Goal: Task Accomplishment & Management: Manage account settings

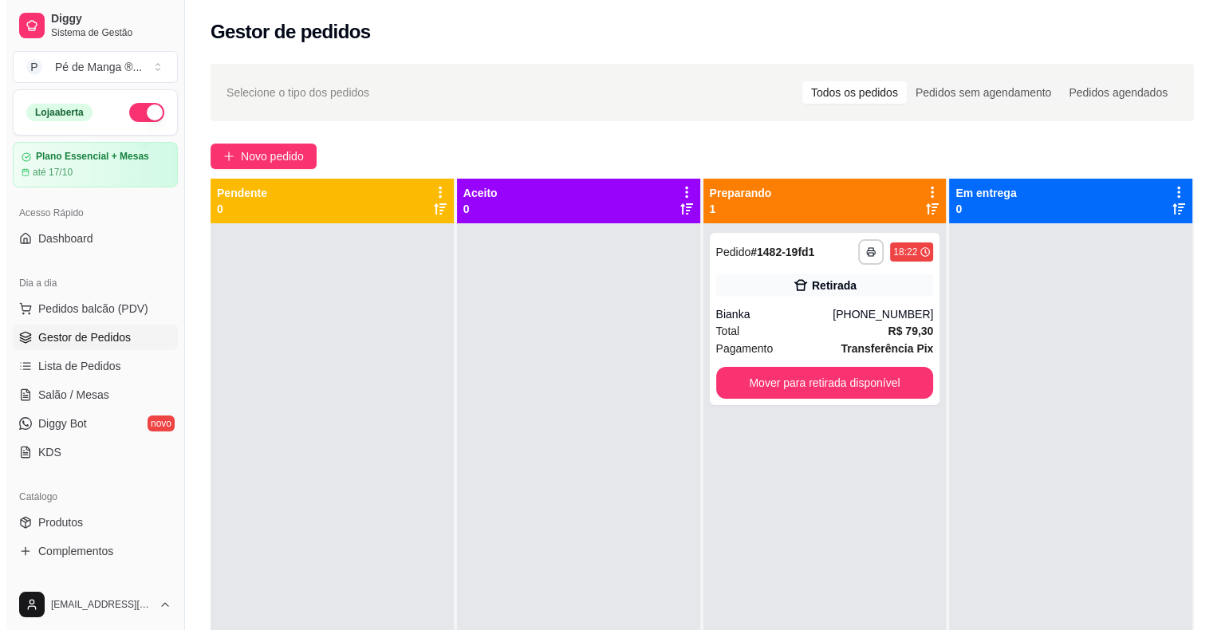
scroll to position [118, 0]
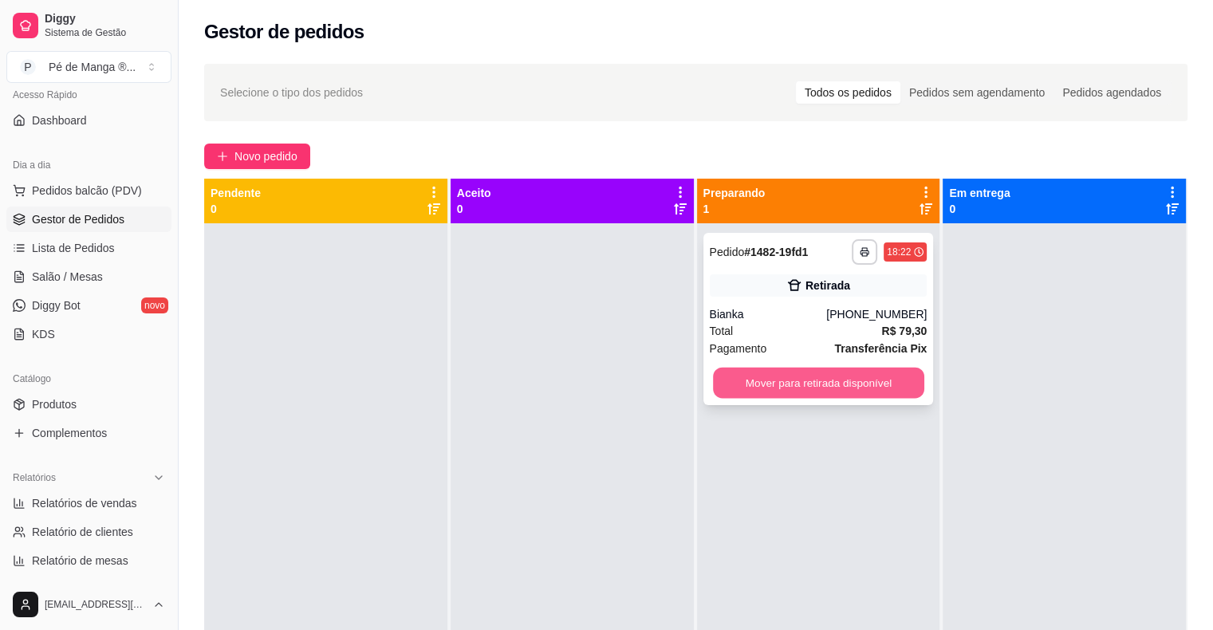
click at [895, 389] on button "Mover para retirada disponível" at bounding box center [818, 383] width 211 height 31
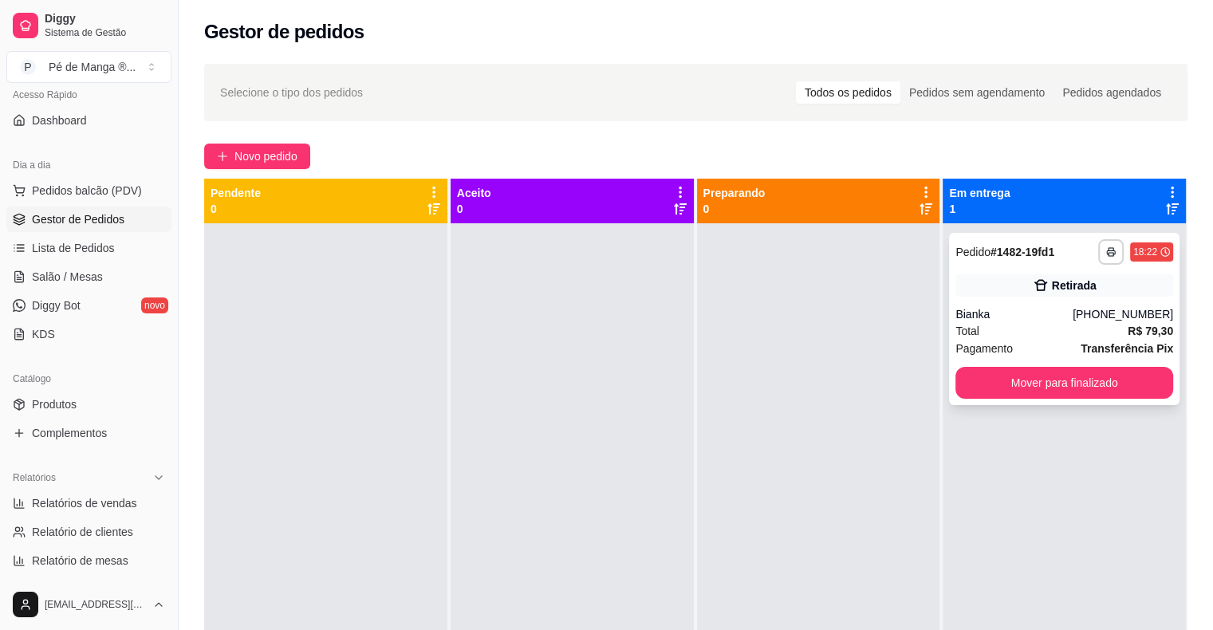
click at [1099, 328] on div "Total R$ 79,30" at bounding box center [1064, 331] width 218 height 18
click at [77, 270] on span "Salão / Mesas" at bounding box center [67, 277] width 71 height 16
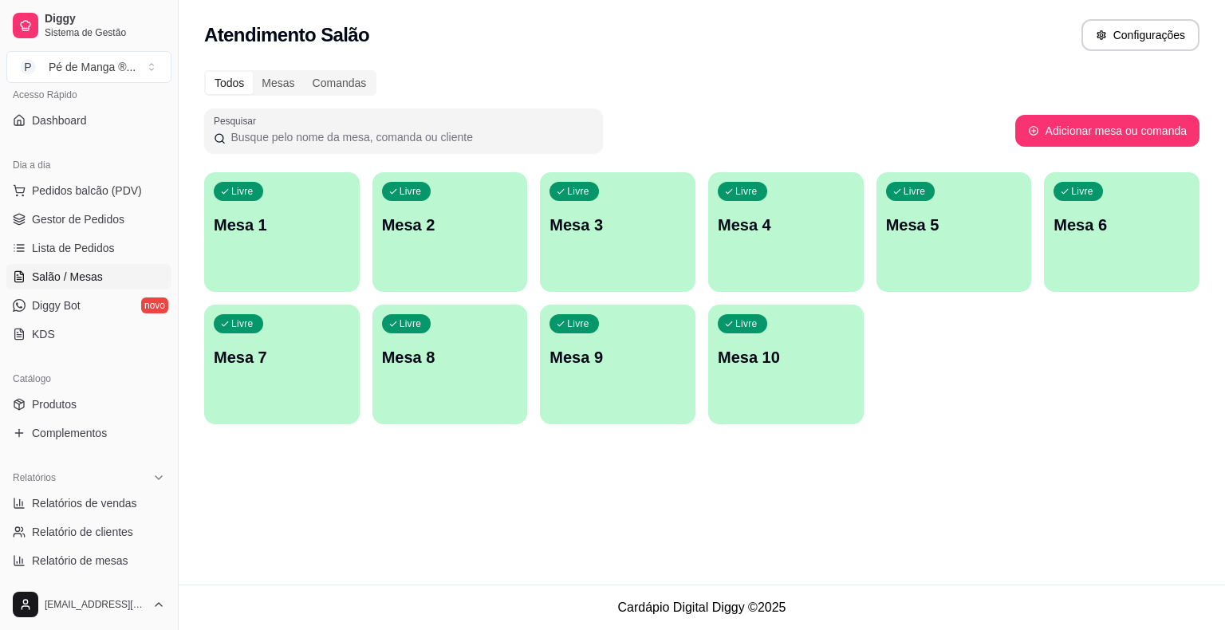
click at [318, 258] on div "Livre Mesa 1" at bounding box center [282, 222] width 156 height 100
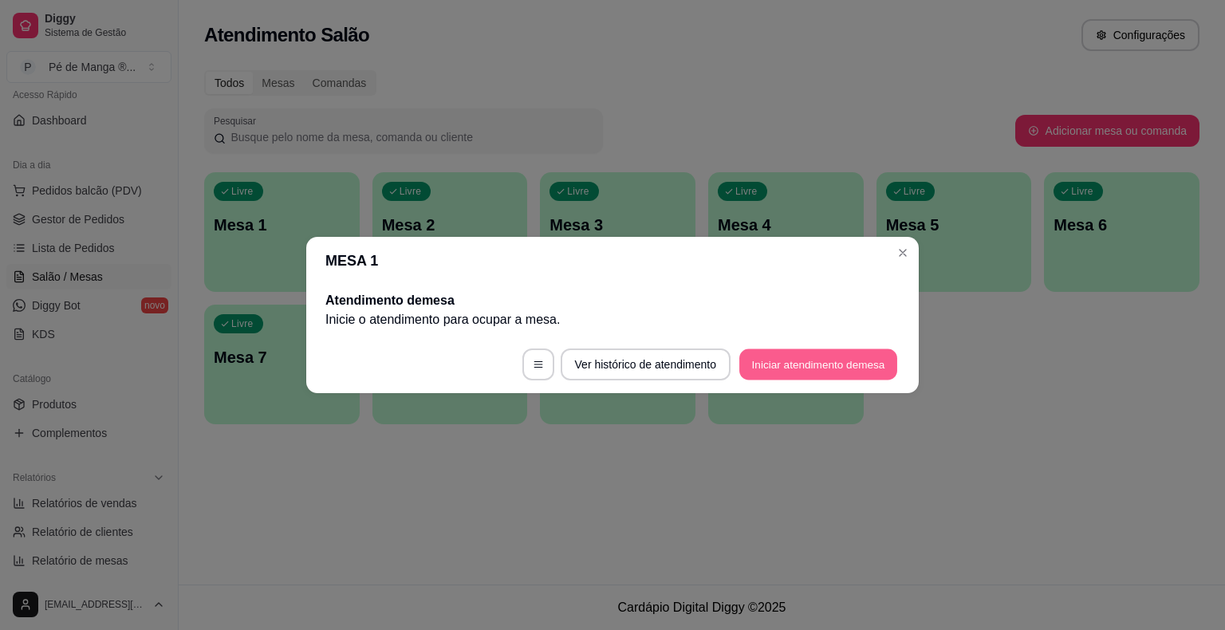
click at [830, 368] on button "Iniciar atendimento de mesa" at bounding box center [818, 364] width 158 height 31
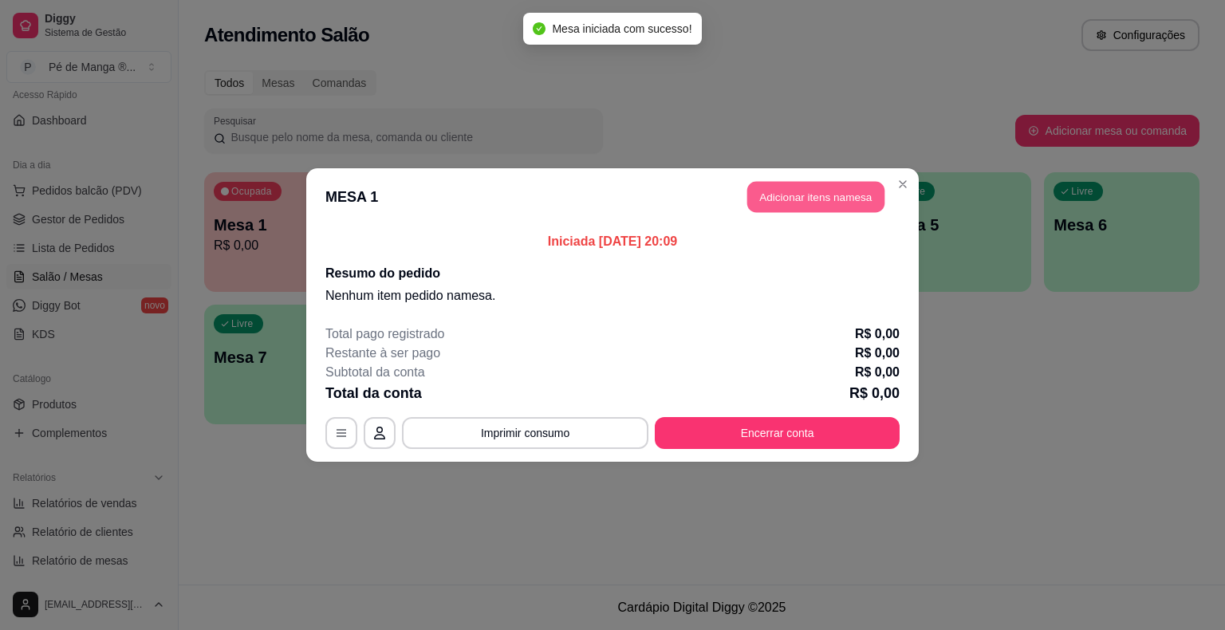
click at [794, 203] on button "Adicionar itens na mesa" at bounding box center [815, 197] width 137 height 31
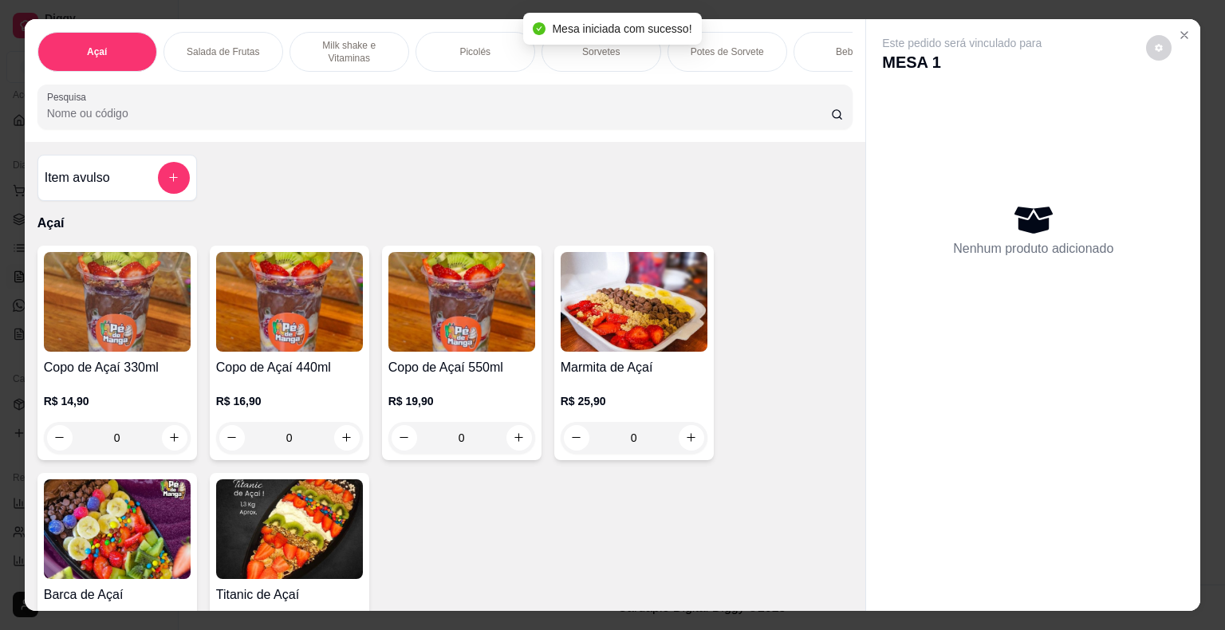
click at [319, 39] on p "Milk shake e Vitaminas" at bounding box center [349, 52] width 93 height 26
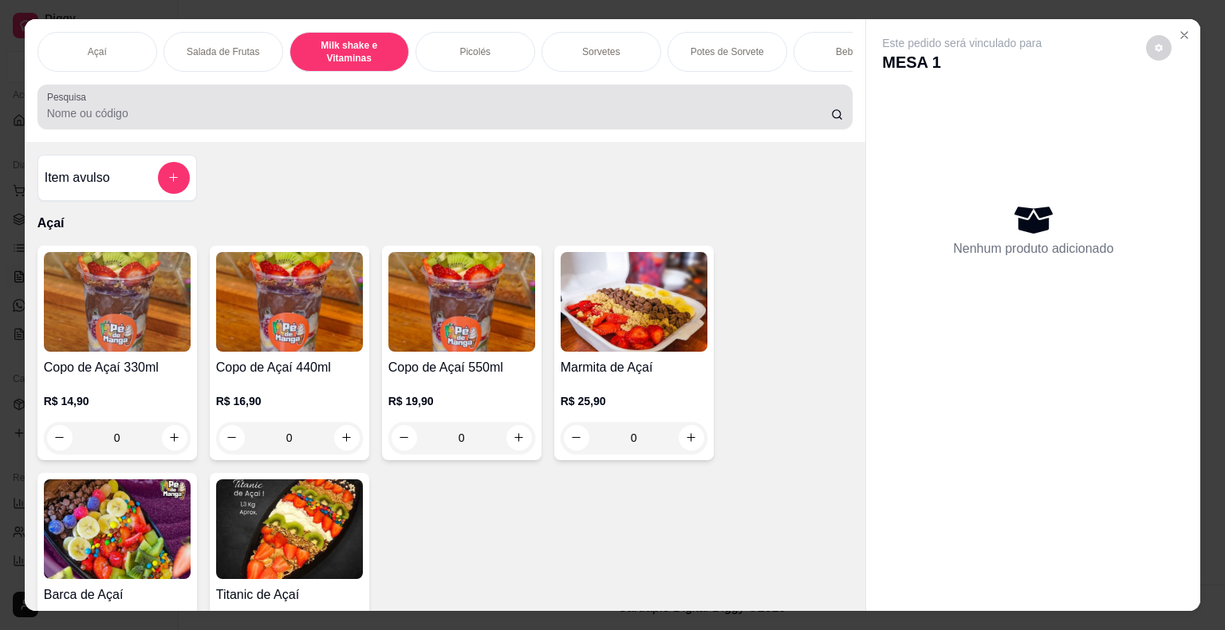
scroll to position [38, 0]
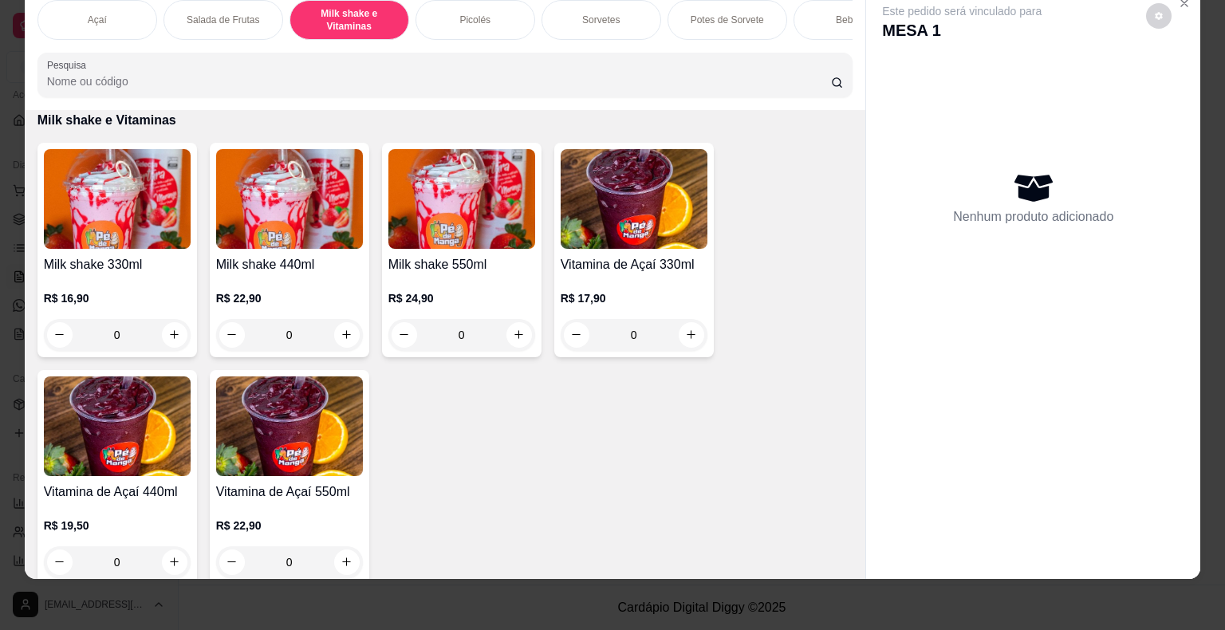
click at [349, 336] on div "0" at bounding box center [289, 335] width 147 height 32
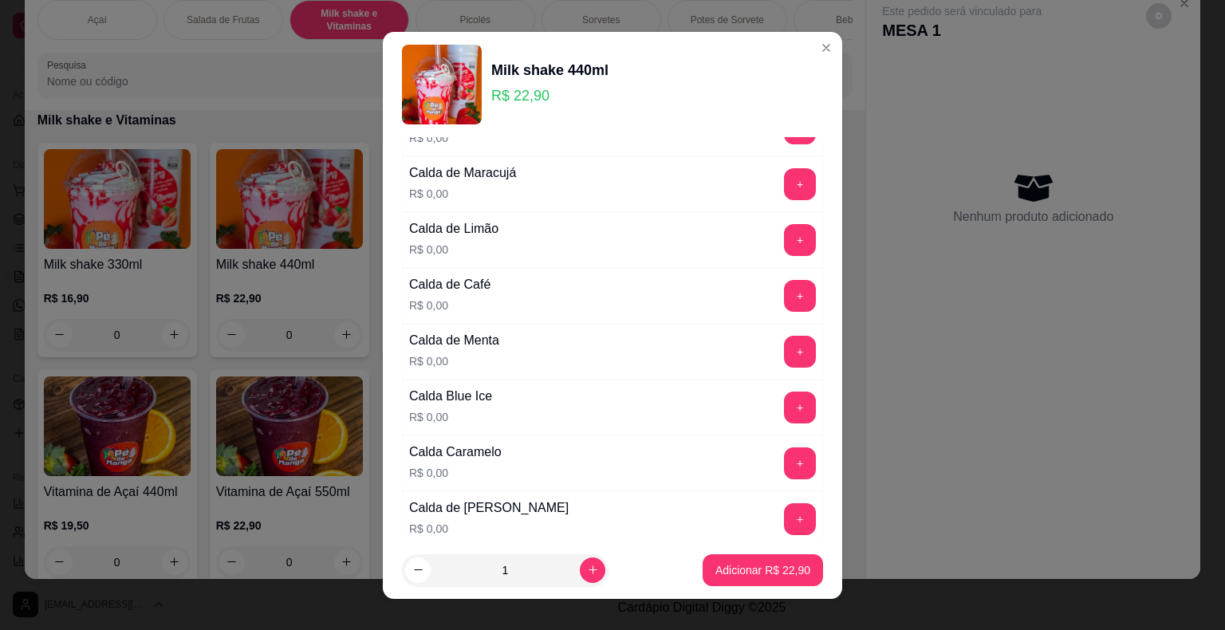
scroll to position [399, 0]
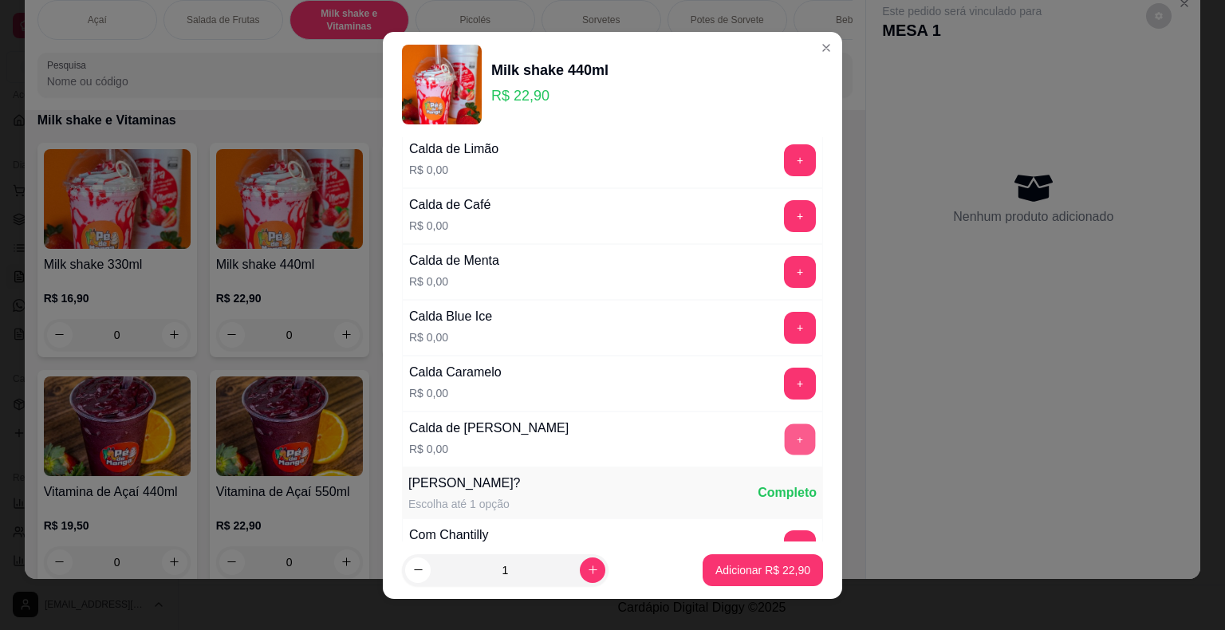
click at [778, 423] on div "+" at bounding box center [800, 439] width 45 height 32
click at [785, 429] on button "+" at bounding box center [800, 438] width 31 height 31
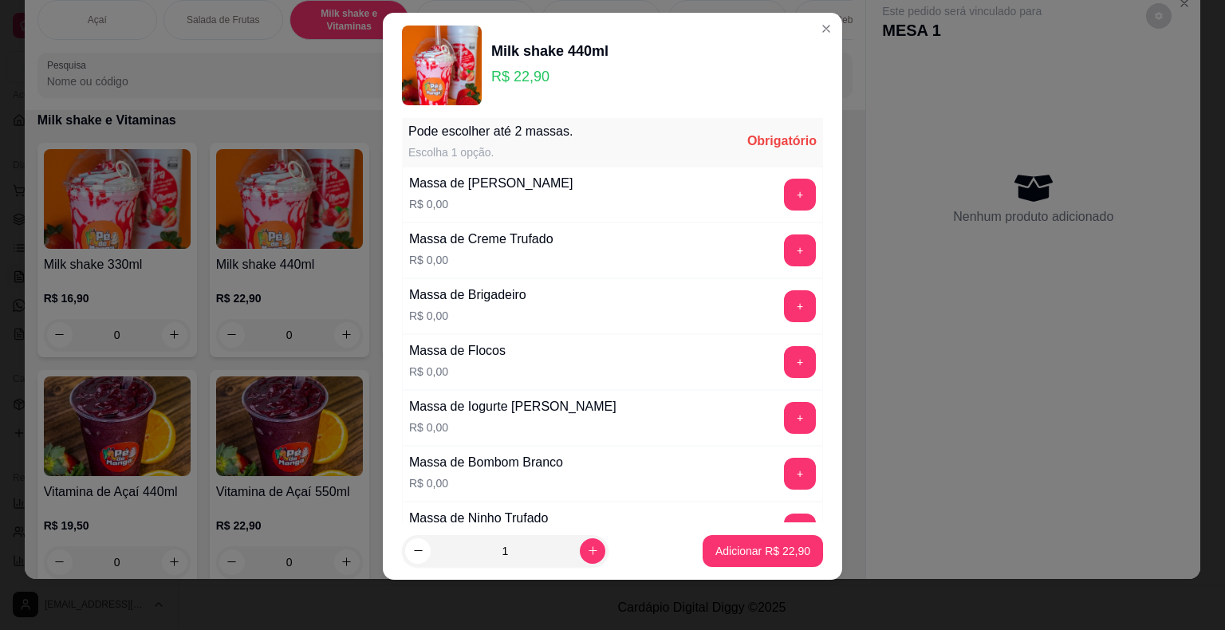
scroll to position [804, 0]
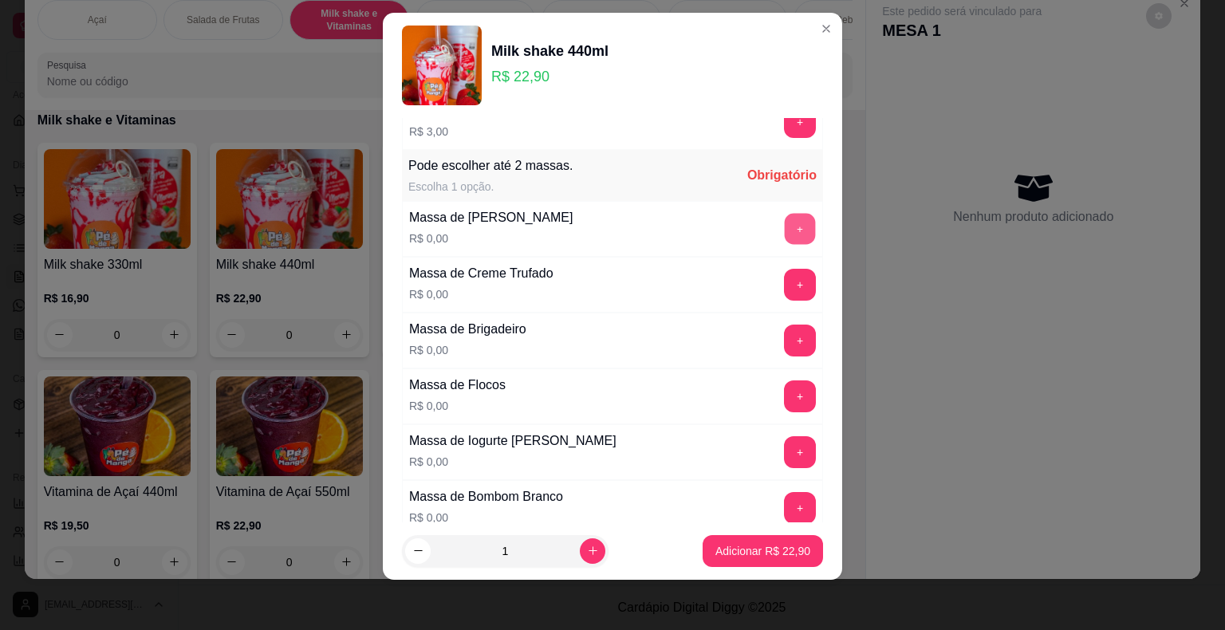
click at [785, 228] on button "+" at bounding box center [800, 228] width 31 height 31
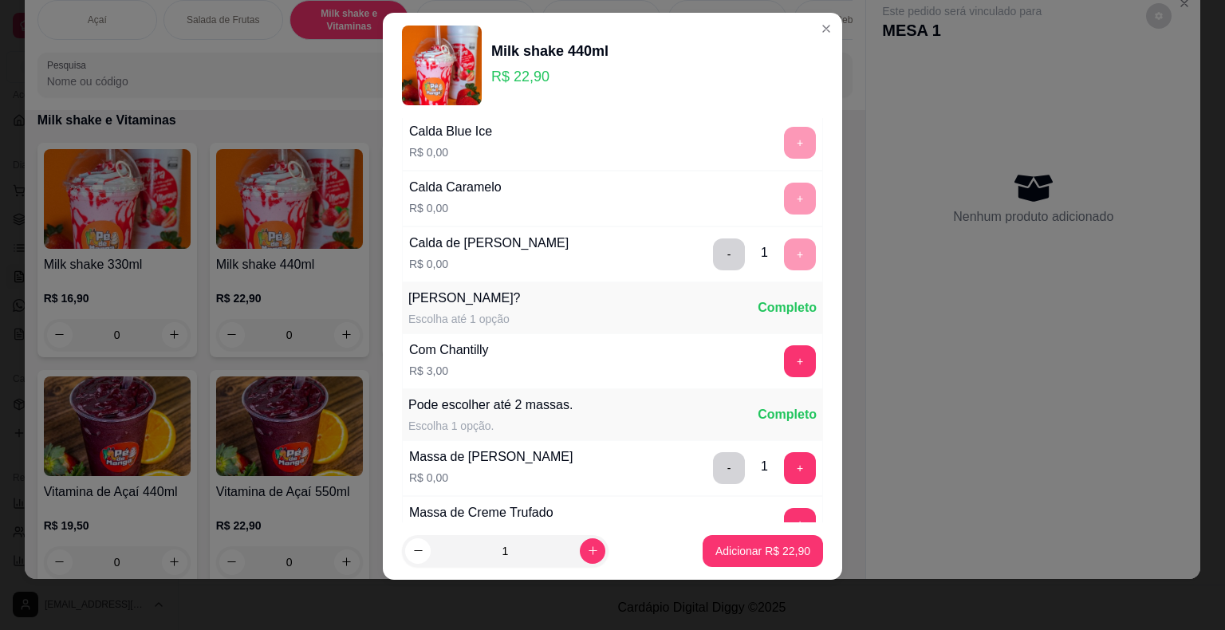
scroll to position [565, 0]
click at [784, 354] on button "+" at bounding box center [800, 361] width 32 height 32
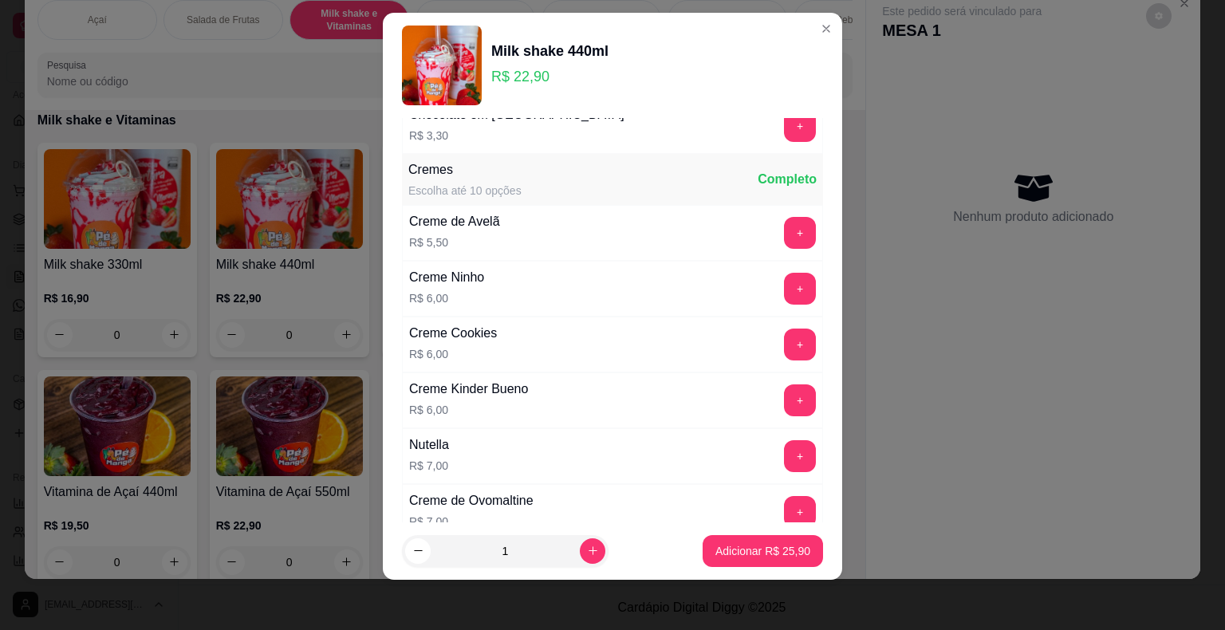
scroll to position [2664, 0]
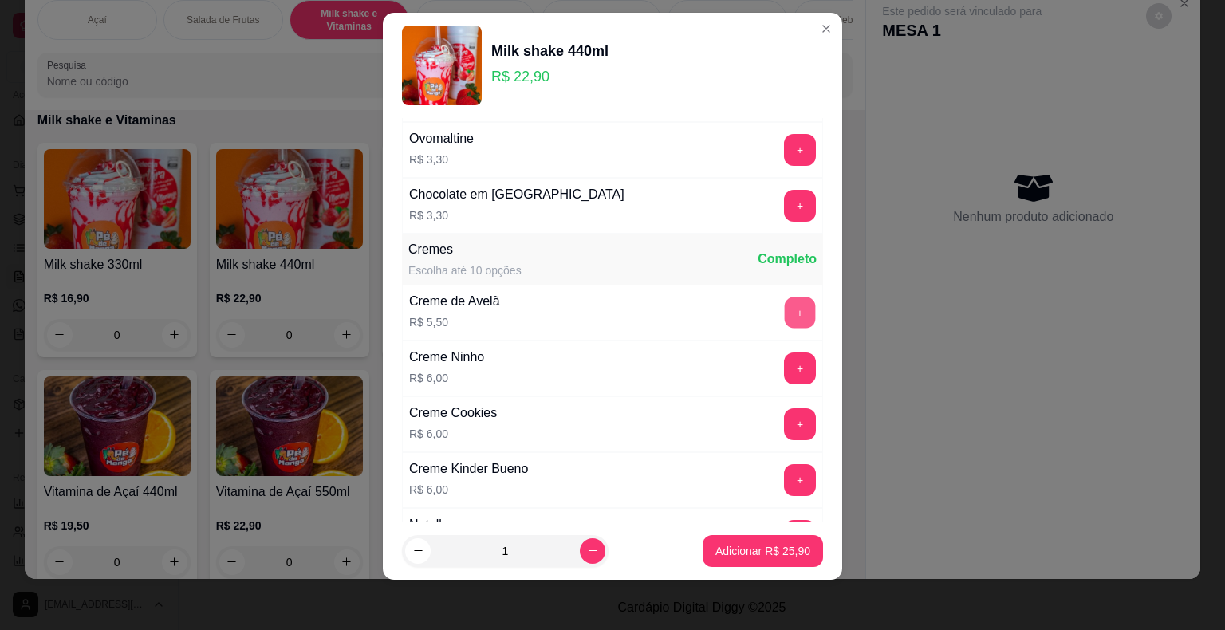
click at [785, 297] on button "+" at bounding box center [800, 312] width 31 height 31
click at [719, 544] on p "Adicionar R$ 31,40" at bounding box center [763, 550] width 93 height 15
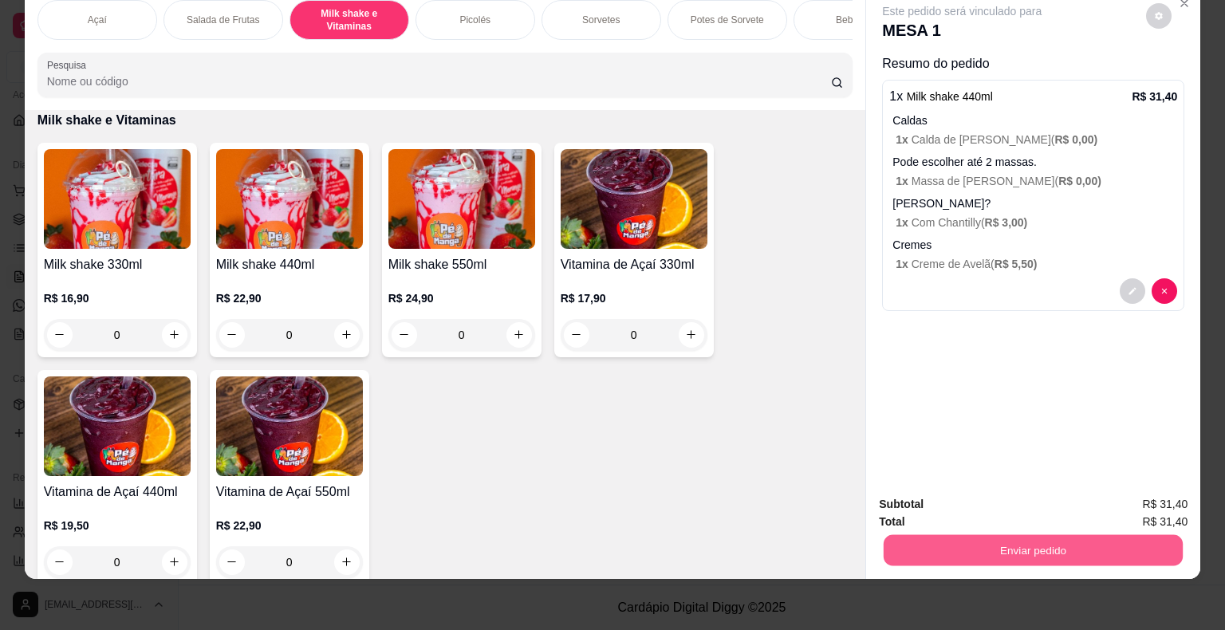
click at [1140, 536] on button "Enviar pedido" at bounding box center [1033, 550] width 299 height 31
click at [1135, 490] on button "Enviar pedido" at bounding box center [1146, 499] width 90 height 30
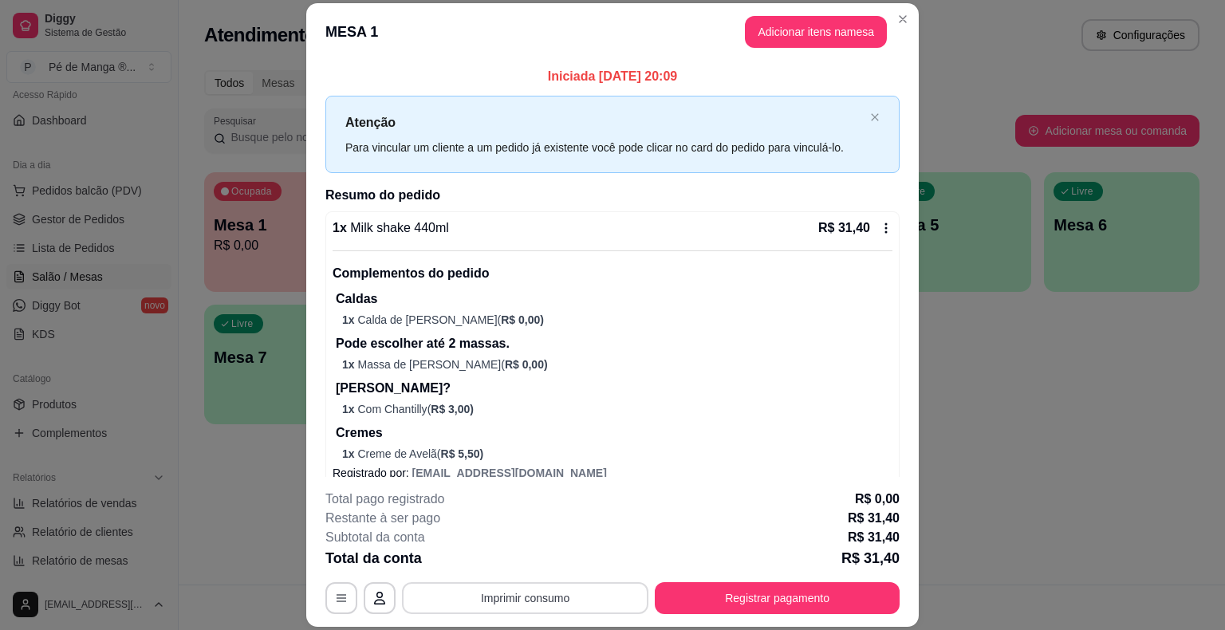
click at [486, 601] on button "Imprimir consumo" at bounding box center [525, 598] width 246 height 32
click at [517, 557] on button "IMPRESSORA" at bounding box center [525, 562] width 116 height 26
click at [746, 593] on button "Registrar pagamento" at bounding box center [778, 598] width 238 height 31
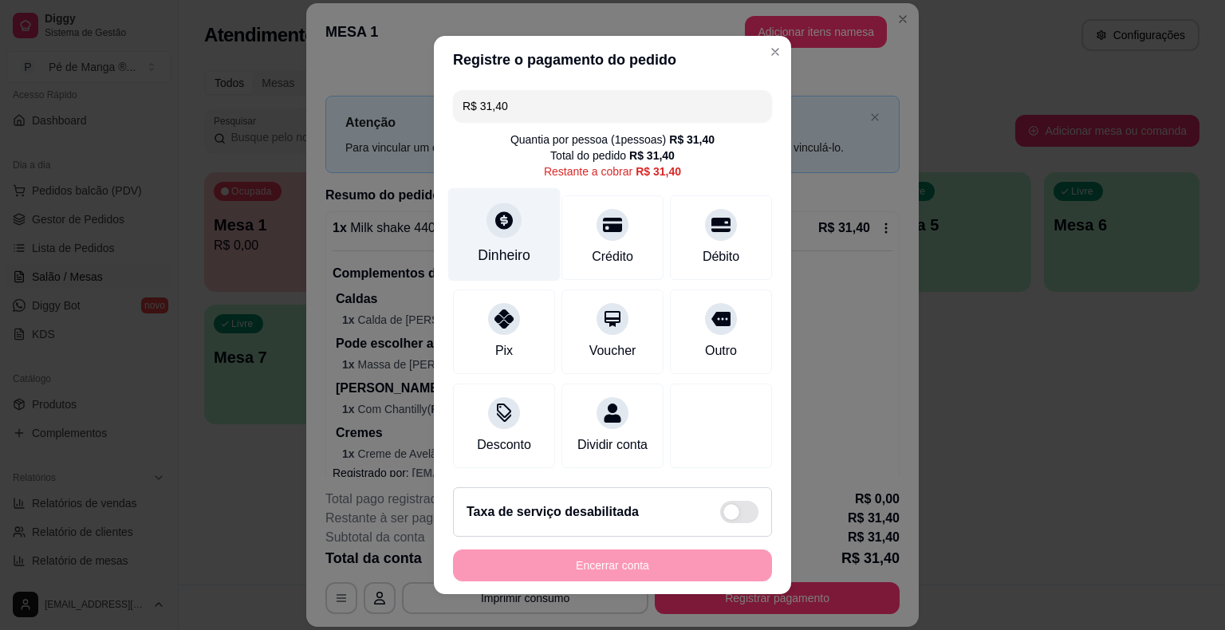
click at [498, 231] on div at bounding box center [503, 220] width 35 height 35
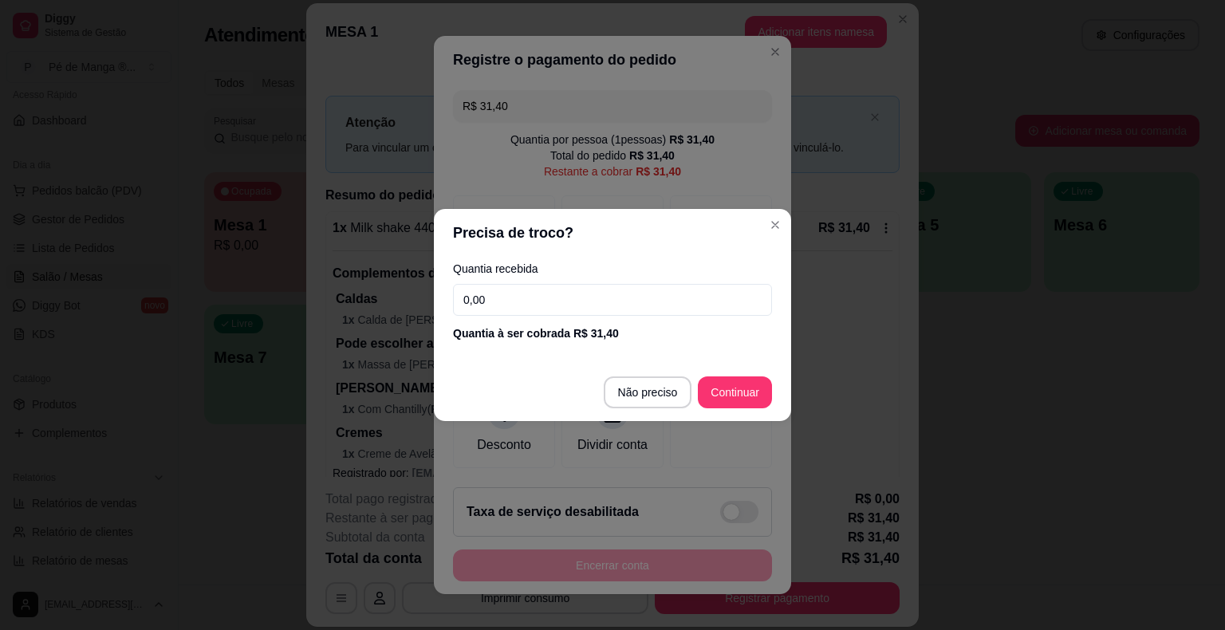
click at [526, 297] on input "0,00" at bounding box center [612, 300] width 319 height 32
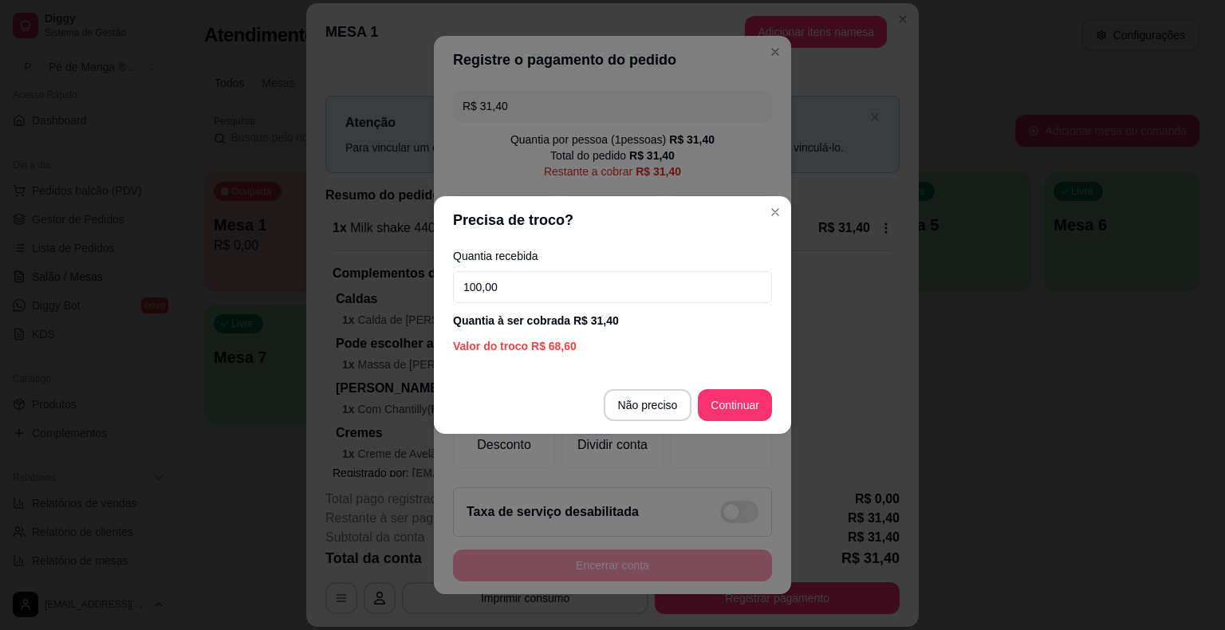
type input "100,00"
click at [734, 421] on footer "Não preciso Continuar" at bounding box center [612, 404] width 357 height 57
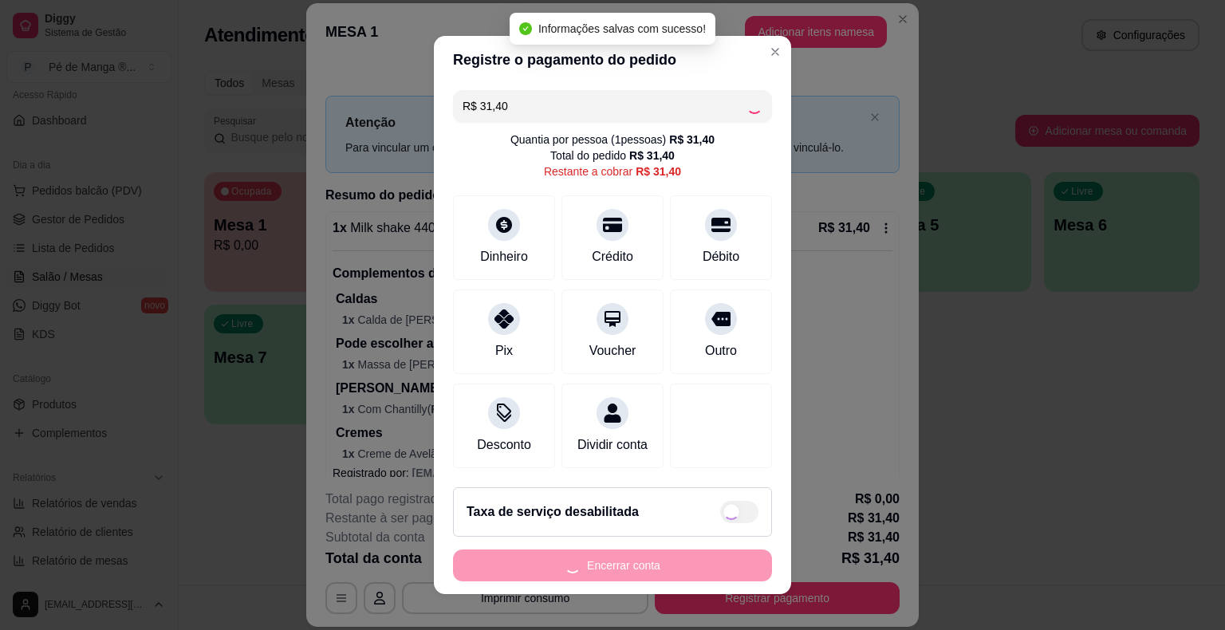
type input "R$ 0,00"
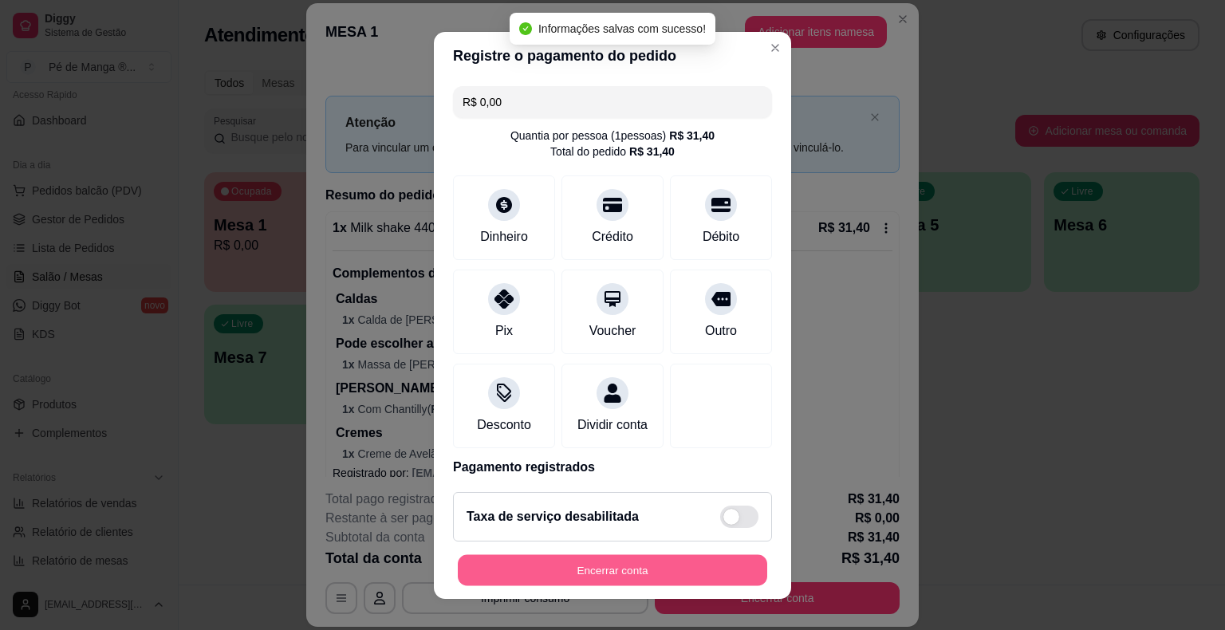
click at [711, 597] on footer "Taxa de serviço desabilitada Encerrar conta" at bounding box center [612, 539] width 357 height 120
click at [703, 565] on button "Encerrar conta" at bounding box center [612, 569] width 309 height 31
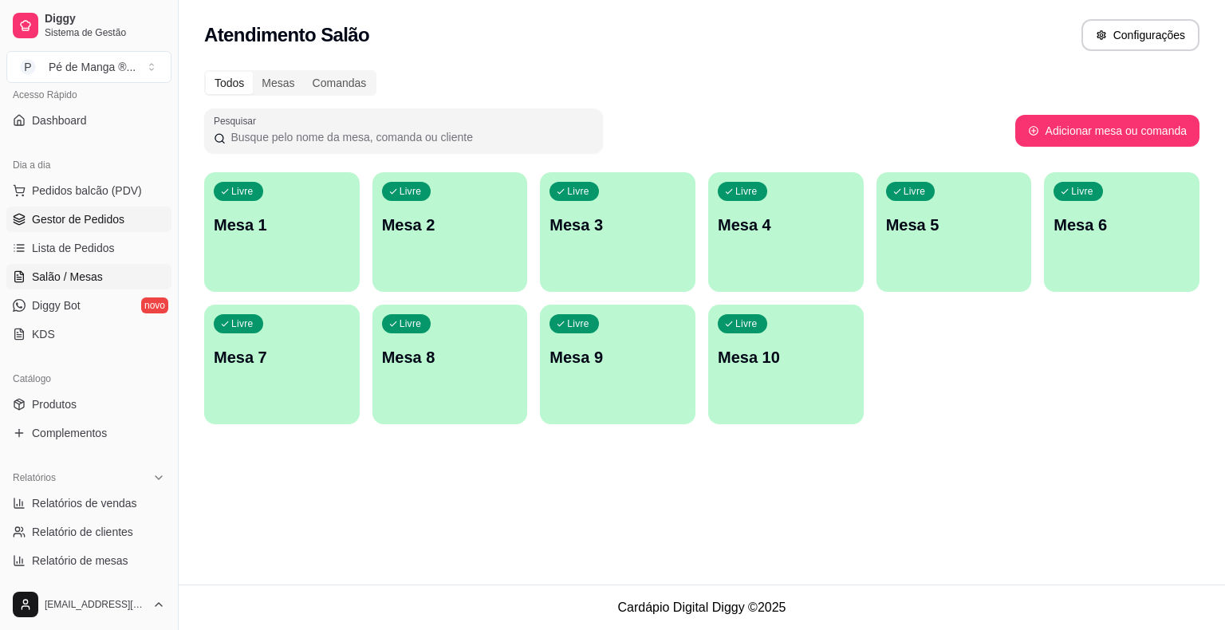
click at [55, 215] on span "Gestor de Pedidos" at bounding box center [78, 219] width 93 height 16
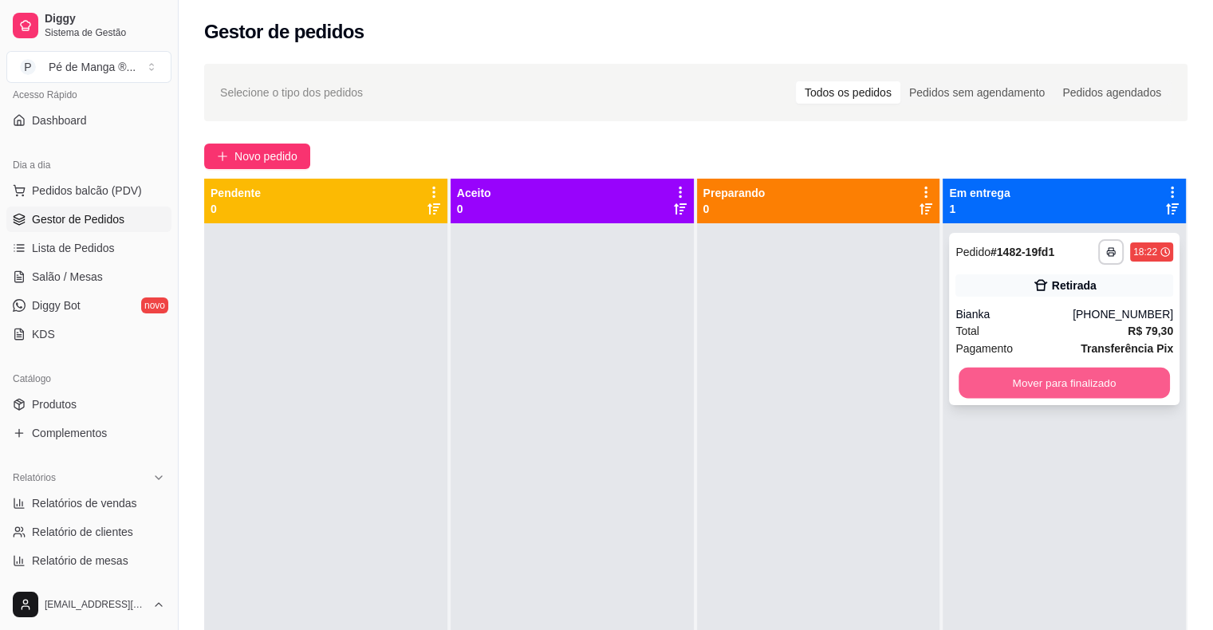
click at [1037, 376] on button "Mover para finalizado" at bounding box center [1064, 383] width 211 height 31
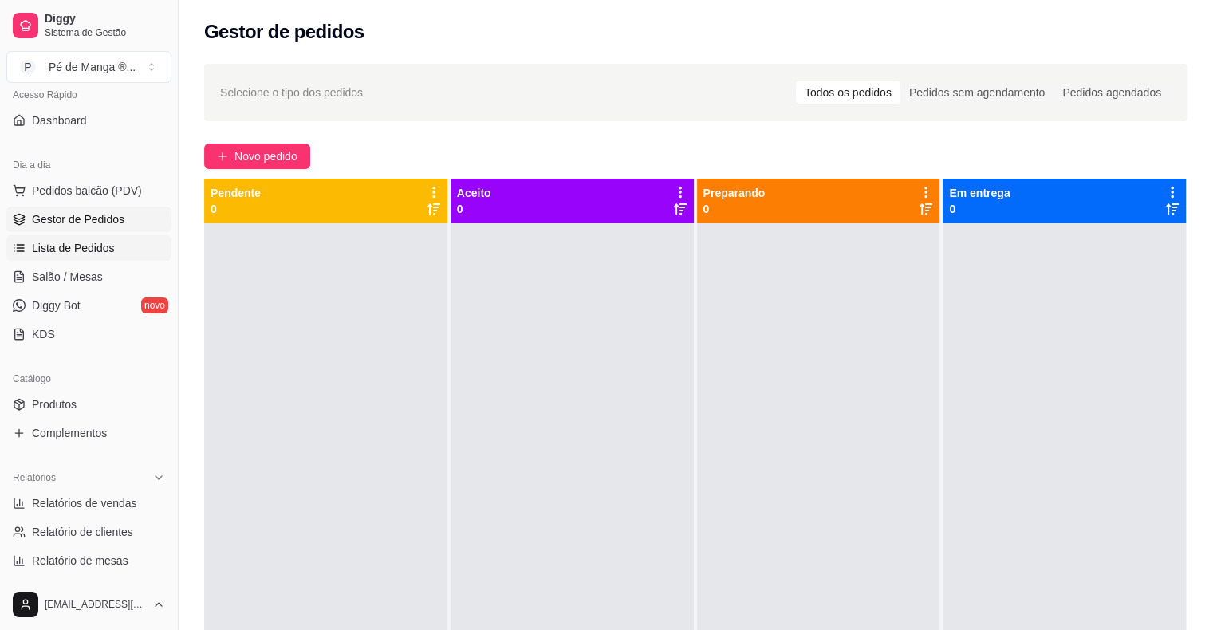
click at [74, 250] on span "Lista de Pedidos" at bounding box center [73, 248] width 83 height 16
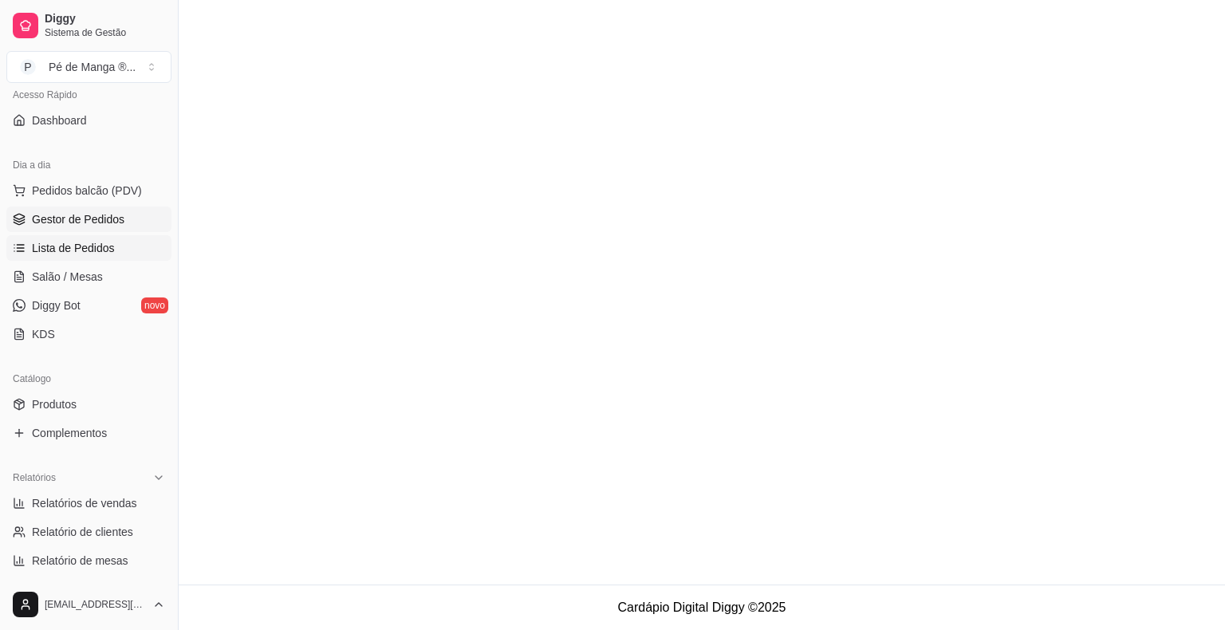
click at [70, 222] on span "Gestor de Pedidos" at bounding box center [78, 219] width 93 height 16
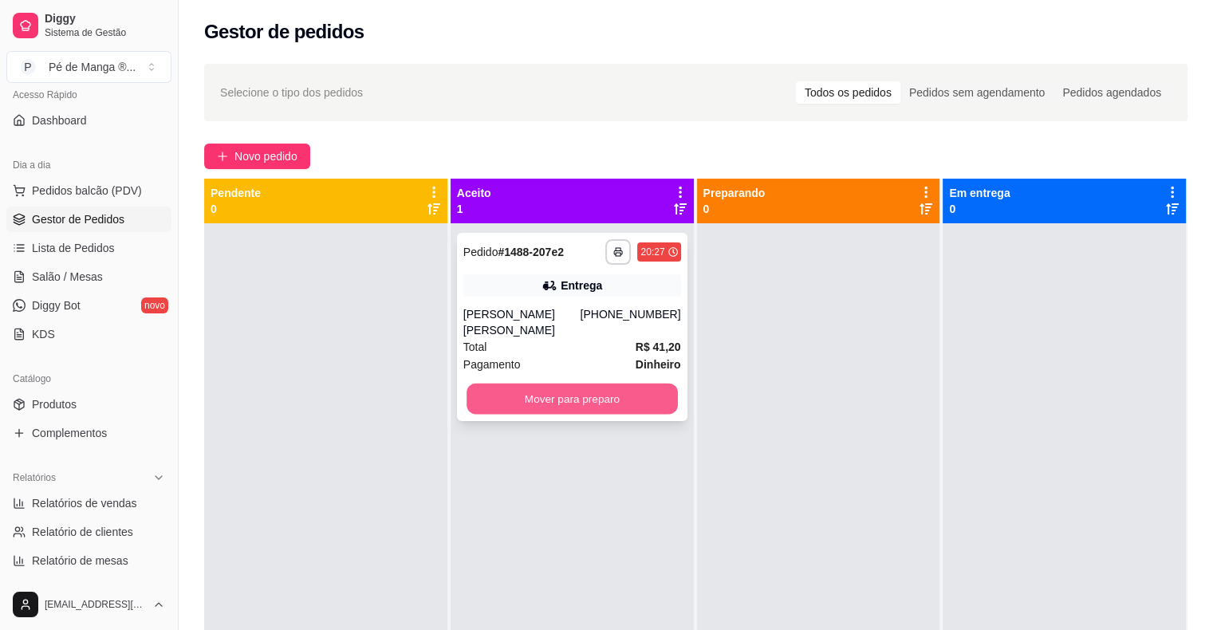
click at [541, 406] on button "Mover para preparo" at bounding box center [572, 399] width 211 height 31
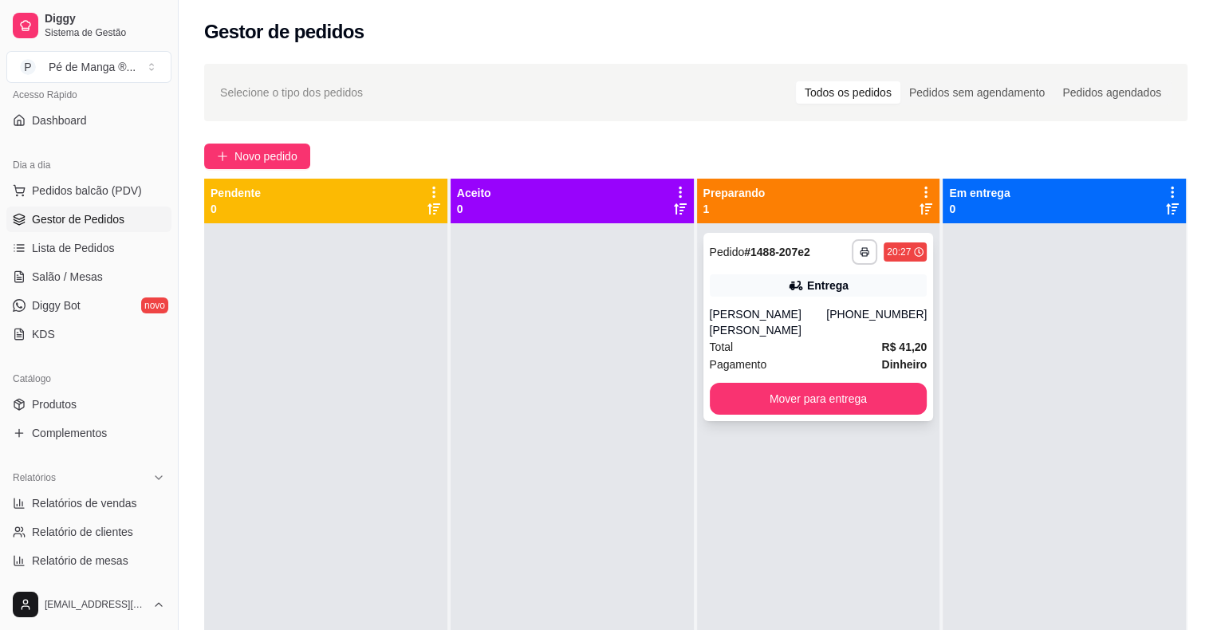
click at [783, 346] on div "Total R$ 41,20" at bounding box center [819, 347] width 218 height 18
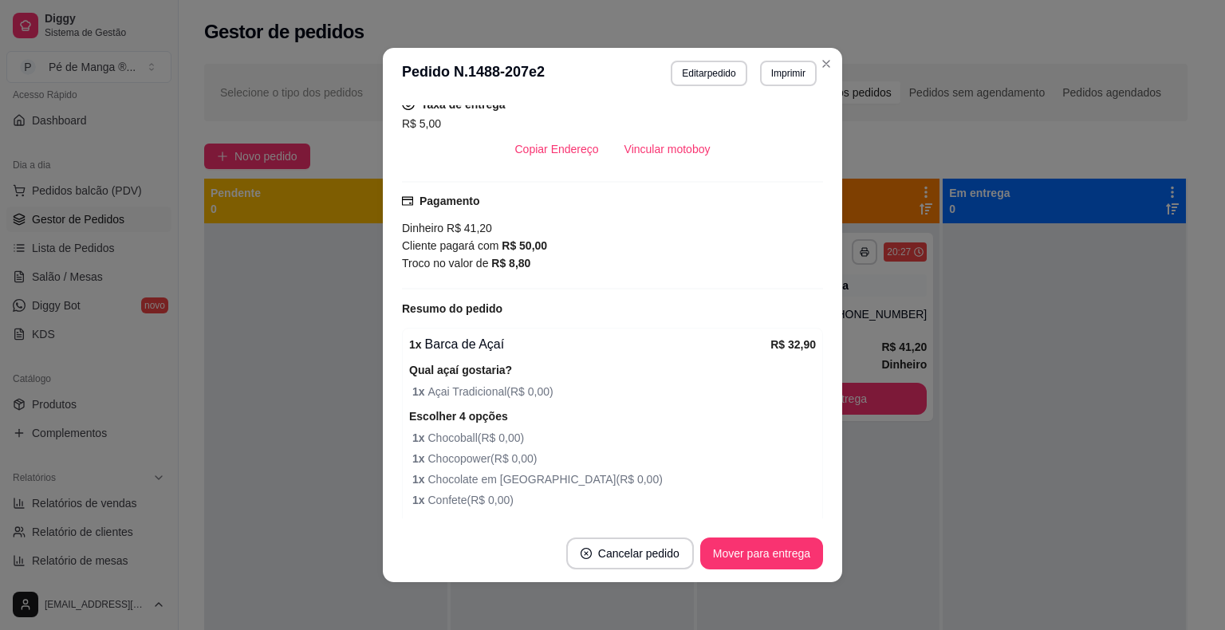
scroll to position [319, 0]
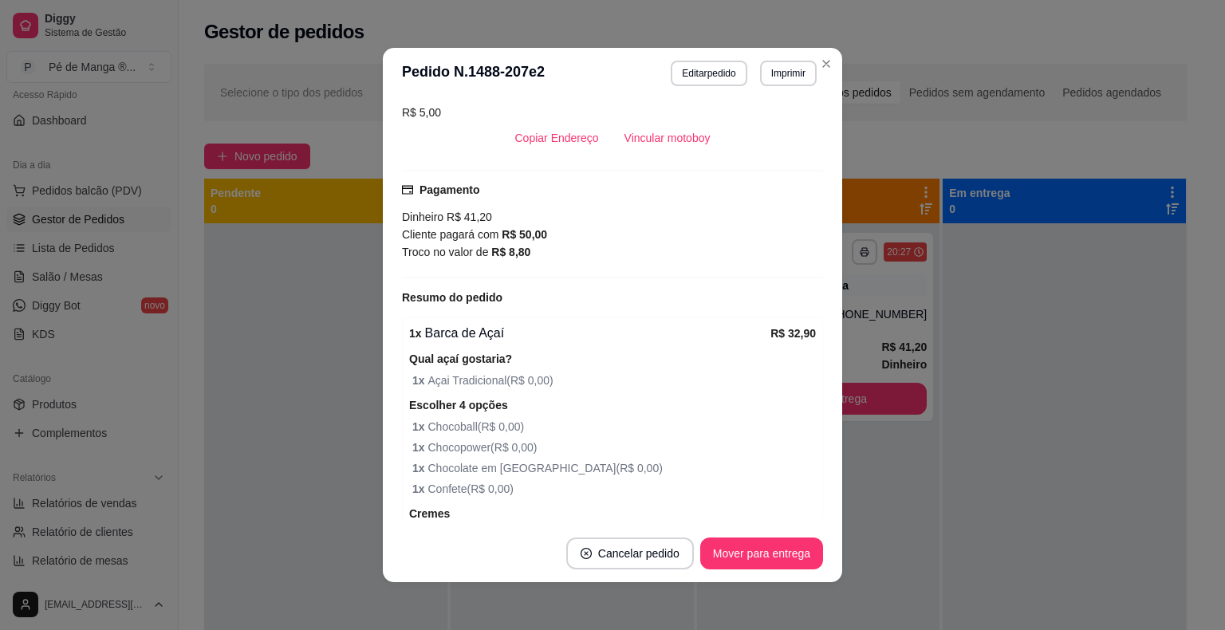
click at [801, 63] on header "**********" at bounding box center [612, 73] width 459 height 51
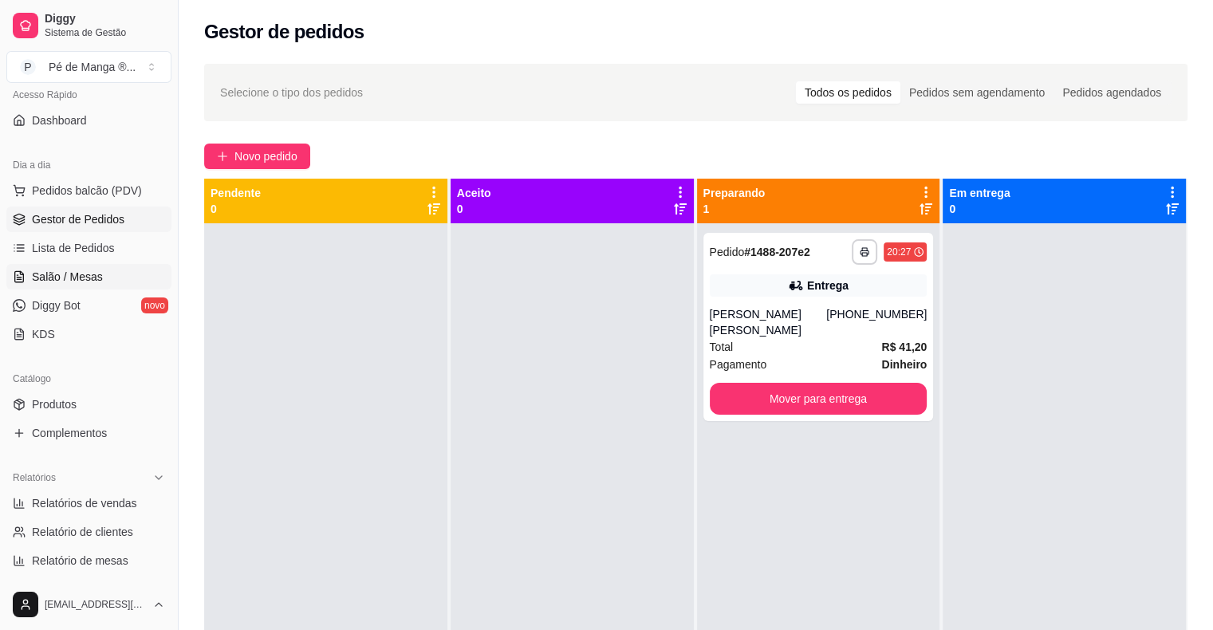
click at [40, 282] on span "Salão / Mesas" at bounding box center [67, 277] width 71 height 16
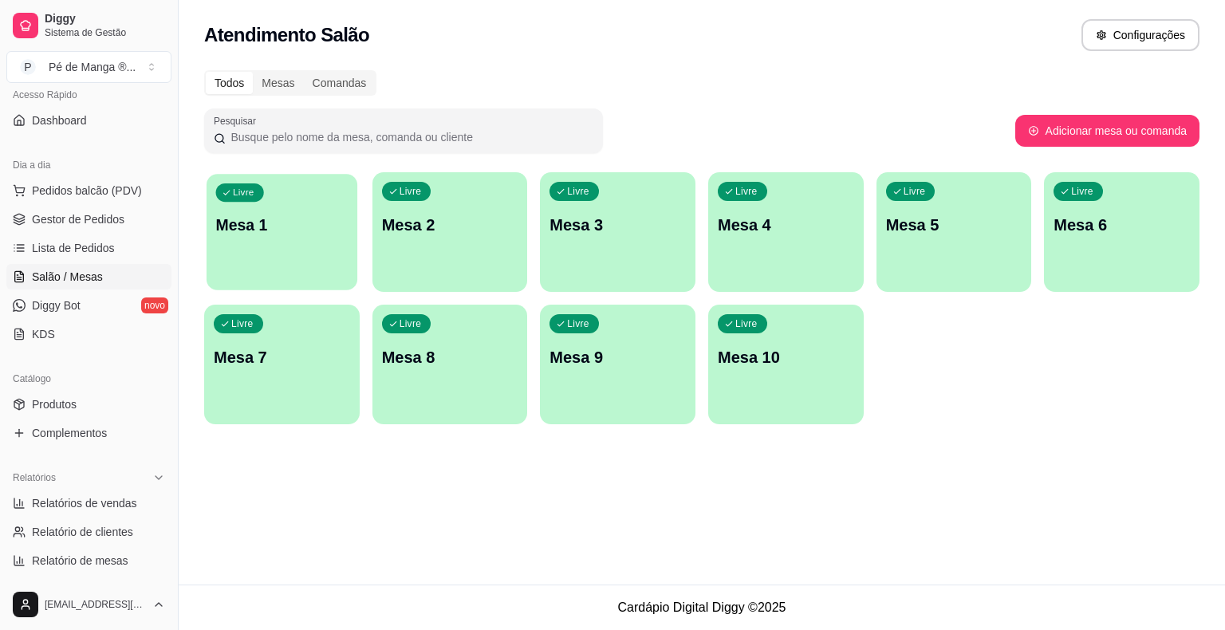
click at [305, 266] on div "Livre Mesa 1" at bounding box center [282, 222] width 151 height 97
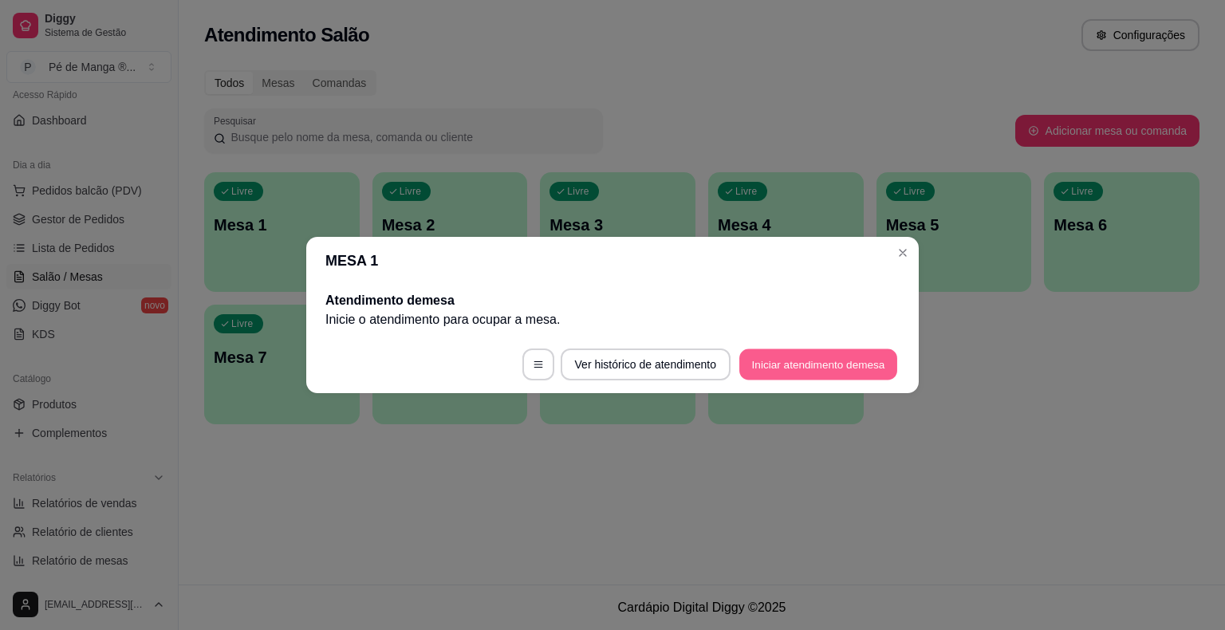
click at [838, 375] on button "Iniciar atendimento de mesa" at bounding box center [818, 364] width 158 height 31
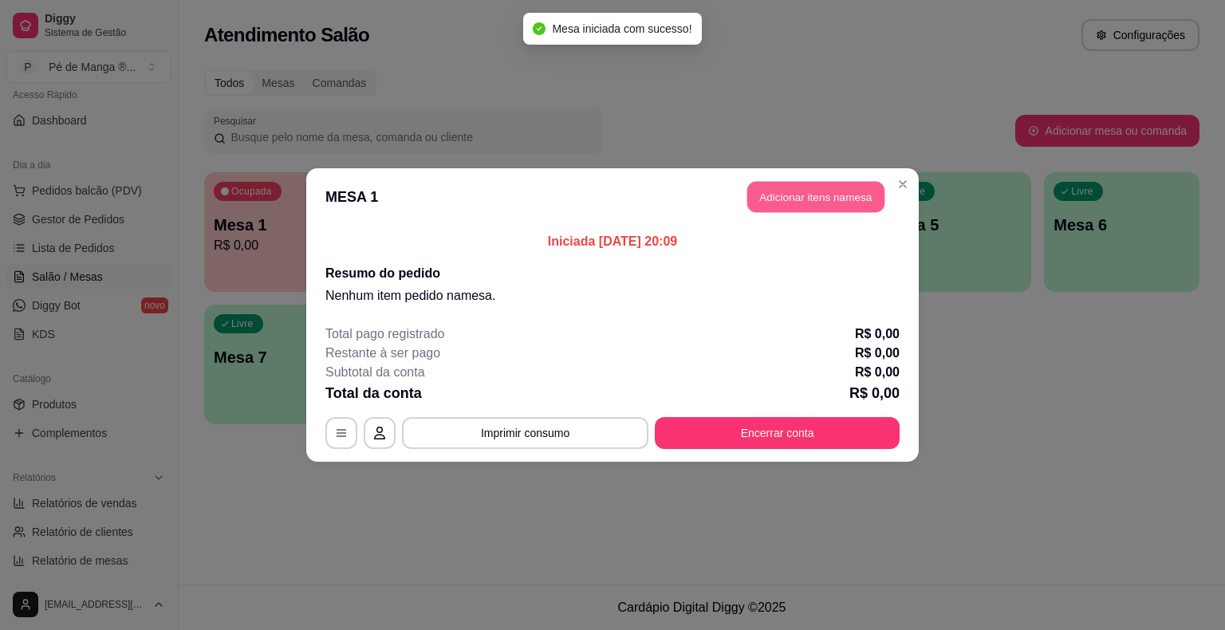
click at [801, 201] on button "Adicionar itens na mesa" at bounding box center [815, 197] width 137 height 31
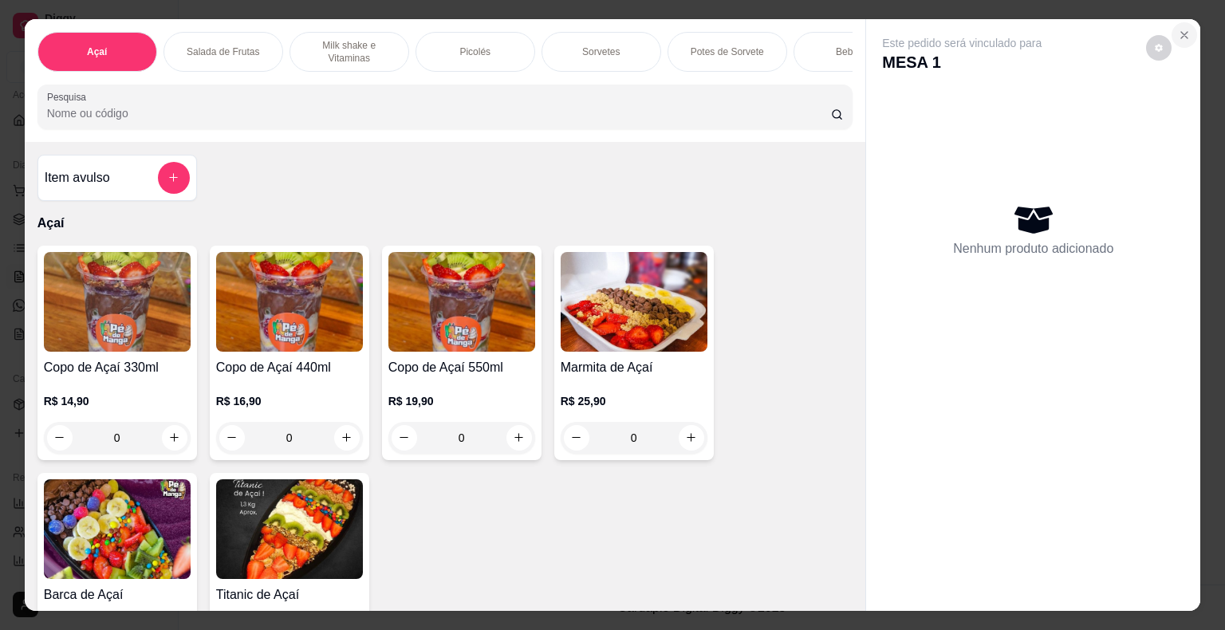
click at [1188, 24] on button "Close" at bounding box center [1185, 35] width 26 height 26
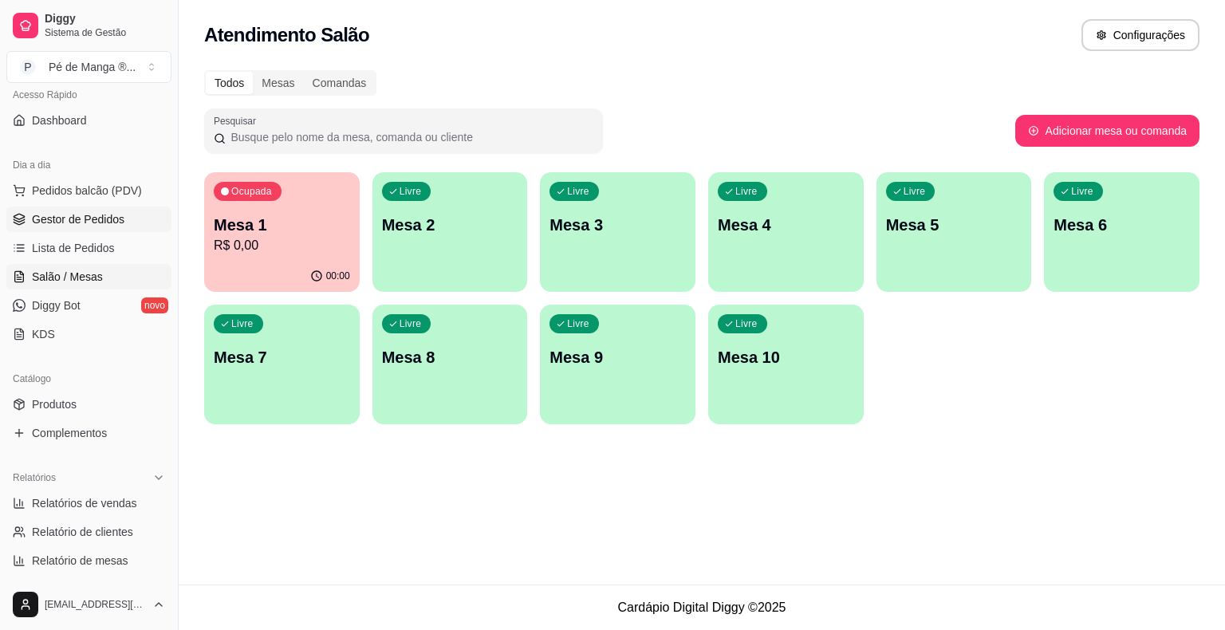
click at [82, 212] on span "Gestor de Pedidos" at bounding box center [78, 219] width 93 height 16
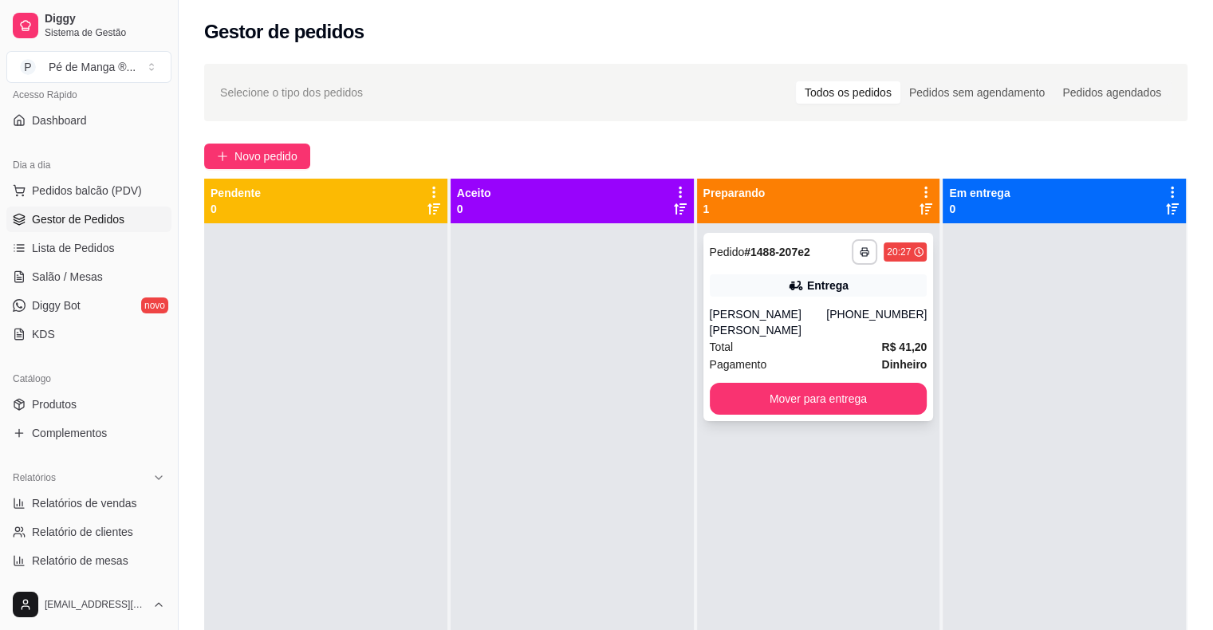
click at [805, 356] on div "Pagamento Dinheiro" at bounding box center [819, 365] width 218 height 18
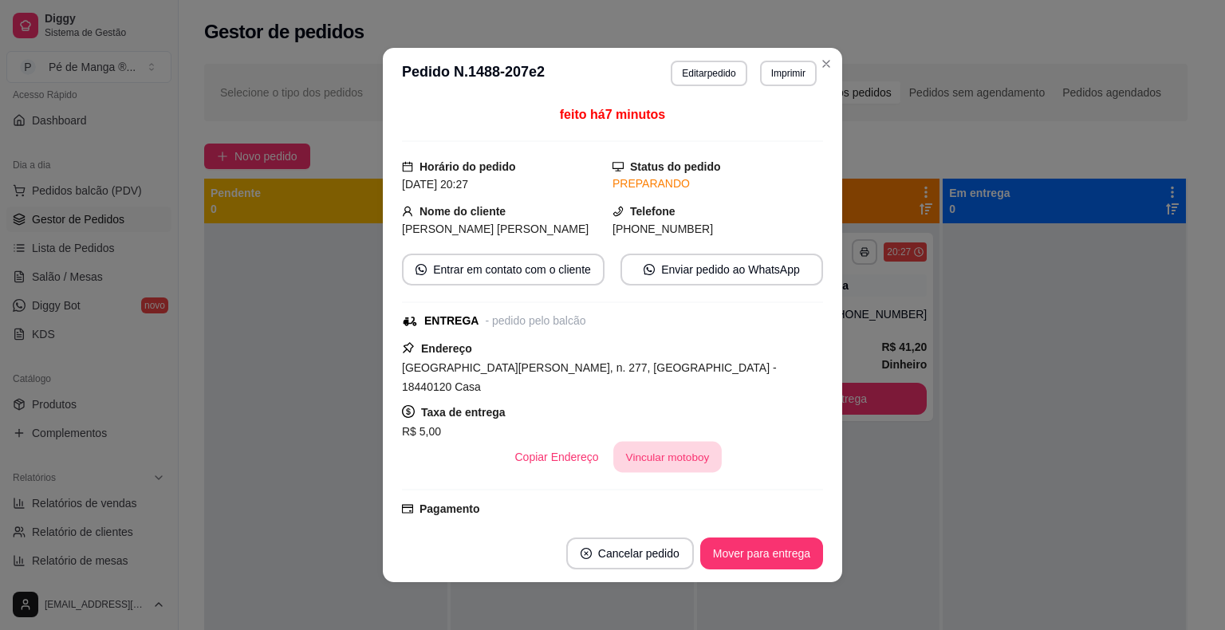
click at [662, 442] on button "Vincular motoboy" at bounding box center [667, 457] width 108 height 31
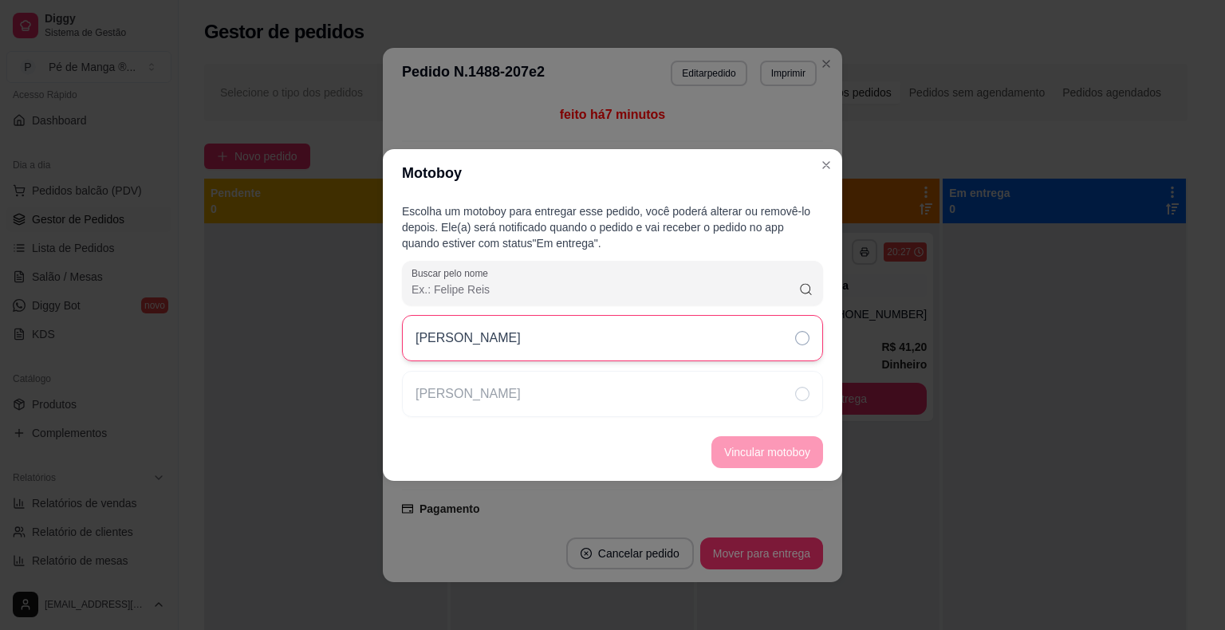
click at [670, 347] on div "[PERSON_NAME]" at bounding box center [612, 338] width 421 height 46
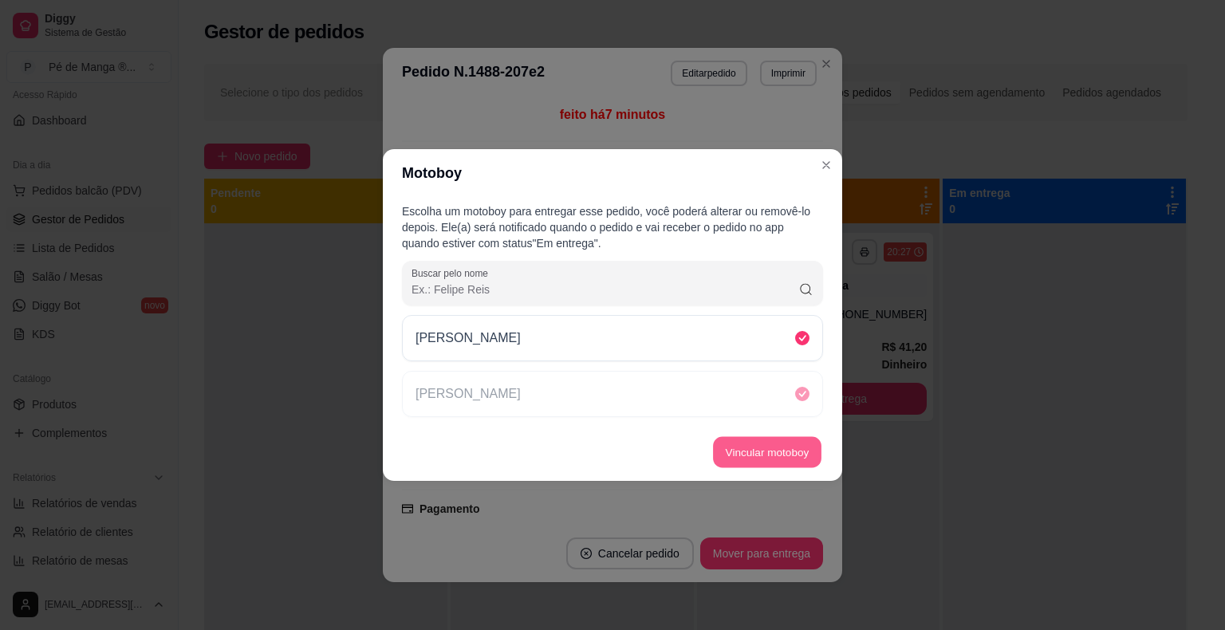
click at [752, 444] on button "Vincular motoboy" at bounding box center [767, 452] width 108 height 31
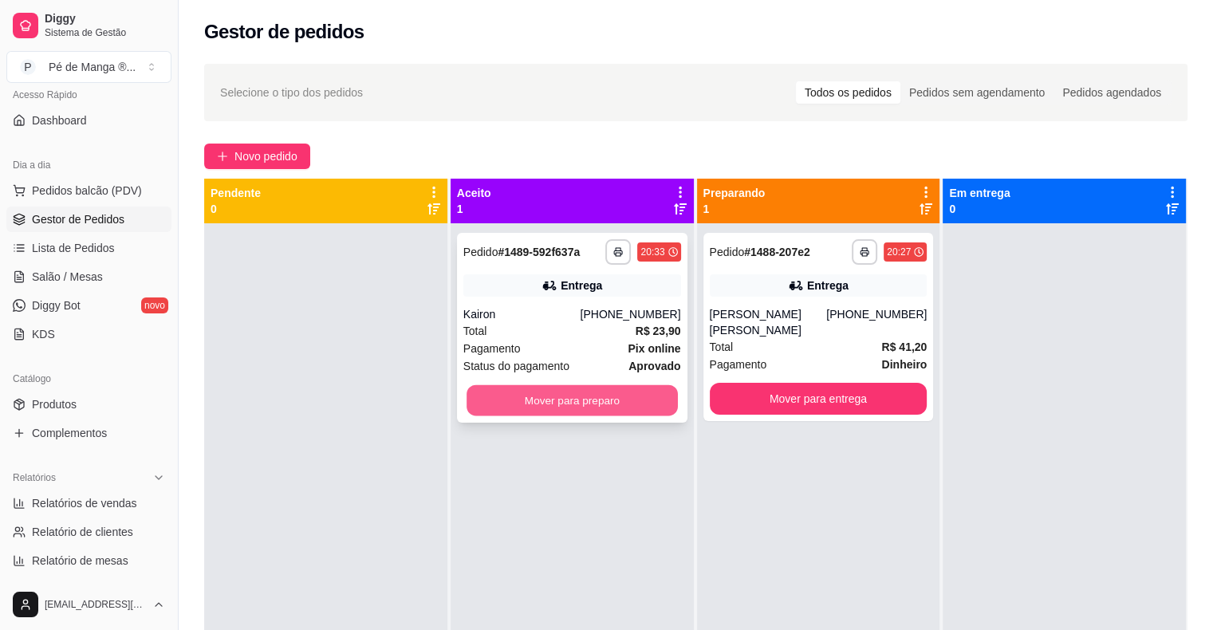
click at [648, 405] on button "Mover para preparo" at bounding box center [572, 400] width 211 height 31
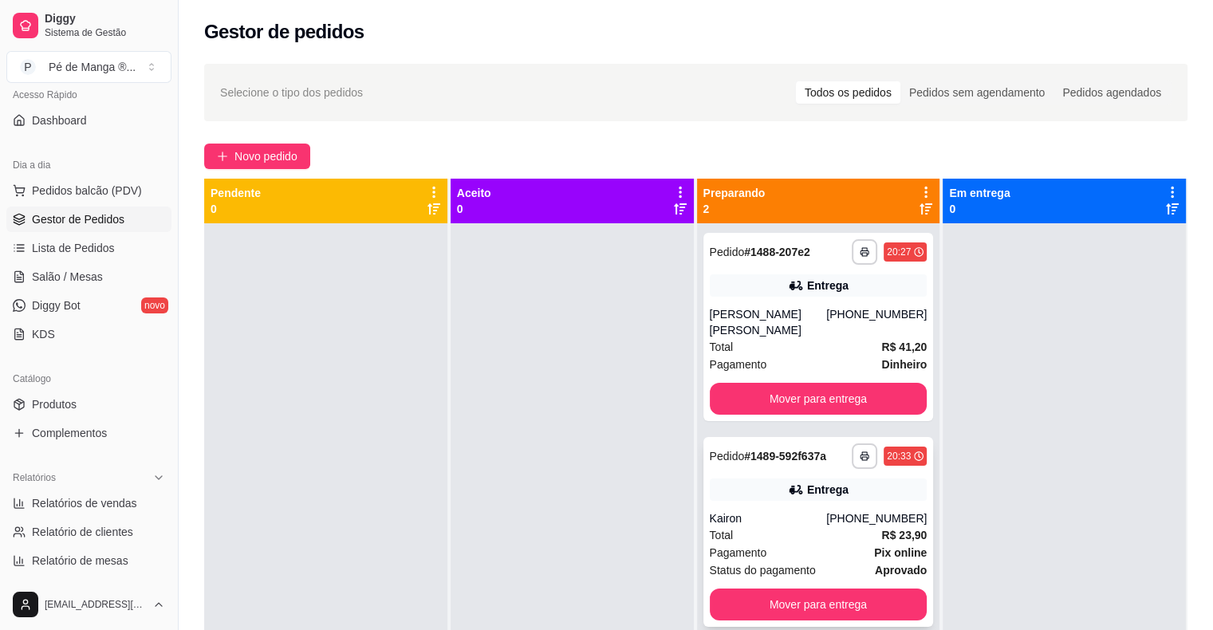
click at [826, 525] on div "Kairon" at bounding box center [768, 518] width 117 height 16
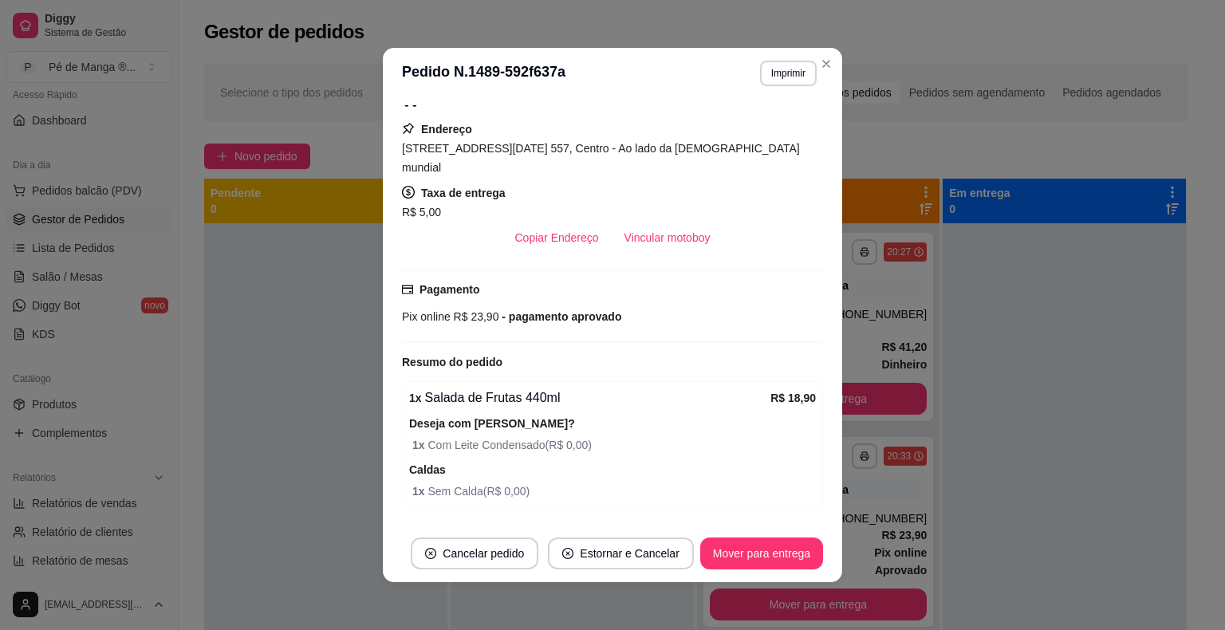
scroll to position [314, 0]
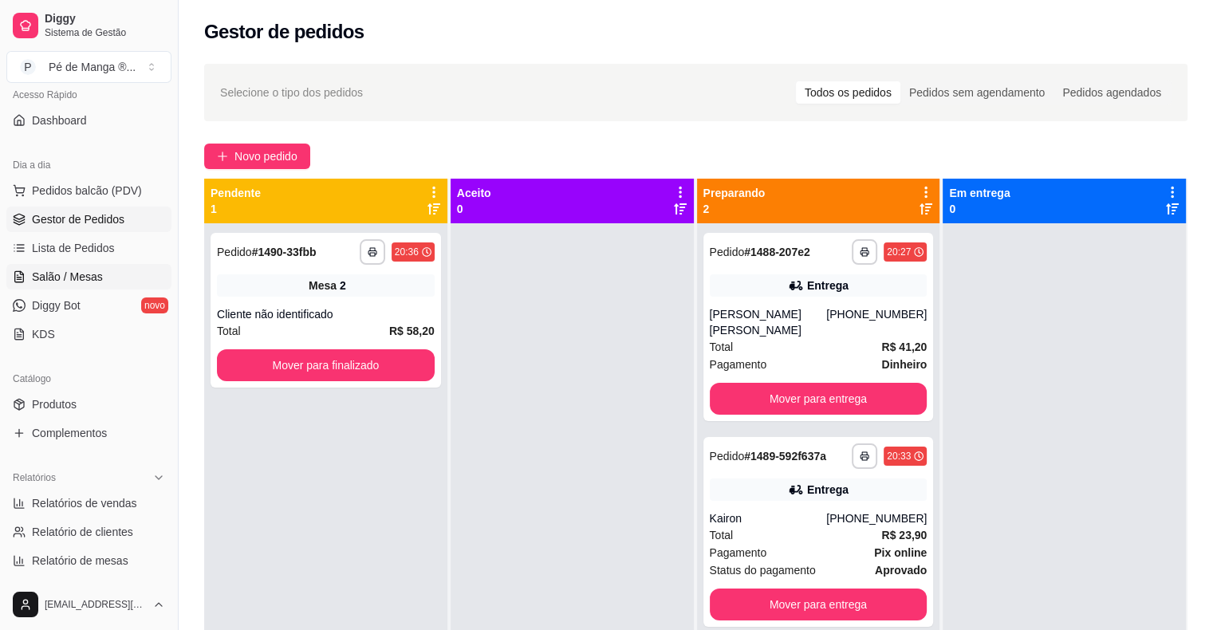
click at [57, 274] on span "Salão / Mesas" at bounding box center [67, 277] width 71 height 16
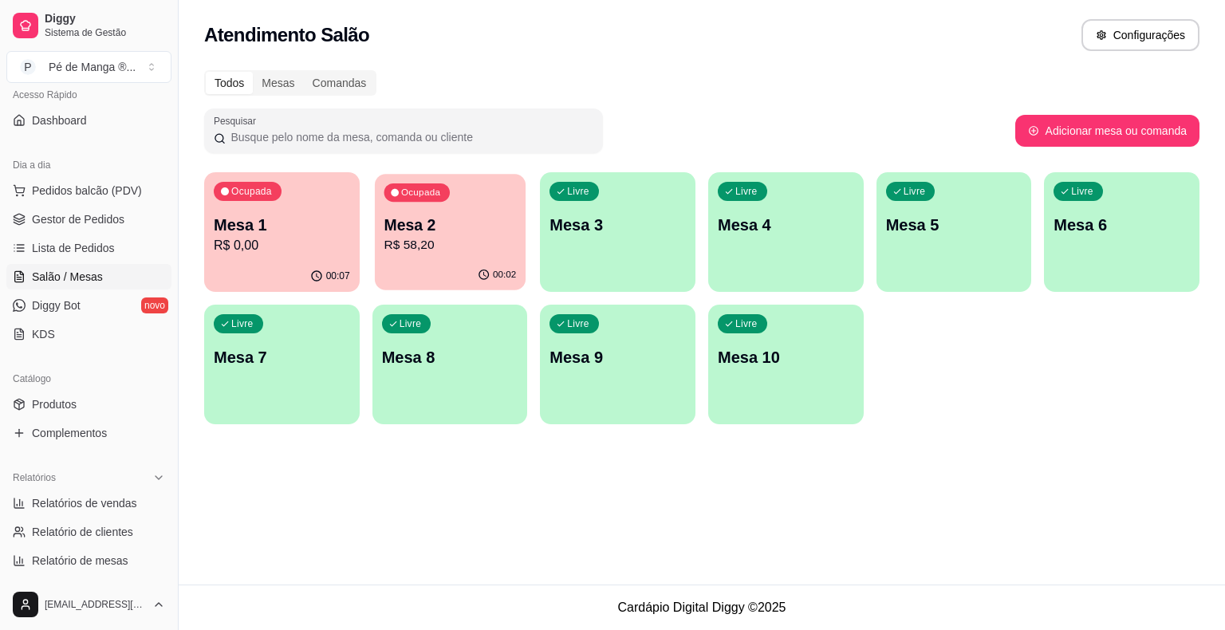
click at [421, 233] on p "Mesa 2" at bounding box center [450, 226] width 132 height 22
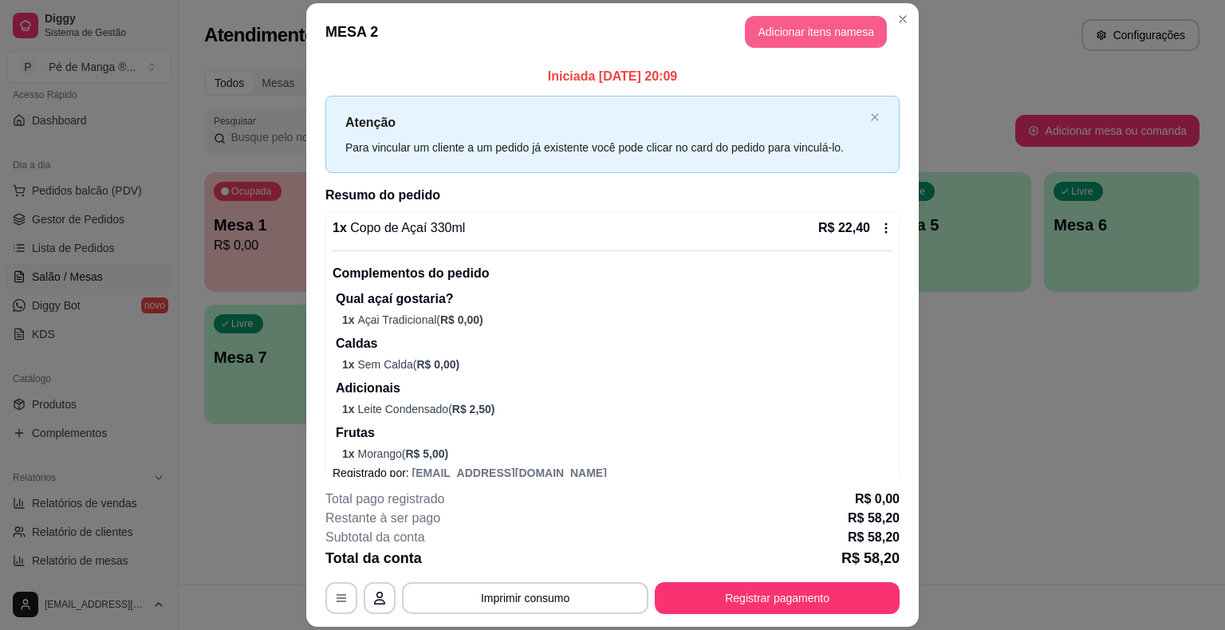
click at [799, 36] on button "Adicionar itens na mesa" at bounding box center [816, 32] width 142 height 32
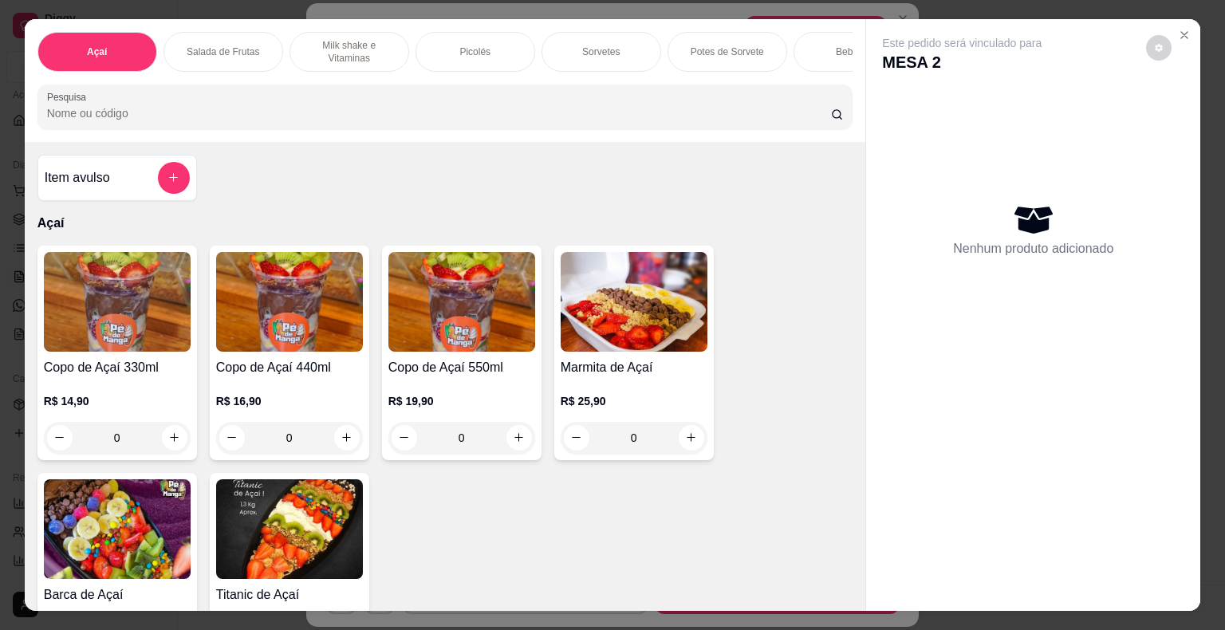
click at [603, 46] on p "Sorvetes" at bounding box center [600, 51] width 37 height 13
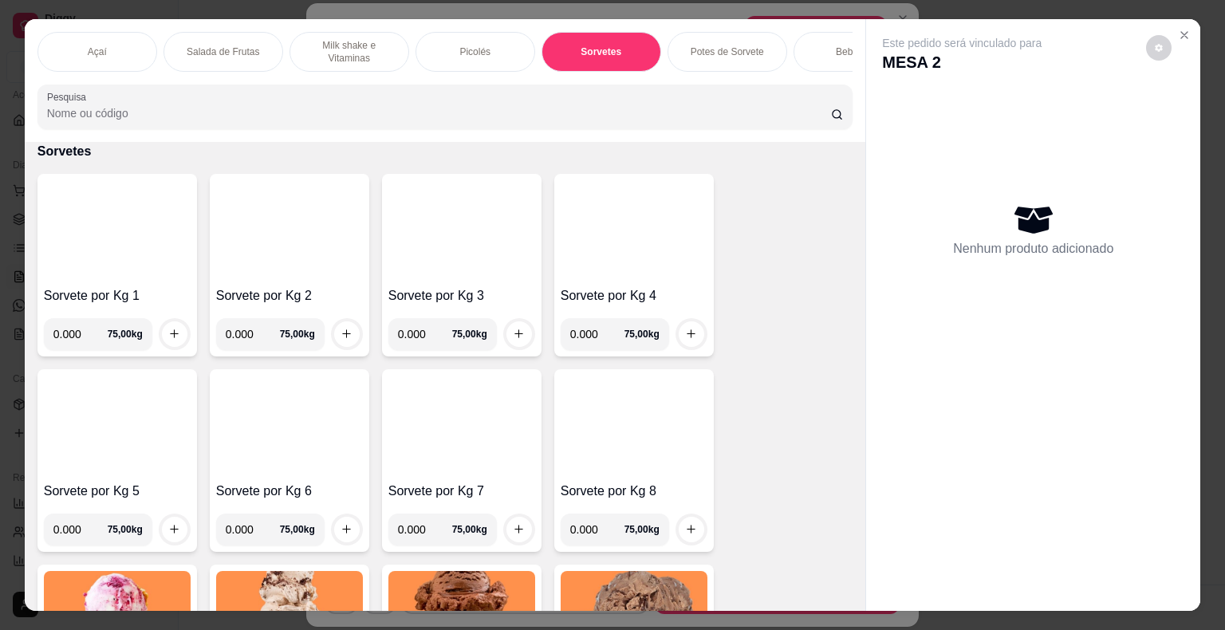
scroll to position [38, 0]
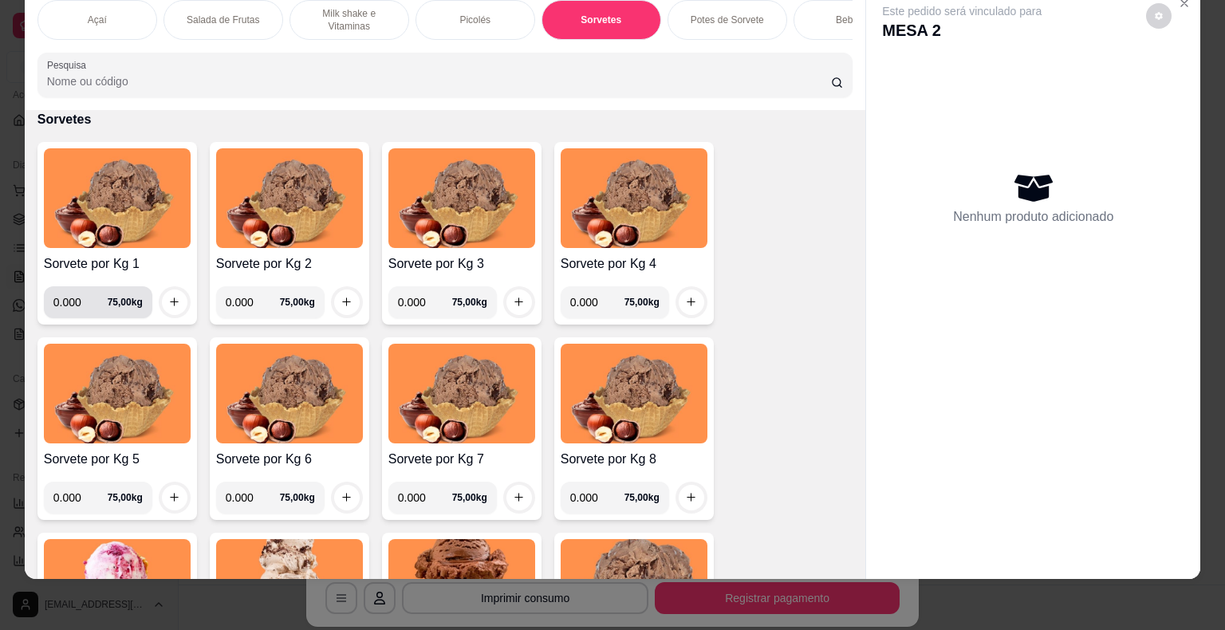
click at [76, 304] on input "0.000" at bounding box center [80, 302] width 54 height 32
type input "0.126"
click at [172, 309] on button "increase-product-quantity" at bounding box center [174, 301] width 25 height 25
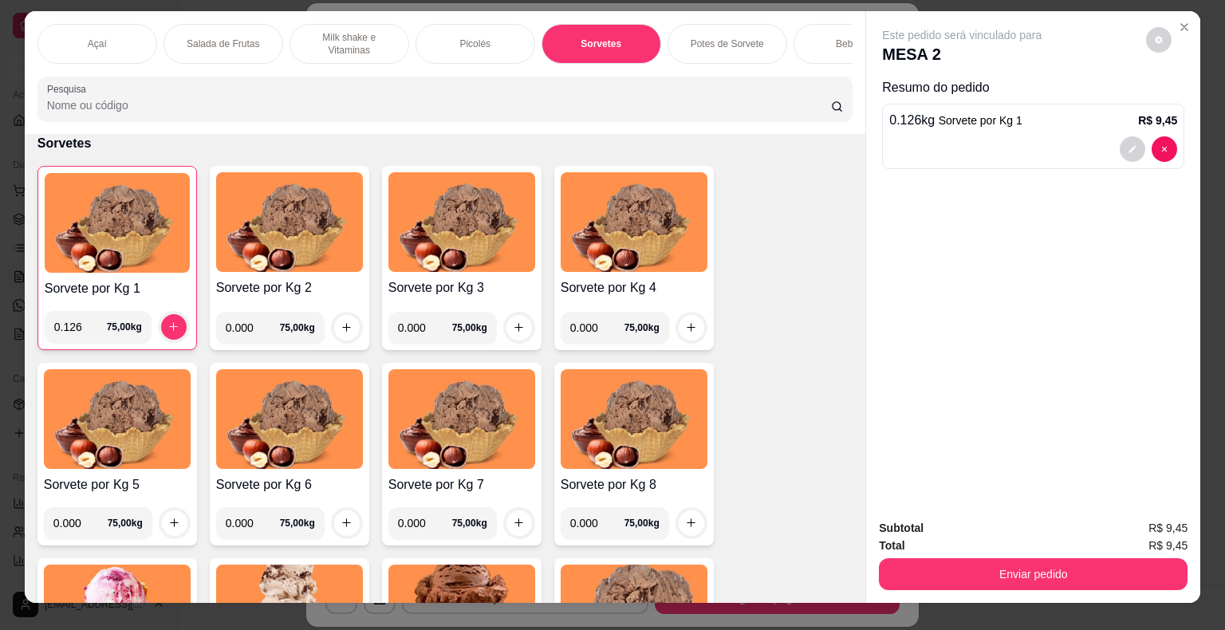
scroll to position [0, 0]
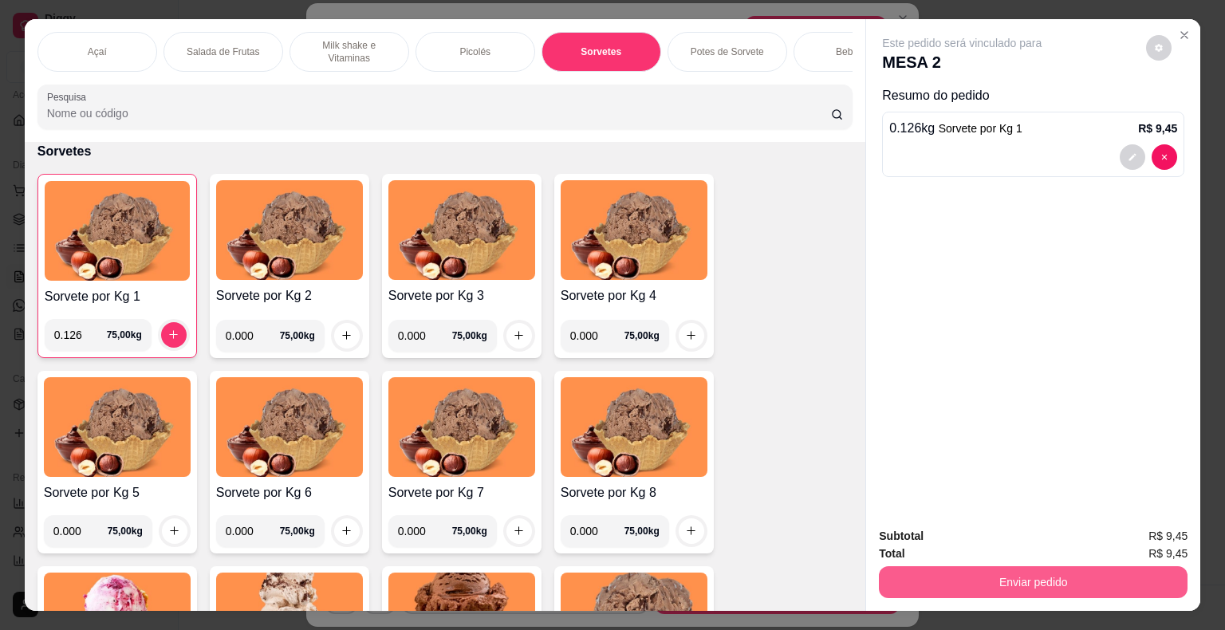
click at [1043, 576] on button "Enviar pedido" at bounding box center [1033, 582] width 309 height 32
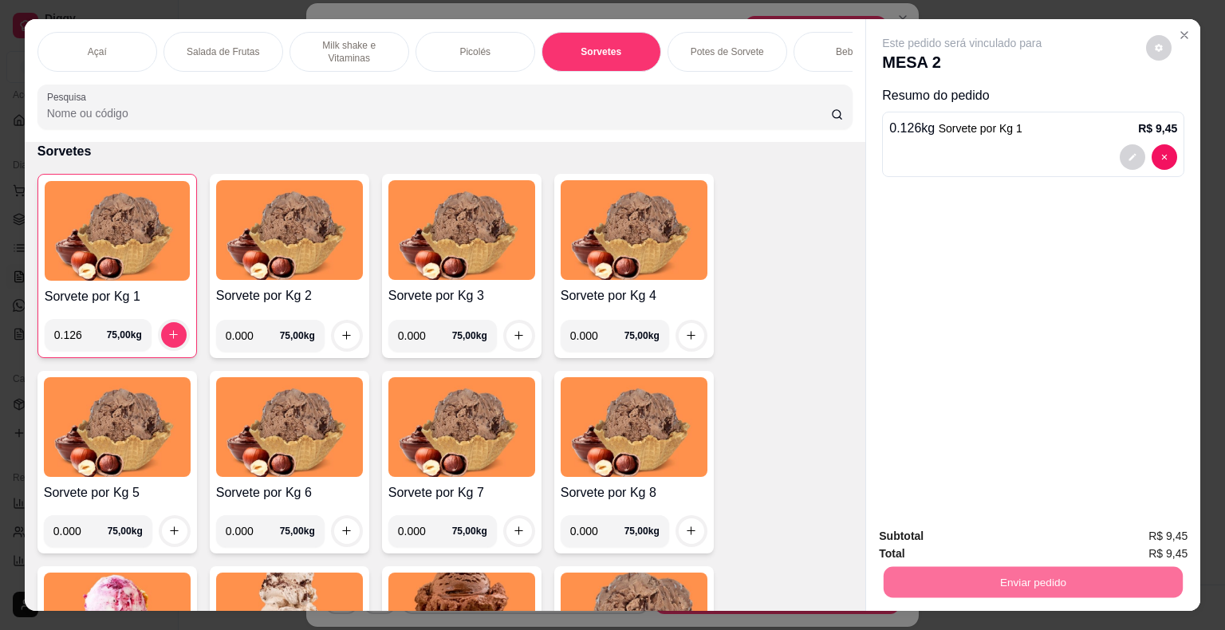
click at [1132, 540] on button "Enviar pedido" at bounding box center [1146, 537] width 90 height 30
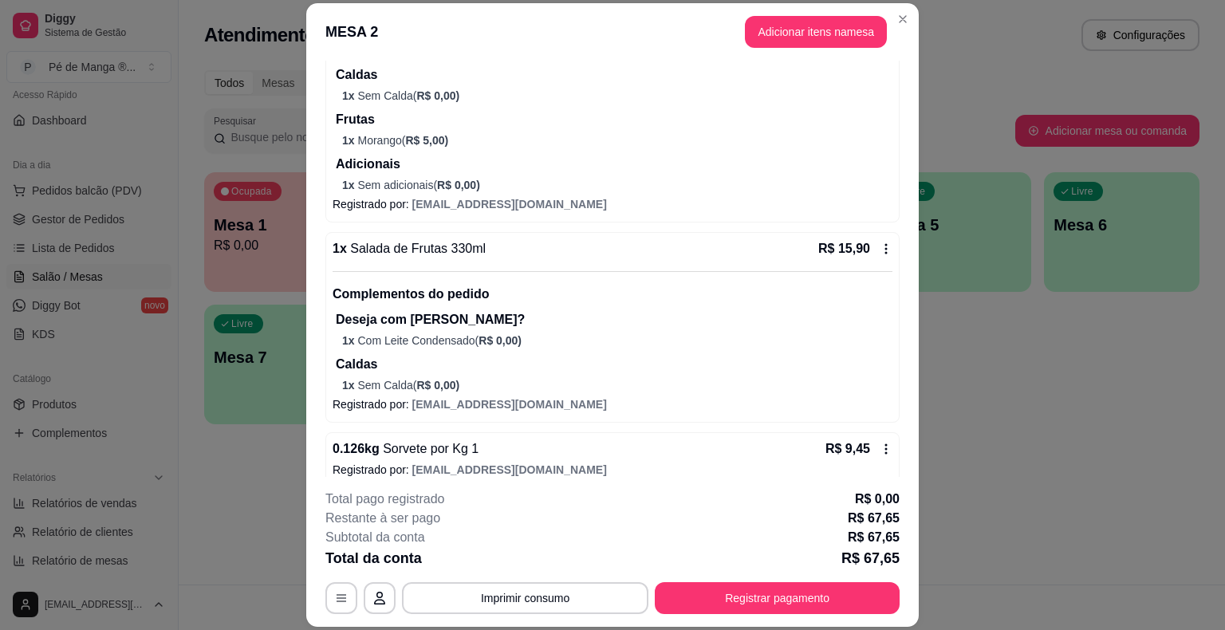
scroll to position [574, 0]
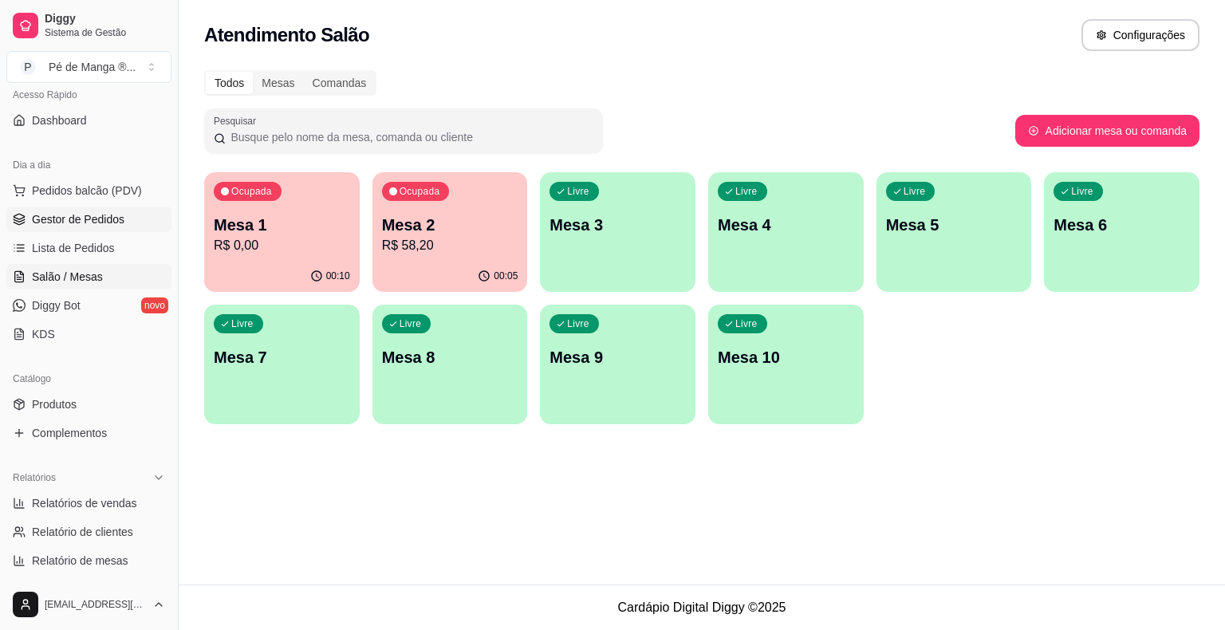
click at [118, 231] on ul "Pedidos balcão (PDV) Gestor de Pedidos Lista de Pedidos Salão / Mesas Diggy Bot…" at bounding box center [88, 262] width 165 height 169
click at [118, 222] on span "Gestor de Pedidos" at bounding box center [78, 219] width 93 height 16
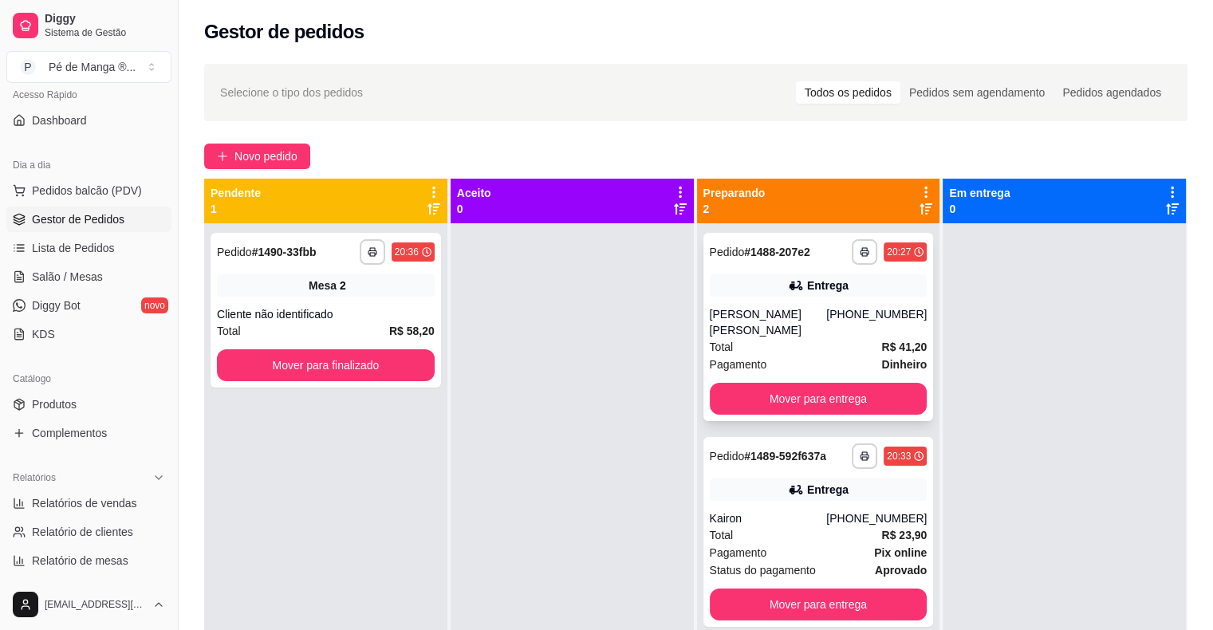
click at [770, 418] on div "**********" at bounding box center [818, 327] width 230 height 188
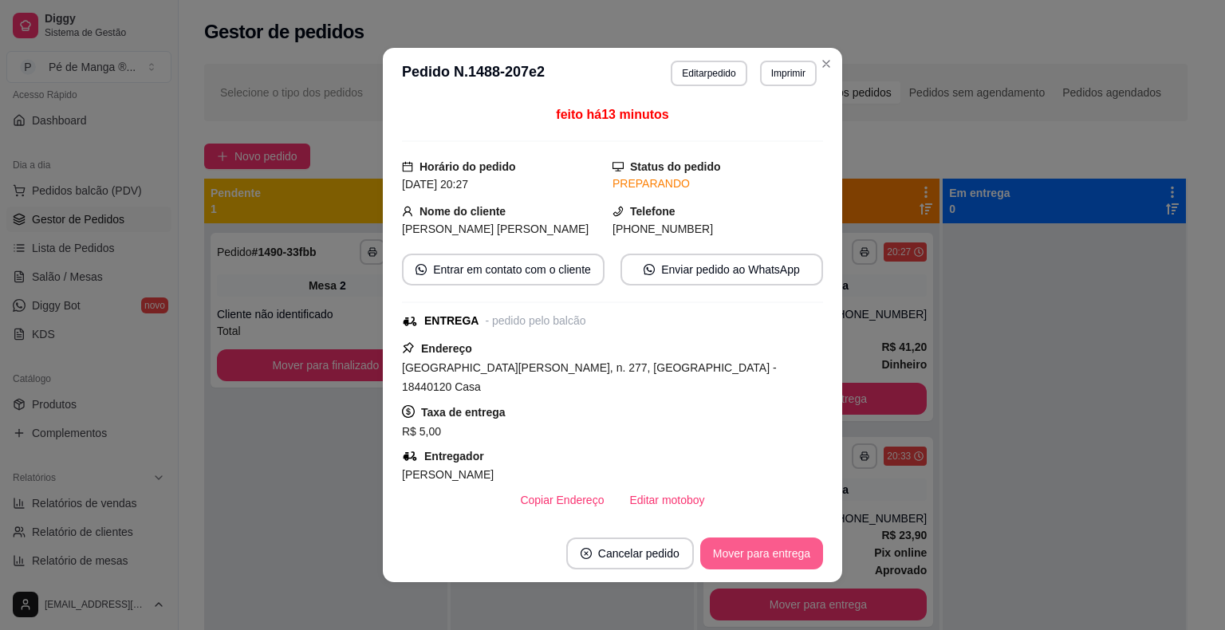
click at [750, 547] on button "Mover para entrega" at bounding box center [761, 554] width 123 height 32
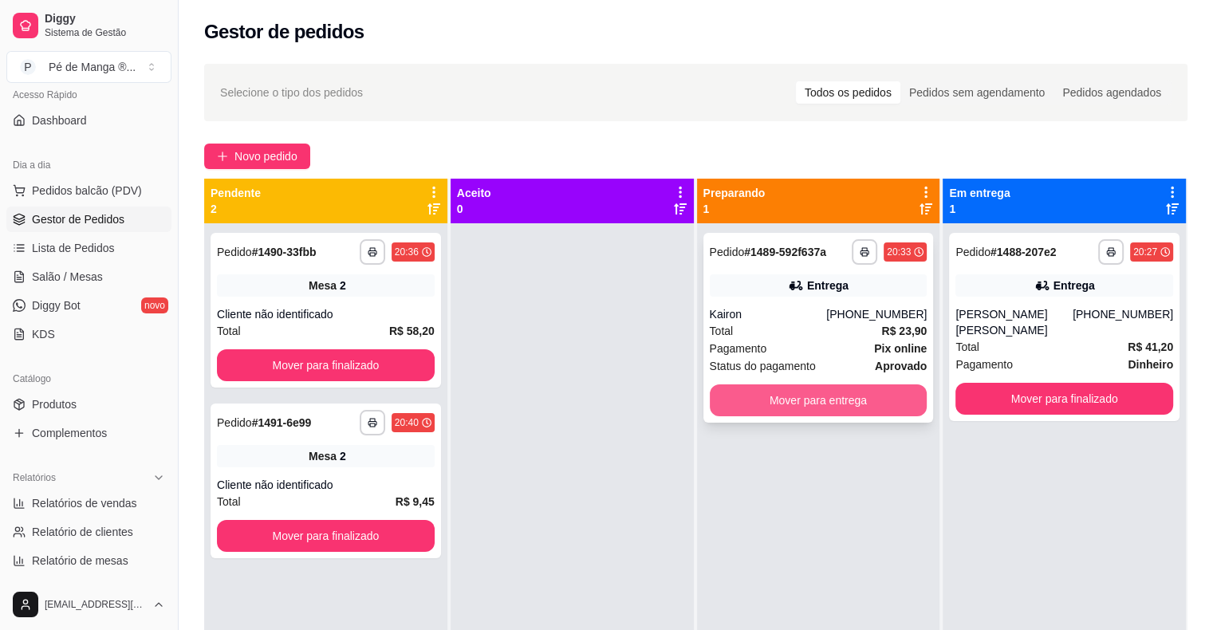
click at [858, 408] on button "Mover para entrega" at bounding box center [819, 400] width 218 height 32
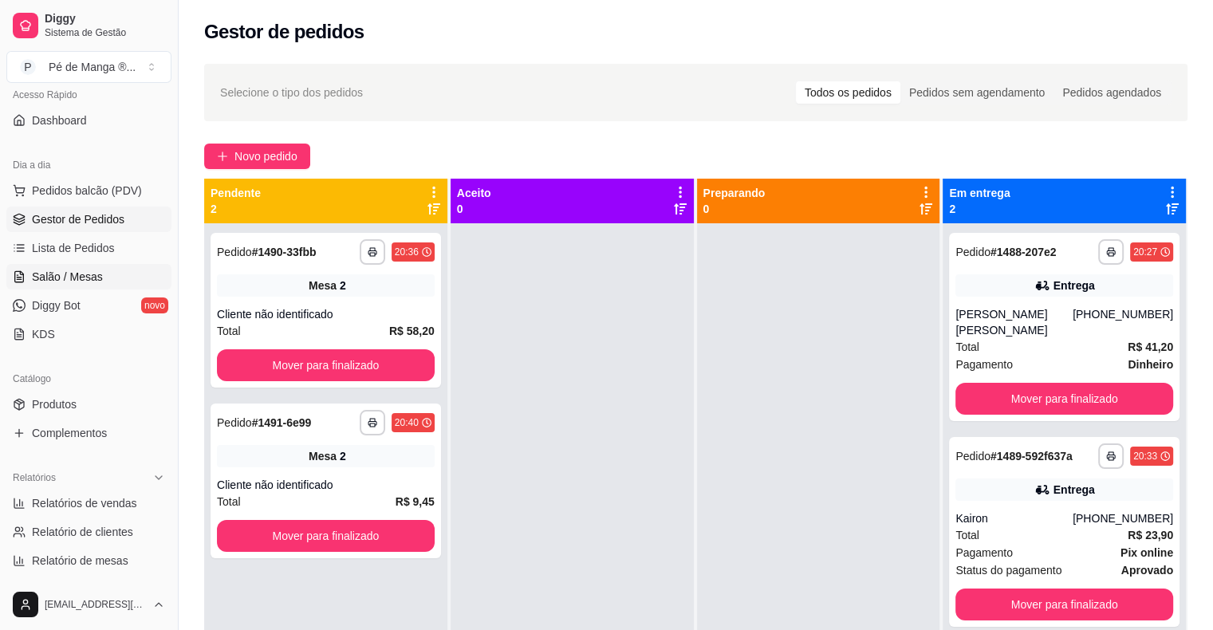
click at [100, 282] on link "Salão / Mesas" at bounding box center [88, 277] width 165 height 26
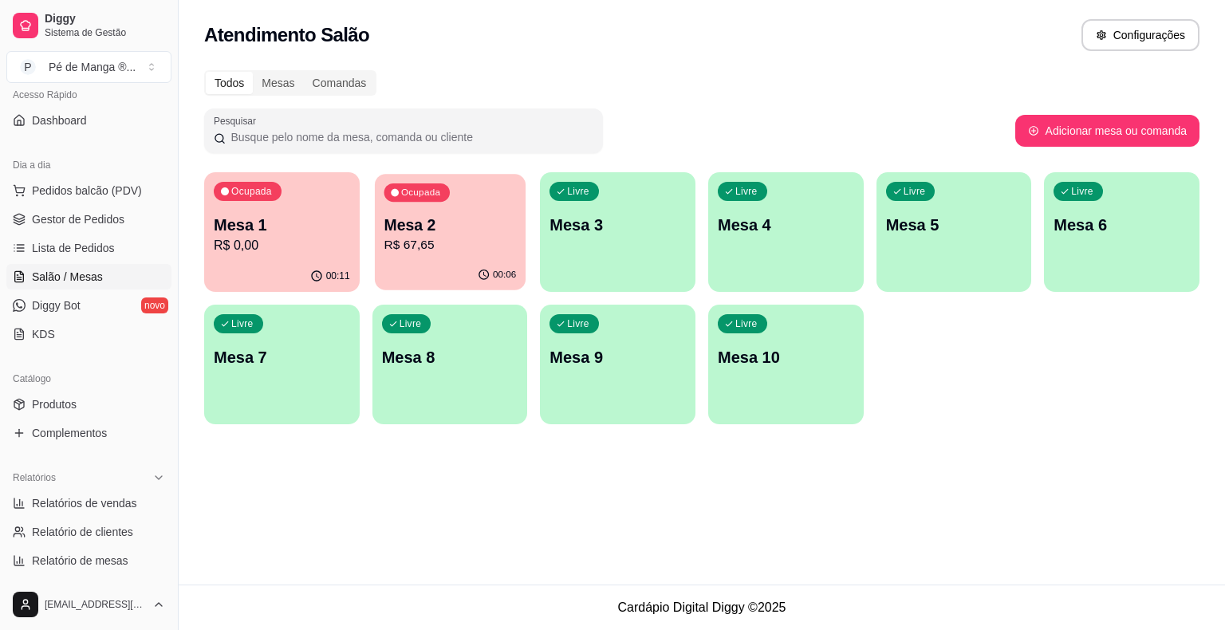
click at [399, 247] on p "R$ 67,65" at bounding box center [450, 245] width 132 height 18
click at [415, 255] on div "Ocupada Mesa 2 R$ 67,65" at bounding box center [450, 216] width 156 height 89
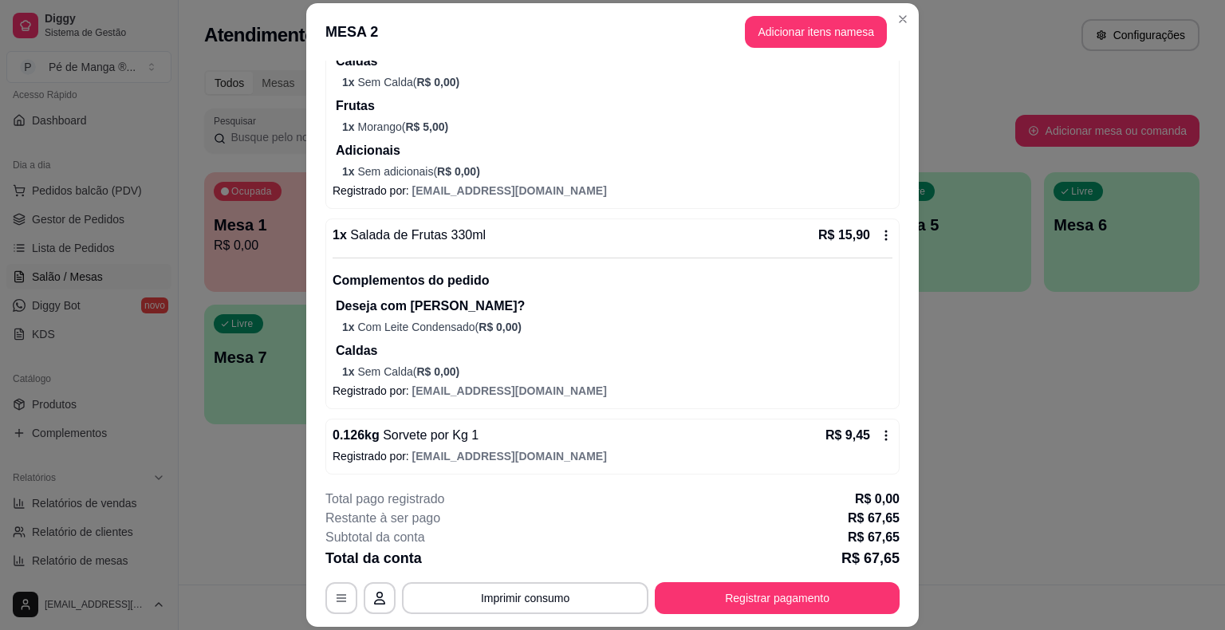
scroll to position [574, 0]
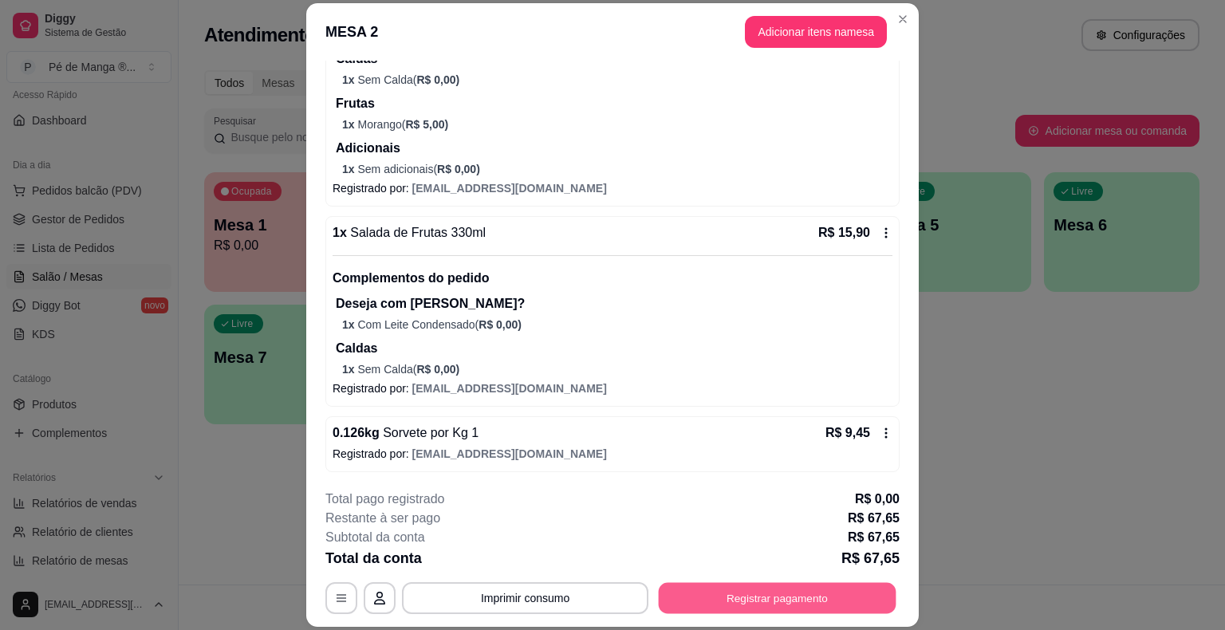
click at [874, 584] on button "Registrar pagamento" at bounding box center [778, 598] width 238 height 31
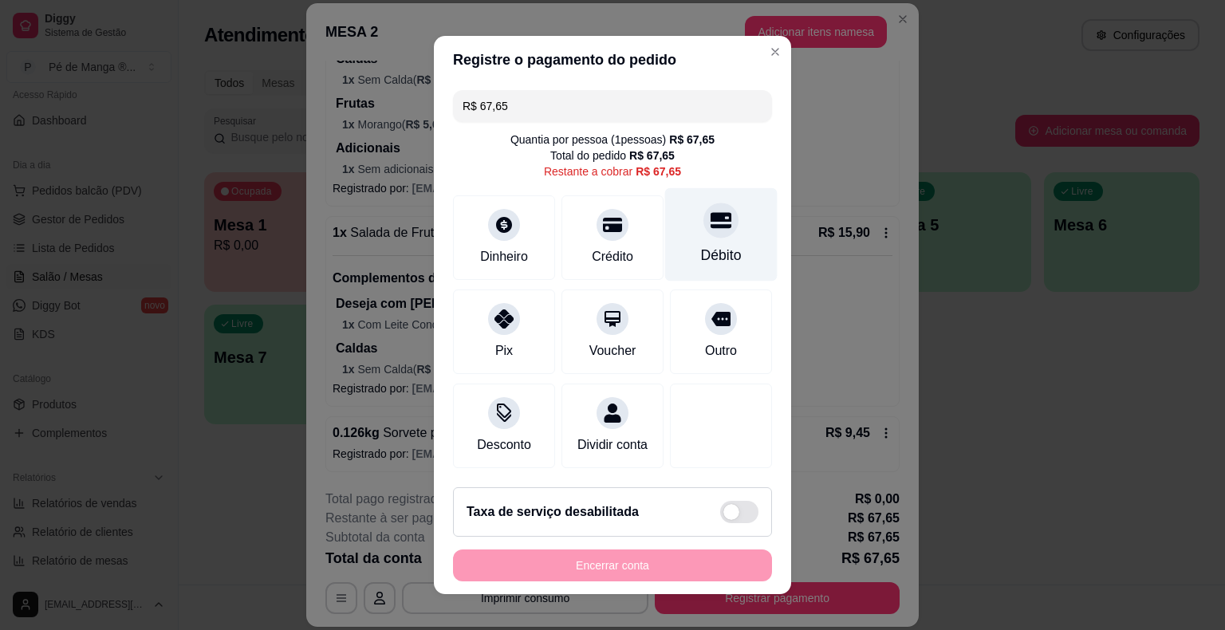
click at [671, 225] on div "Débito" at bounding box center [721, 234] width 112 height 93
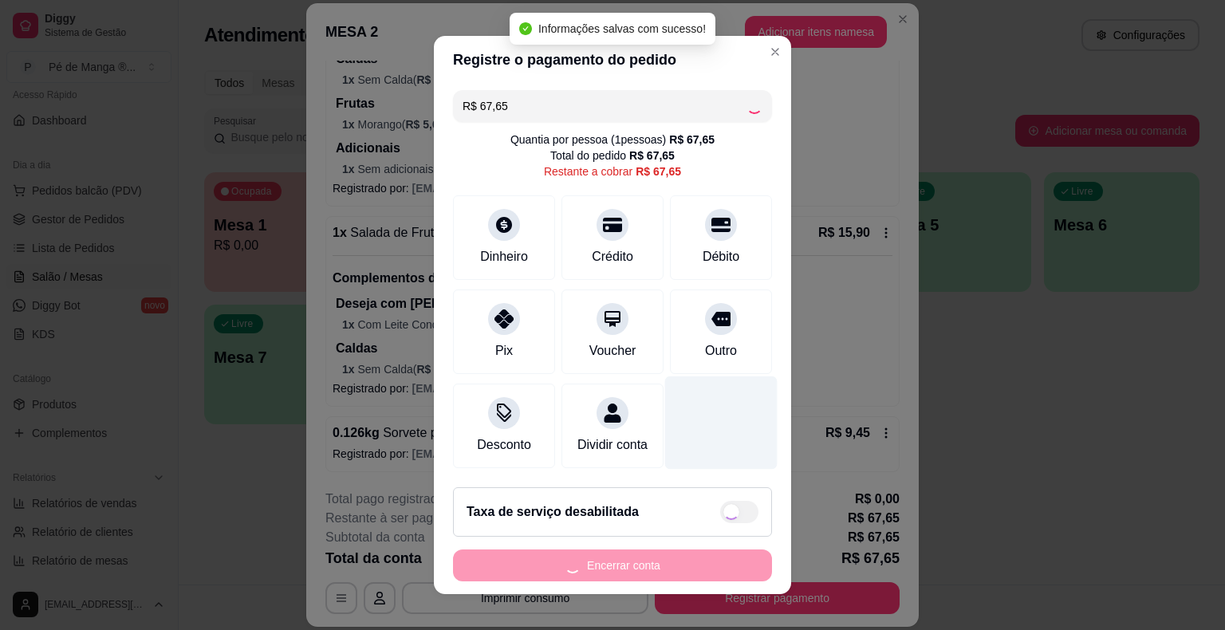
type input "R$ 0,00"
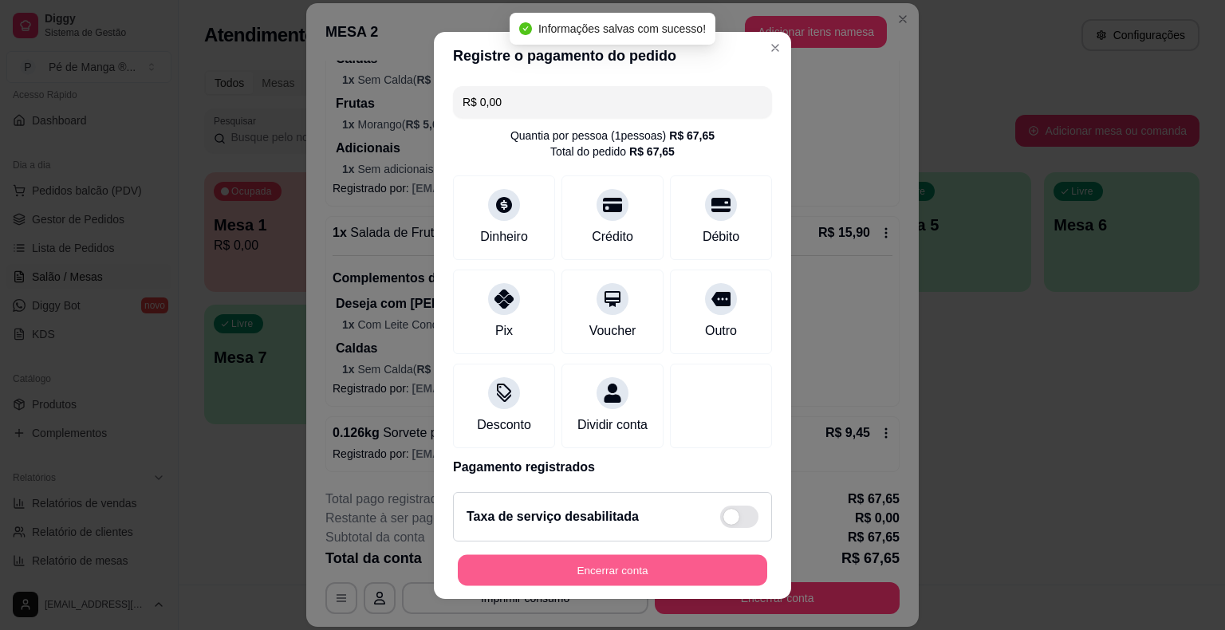
click at [685, 571] on button "Encerrar conta" at bounding box center [612, 569] width 309 height 31
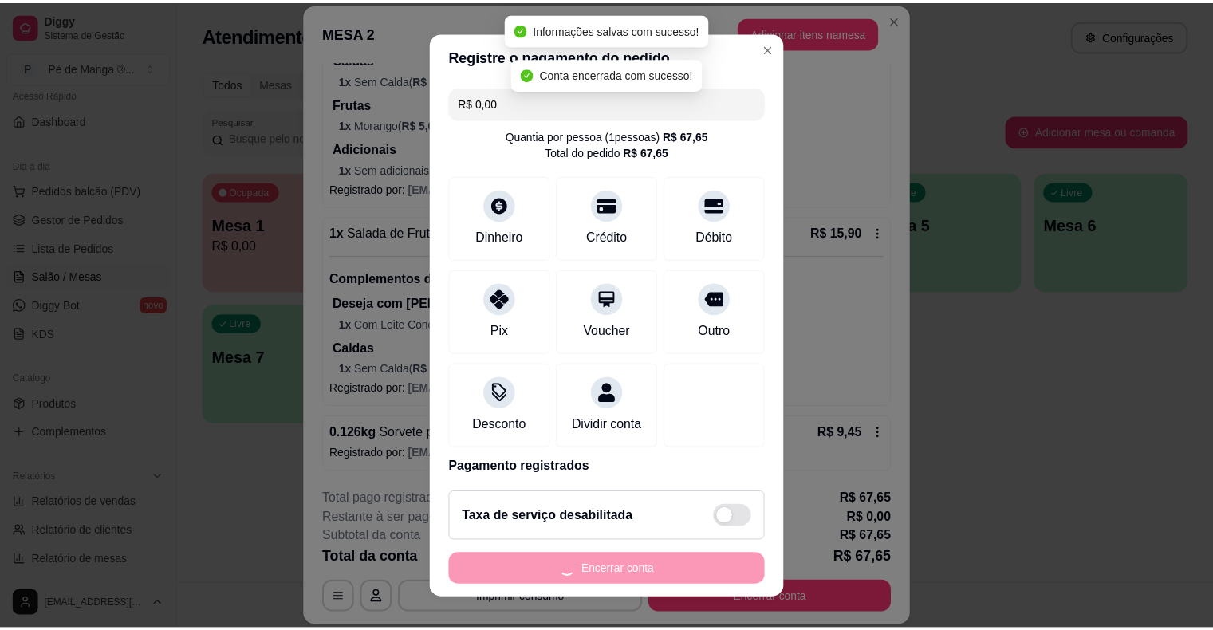
scroll to position [0, 0]
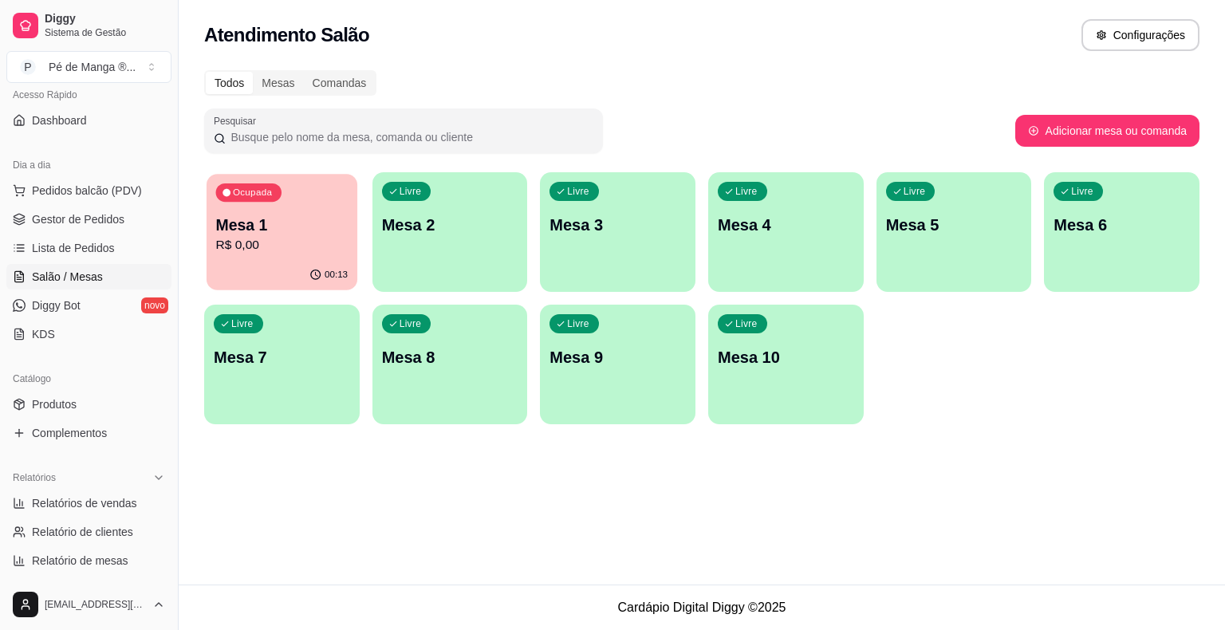
click at [258, 246] on p "R$ 0,00" at bounding box center [282, 245] width 132 height 18
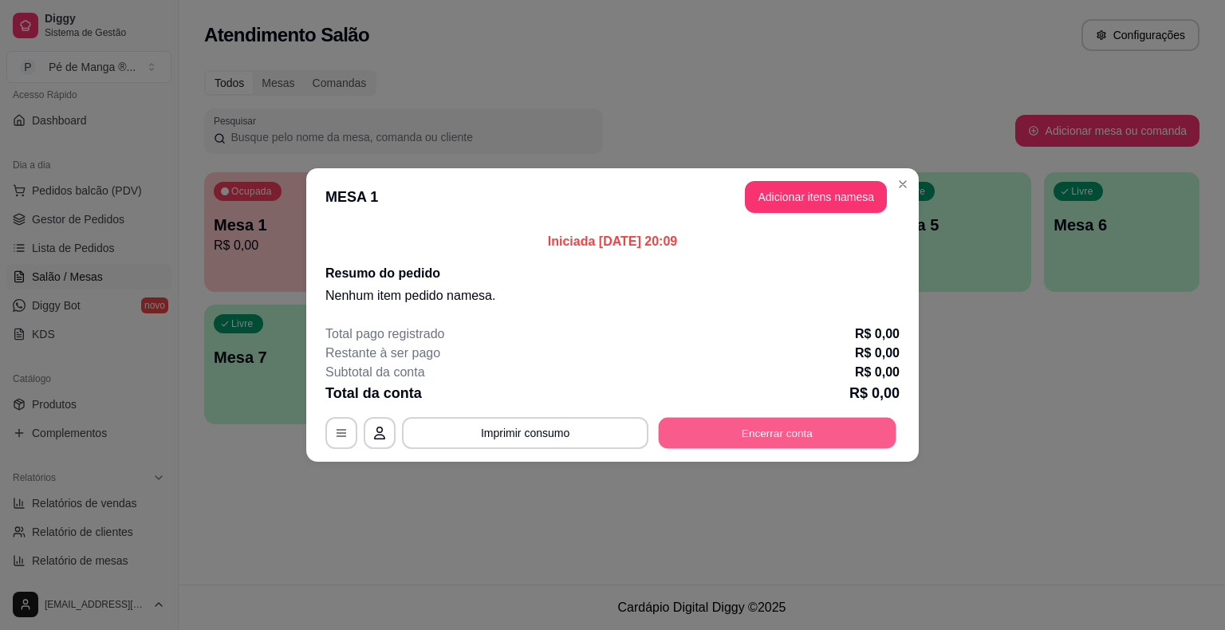
click at [855, 431] on button "Encerrar conta" at bounding box center [778, 433] width 238 height 31
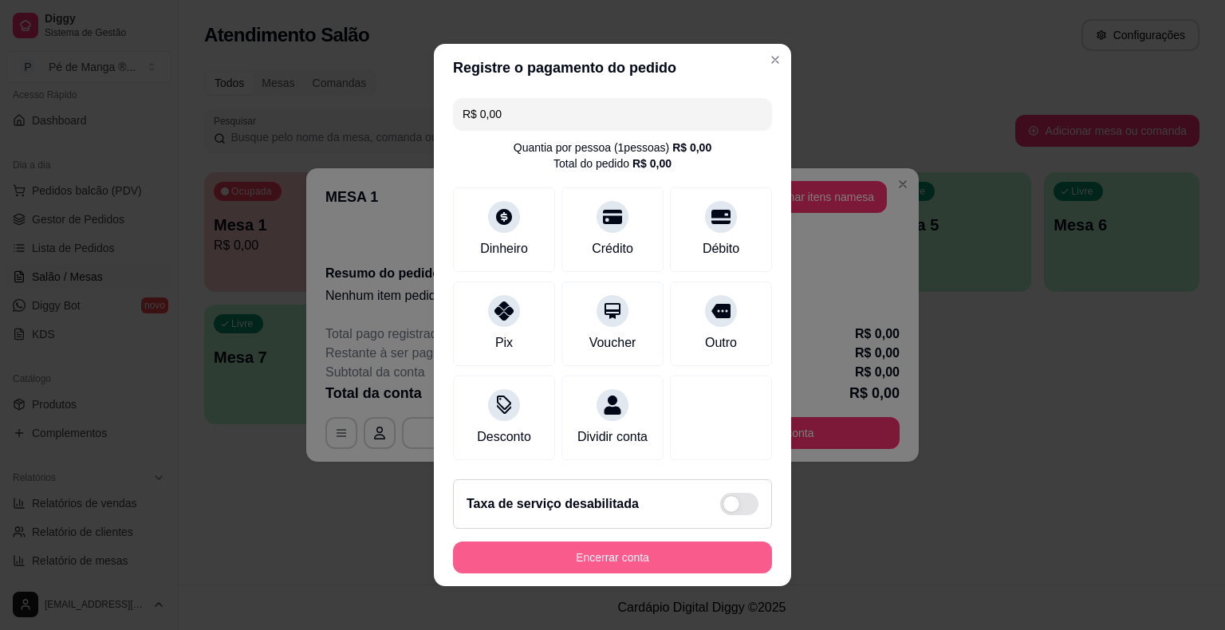
click at [727, 557] on button "Encerrar conta" at bounding box center [612, 557] width 319 height 32
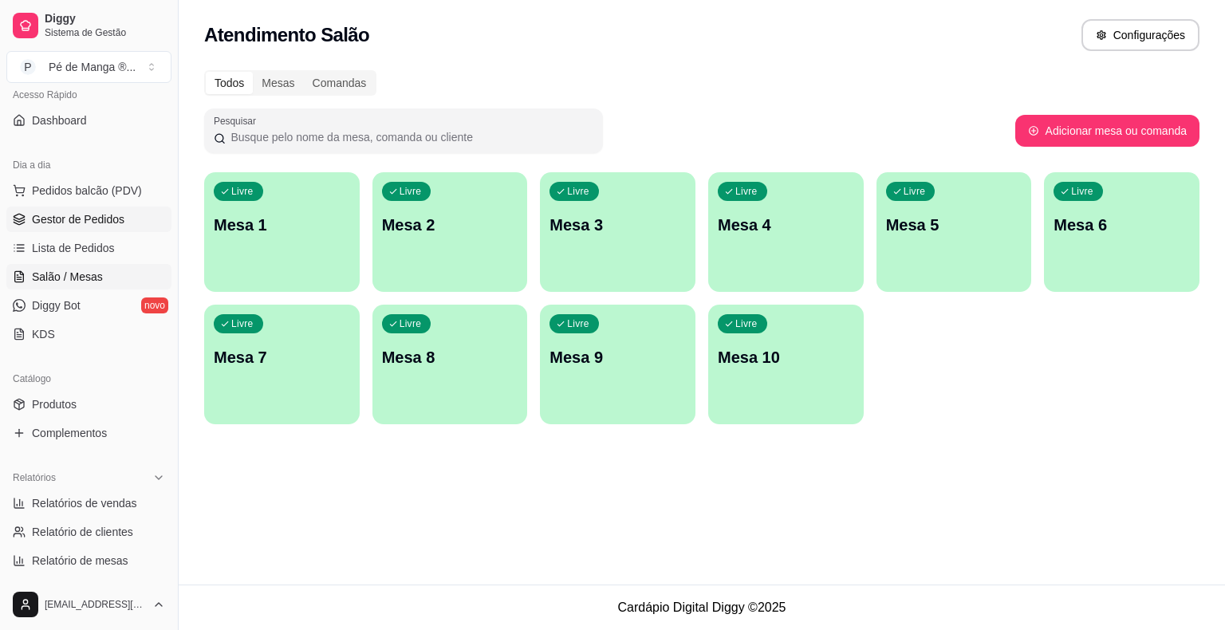
click at [92, 211] on span "Gestor de Pedidos" at bounding box center [78, 219] width 93 height 16
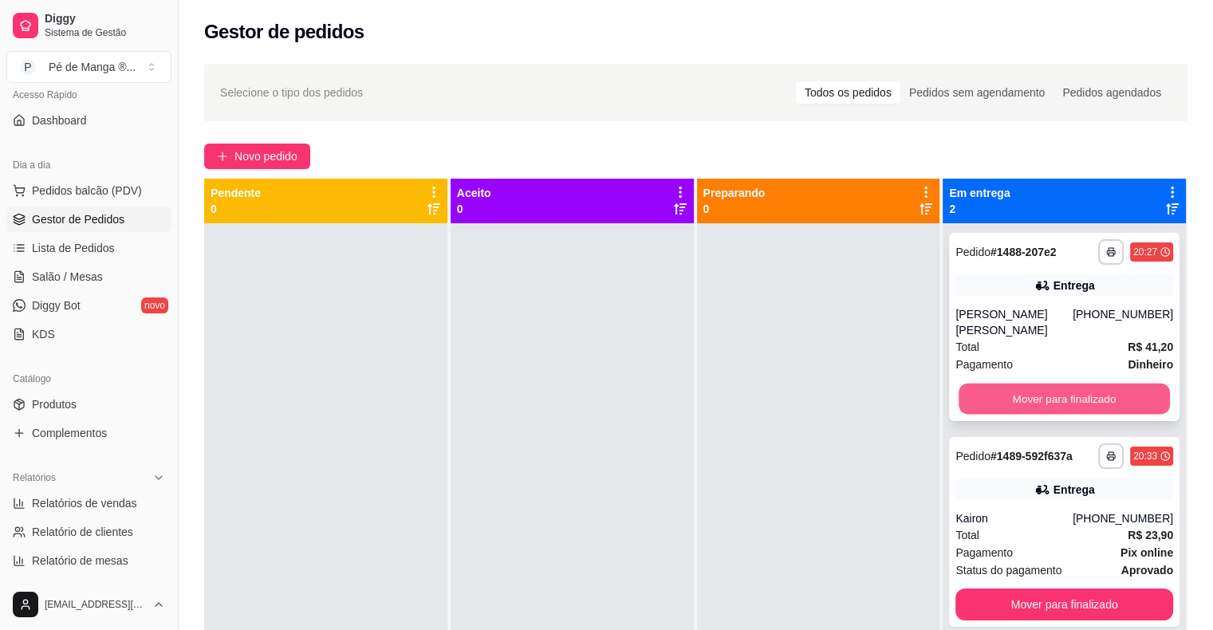
click at [1048, 404] on button "Mover para finalizado" at bounding box center [1064, 399] width 211 height 31
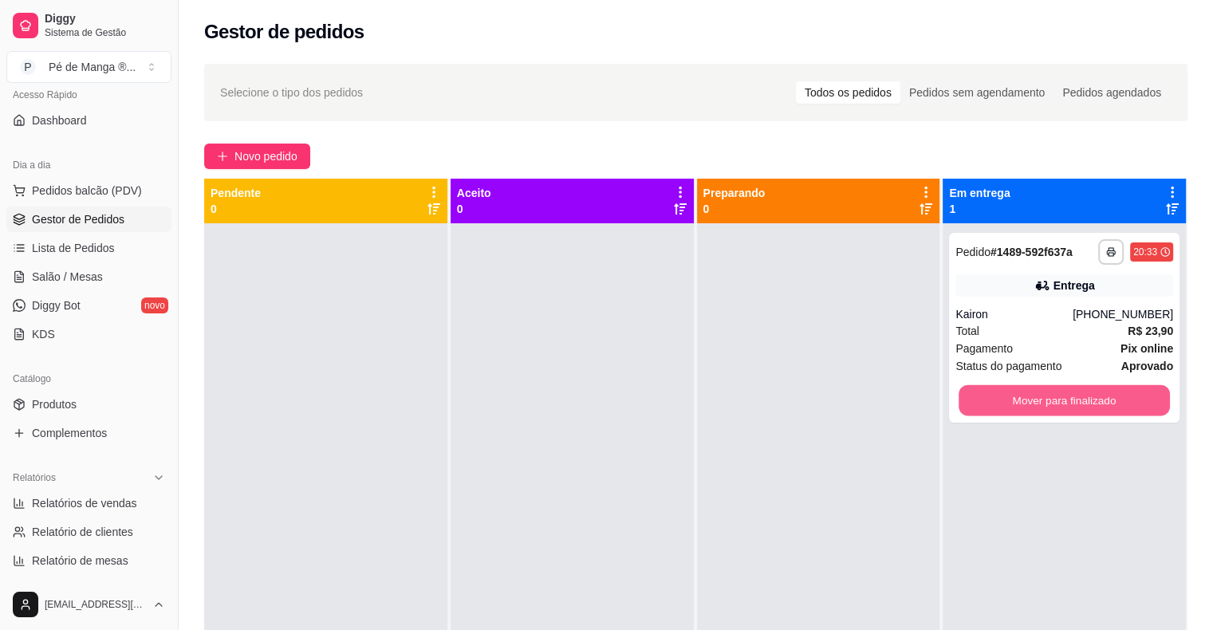
click at [1048, 404] on button "Mover para finalizado" at bounding box center [1064, 400] width 211 height 31
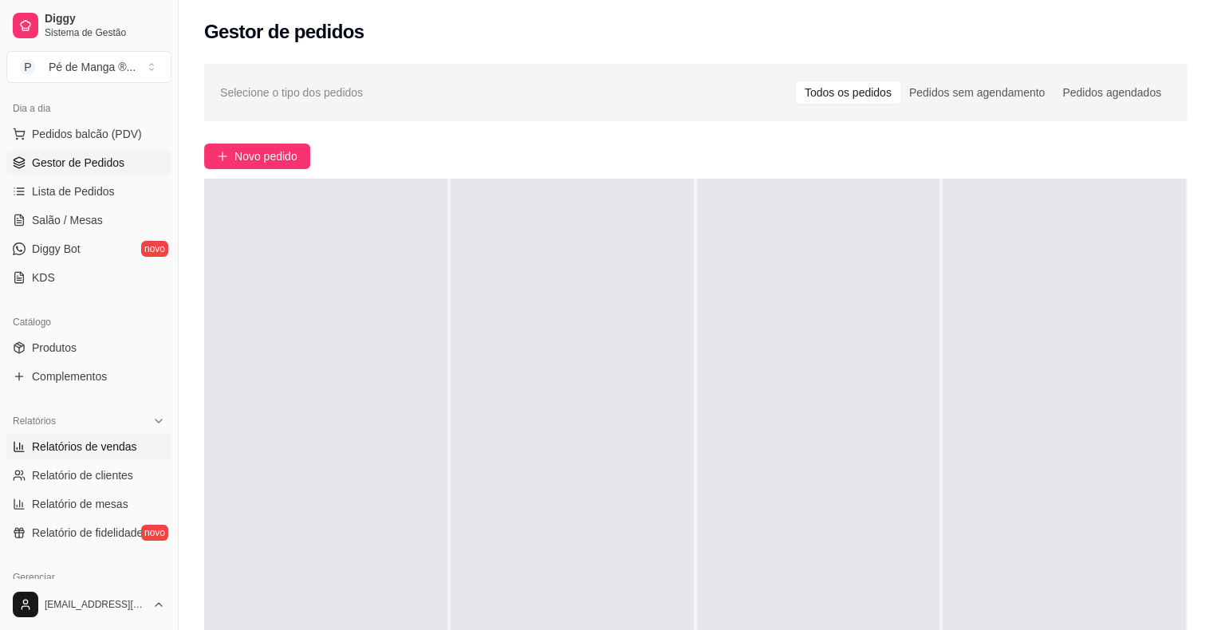
scroll to position [278, 0]
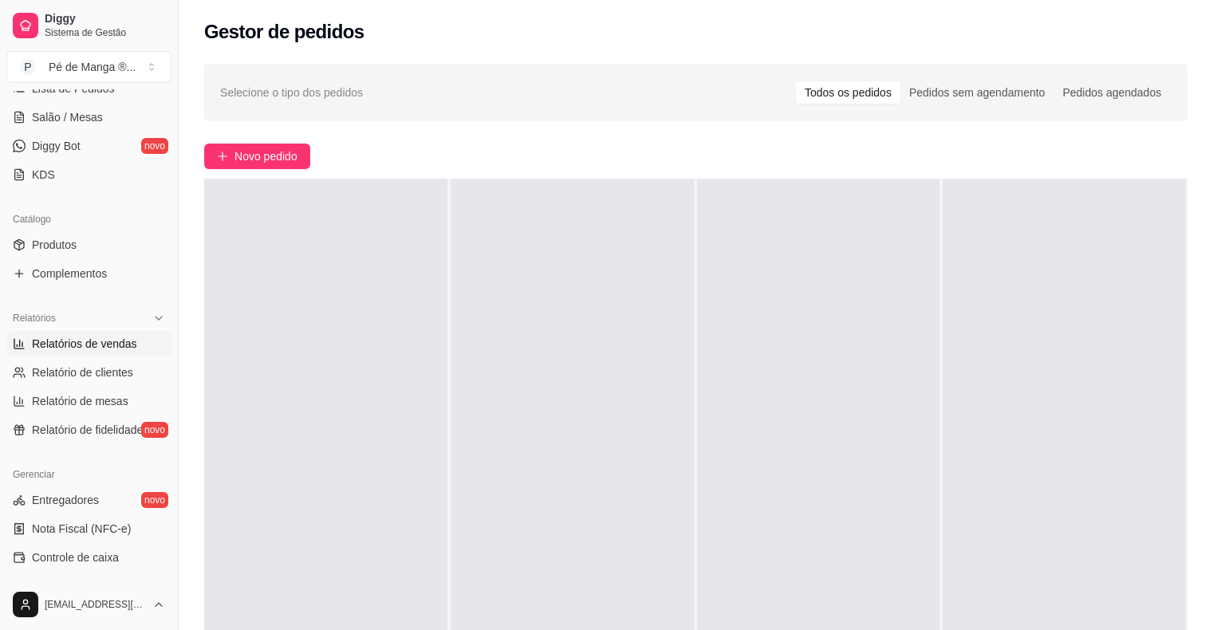
click at [69, 342] on span "Relatórios de vendas" at bounding box center [84, 344] width 105 height 16
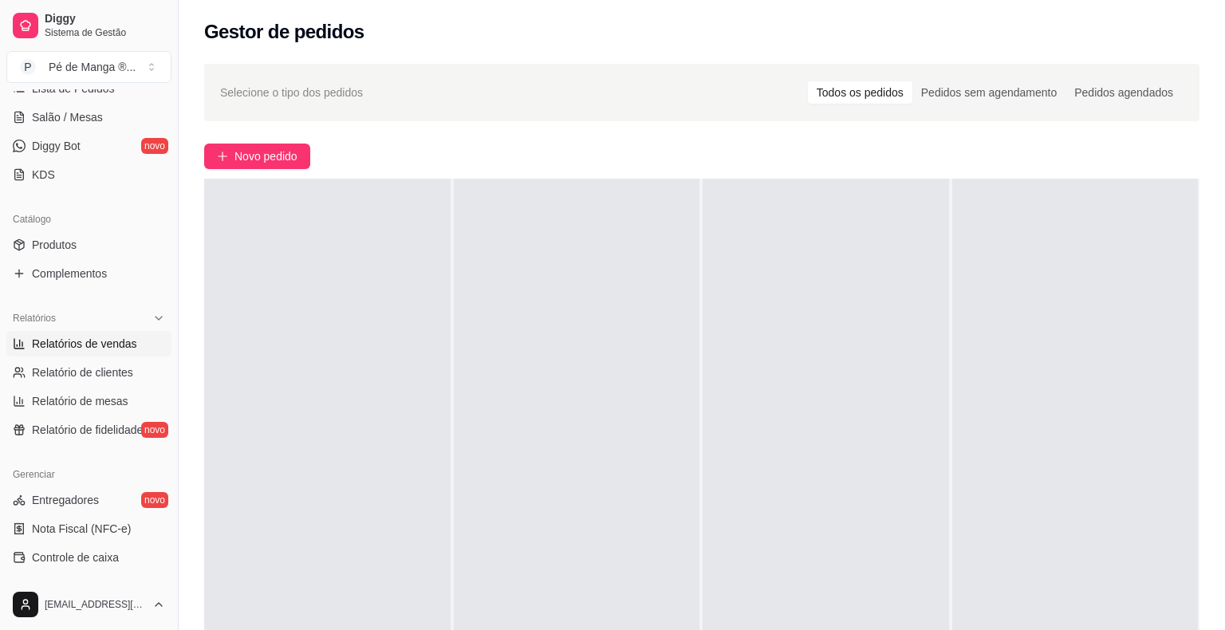
select select "ALL"
select select "0"
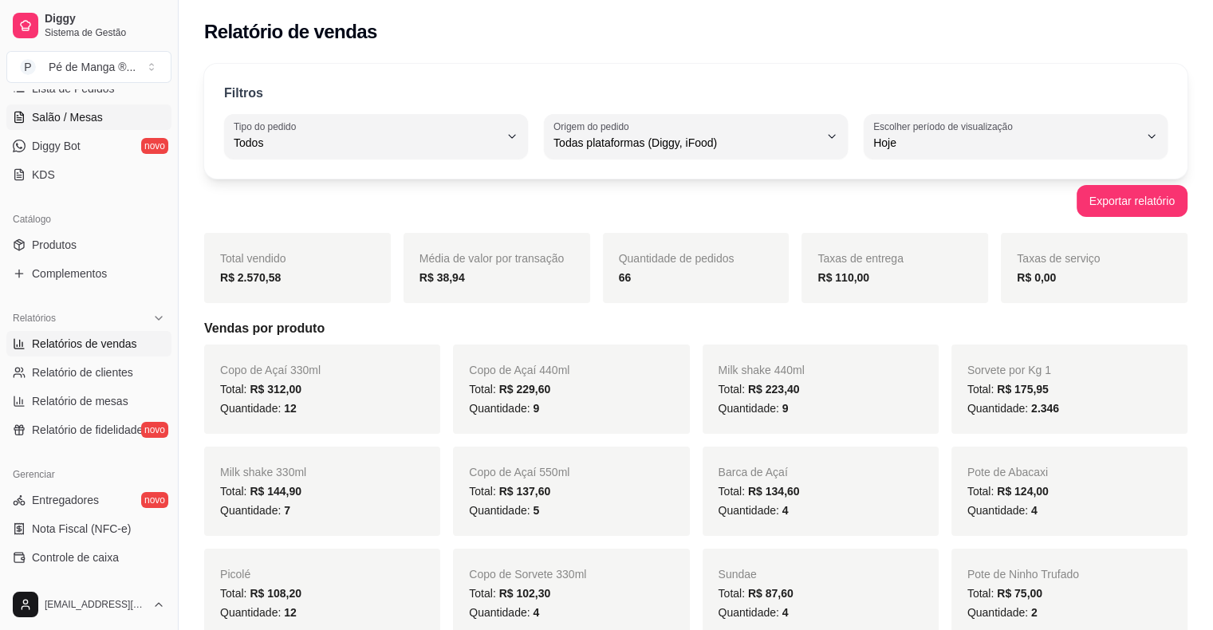
click at [118, 113] on link "Salão / Mesas" at bounding box center [88, 117] width 165 height 26
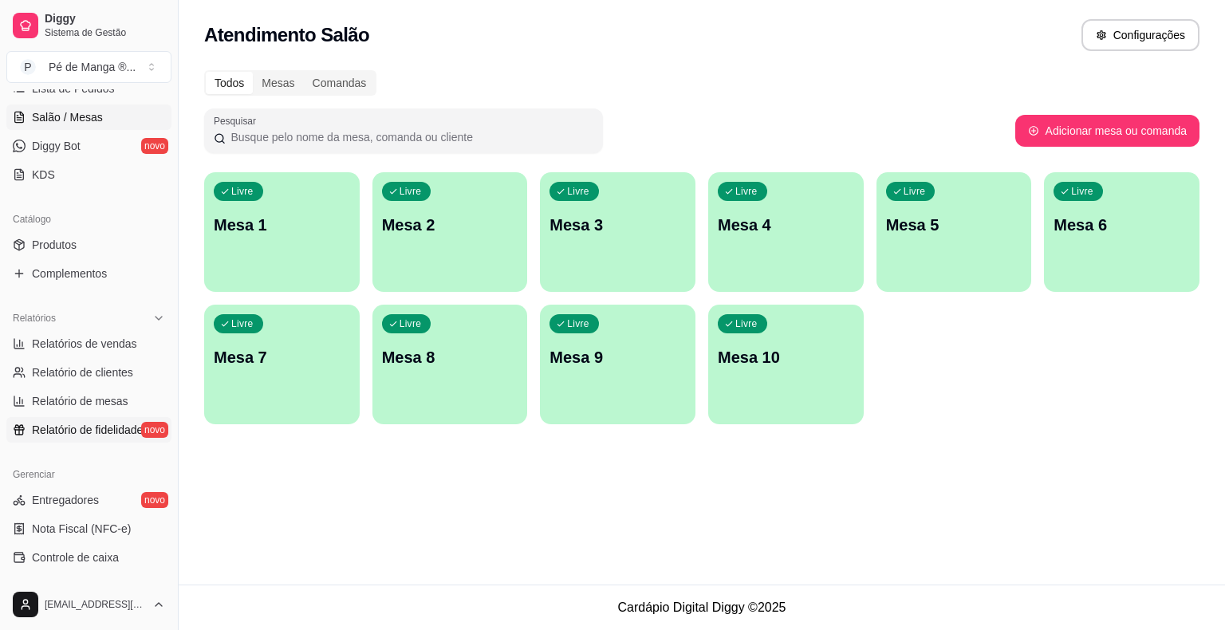
click at [140, 435] on span "Relatório de fidelidade" at bounding box center [87, 430] width 111 height 16
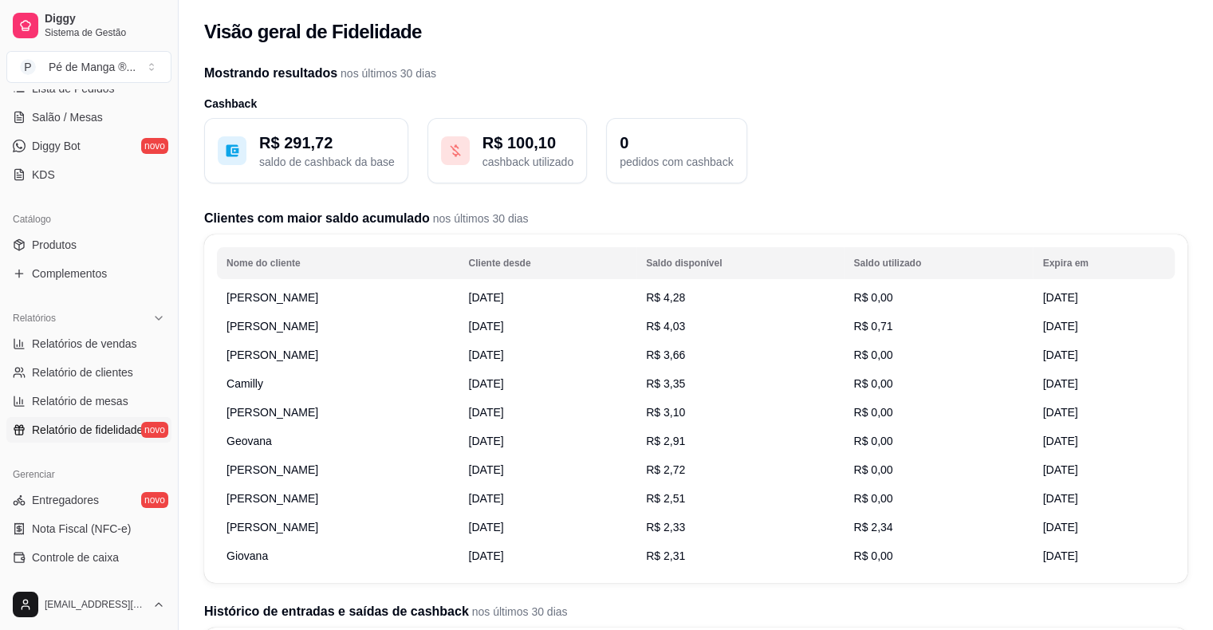
click at [517, 139] on p "R$ 100,10" at bounding box center [527, 143] width 91 height 22
click at [56, 345] on span "Relatórios de vendas" at bounding box center [84, 344] width 105 height 16
select select "ALL"
select select "0"
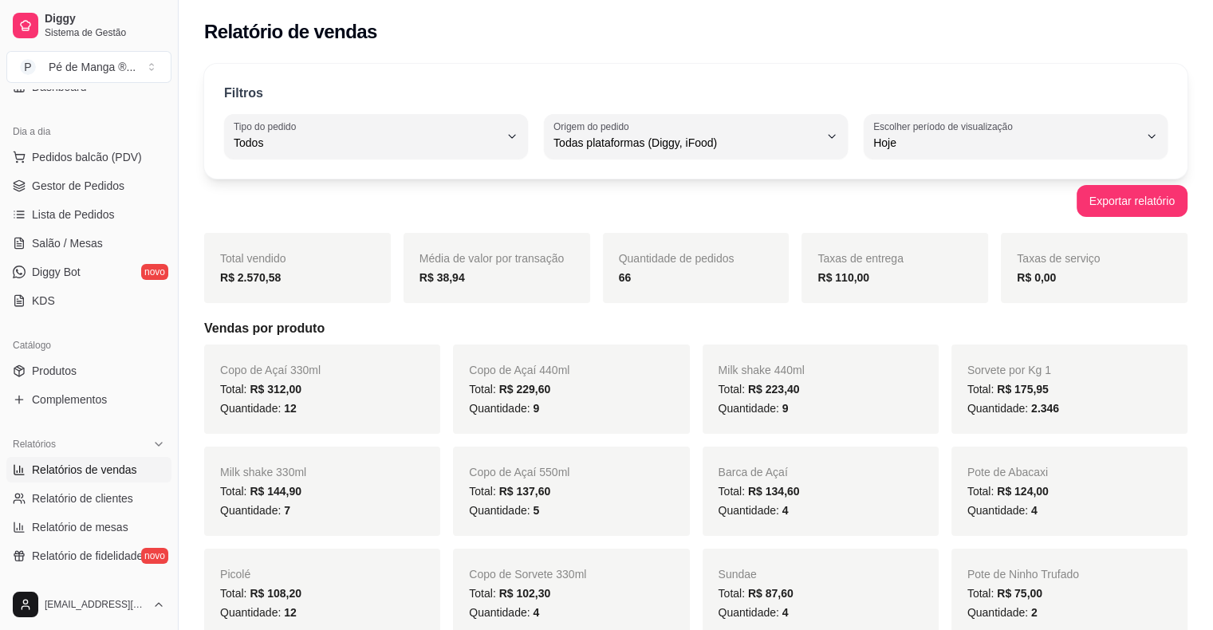
scroll to position [118, 0]
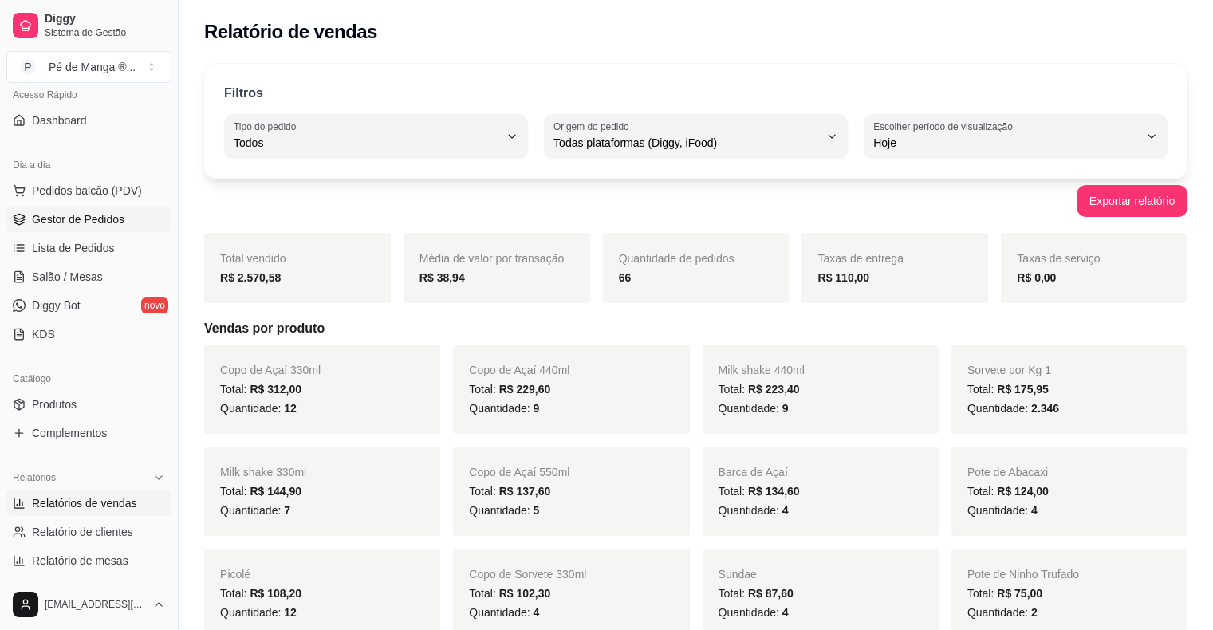
click at [84, 215] on span "Gestor de Pedidos" at bounding box center [78, 219] width 93 height 16
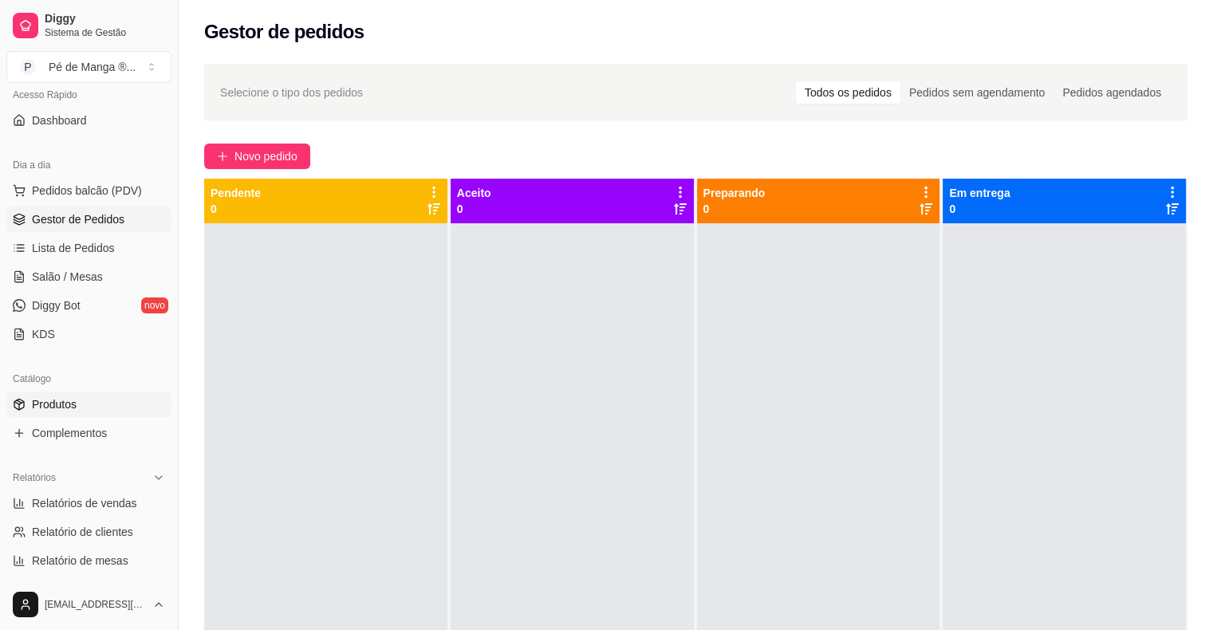
click at [96, 405] on link "Produtos" at bounding box center [88, 405] width 165 height 26
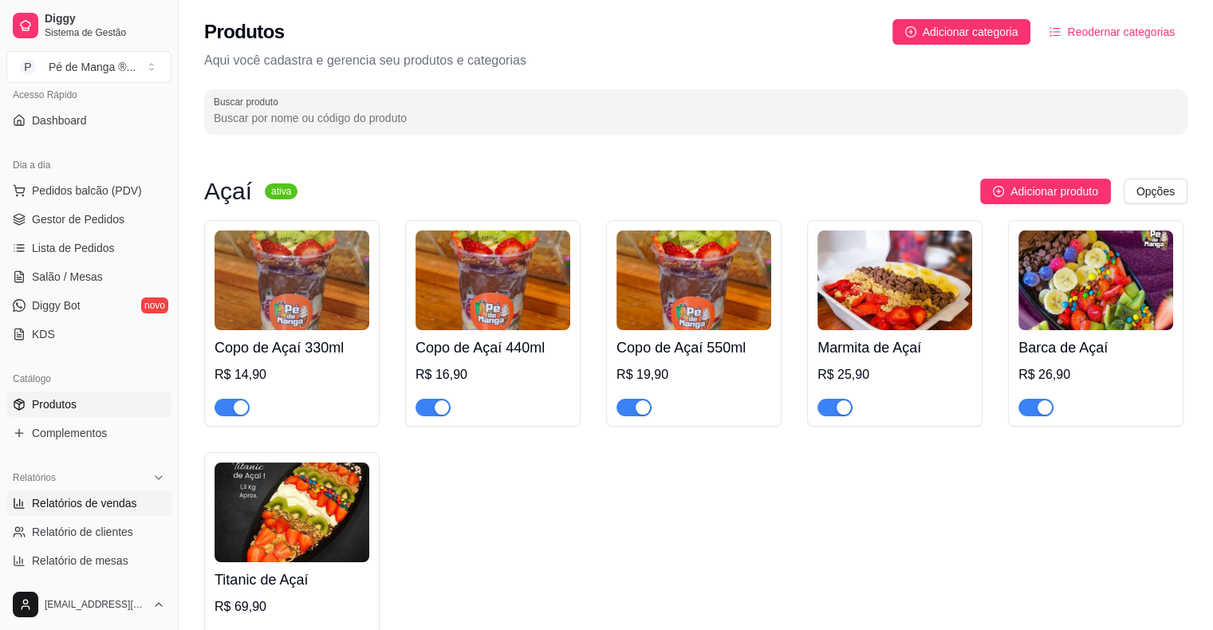
click at [125, 505] on span "Relatórios de vendas" at bounding box center [84, 503] width 105 height 16
select select "ALL"
select select "0"
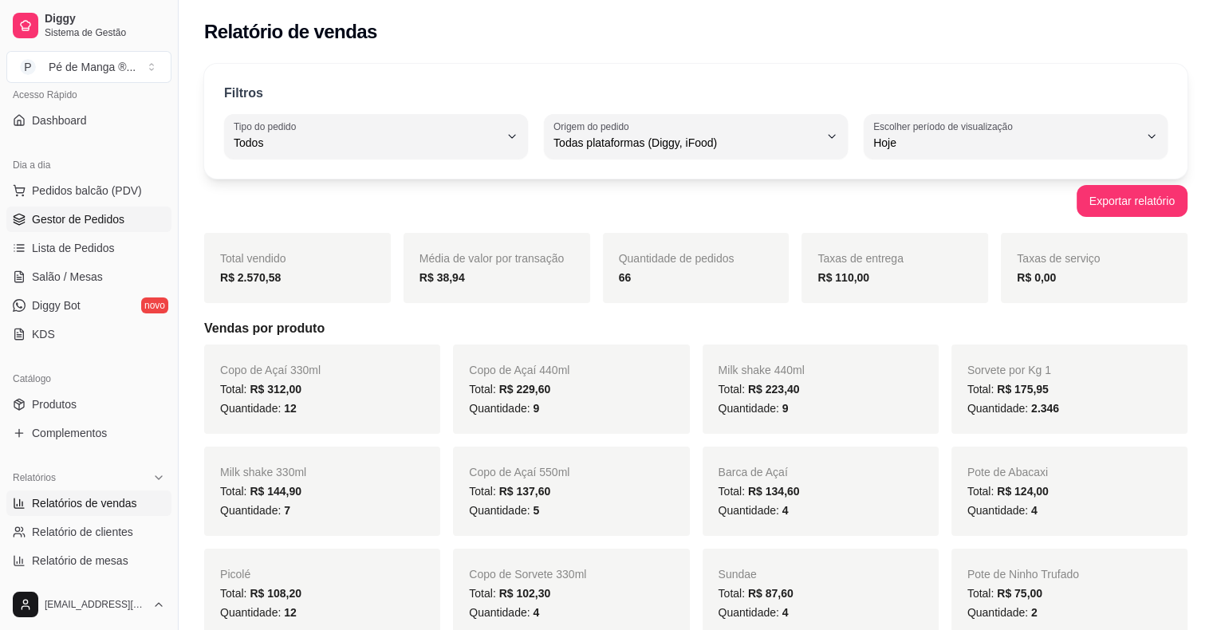
click at [95, 219] on span "Gestor de Pedidos" at bounding box center [78, 219] width 93 height 16
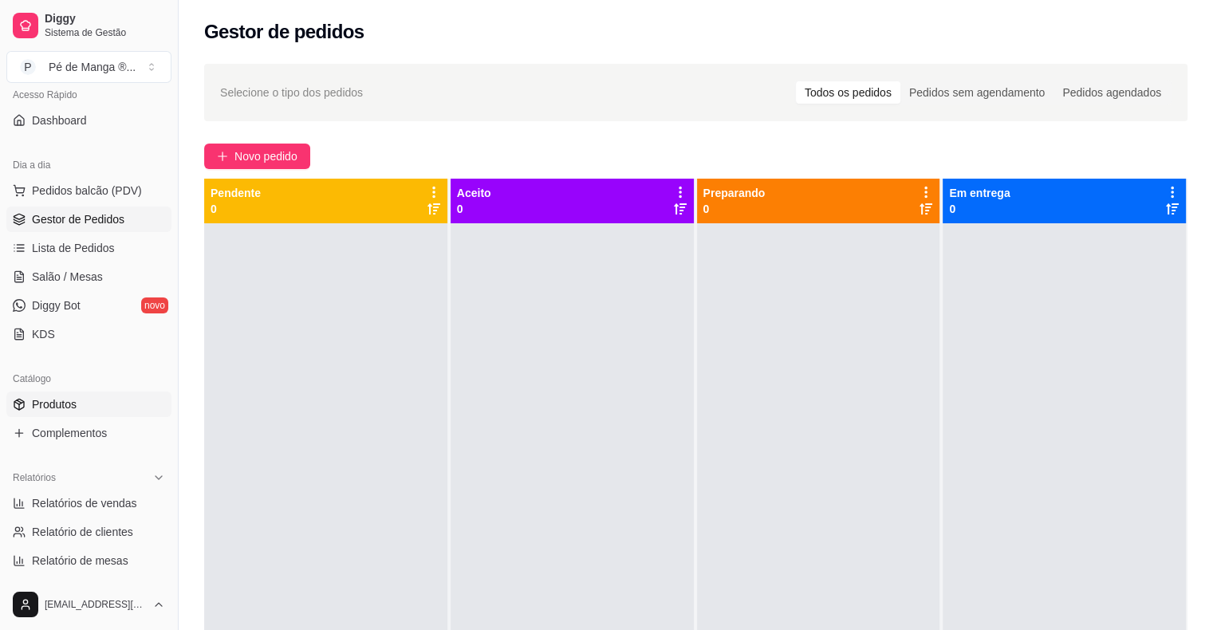
click at [133, 406] on link "Produtos" at bounding box center [88, 405] width 165 height 26
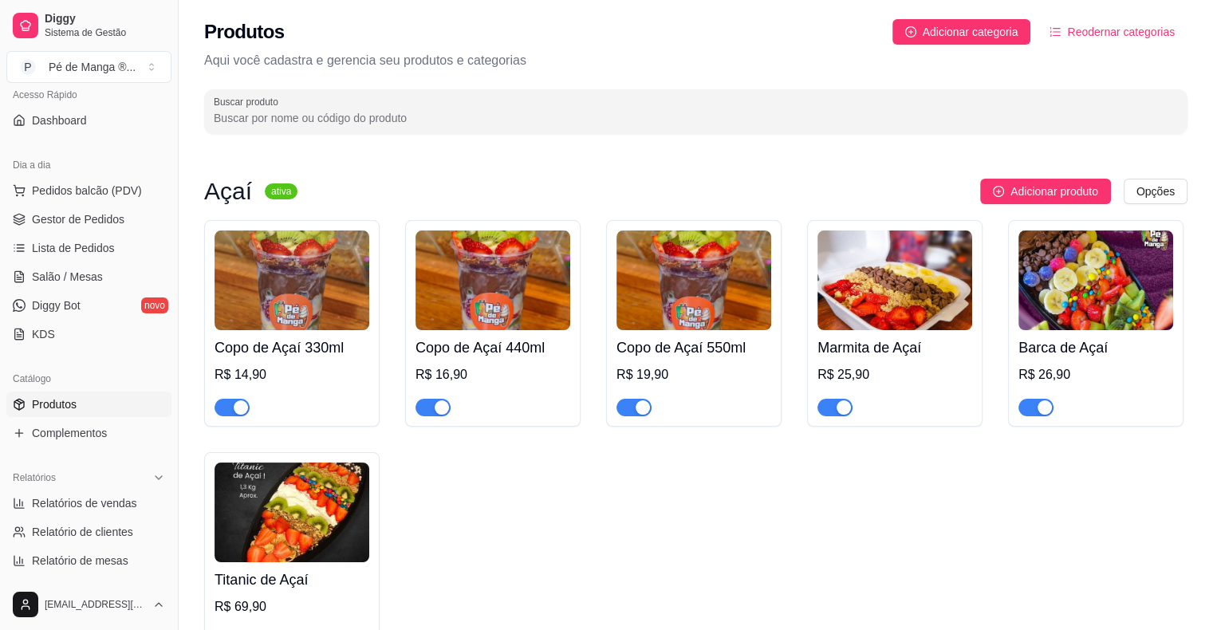
click at [329, 346] on h4 "Copo de Açaí 330ml" at bounding box center [292, 348] width 155 height 22
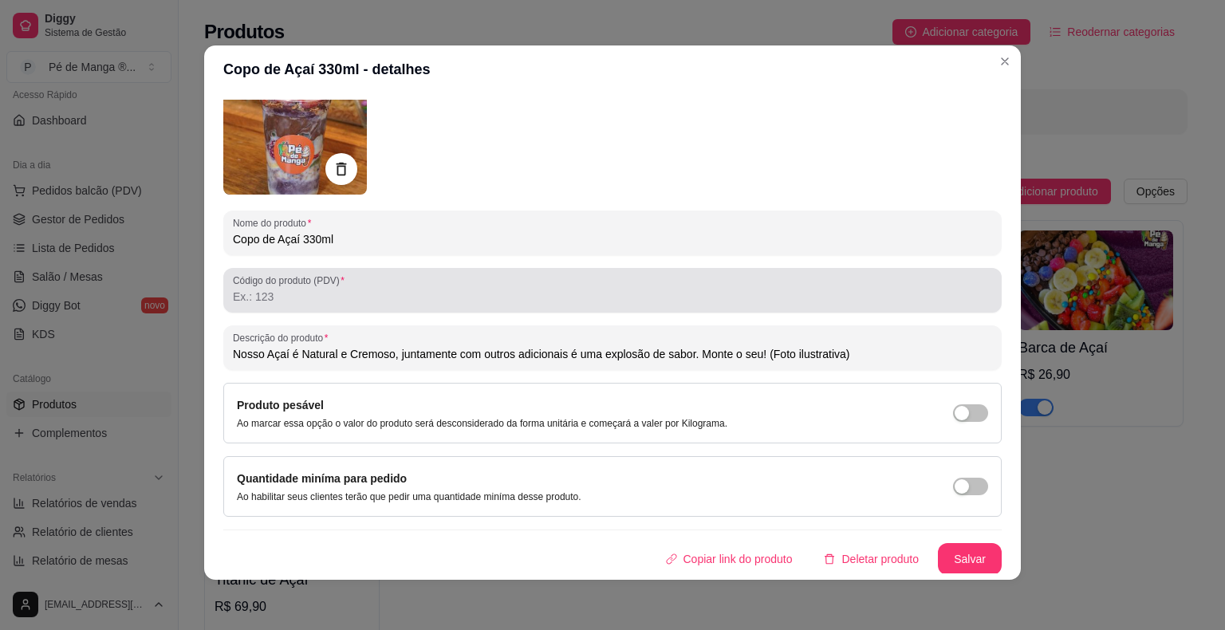
scroll to position [3, 0]
type input "Nosso Açaí é Natural e Cremoso, juntamente com outros adicionais é uma explosão…"
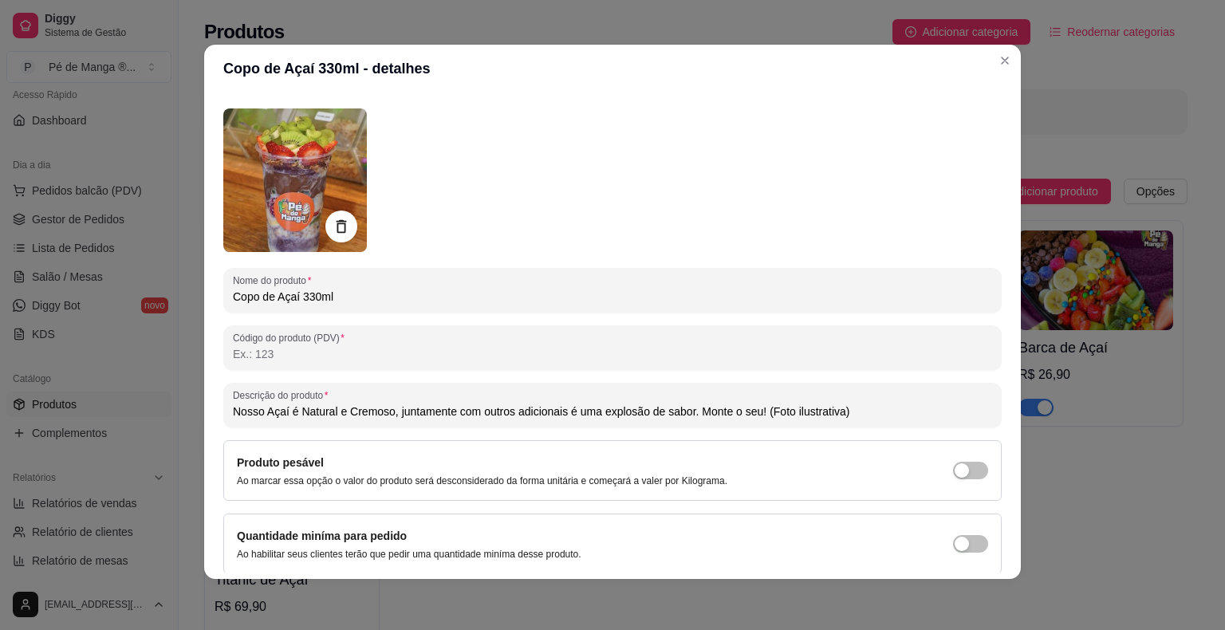
scroll to position [0, 0]
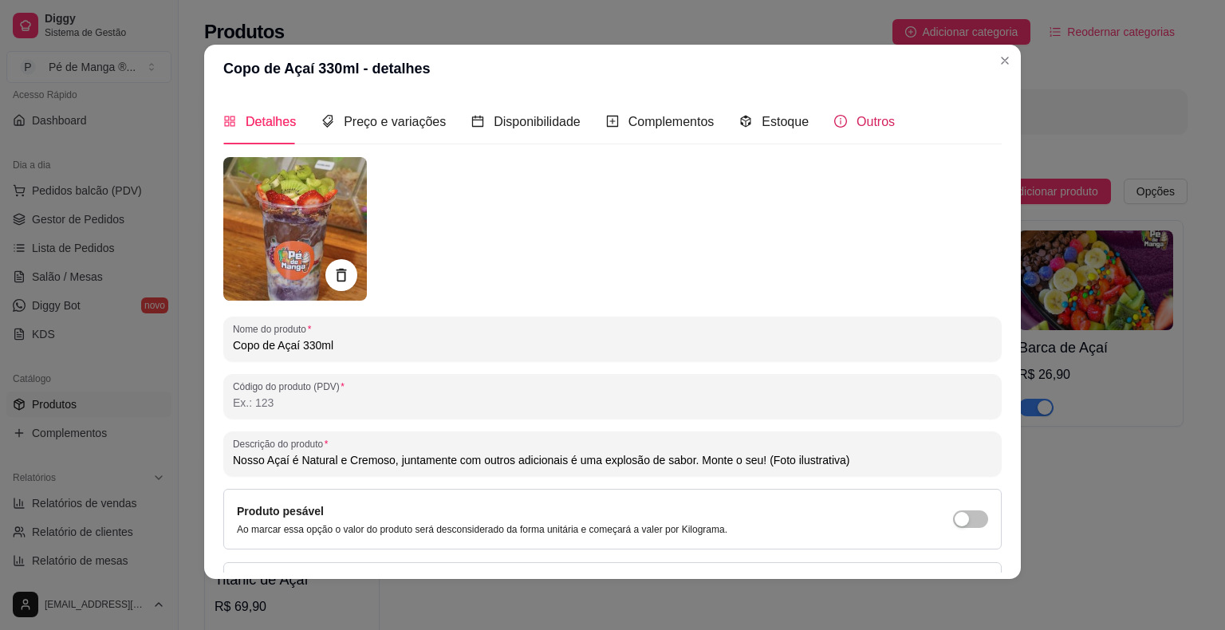
click at [857, 124] on span "Outros" at bounding box center [876, 122] width 38 height 14
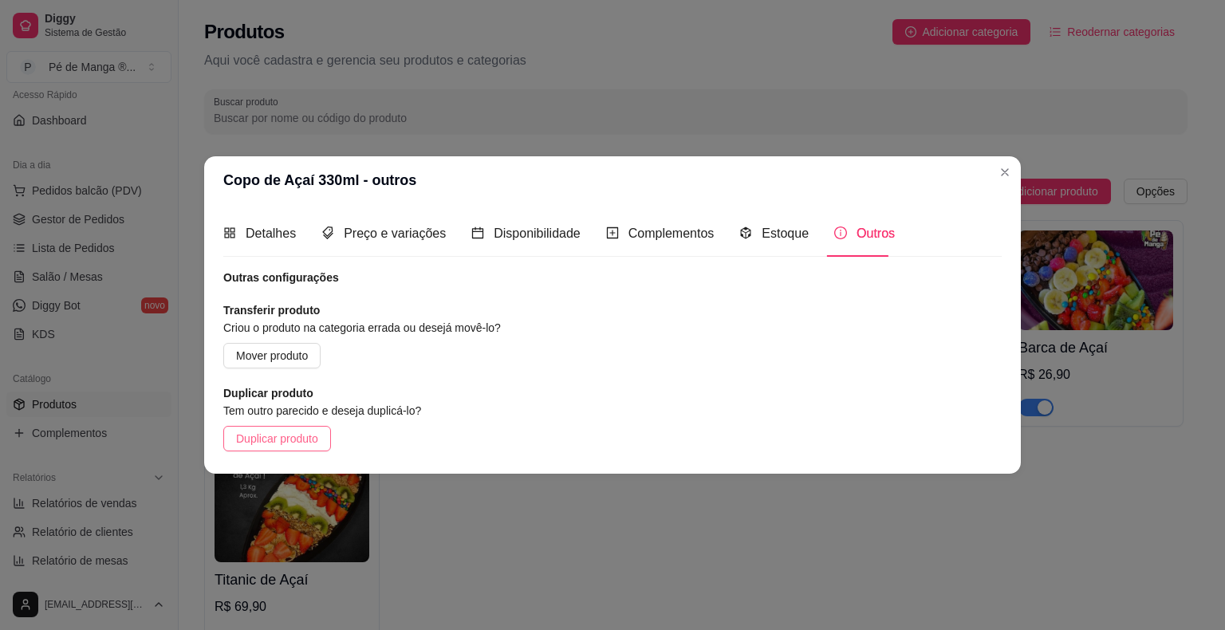
click at [296, 441] on span "Duplicar produto" at bounding box center [277, 439] width 82 height 18
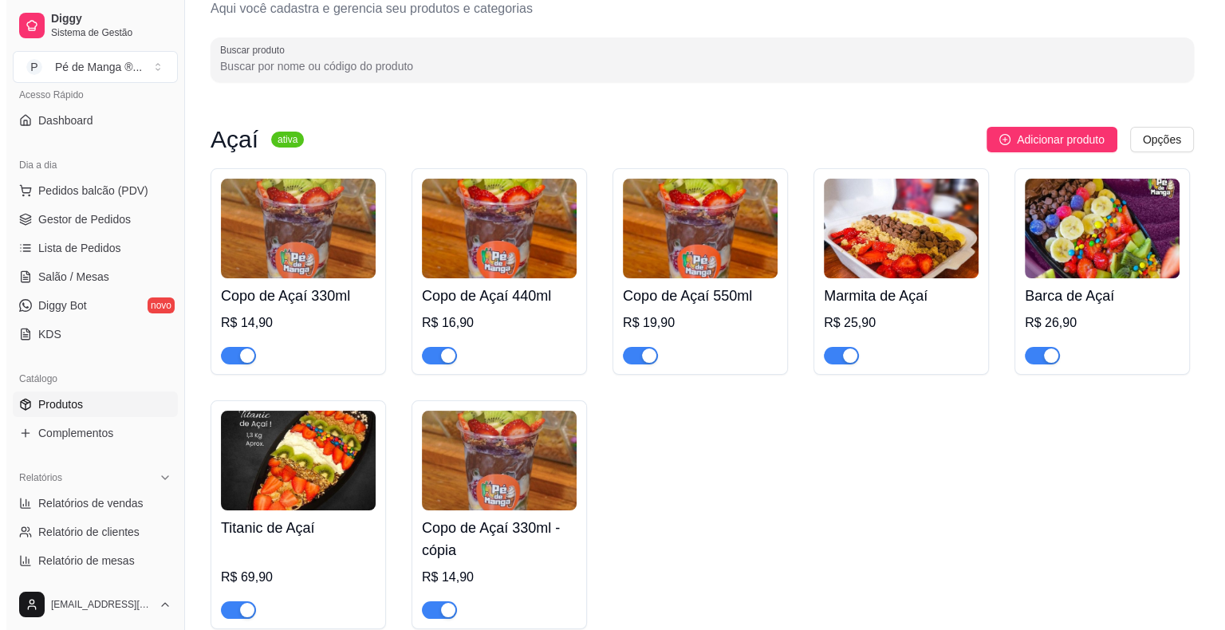
scroll to position [80, 0]
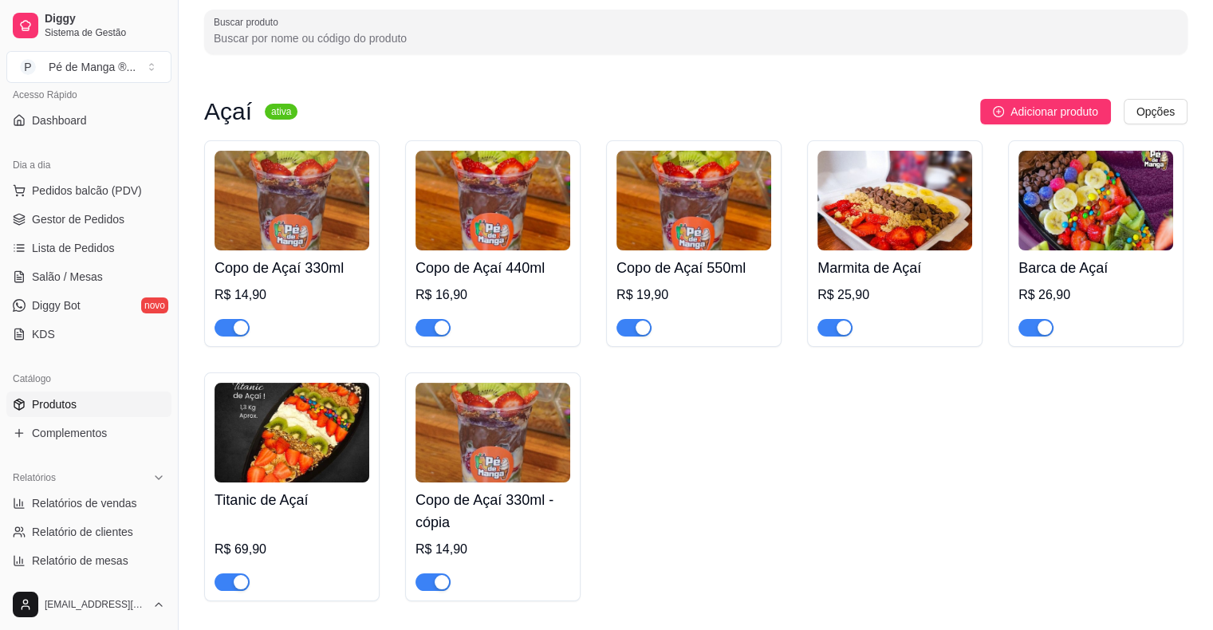
click at [424, 589] on span "button" at bounding box center [432, 582] width 35 height 18
click at [764, 541] on div "Copo de Açaí 330ml R$ 14,90 Copo de Açaí 440ml R$ 16,90 Copo de Açaí 550ml R$ 1…" at bounding box center [695, 370] width 983 height 461
click at [488, 511] on h4 "Copo de Açaí 330ml - cópia" at bounding box center [492, 511] width 155 height 45
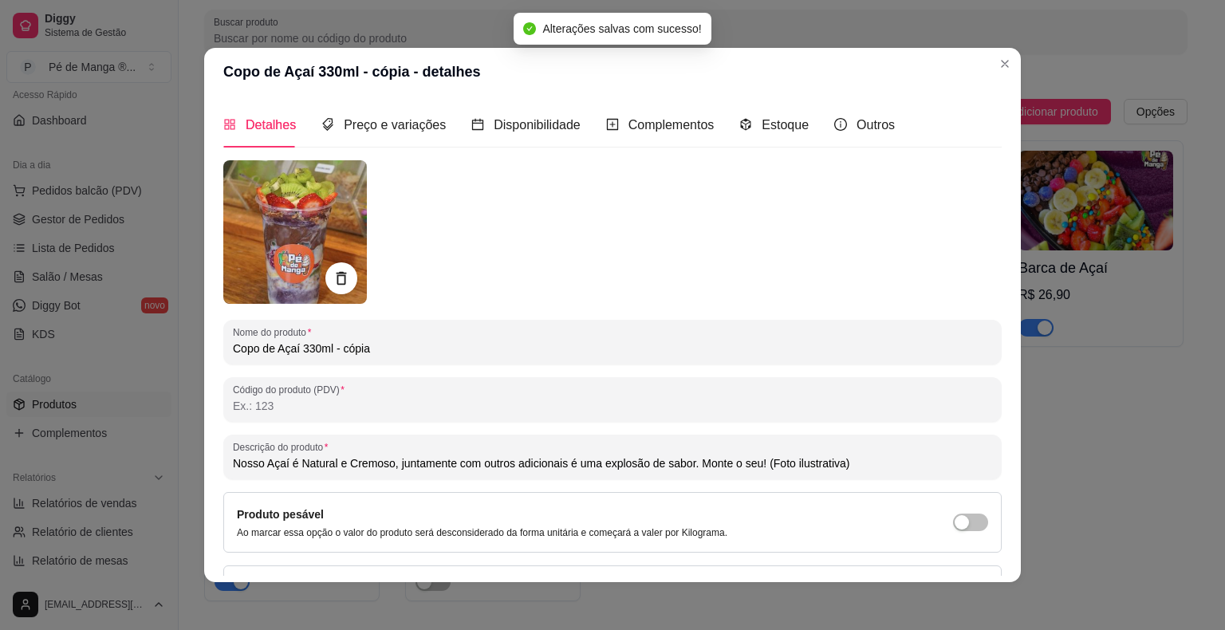
type input "Nosso Açaí é Natural e Cremoso, juntamente com outros adicionais é uma explosão…"
click at [639, 120] on span "Complementos" at bounding box center [671, 125] width 86 height 14
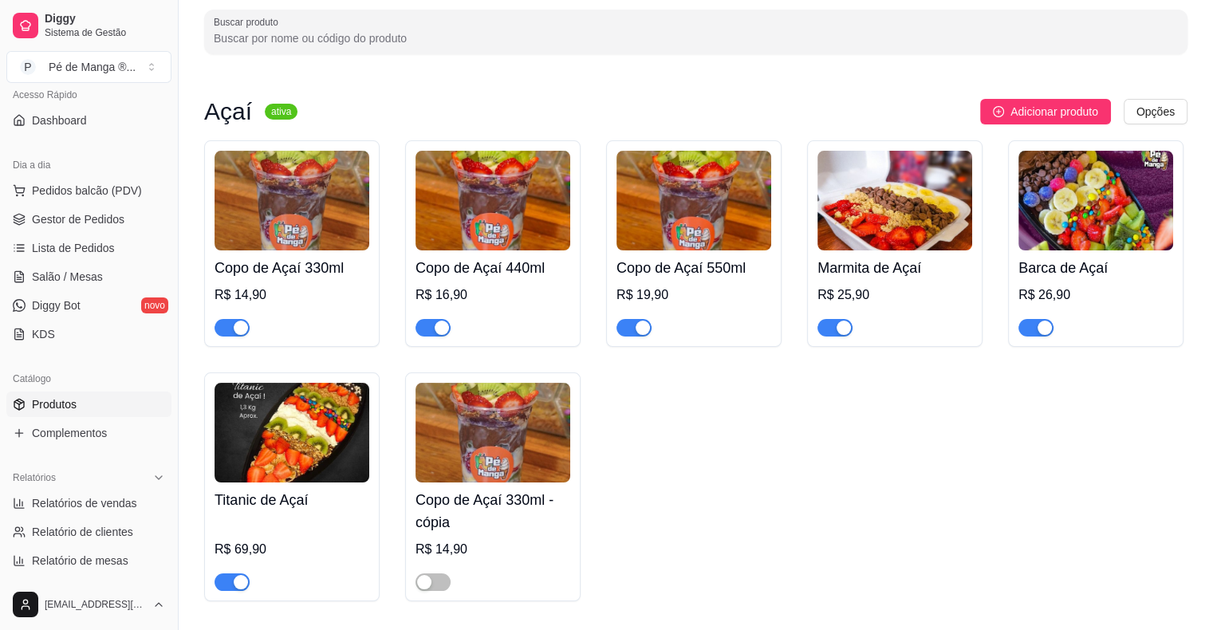
click at [551, 515] on h4 "Copo de Açaí 330ml - cópia" at bounding box center [492, 511] width 155 height 45
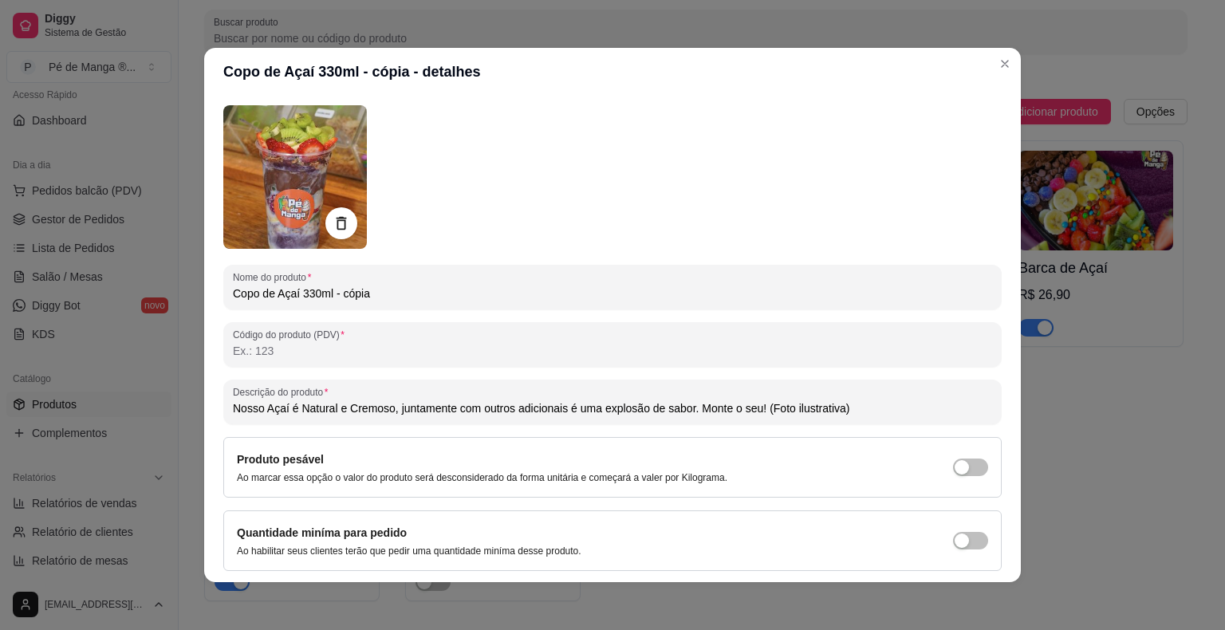
scroll to position [107, 0]
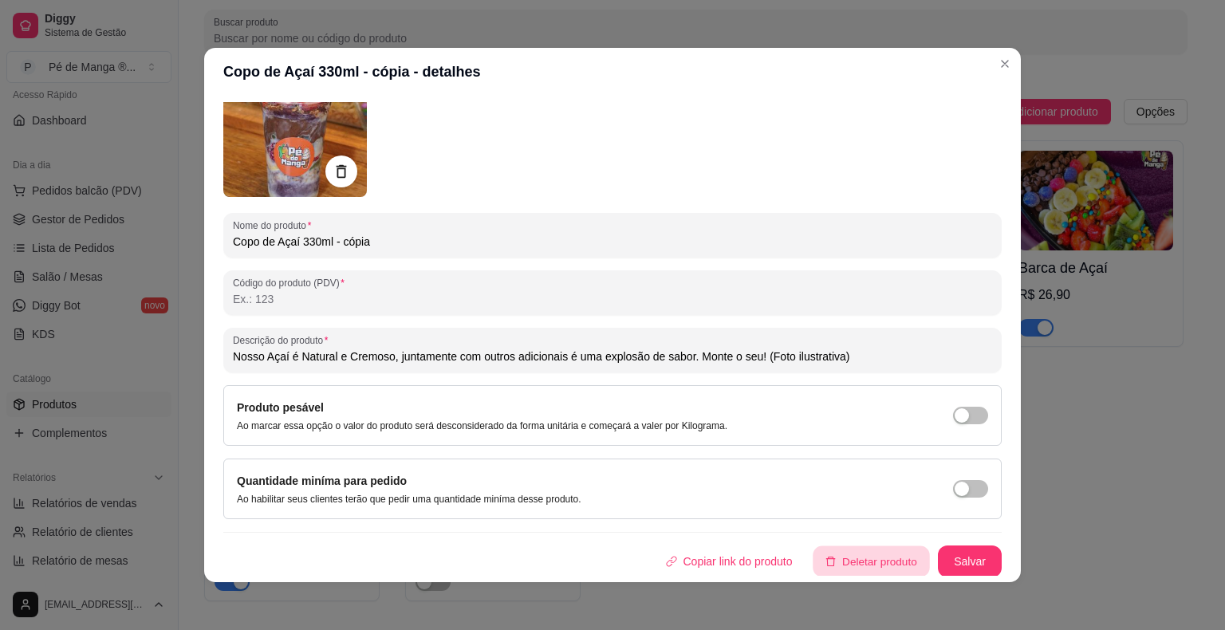
click at [887, 563] on button "Deletar produto" at bounding box center [871, 561] width 116 height 31
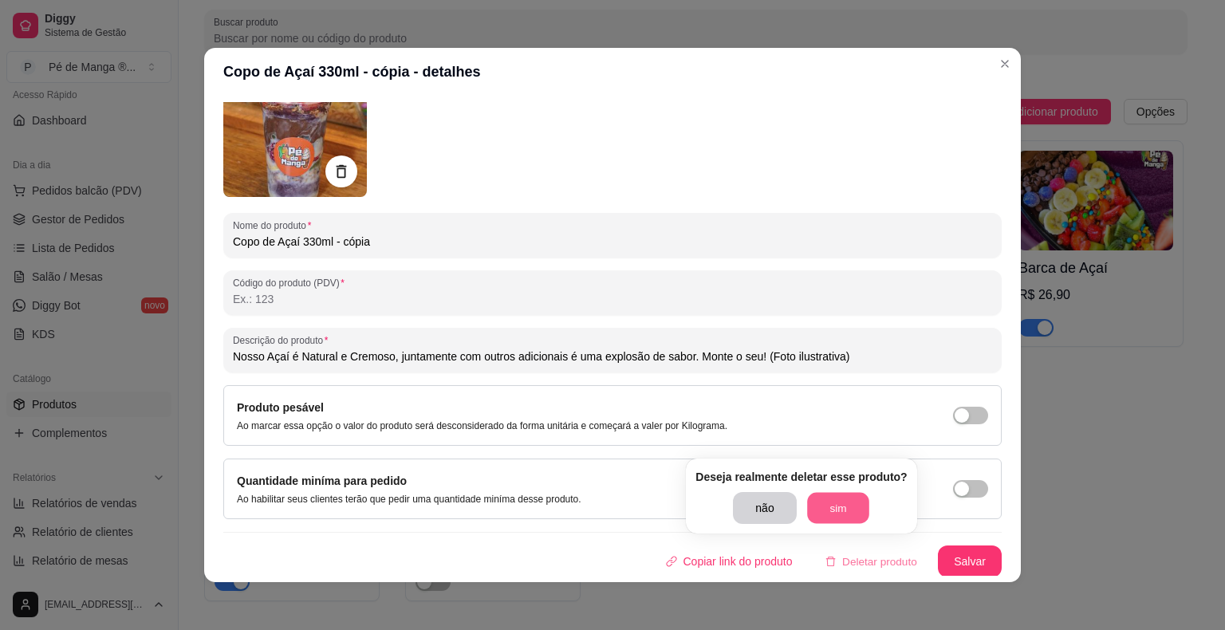
click at [840, 515] on button "sim" at bounding box center [838, 508] width 62 height 31
click at [998, 61] on icon "Close" at bounding box center [1004, 63] width 13 height 13
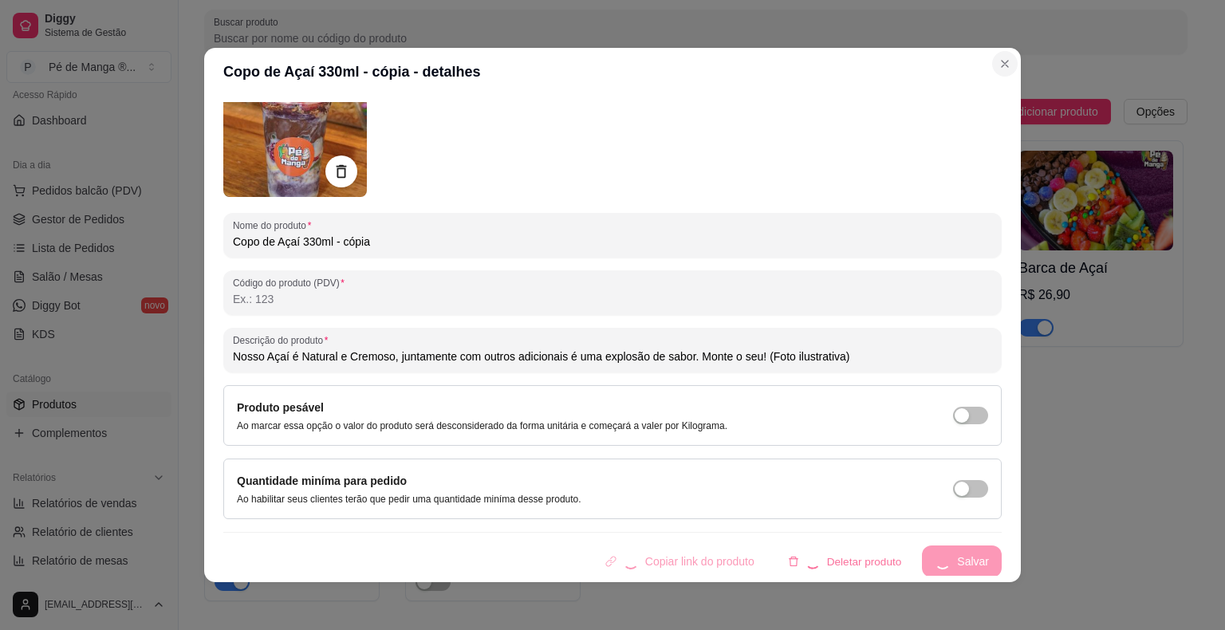
type input "Nosso Açaí é Natural e Cremoso, juntamente com outros adicionais é uma explosão…"
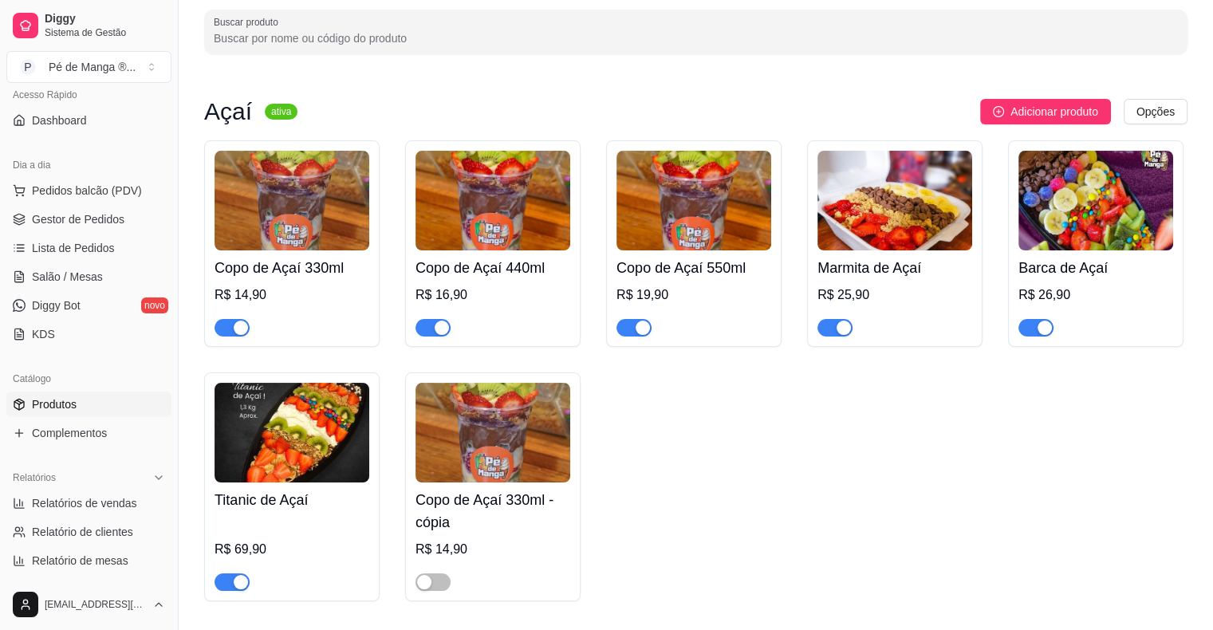
click at [526, 527] on h4 "Copo de Açaí 330ml - cópia" at bounding box center [492, 511] width 155 height 45
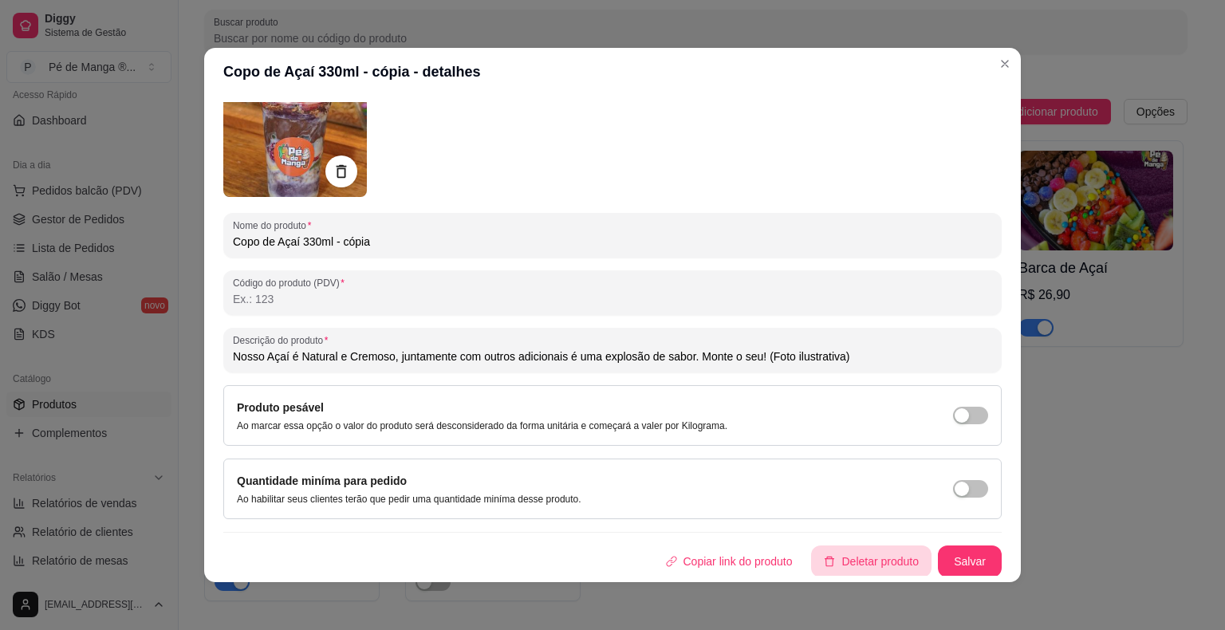
click at [883, 567] on button "Deletar produto" at bounding box center [871, 561] width 120 height 32
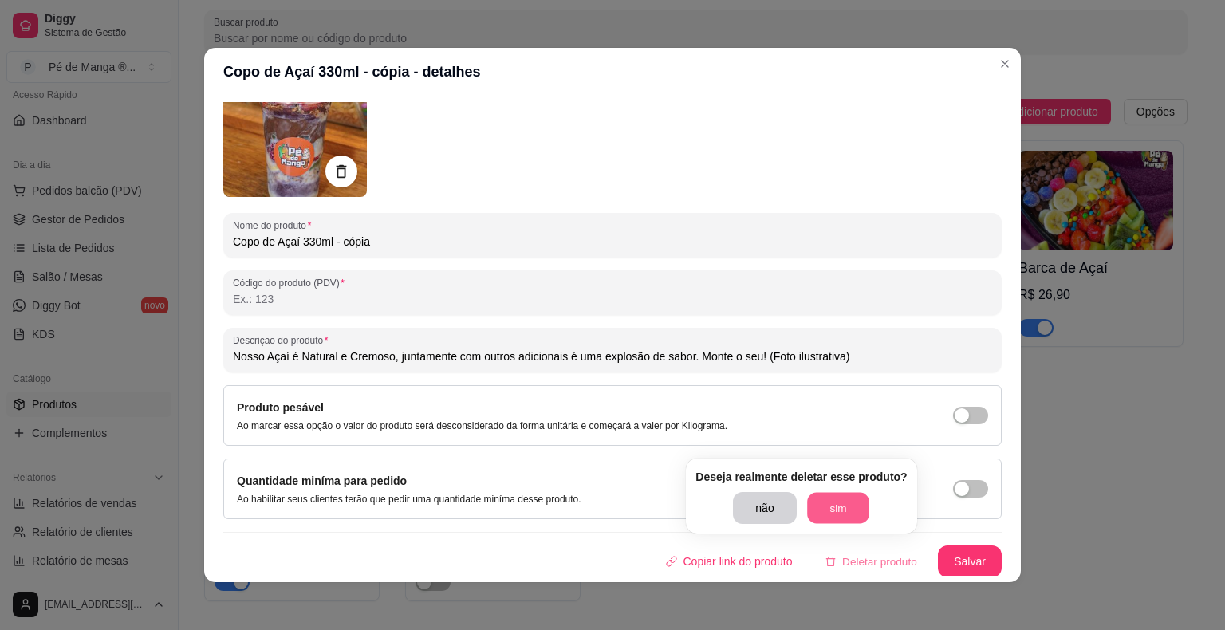
click at [844, 514] on button "sim" at bounding box center [838, 508] width 62 height 31
type input "Nosso Açaí é Natural e Cremoso, juntamente com outros adicionais é uma explosão…"
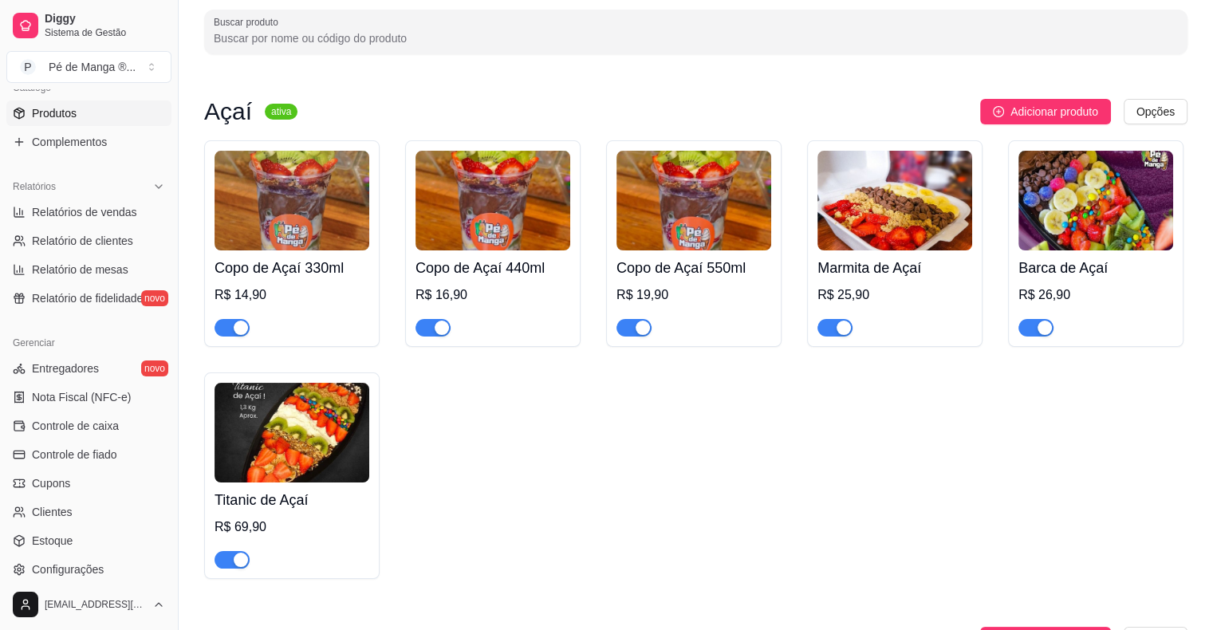
scroll to position [437, 0]
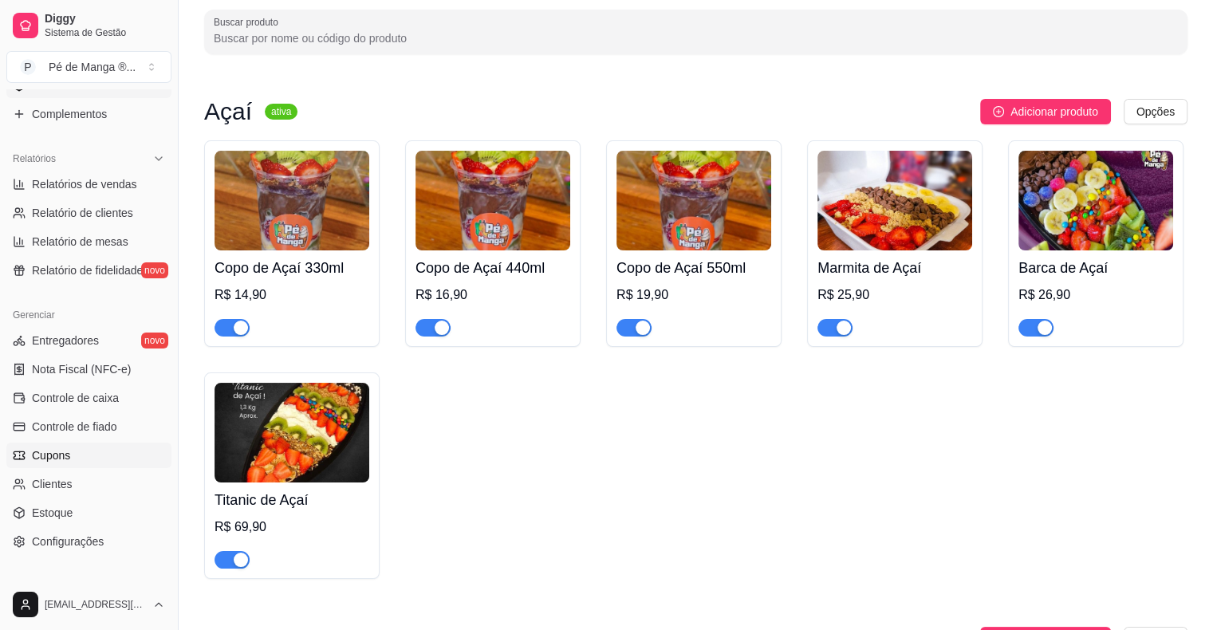
click at [85, 451] on link "Cupons" at bounding box center [88, 456] width 165 height 26
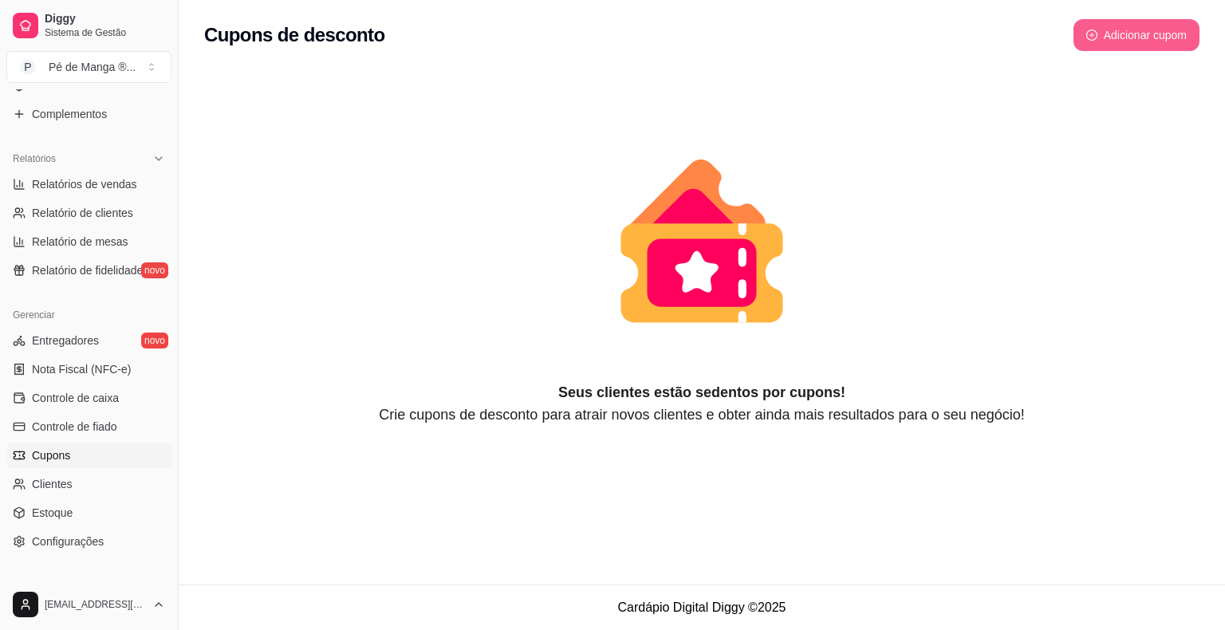
click at [1162, 32] on button "Adicionar cupom" at bounding box center [1136, 35] width 126 height 32
select select "FIXED_VALUE"
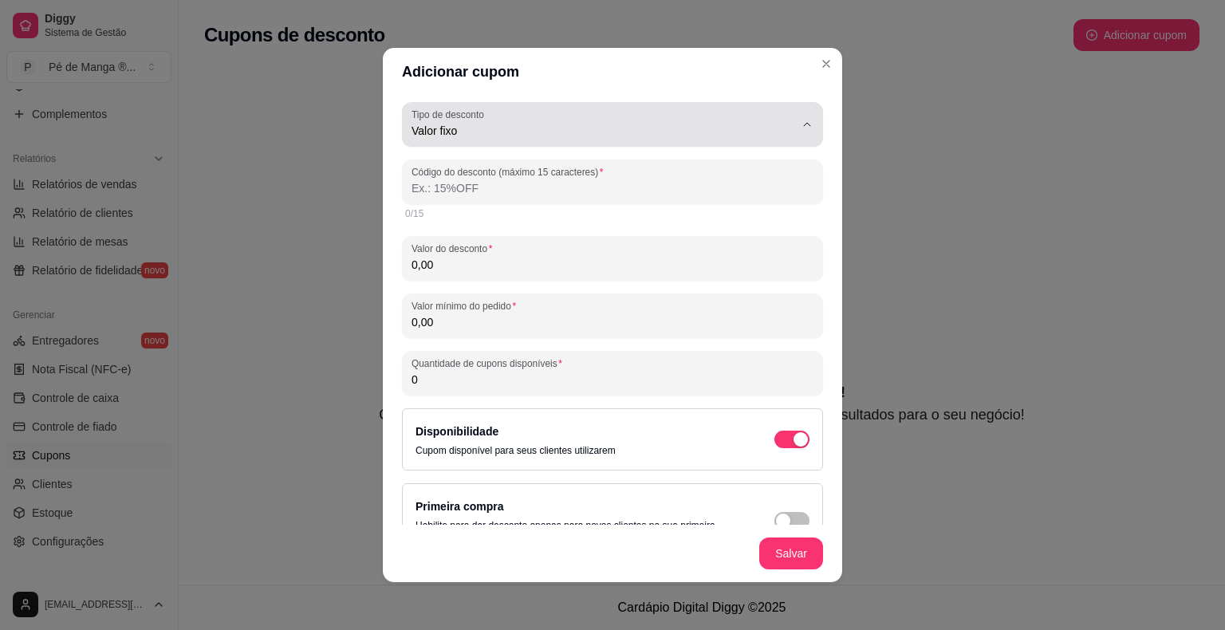
click at [440, 128] on span "Valor fixo" at bounding box center [603, 131] width 383 height 16
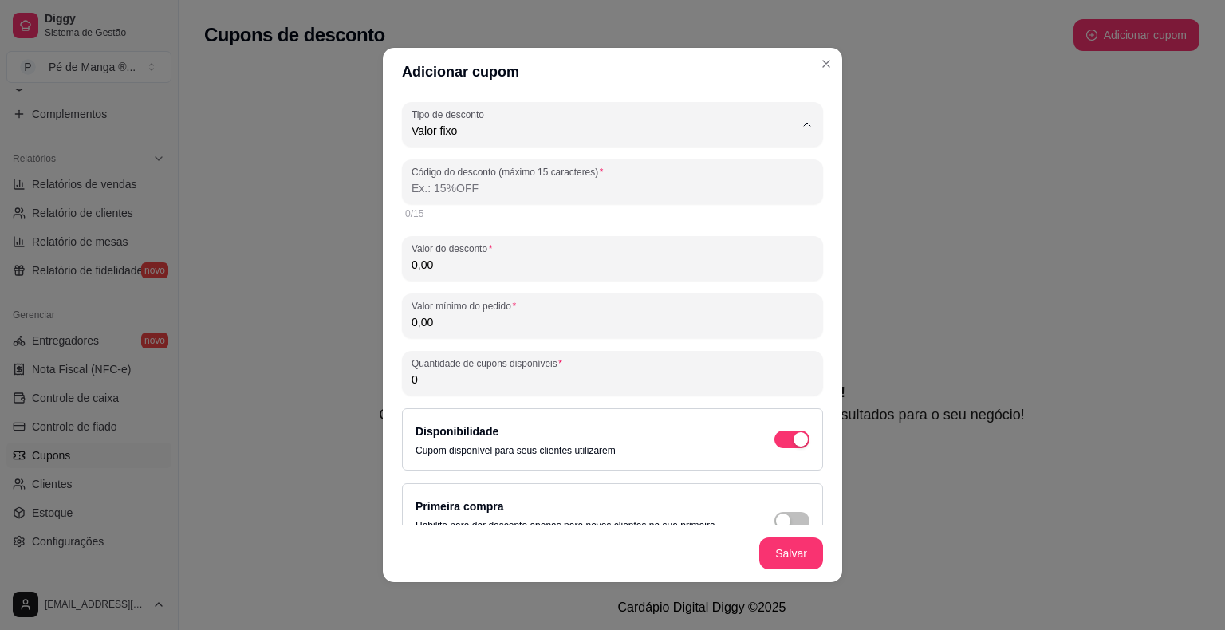
click at [497, 168] on span "Valor fixo" at bounding box center [592, 168] width 352 height 15
select select
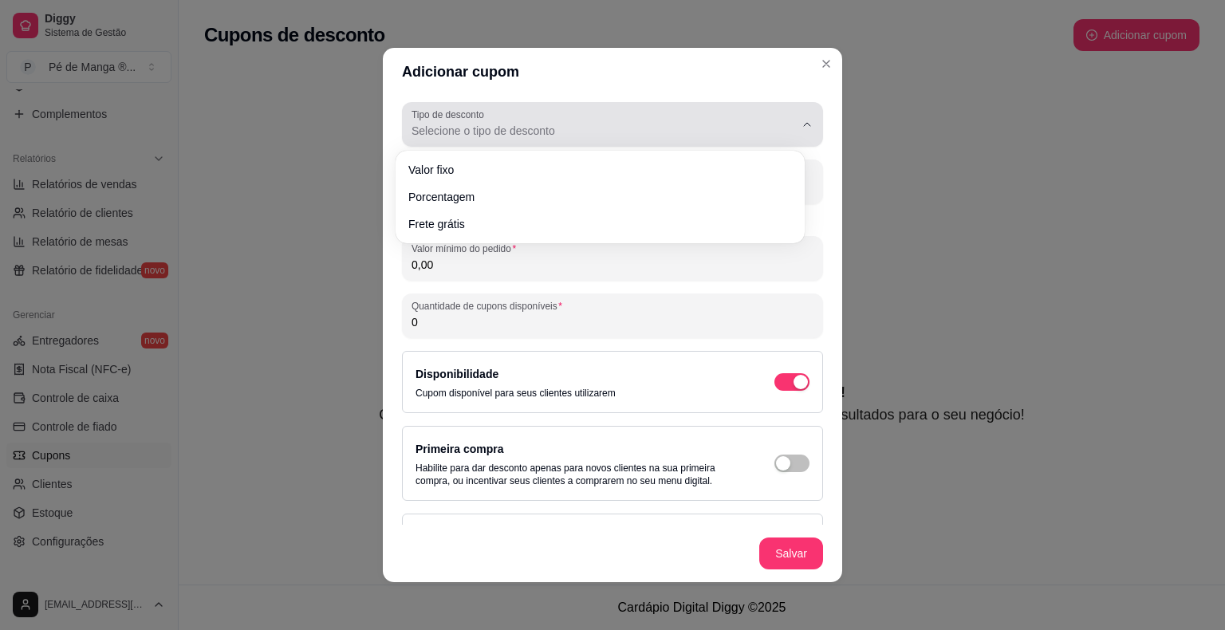
click at [510, 130] on span "Selecione o tipo de desconto" at bounding box center [603, 131] width 383 height 16
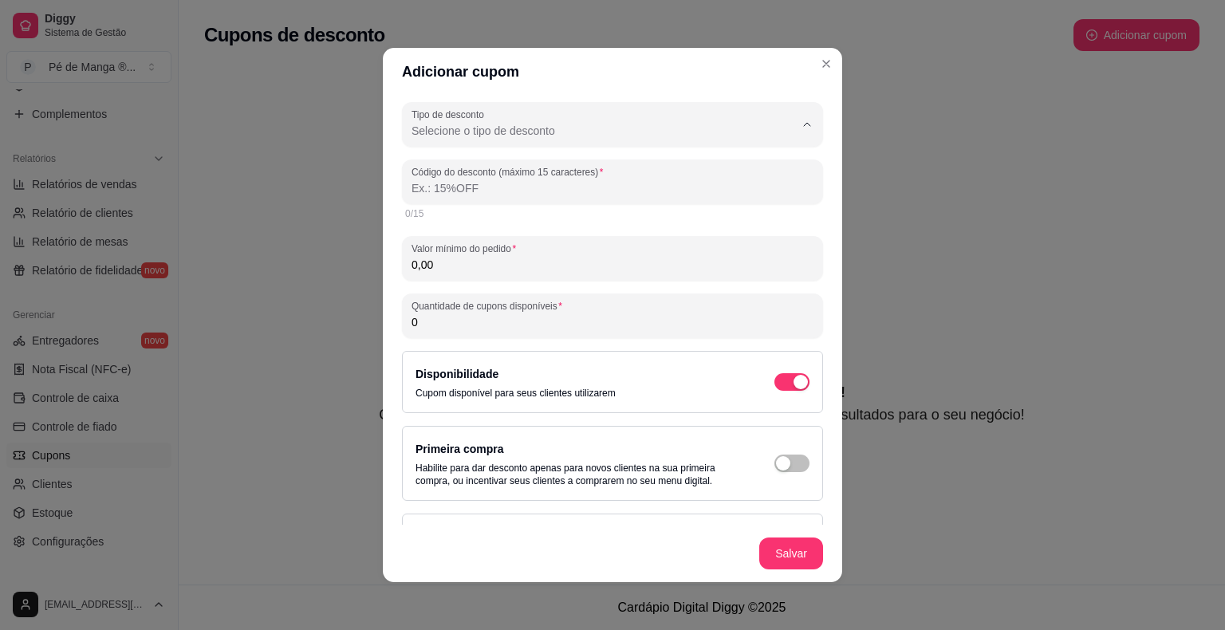
click at [494, 171] on span "Valor fixo" at bounding box center [592, 168] width 352 height 15
type input "FIXED_VALUE"
select select "FIXED_VALUE"
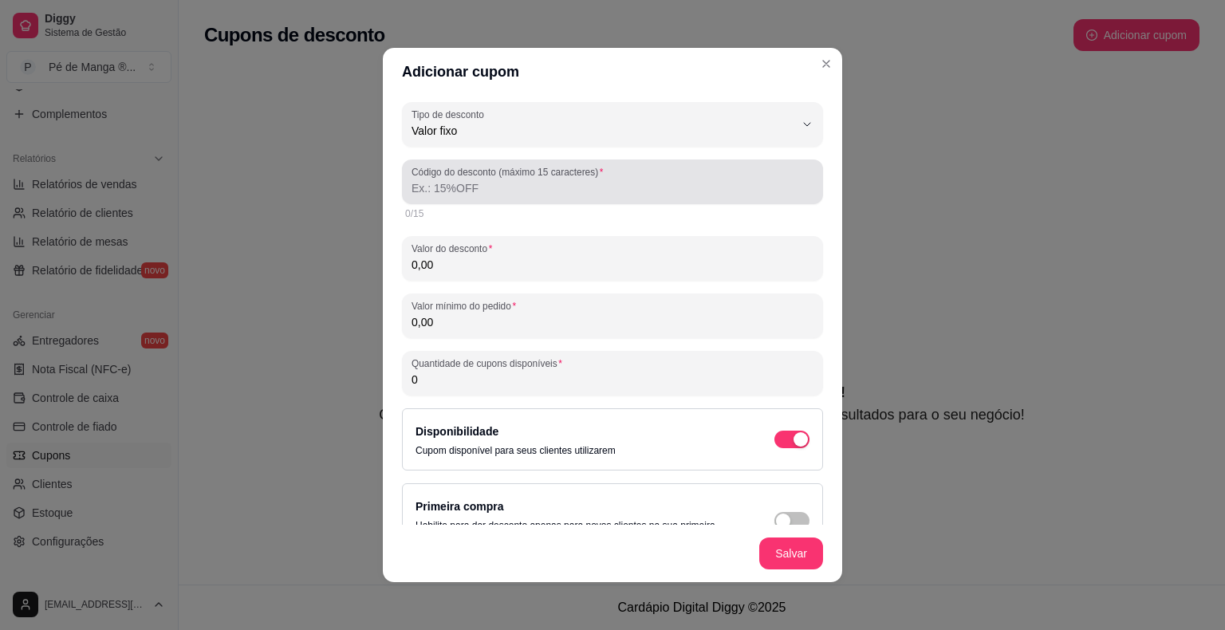
click at [500, 196] on div at bounding box center [613, 182] width 402 height 32
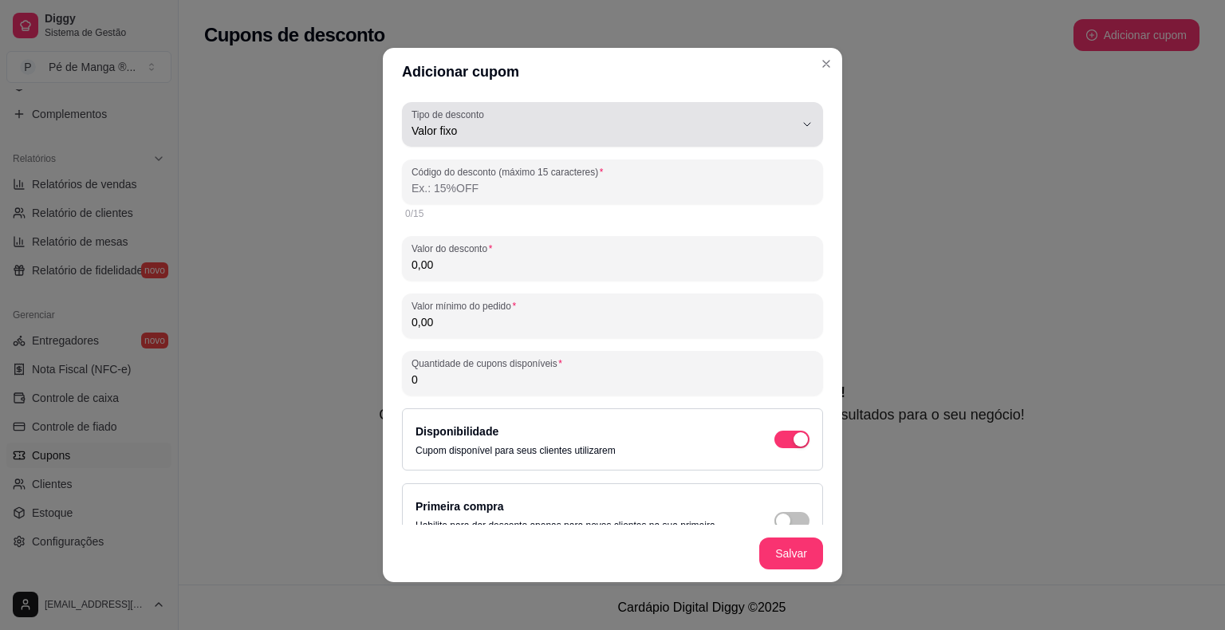
click at [494, 132] on span "Valor fixo" at bounding box center [603, 131] width 383 height 16
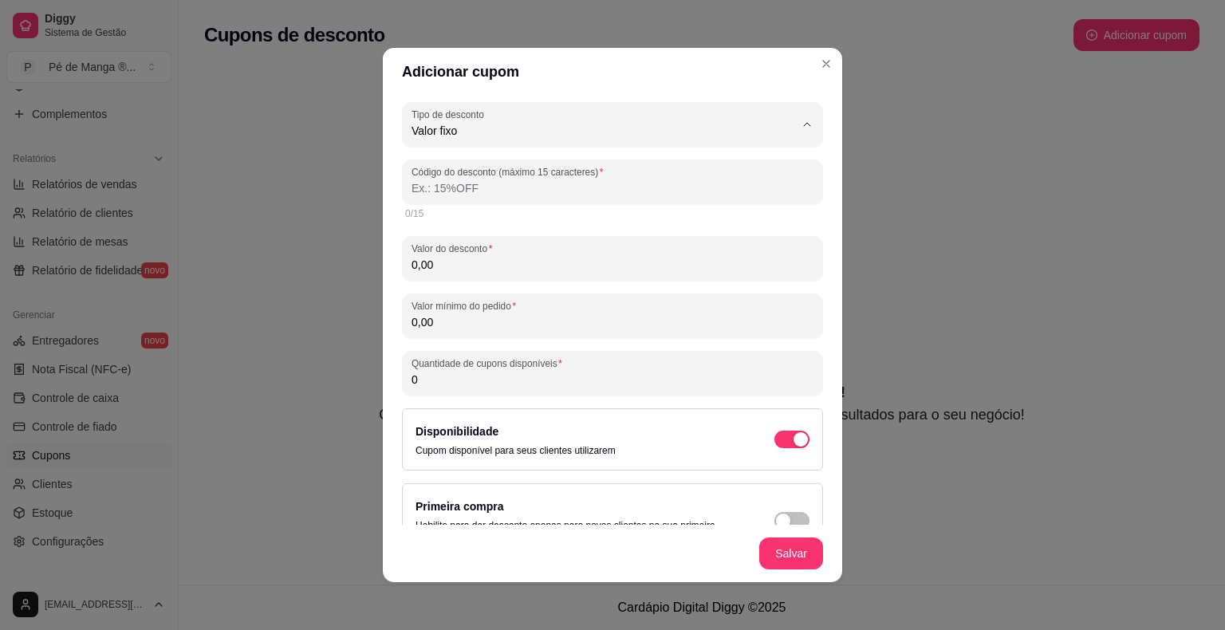
click at [484, 174] on span "Valor fixo" at bounding box center [592, 168] width 352 height 15
select select
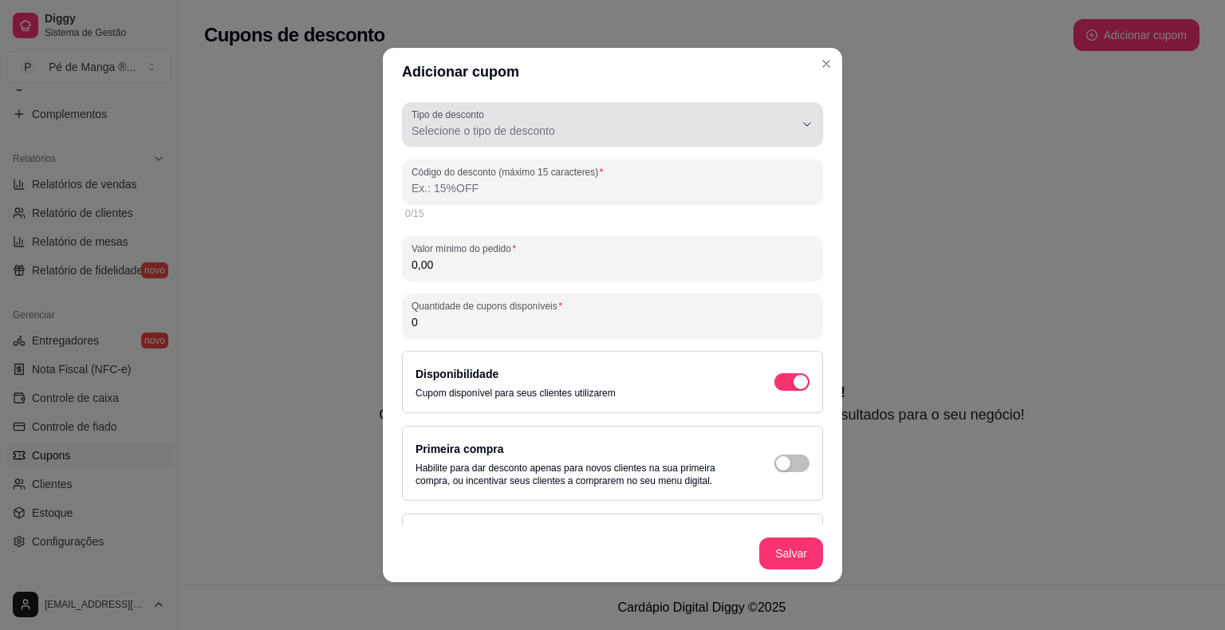
click at [486, 132] on span "Selecione o tipo de desconto" at bounding box center [603, 131] width 383 height 16
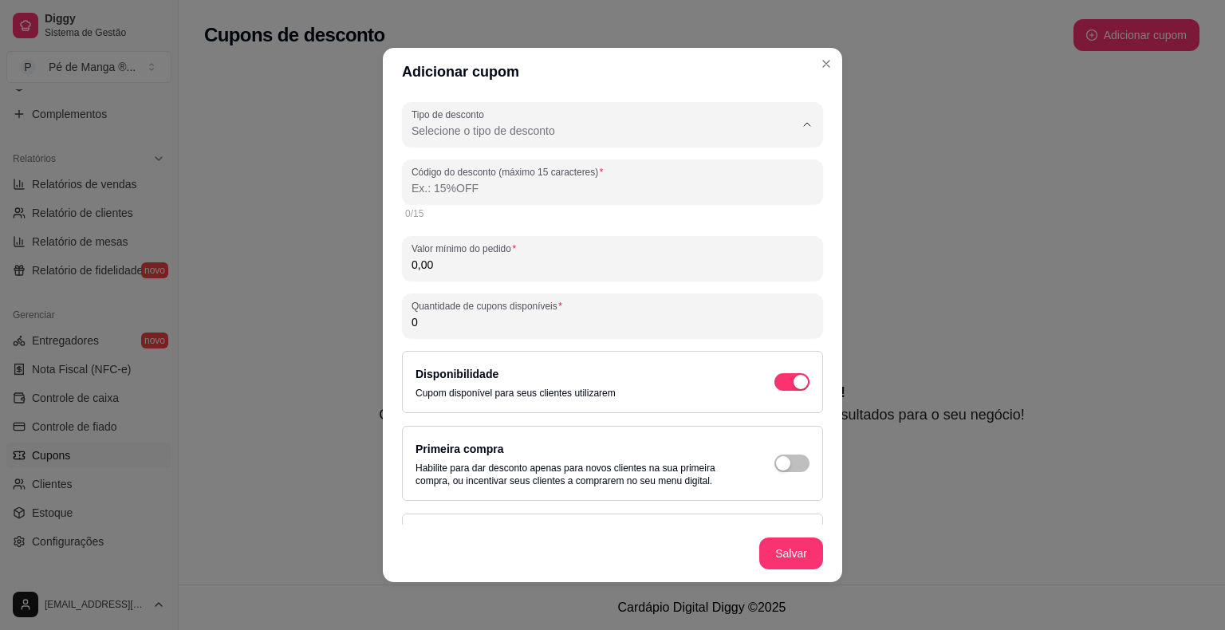
click at [469, 171] on span "Valor fixo" at bounding box center [592, 168] width 352 height 15
type input "FIXED_VALUE"
select select "FIXED_VALUE"
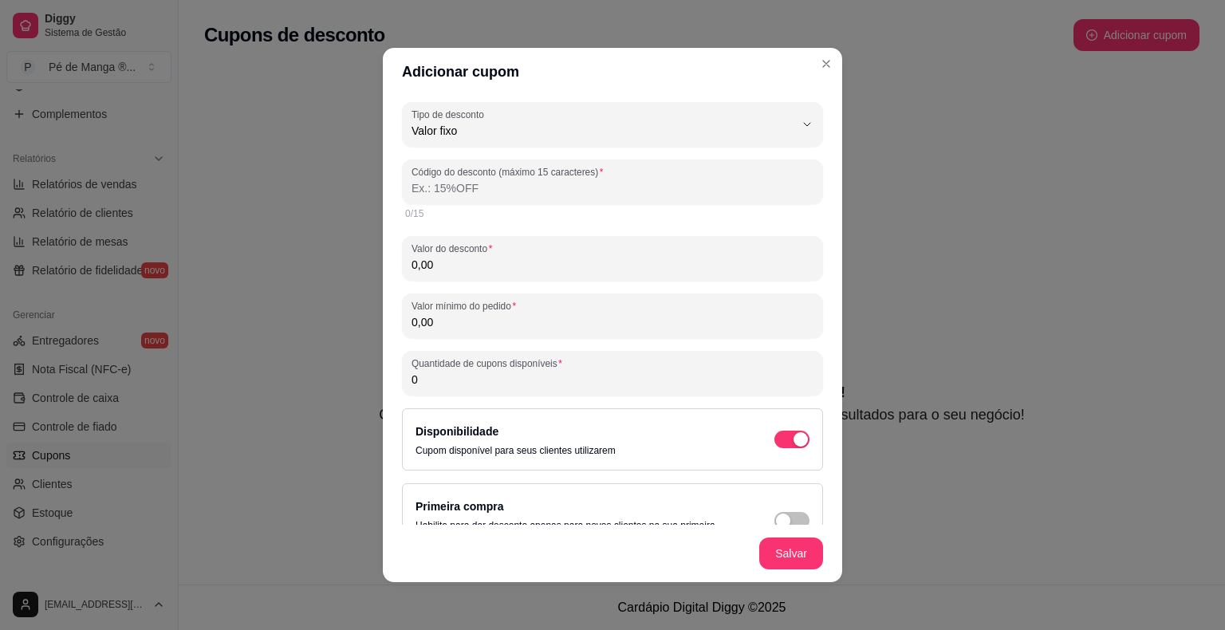
click at [475, 192] on input "Código do desconto (máximo 15 caracteres)" at bounding box center [613, 188] width 402 height 16
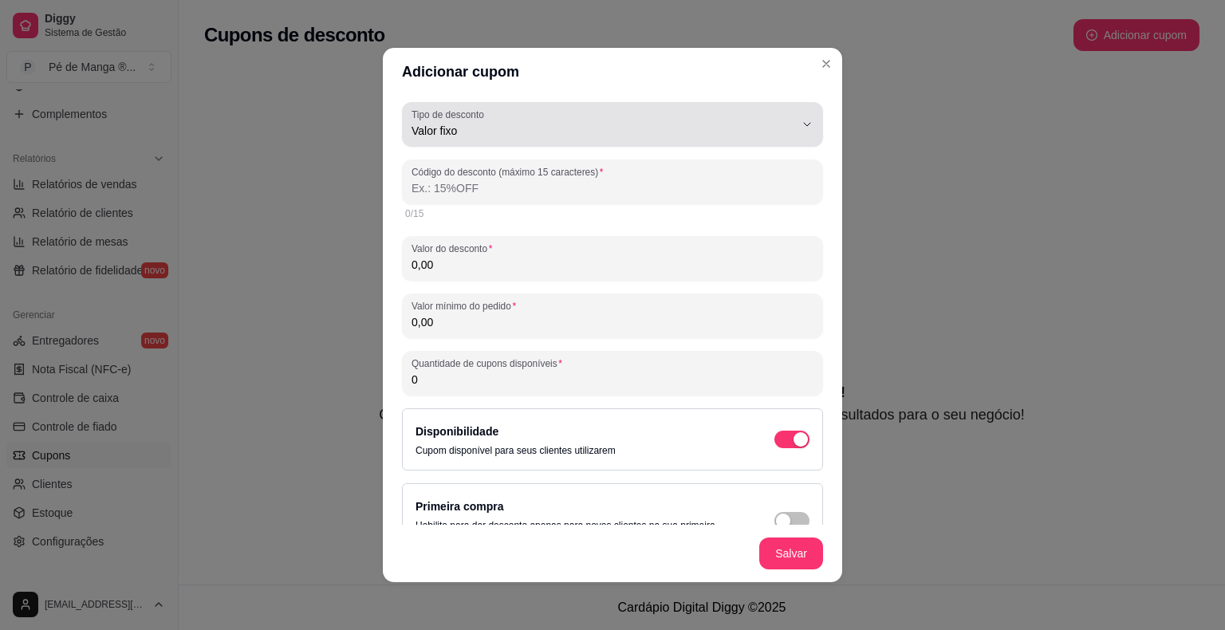
click at [470, 126] on span "Valor fixo" at bounding box center [603, 131] width 383 height 16
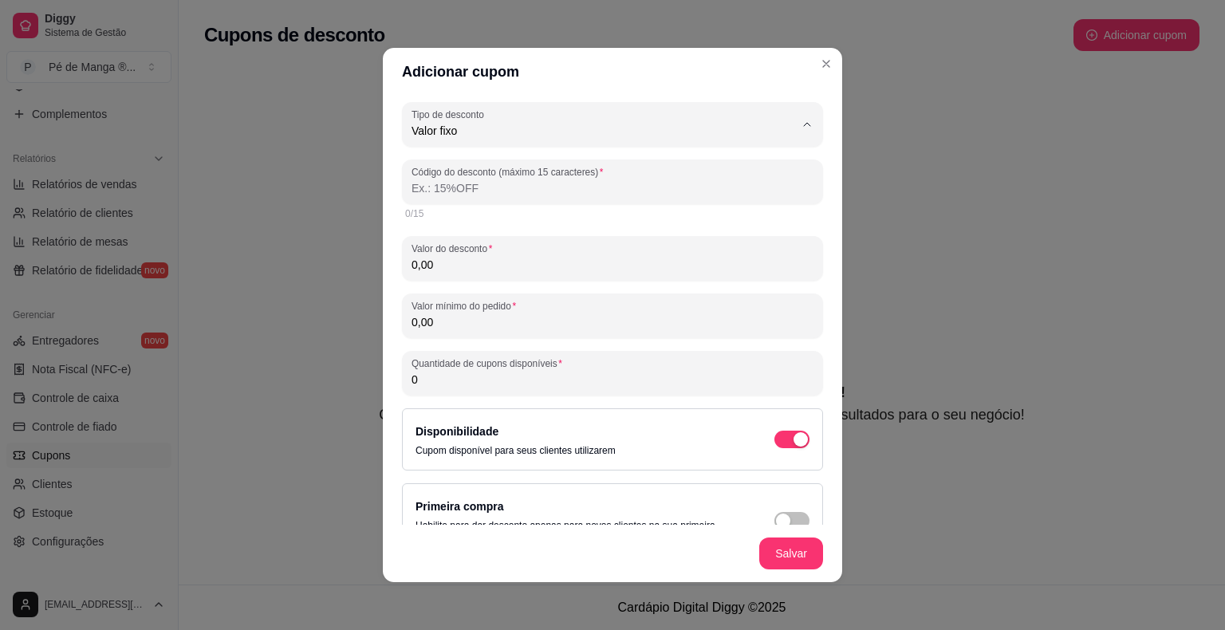
click at [459, 193] on span "Porcentagem" at bounding box center [592, 194] width 352 height 15
type input "PERCENTAGE"
select select "PERCENTAGE"
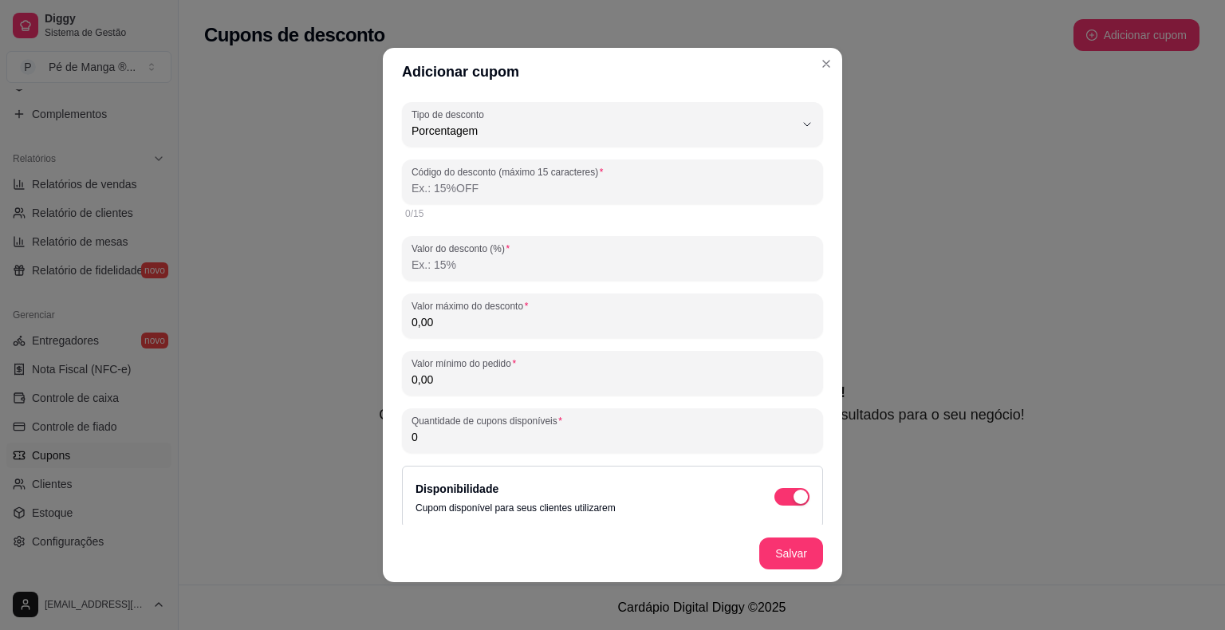
click at [549, 195] on input "Código do desconto (máximo 15 caracteres)" at bounding box center [613, 188] width 402 height 16
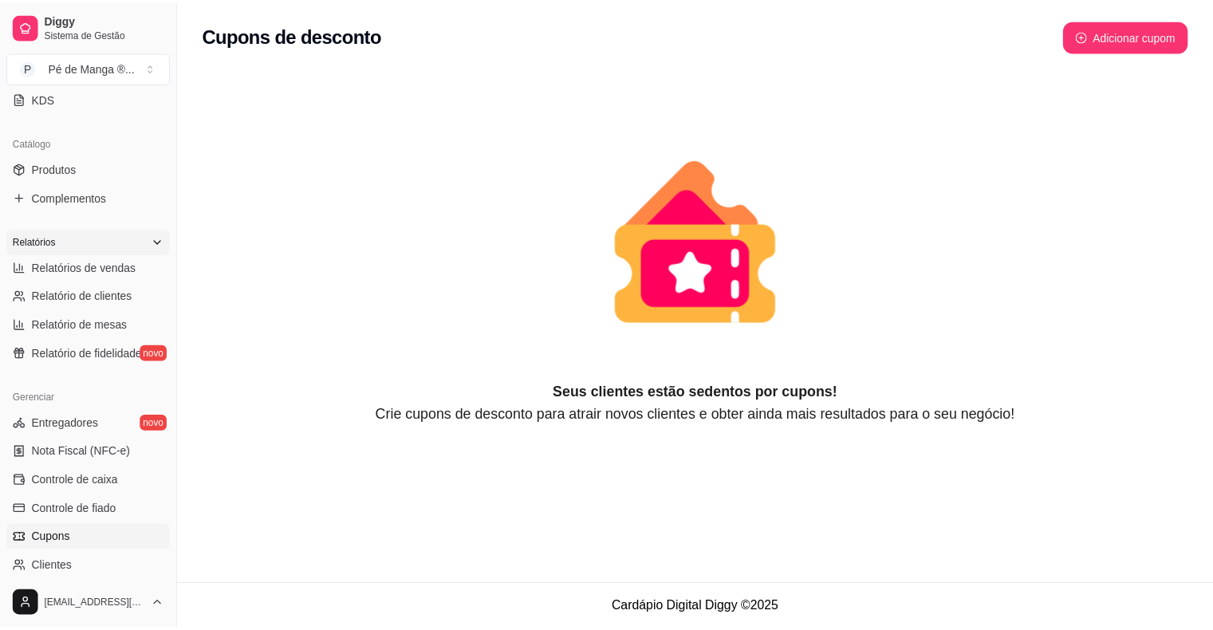
scroll to position [198, 0]
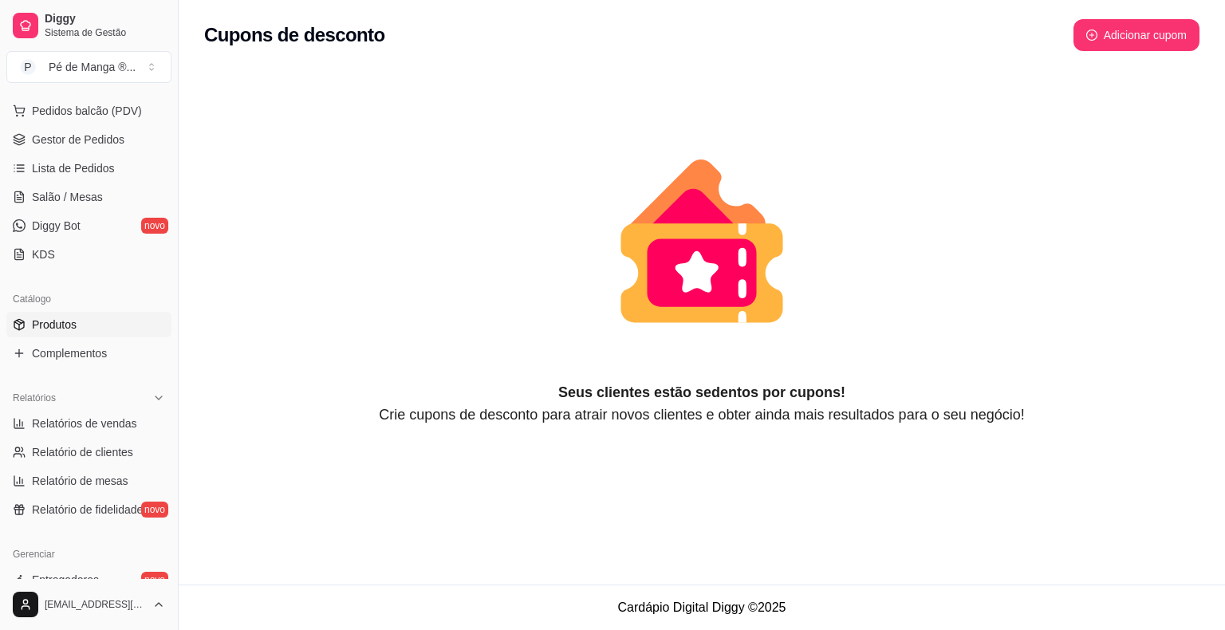
click at [81, 321] on link "Produtos" at bounding box center [88, 325] width 165 height 26
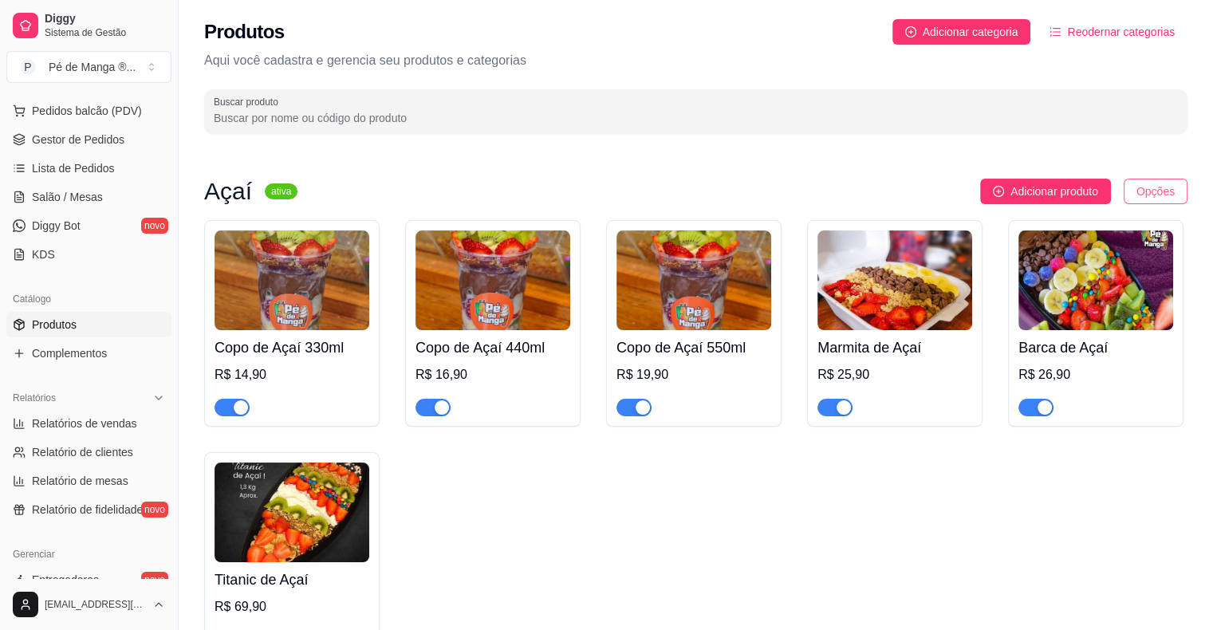
click at [1158, 196] on html "Diggy Sistema de Gestão P Pé de Manga ® ... Loja aberta Plano Essencial + Mesas…" at bounding box center [606, 315] width 1213 height 630
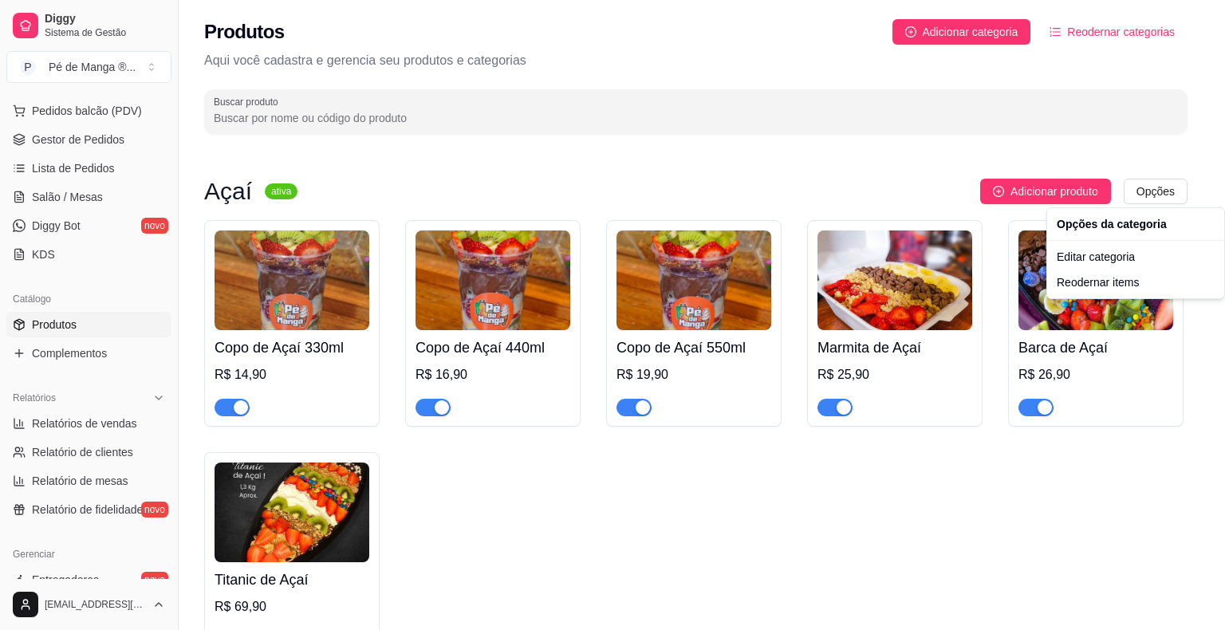
click at [981, 439] on html "Diggy Sistema de Gestão P Pé de Manga ® ... Loja aberta Plano Essencial + Mesas…" at bounding box center [612, 315] width 1225 height 630
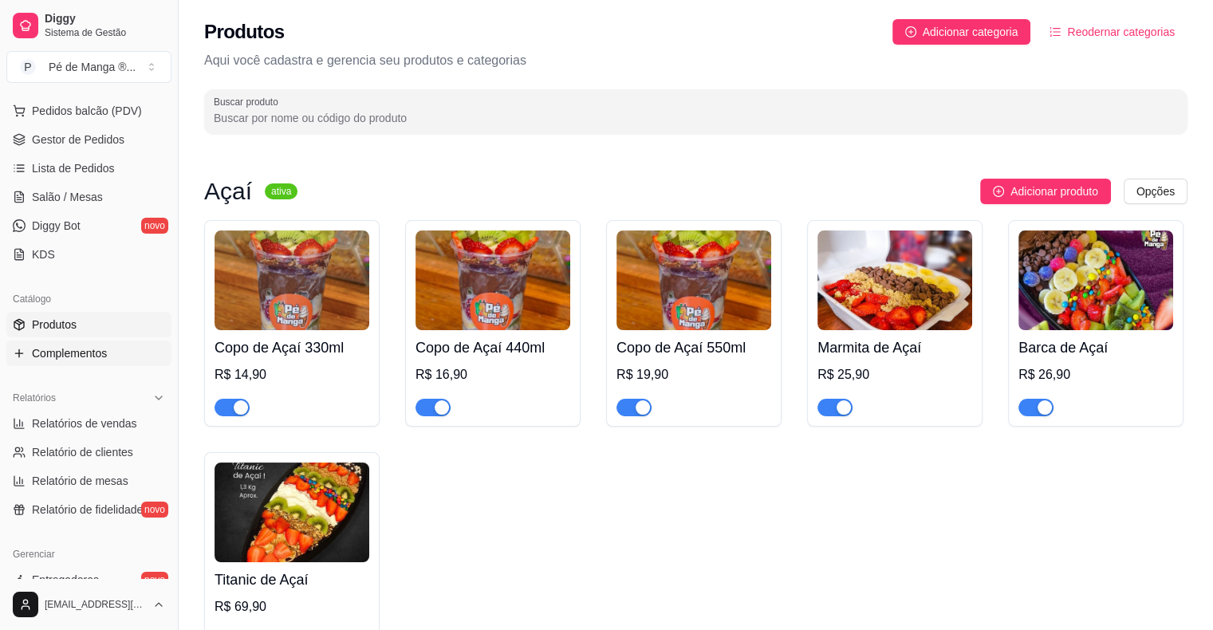
click at [118, 349] on link "Complementos" at bounding box center [88, 354] width 165 height 26
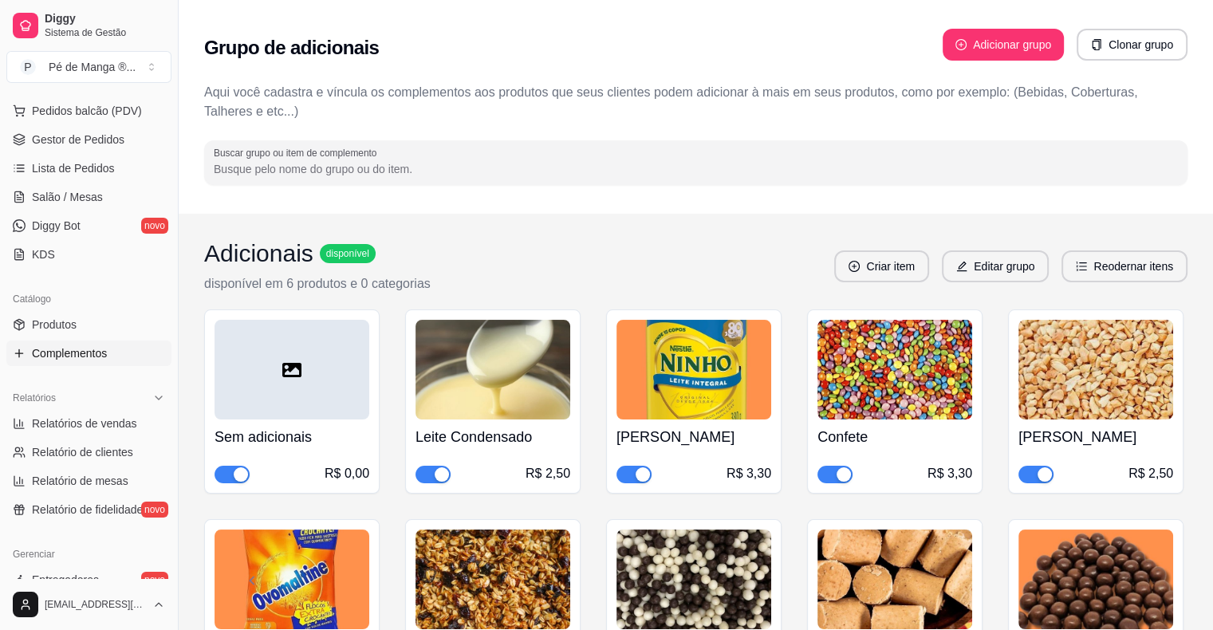
click at [468, 170] on input "Buscar grupo ou item de complemento" at bounding box center [696, 169] width 964 height 16
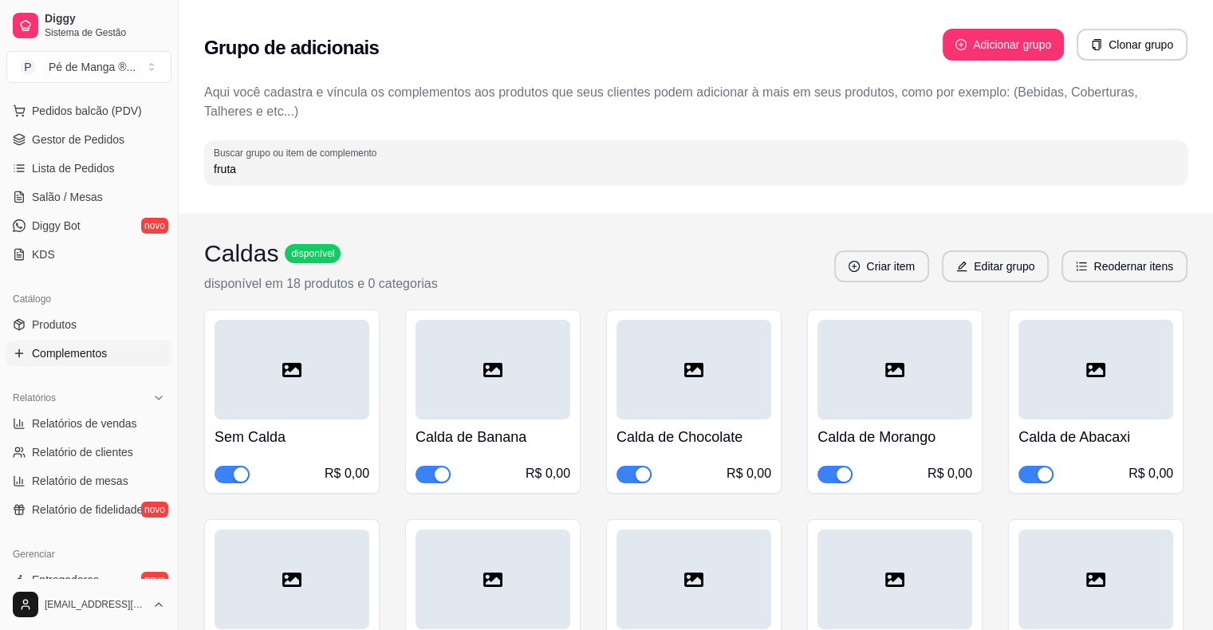
type input "fruta"
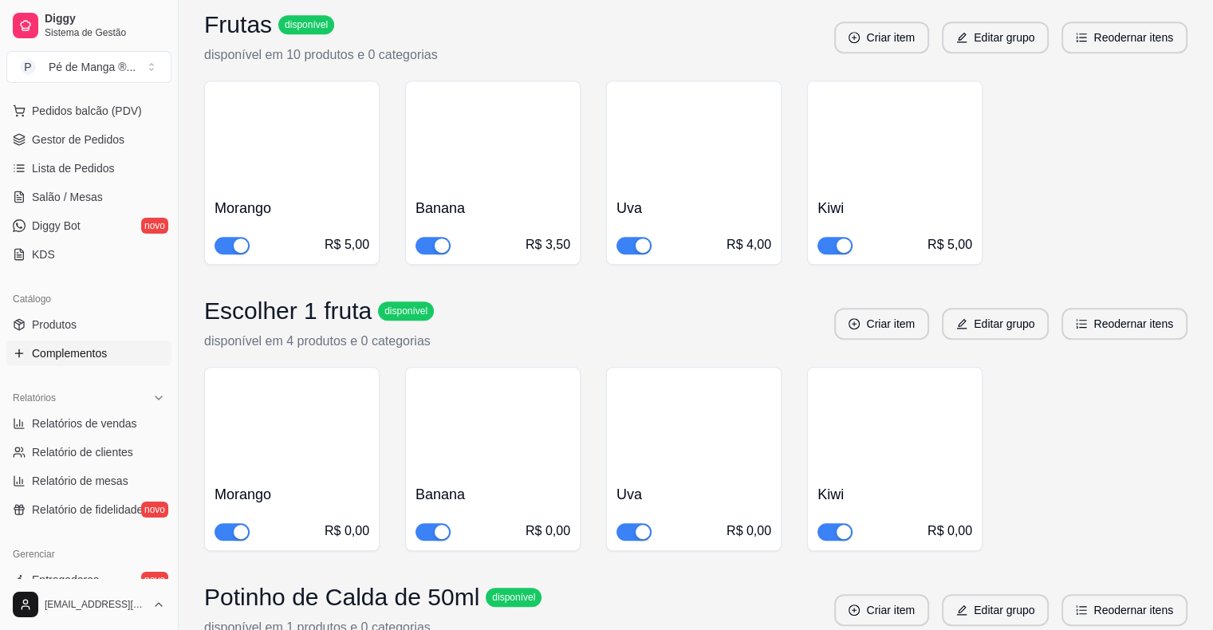
scroll to position [1037, 0]
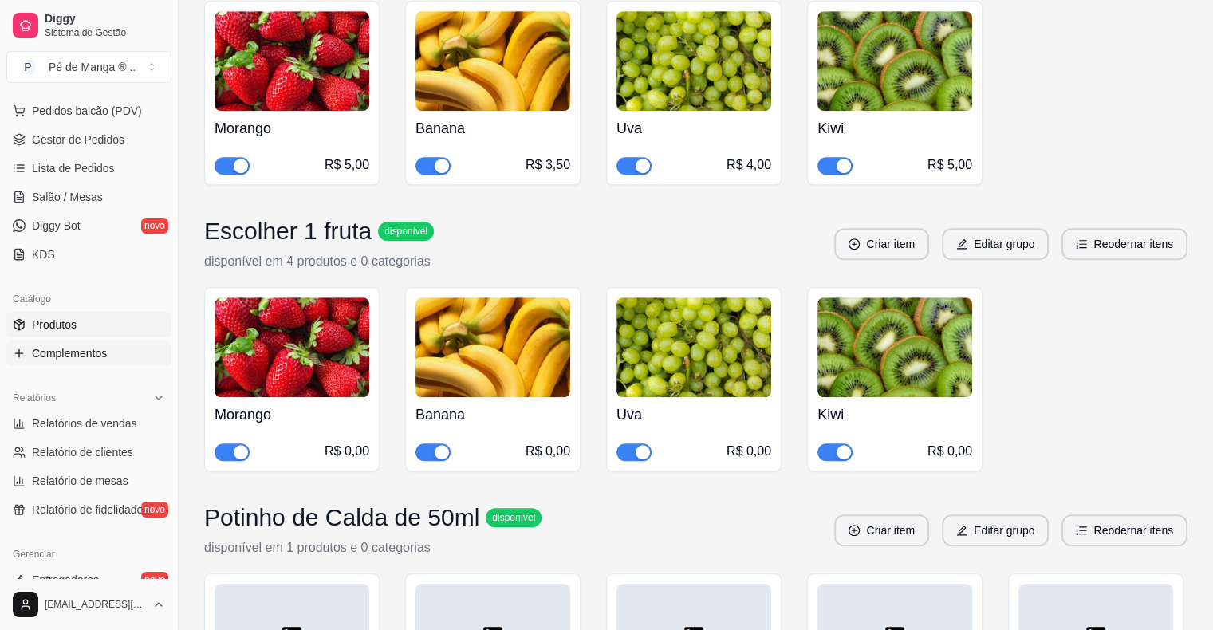
click at [108, 324] on link "Produtos" at bounding box center [88, 325] width 165 height 26
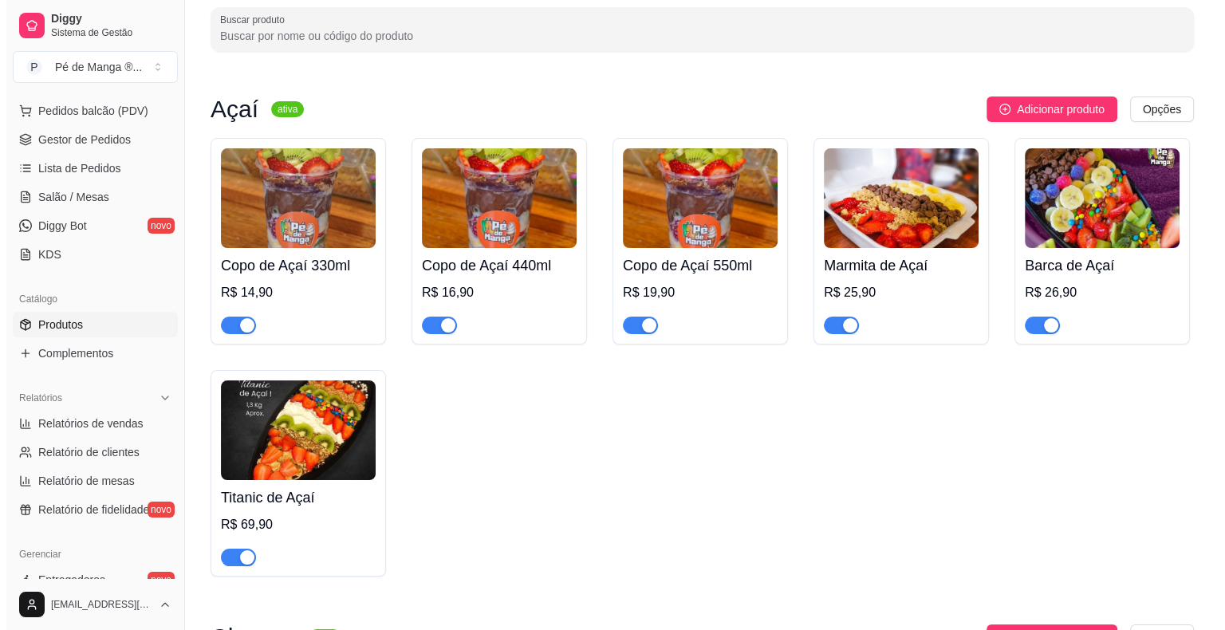
scroll to position [159, 0]
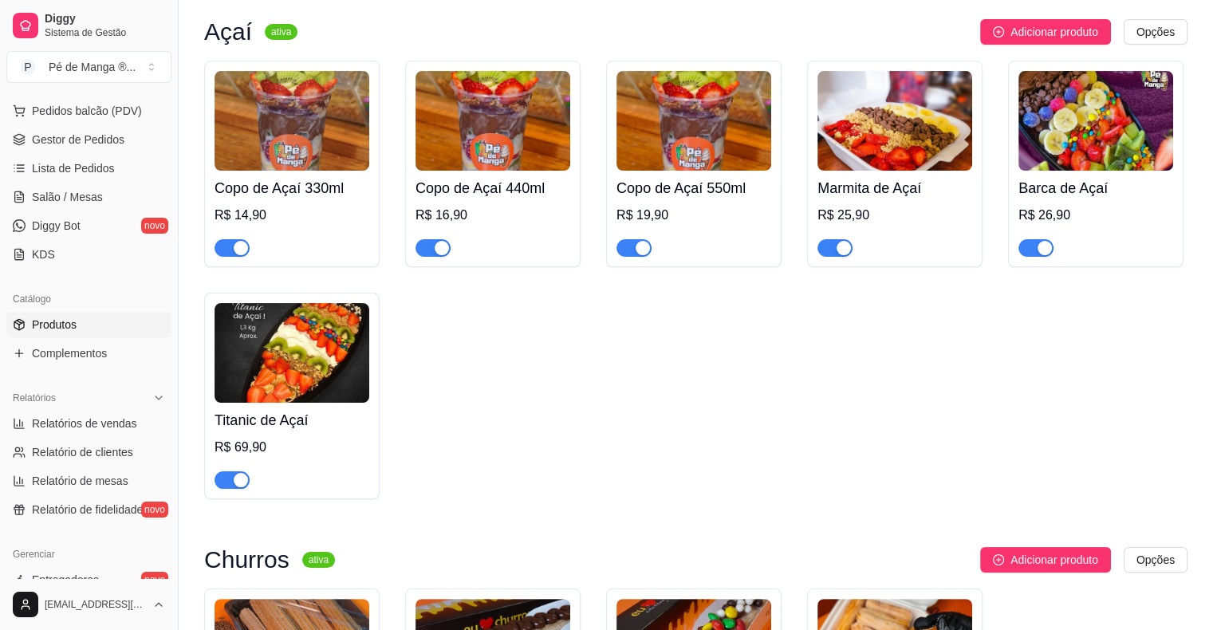
click at [329, 234] on div at bounding box center [292, 241] width 155 height 32
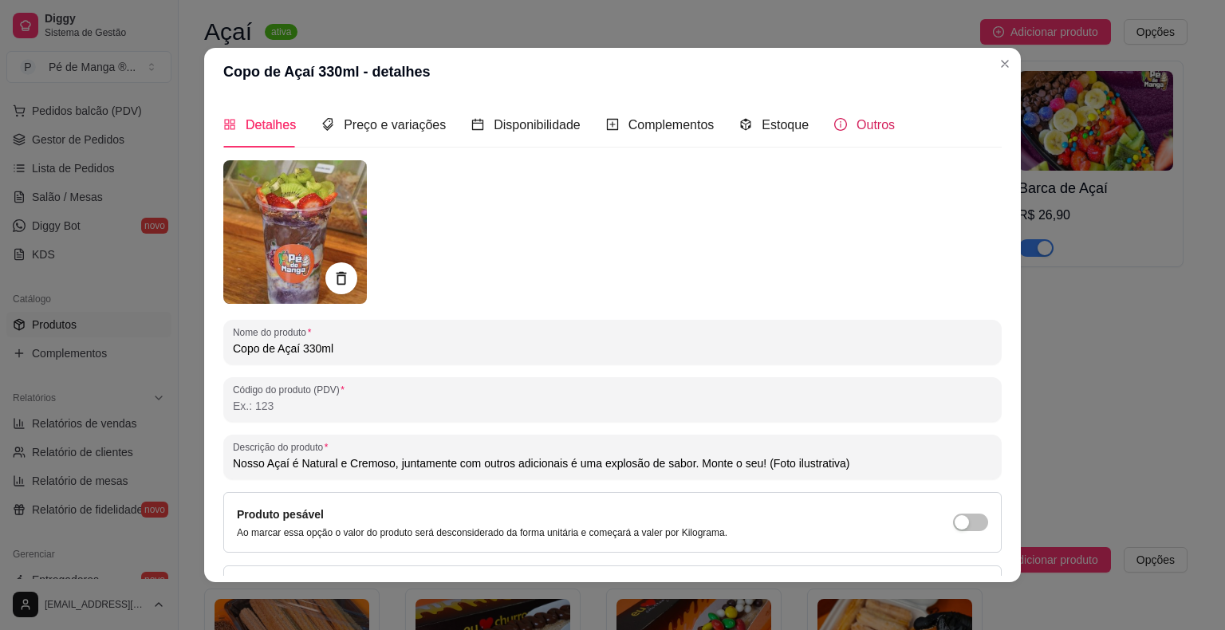
click at [842, 124] on div "Outros" at bounding box center [864, 125] width 61 height 20
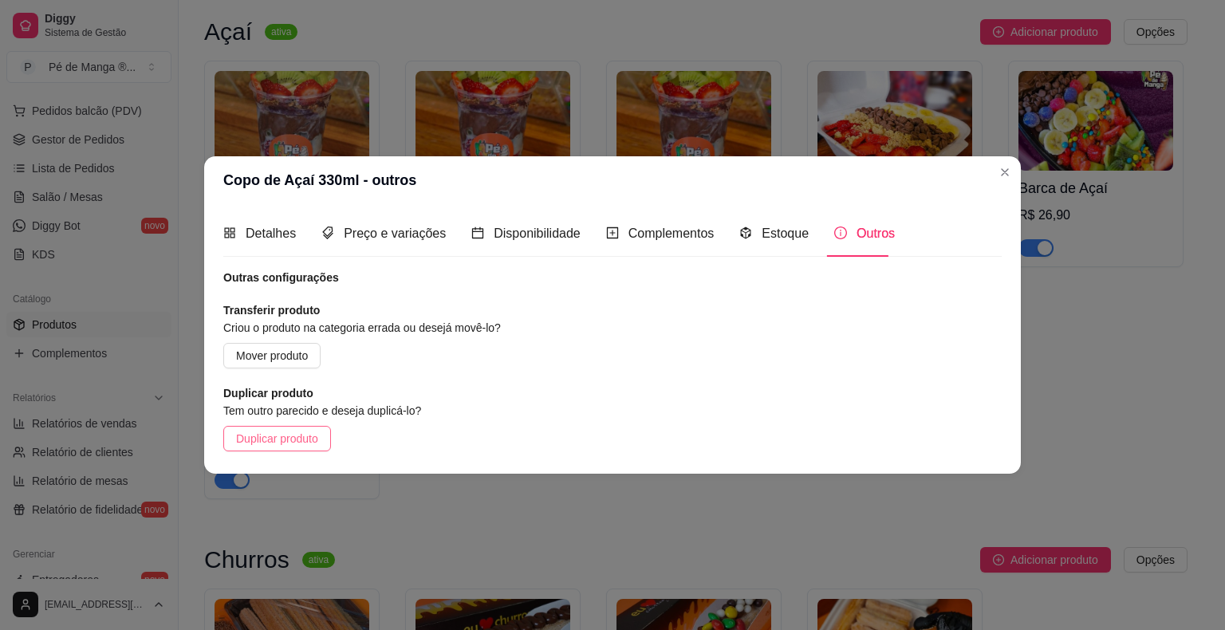
click at [293, 439] on span "Duplicar produto" at bounding box center [277, 439] width 82 height 18
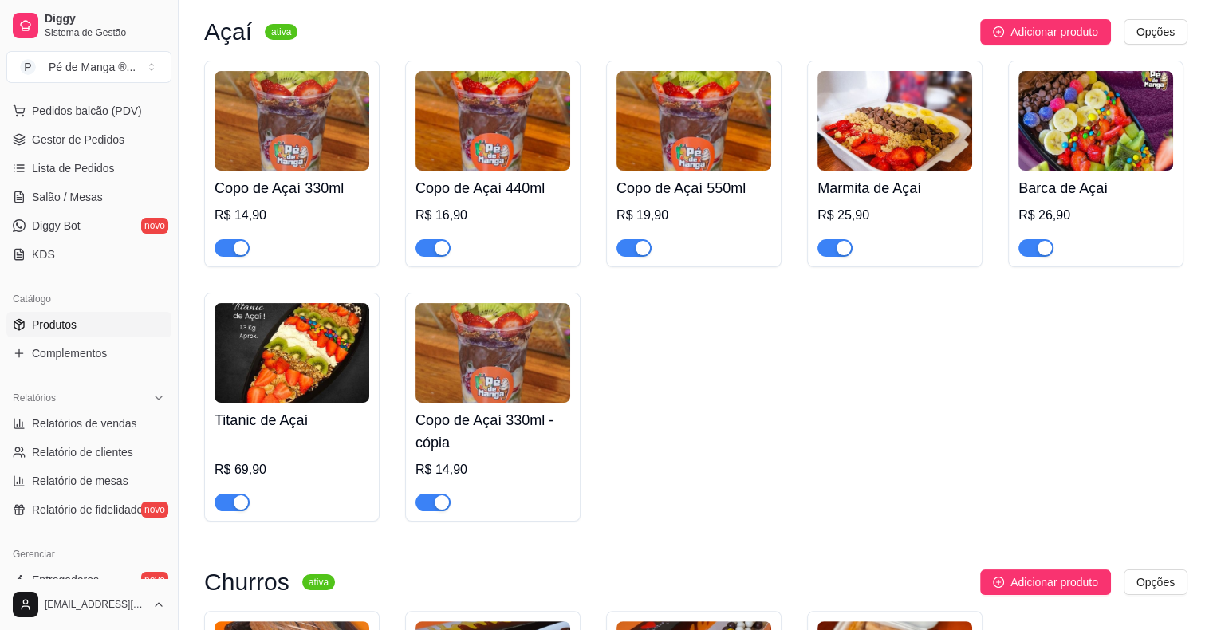
click at [437, 500] on div "button" at bounding box center [442, 502] width 14 height 14
click at [557, 451] on h4 "Copo de Açaí 330ml - cópia" at bounding box center [492, 431] width 155 height 45
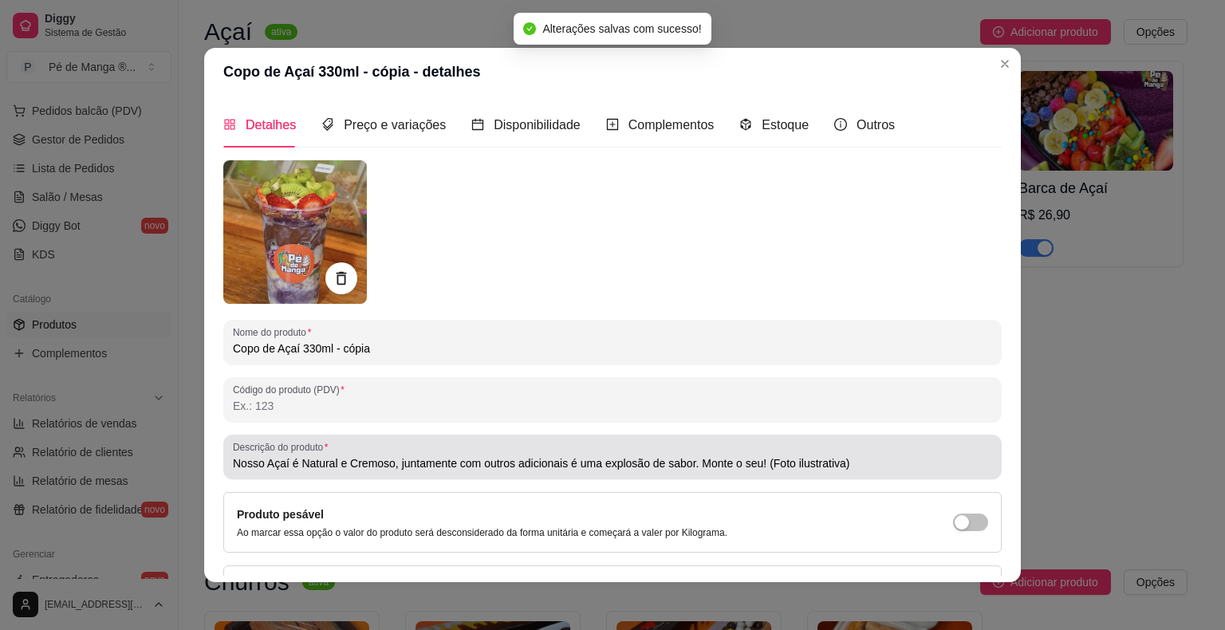
type input "Nosso Açaí é Natural e Cremoso, juntamente com outros adicionais é uma explosão…"
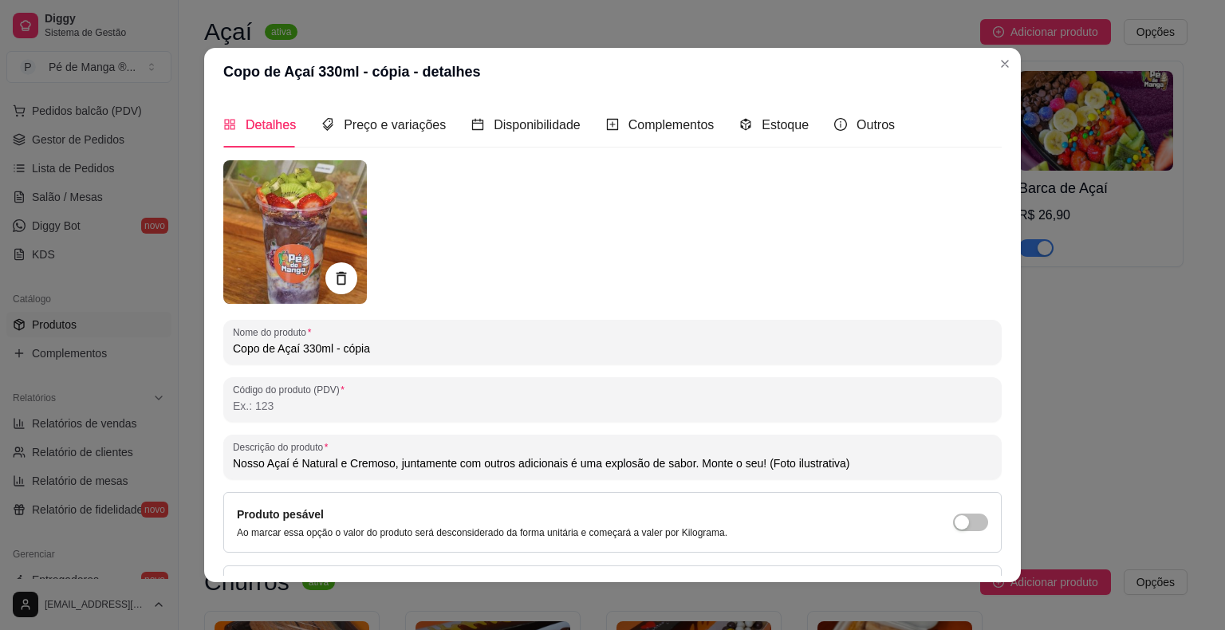
drag, startPoint x: 325, startPoint y: 349, endPoint x: 383, endPoint y: 345, distance: 58.4
click at [383, 345] on input "Copo de Açaí 330ml - cópia" at bounding box center [612, 349] width 759 height 16
type input "Copo de Açaí 330ml"
type input "Nosso Açaí é Natural e Cremoso, juntamente com outros adicionais é uma explosão…"
type input "Copo de Açaí 330ml"
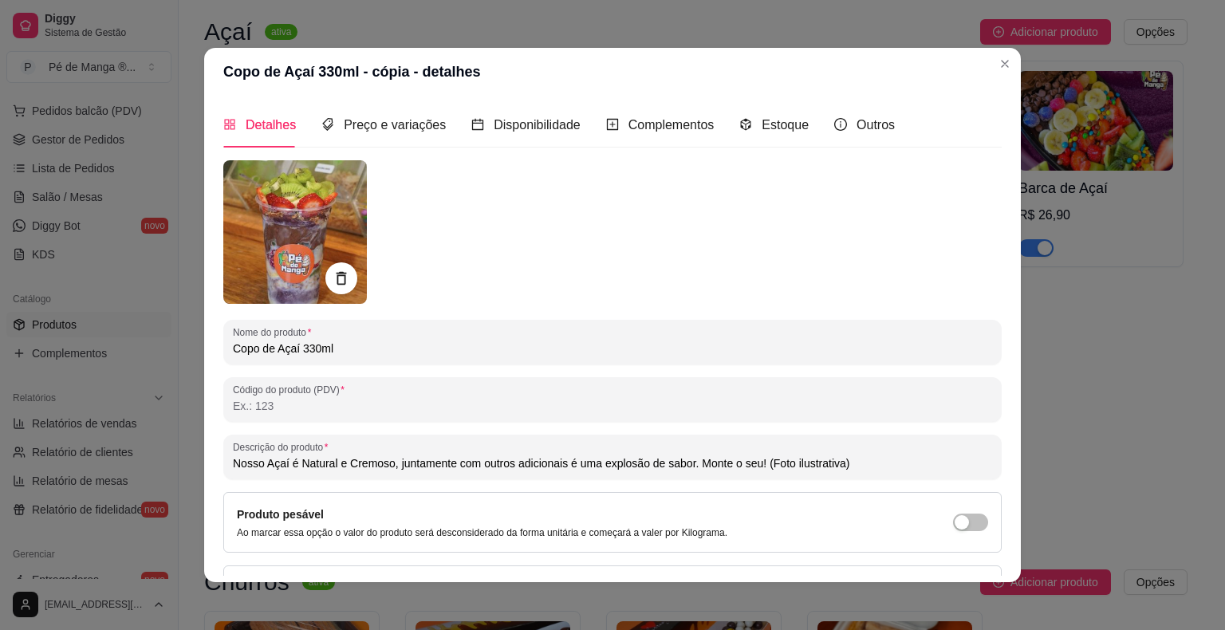
type input "Nosso Açaí é Natural e Cremoso, juntamente com outros adicionais é uma explosão…"
type input "Copo de Açaí 330ml +"
type input "Nosso Açaí é Natural e Cremoso, juntamente com outros adicionais é uma explosão…"
type input "Copo de Açaí 330ml +"
type input "Nosso Açaí é Natural e Cremoso, juntamente com outros adicionais é uma explosão…"
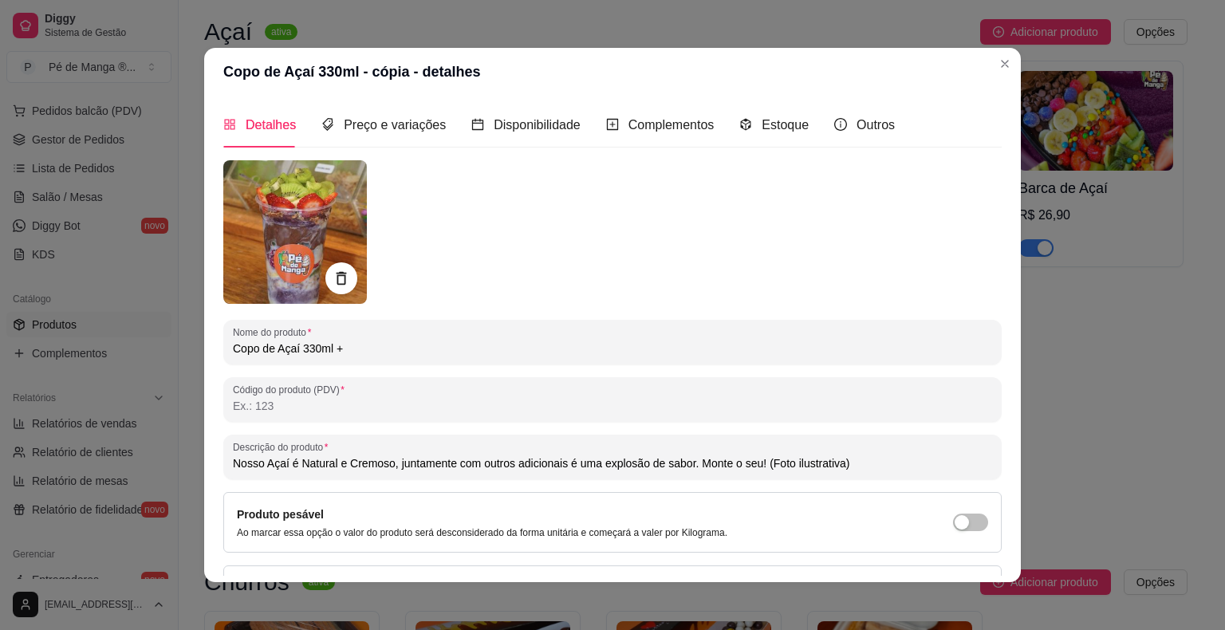
type input "Copo de Açaí 330ml +"
type input "Nosso Açaí é Natural e Cremoso, juntamente com outros adicionais é uma explosão…"
type input "Copo de Açaí 330ml +1"
type input "Nosso Açaí é Natural e Cremoso, juntamente com outros adicionais é uma explosão…"
type input "Copo de Açaí 330ml +1"
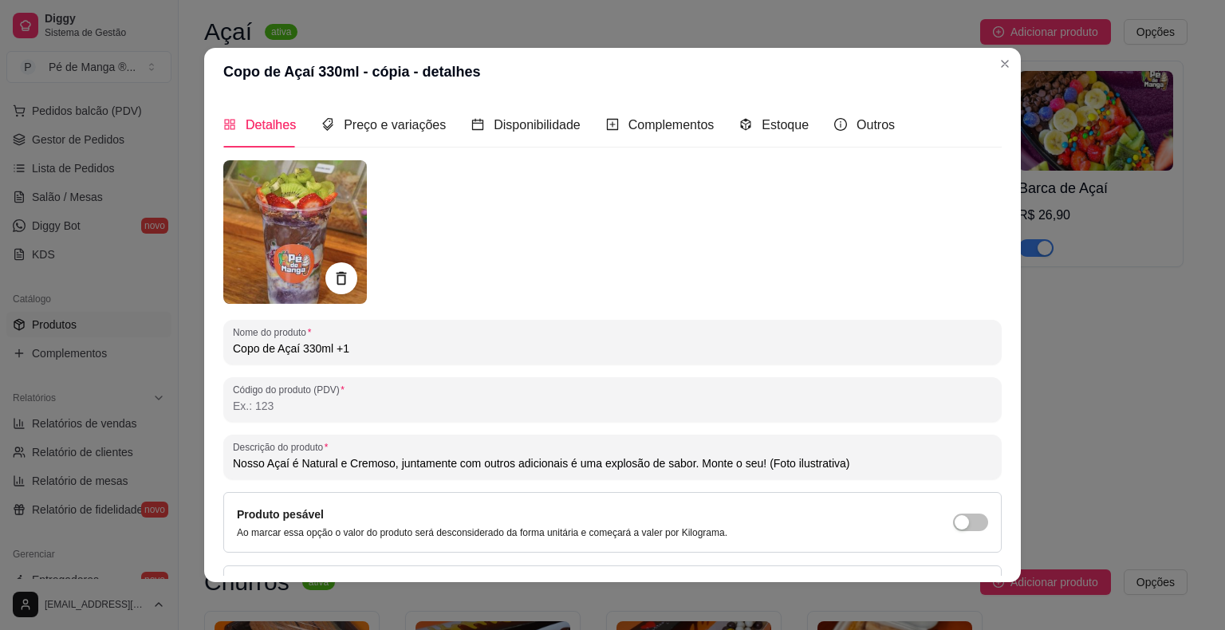
type input "Nosso Açaí é Natural e Cremoso, juntamente com outros adicionais é uma explosão…"
type input "Copo de Açaí 330ml +1 F"
type input "Nosso Açaí é Natural e Cremoso, juntamente com outros adicionais é uma explosão…"
type input "Copo de Açaí 330ml +1 Fr"
type input "Nosso Açaí é Natural e Cremoso, juntamente com outros adicionais é uma explosão…"
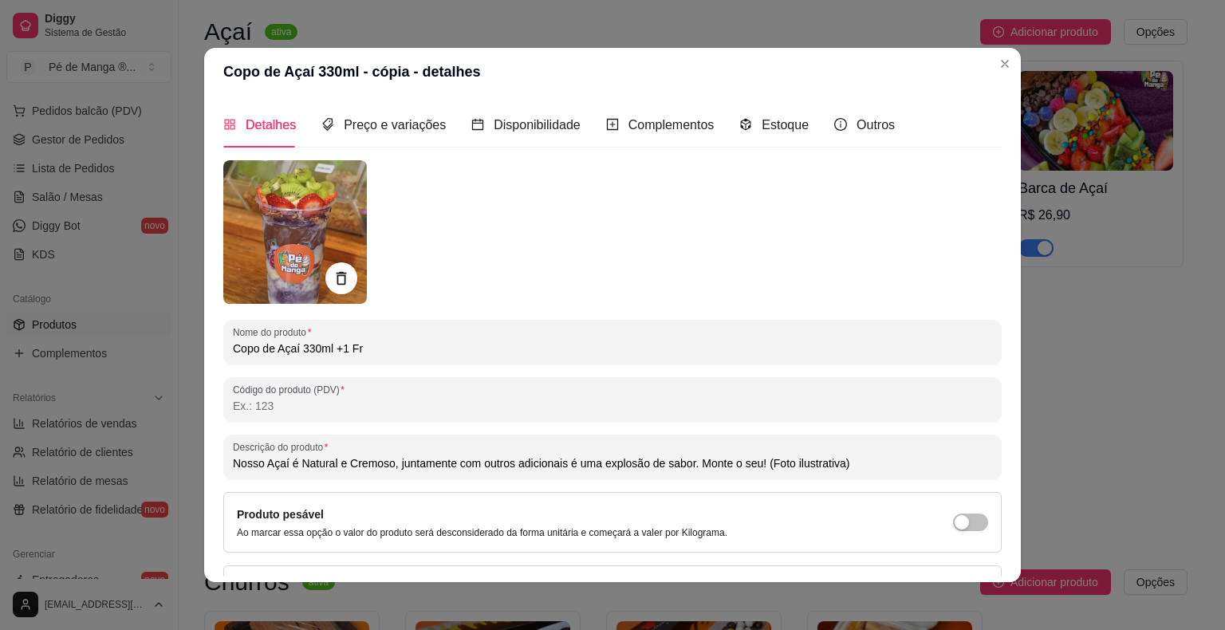
type input "Copo de Açaí 330ml +1 Fru"
type input "Nosso Açaí é Natural e Cremoso, juntamente com outros adicionais é uma explosão…"
type input "Copo de Açaí 330ml +1 Frut"
type input "Nosso Açaí é Natural e Cremoso, juntamente com outros adicionais é uma explosão…"
type input "Copo de Açaí 330ml +1 Fruta"
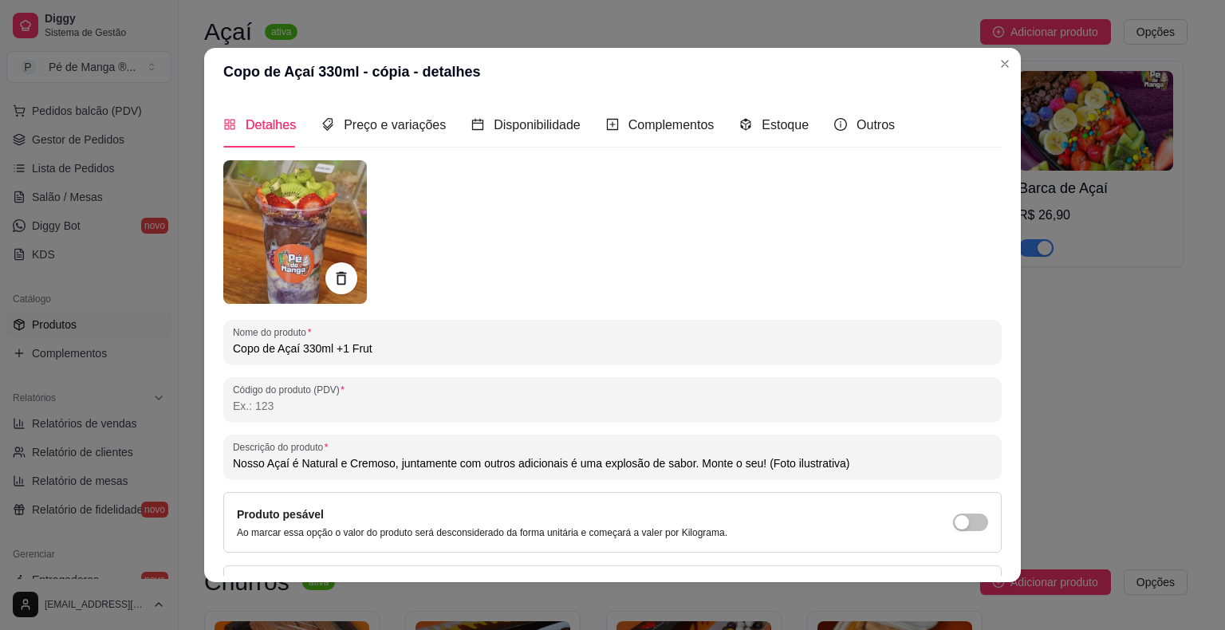
type input "Nosso Açaí é Natural e Cremoso, juntamente com outros adicionais é uma explosão…"
type input "Copo de Açaí 330ml +1 Fruta"
type input "Nosso Açaí é Natural e Cremoso, juntamente com outros adicionais é uma explosão…"
type input "Copo de Açaí 330ml +1 Fruta G"
type input "Nosso Açaí é Natural e Cremoso, juntamente com outros adicionais é uma explosão…"
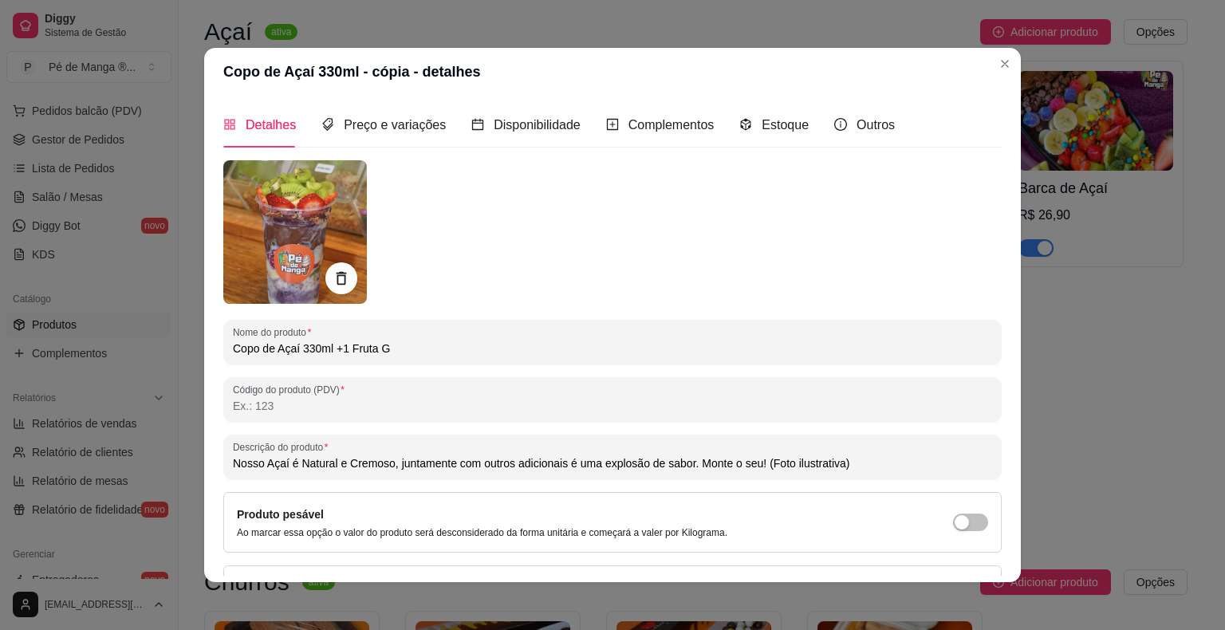
type input "Copo de Açaí 330ml +1 Fruta Gr"
type input "Nosso Açaí é Natural e Cremoso, juntamente com outros adicionais é uma explosão…"
type input "Copo de Açaí 330ml +1 Fruta G"
type input "Nosso Açaí é Natural e Cremoso, juntamente com outros adicionais é uma explosão…"
type input "Copo de Açaí 330ml +1 Fruta"
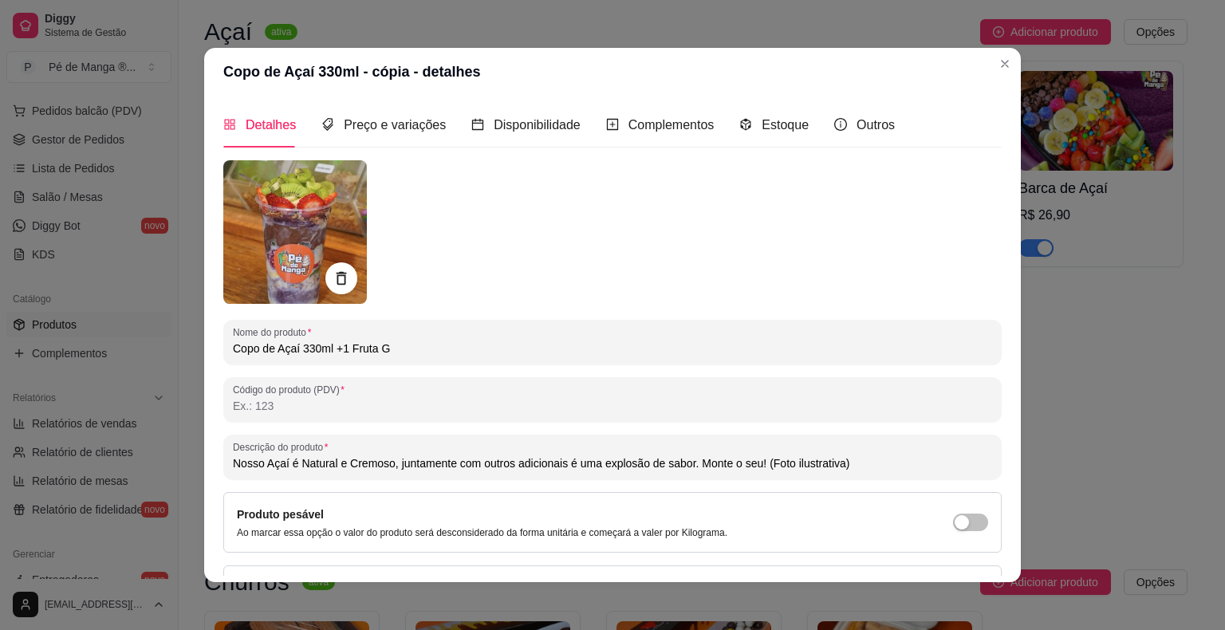
type input "Nosso Açaí é Natural e Cremoso, juntamente com outros adicionais é uma explosão…"
type input "Copo de Açaí 330ml +1 Fruta"
type input "Nosso Açaí é Natural e Cremoso, juntamente com outros adicionais é uma explosão…"
type input "Copo de Açaí 330ml +1 Frut"
type input "Nosso Açaí é Natural e Cremoso, juntamente com outros adicionais é uma explosão…"
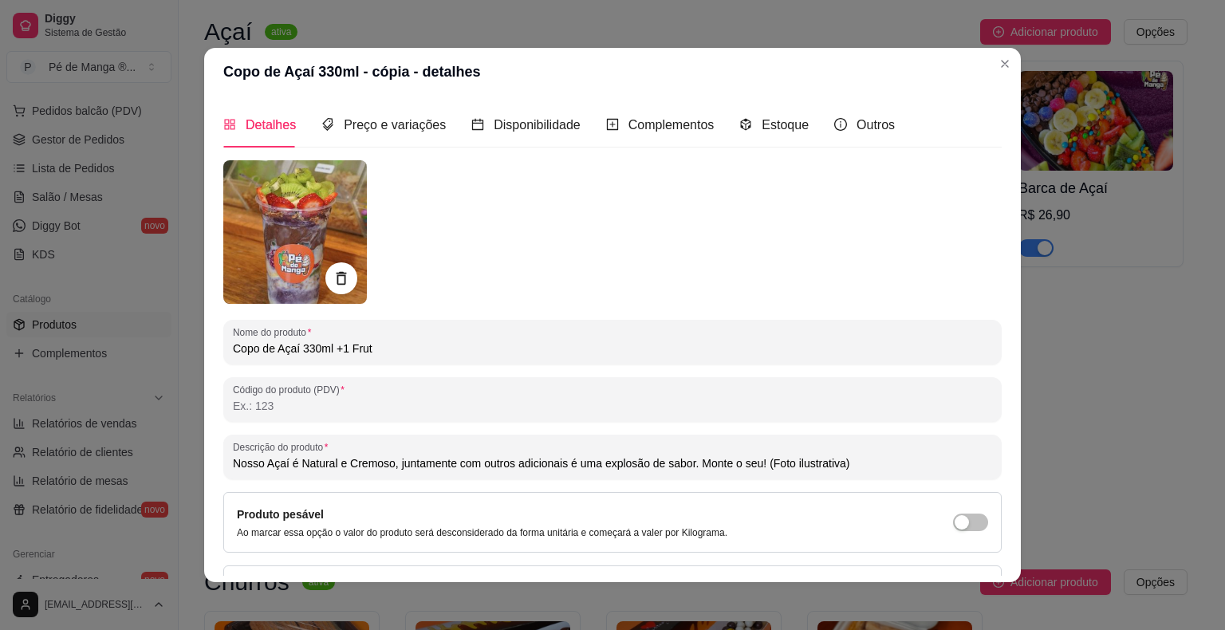
type input "Copo de Açaí 330ml +1 Fru"
type input "Nosso Açaí é Natural e Cremoso, juntamente com outros adicionais é uma explosão…"
type input "Copo de Açaí 330ml +1 Fr"
type input "Nosso Açaí é Natural e Cremoso, juntamente com outros adicionais é uma explosão…"
type input "Copo de Açaí 330ml +1 F"
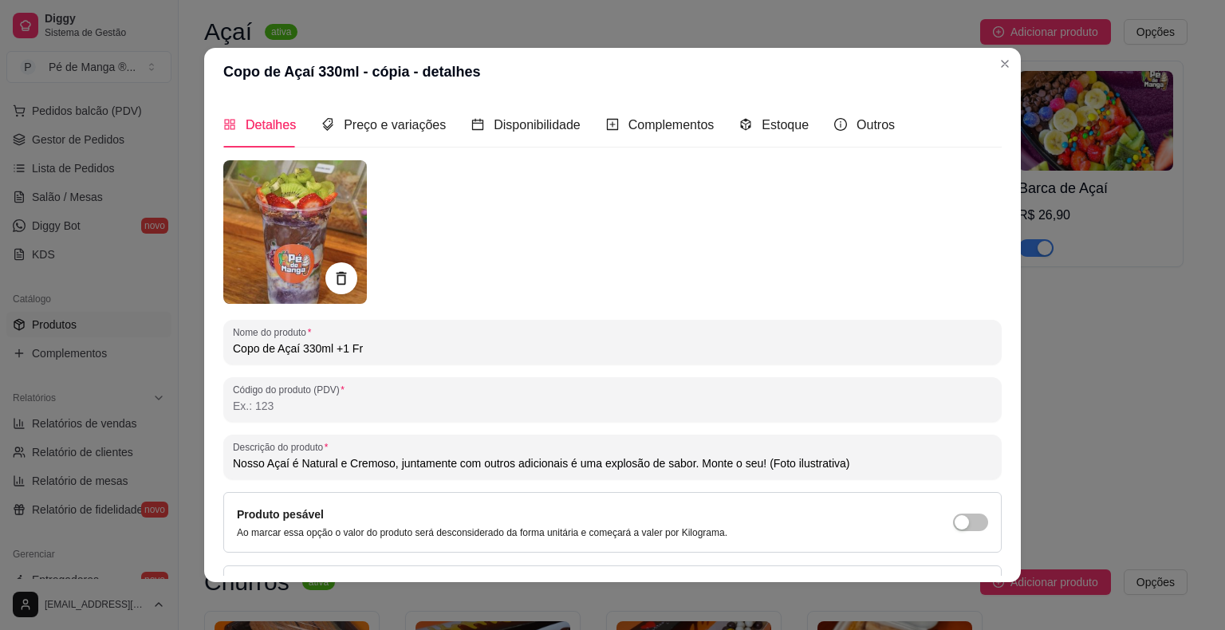
type input "Nosso Açaí é Natural e Cremoso, juntamente com outros adicionais é uma explosão…"
type input "Copo de Açaí 330ml +1"
type input "Nosso Açaí é Natural e Cremoso, juntamente com outros adicionais é uma explosão…"
type input "Copo de Açaí 330ml +1"
type input "Nosso Açaí é Natural e Cremoso, juntamente com outros adicionais é uma explosão…"
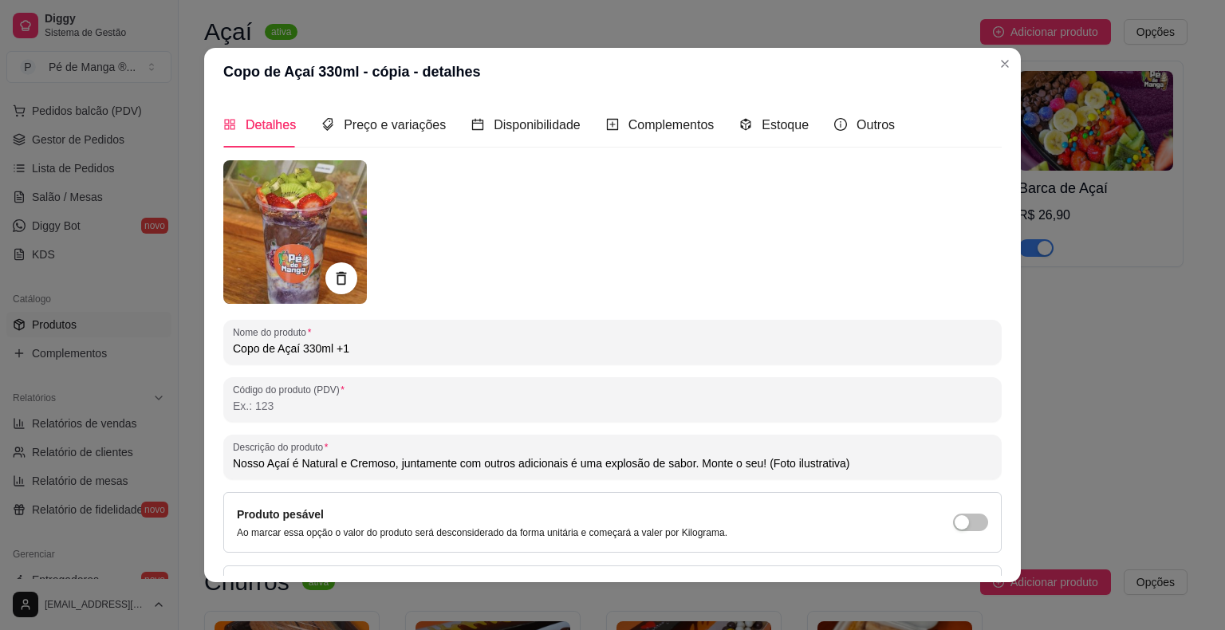
type input "Copo de Açaí 330ml +"
type input "Nosso Açaí é Natural e Cremoso, juntamente com outros adicionais é uma explosão…"
type input "Copo de Açaí 330ml"
type input "Nosso Açaí é Natural e Cremoso, juntamente com outros adicionais é uma explosão…"
type input "Copo de Açaí 330ml"
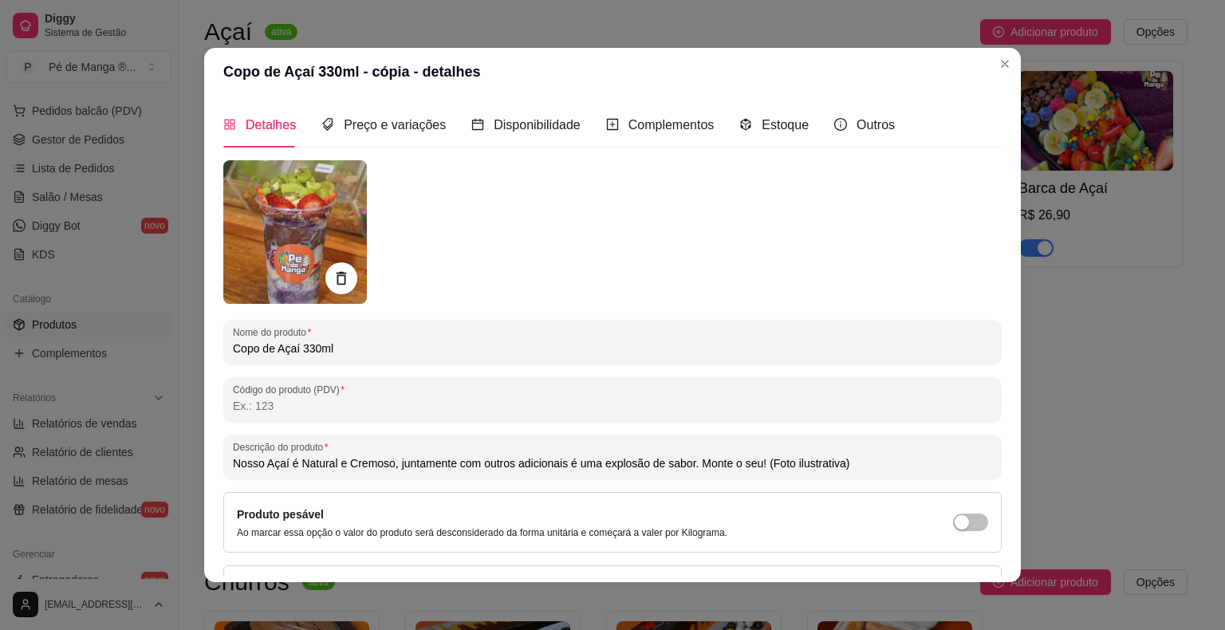
type input "Nosso Açaí é Natural e Cremoso, juntamente com outros adicionais é uma explosão…"
type input "Copo de Açaí 330ml+"
type input "Nosso Açaí é Natural e Cremoso, juntamente com outros adicionais é uma explosão…"
drag, startPoint x: 270, startPoint y: 349, endPoint x: 223, endPoint y: 346, distance: 47.2
click at [223, 346] on div "Nome do produto Copo de Açaí 330ml+" at bounding box center [612, 342] width 778 height 45
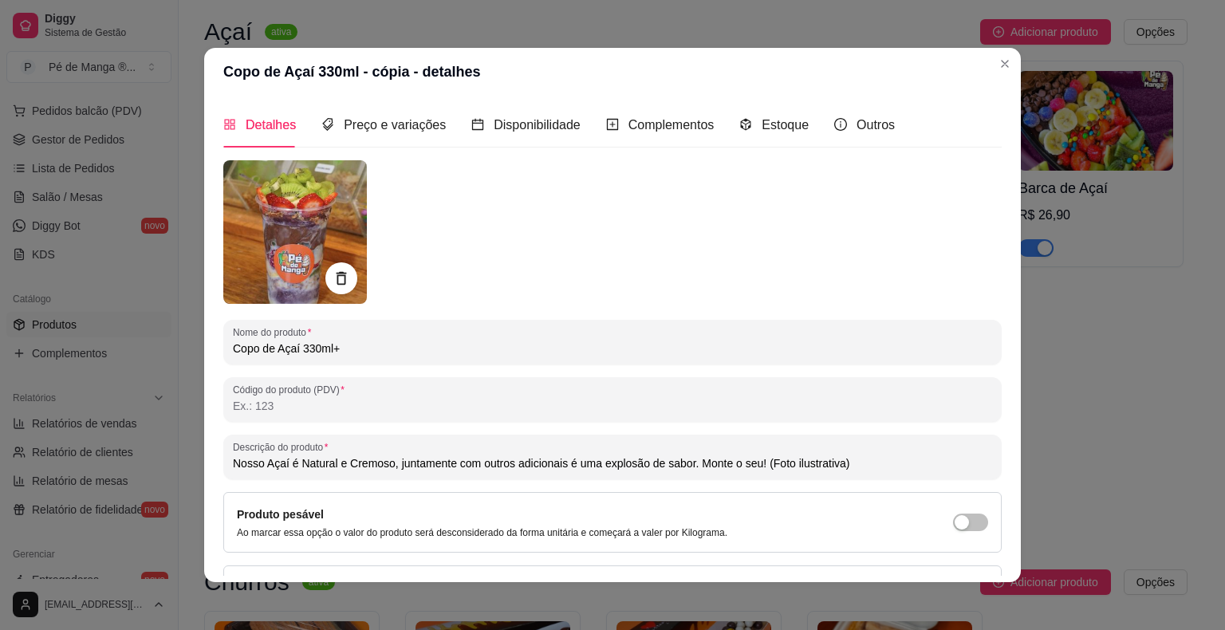
type input "Açaí 330ml+"
type input "Nosso Açaí é Natural e Cremoso, juntamente com outros adicionais é uma explosão…"
click at [313, 352] on input "Açaí 330ml+" at bounding box center [612, 349] width 759 height 16
type input "Açaí 330ml+1"
type input "Nosso Açaí é Natural e Cremoso, juntamente com outros adicionais é uma explosão…"
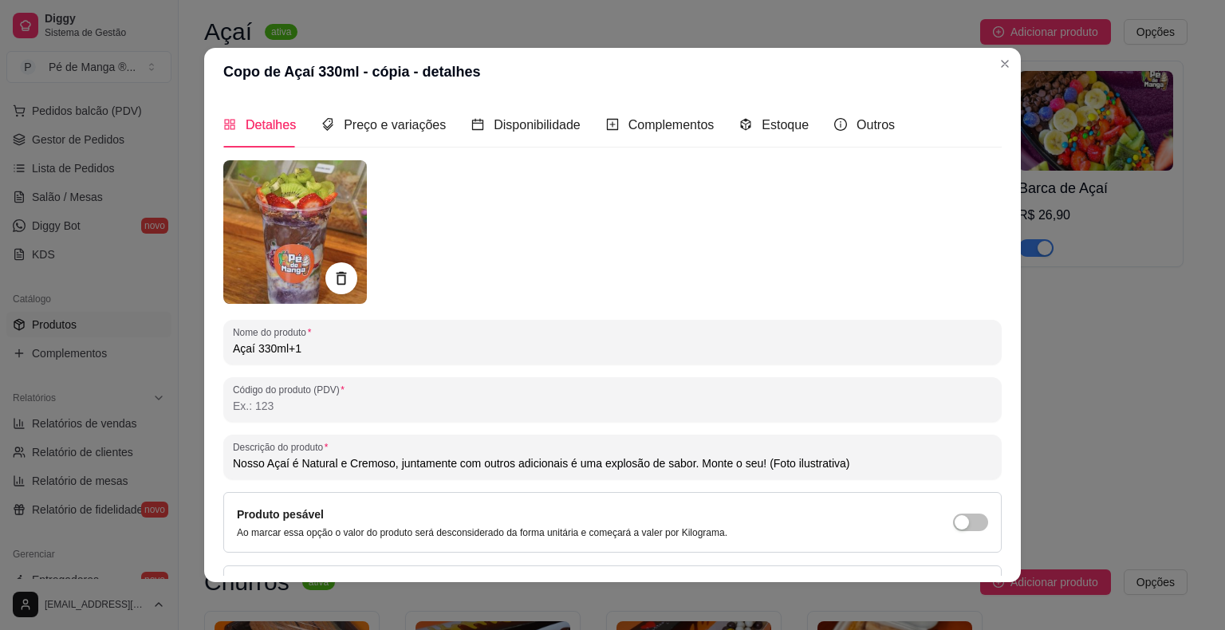
type input "Açaí 330ml+1"
type input "Nosso Açaí é Natural e Cremoso, juntamente com outros adicionais é uma explosão…"
type input "Açaí 330ml+1 F"
type input "Nosso Açaí é Natural e Cremoso, juntamente com outros adicionais é uma explosão…"
type input "Açaí 330ml+1 FR"
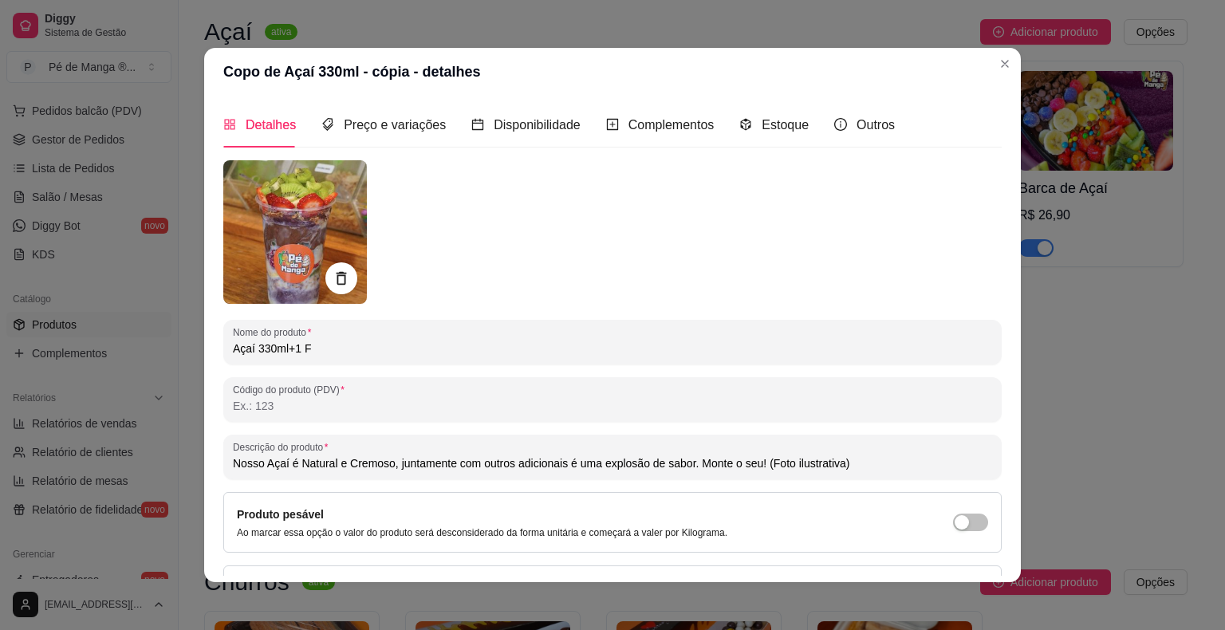
type input "Nosso Açaí é Natural e Cremoso, juntamente com outros adicionais é uma explosão…"
type input "Açaí 330ml+1 FRU"
type input "Nosso Açaí é Natural e Cremoso, juntamente com outros adicionais é uma explosão…"
type input "Açaí 330ml+1 FRUT"
type input "Nosso Açaí é Natural e Cremoso, juntamente com outros adicionais é uma explosão…"
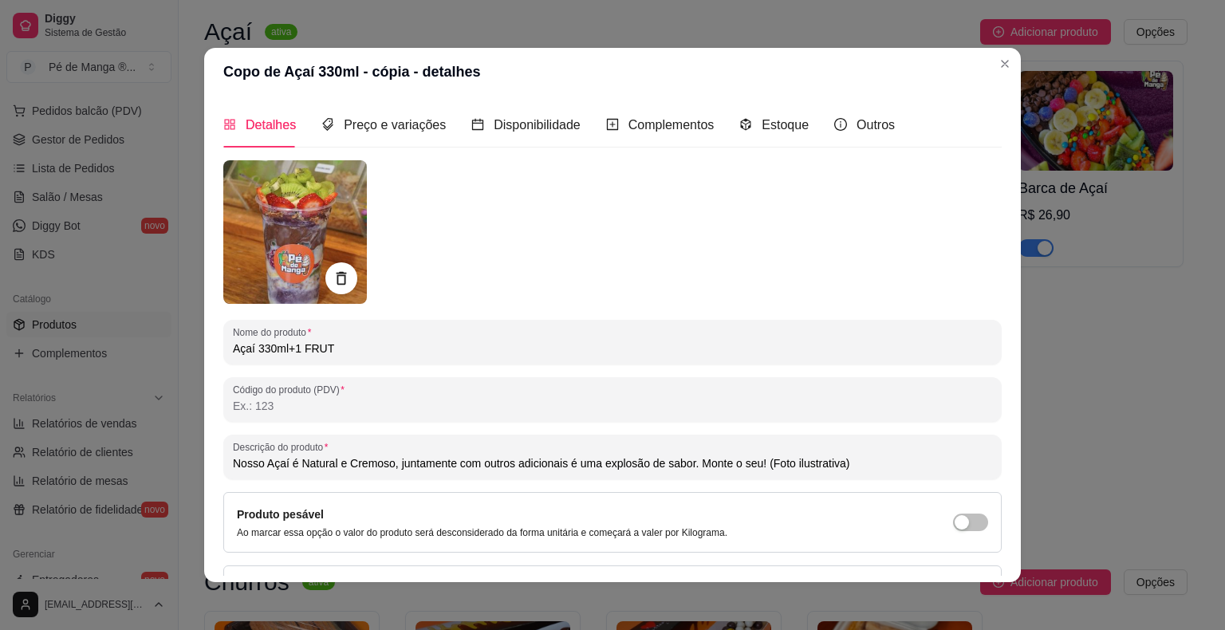
type input "Açaí 330ml+1 FRUTA"
type input "Nosso Açaí é Natural e Cremoso, juntamente com outros adicionais é uma explosão…"
type input "Açaí 330ml+1 FRUTA"
type input "Nosso Açaí é Natural e Cremoso, juntamente com outros adicionais é uma explosão…"
type input "Açaí 330ml+1 FRUTA G"
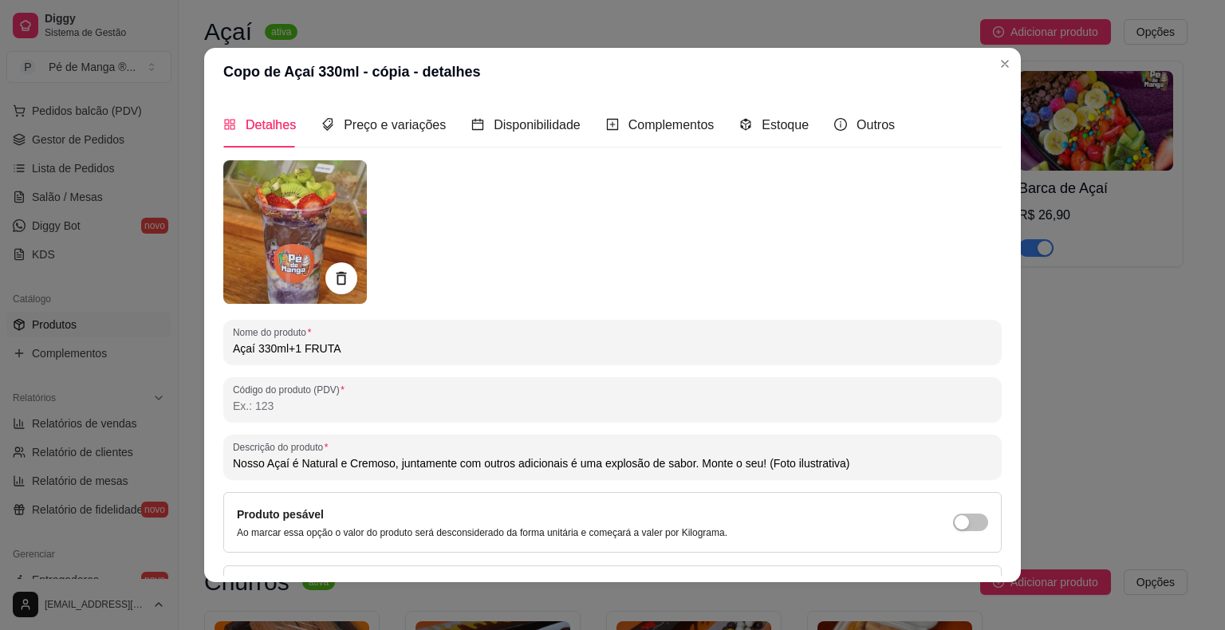
type input "Nosso Açaí é Natural e Cremoso, juntamente com outros adicionais é uma explosão…"
type input "Açaí 330ml+1 FRUTA GR"
type input "Nosso Açaí é Natural e Cremoso, juntamente com outros adicionais é uma explosão…"
type input "Açaí 330ml+1 FRUTA GRÀ"
type input "Nosso Açaí é Natural e Cremoso, juntamente com outros adicionais é uma explosão…"
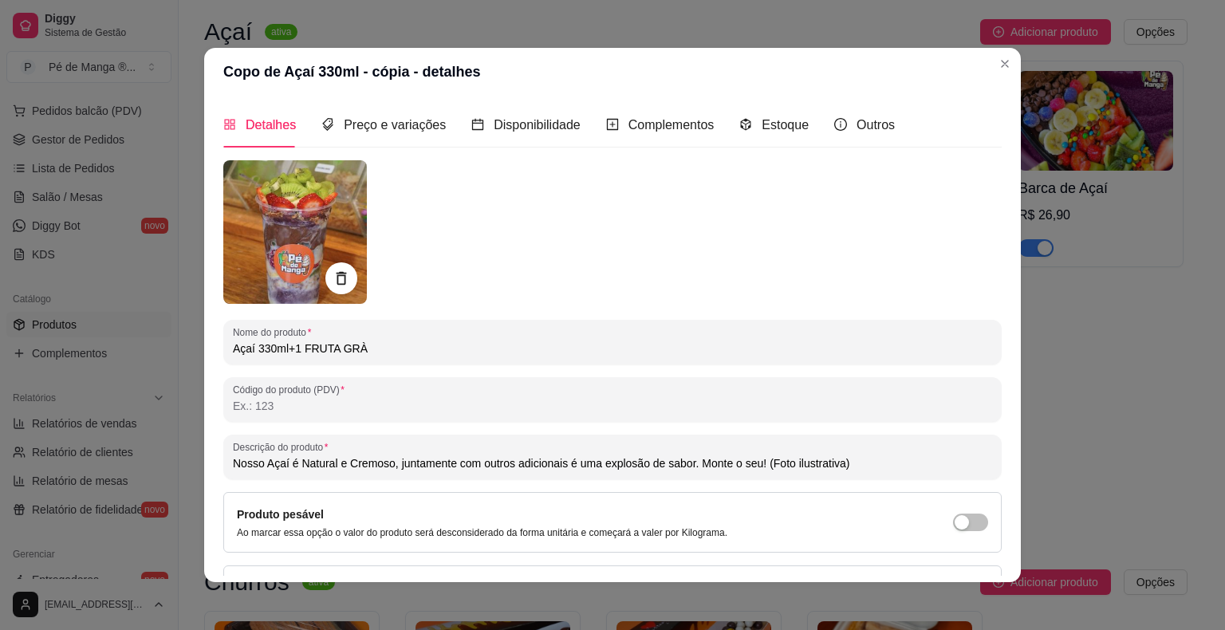
type input "Açaí 330ml+1 FRUTA GRÀT"
type input "Nosso Açaí é Natural e Cremoso, juntamente com outros adicionais é uma explosão…"
type input "Açaí 330ml+1 FRUTA GRÀTI"
type input "Nosso Açaí é Natural e Cremoso, juntamente com outros adicionais é uma explosão…"
type input "Açaí 330ml+1 FRUTA GRÀTIS"
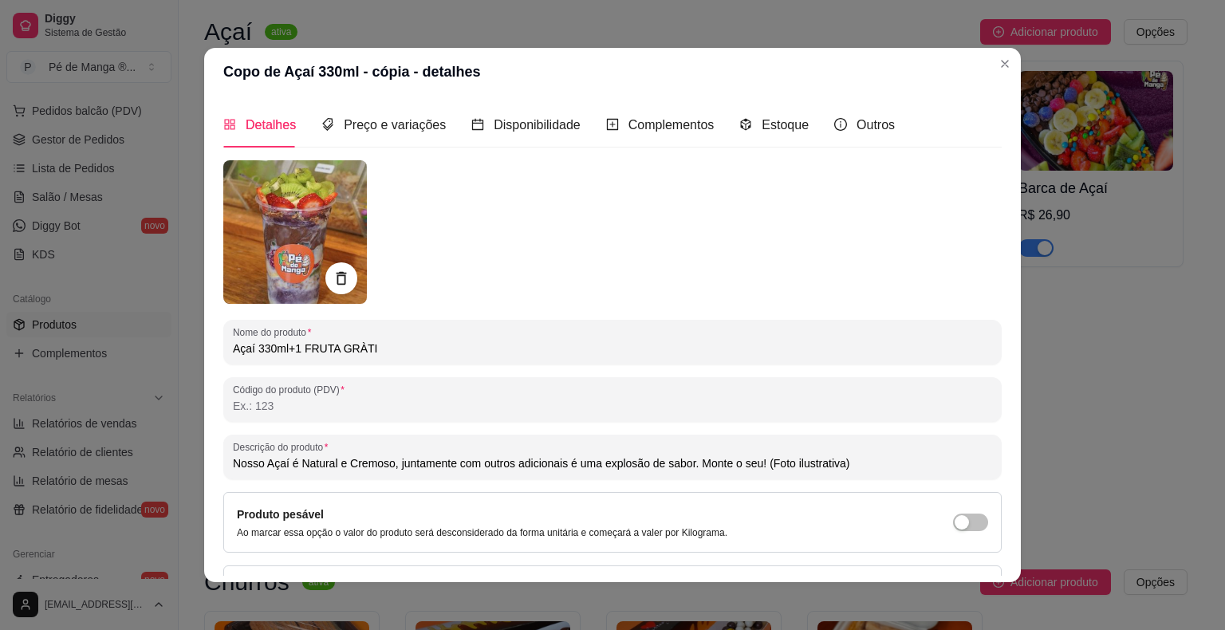
type input "Nosso Açaí é Natural e Cremoso, juntamente com outros adicionais é uma explosão…"
type input "Açaí 330ml+1 FRUTA GRÀTI"
type input "Nosso Açaí é Natural e Cremoso, juntamente com outros adicionais é uma explosão…"
type input "Açaí 330ml+1 FRUTA GRÀT"
type input "Nosso Açaí é Natural e Cremoso, juntamente com outros adicionais é uma explosão…"
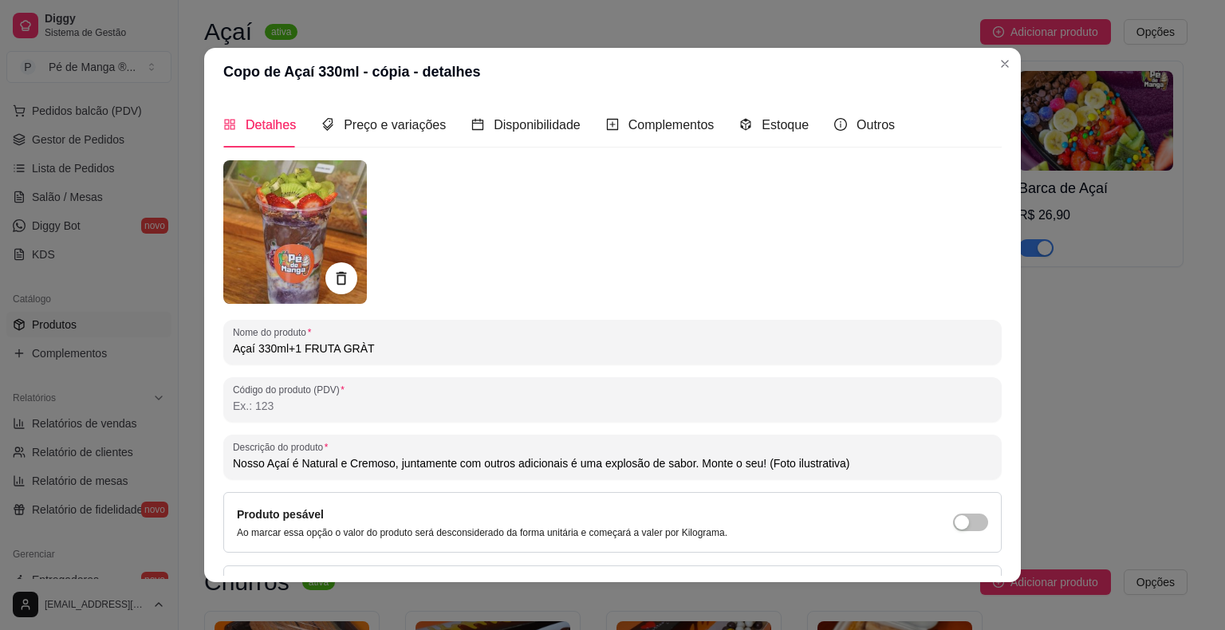
type input "Açaí 330ml+1 FRUTA GRÀ"
type input "Nosso Açaí é Natural e Cremoso, juntamente com outros adicionais é uma explosão…"
type input "Açaí 330ml+1 FRUTA GR"
type input "Nosso Açaí é Natural e Cremoso, juntamente com outros adicionais é uma explosão…"
type input "Açaí 330ml+1 FRUTA GRÁ"
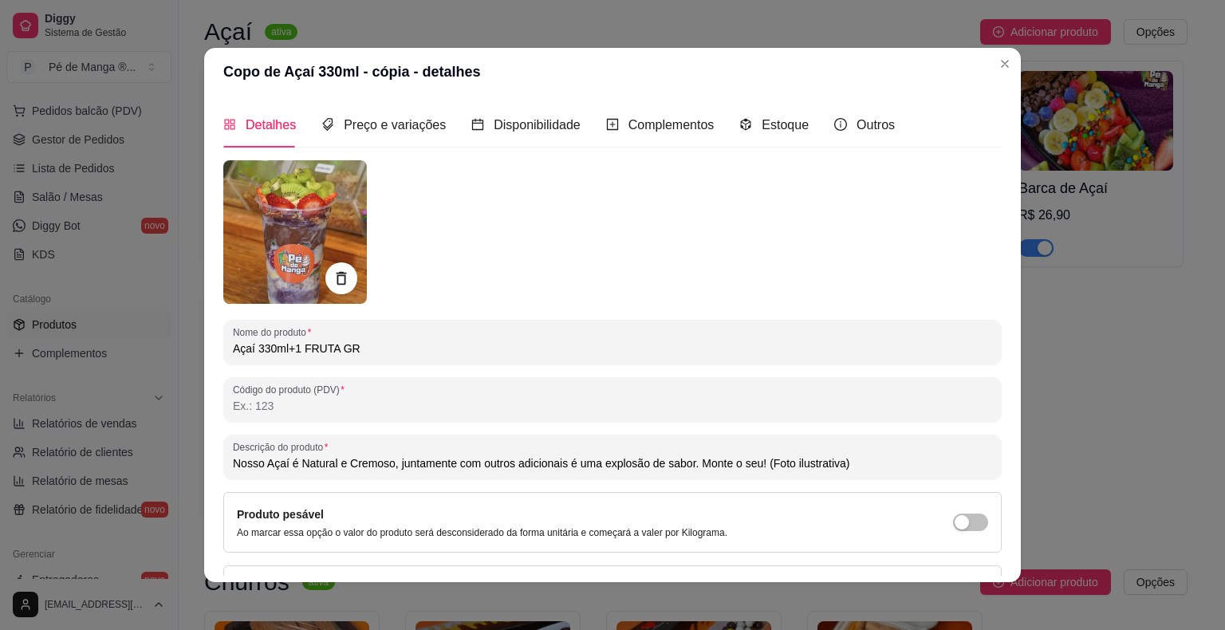
type input "Nosso Açaí é Natural e Cremoso, juntamente com outros adicionais é uma explosão…"
type input "Açaí 330ml+1 FRUTA GRÁT"
type input "Nosso Açaí é Natural e Cremoso, juntamente com outros adicionais é uma explosão…"
type input "Açaí 330ml+1 FRUTA GRÁTI"
type input "Nosso Açaí é Natural e Cremoso, juntamente com outros adicionais é uma explosão…"
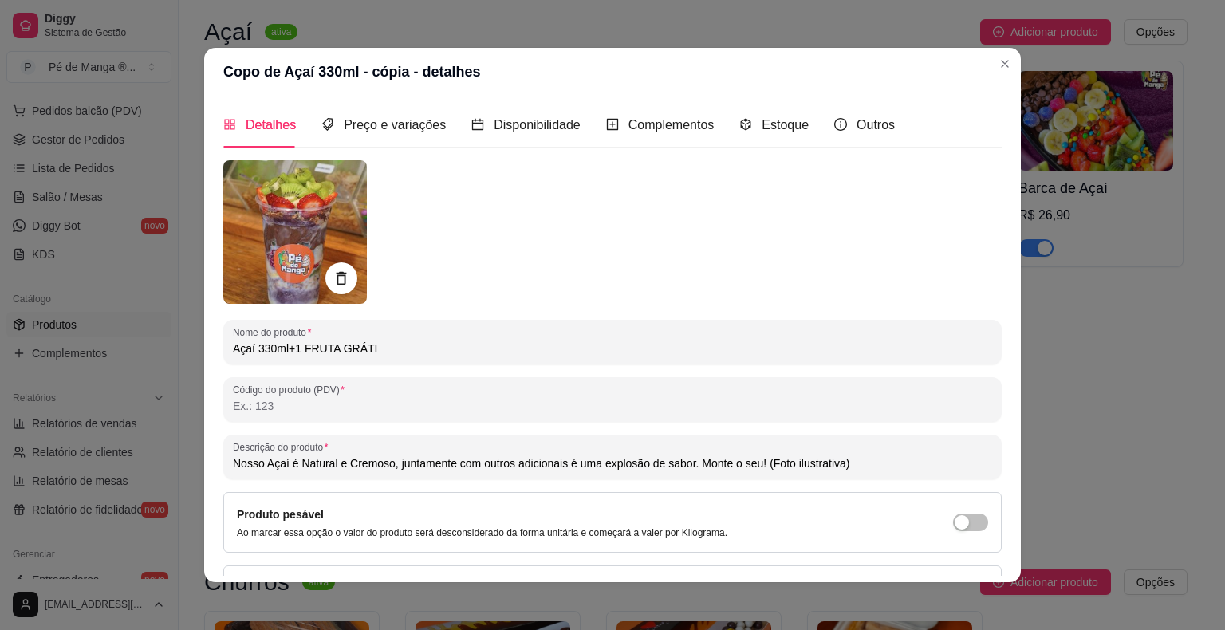
type input "Açaí 330ml+1 FRUTA GRÁTIS"
click at [487, 351] on input "Açaí 330ml+1 FRUTA GRÁTIS" at bounding box center [612, 349] width 759 height 16
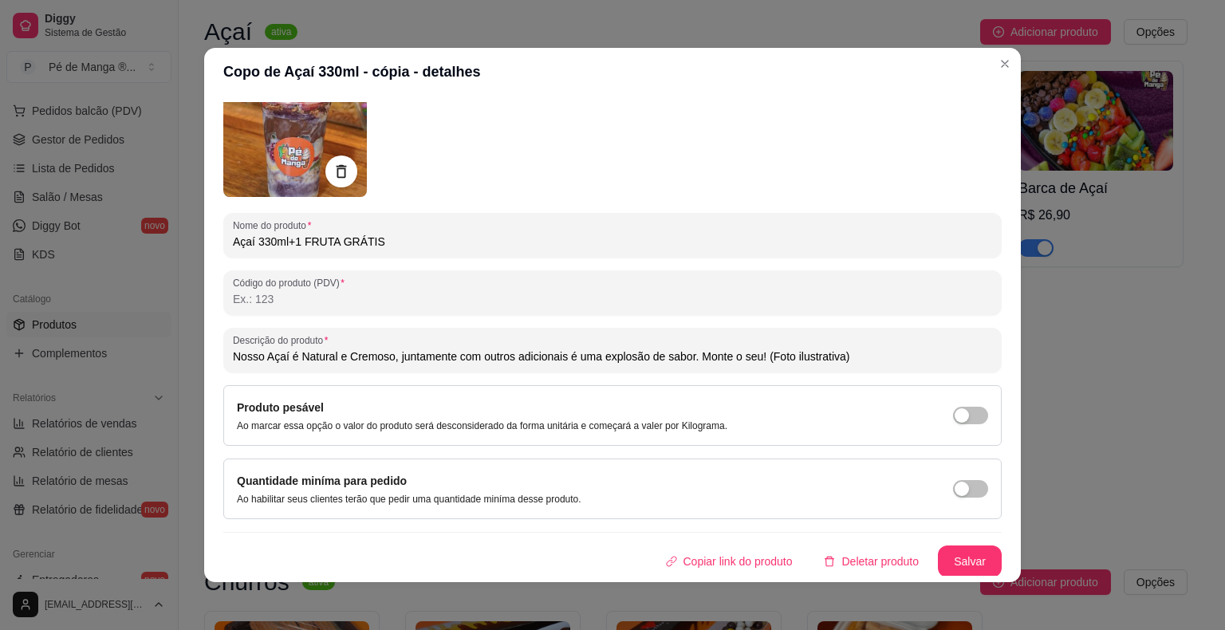
scroll to position [0, 0]
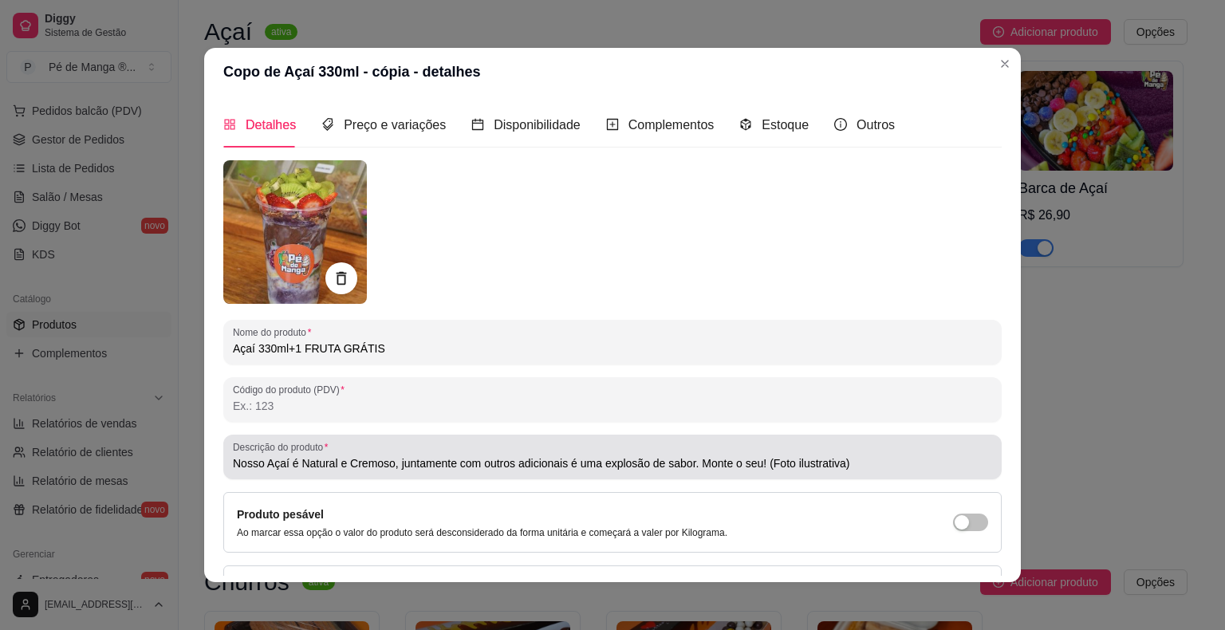
type input "Nosso Açaí é Natural e Cremoso, juntamente com outros adicionais é uma explosão…"
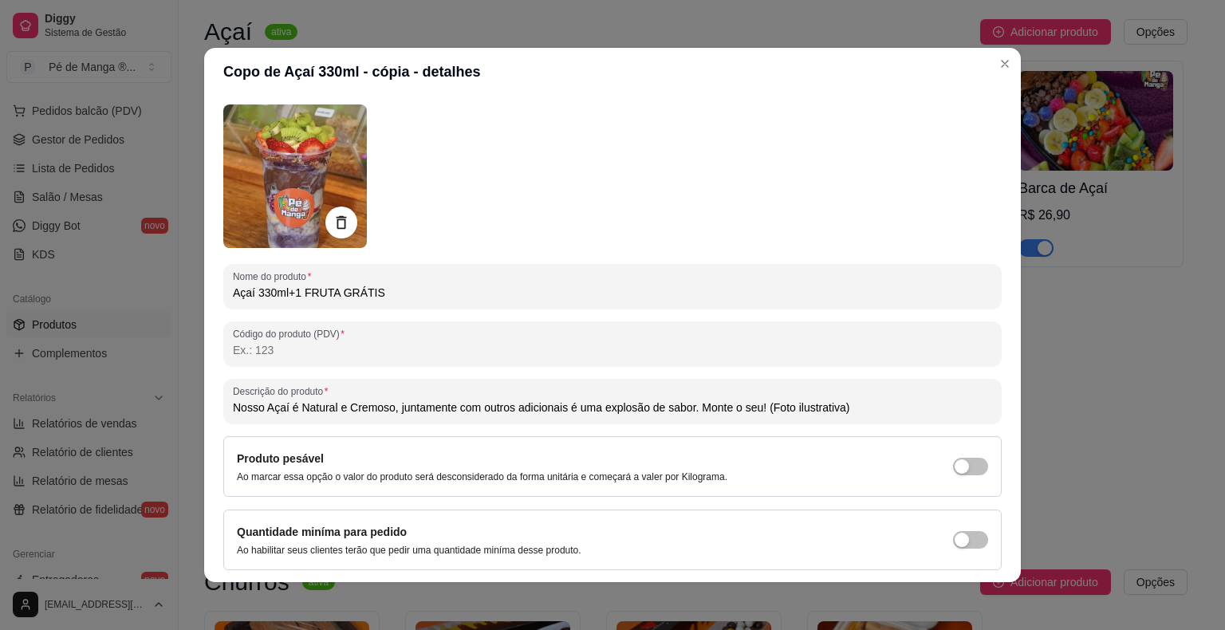
scroll to position [107, 0]
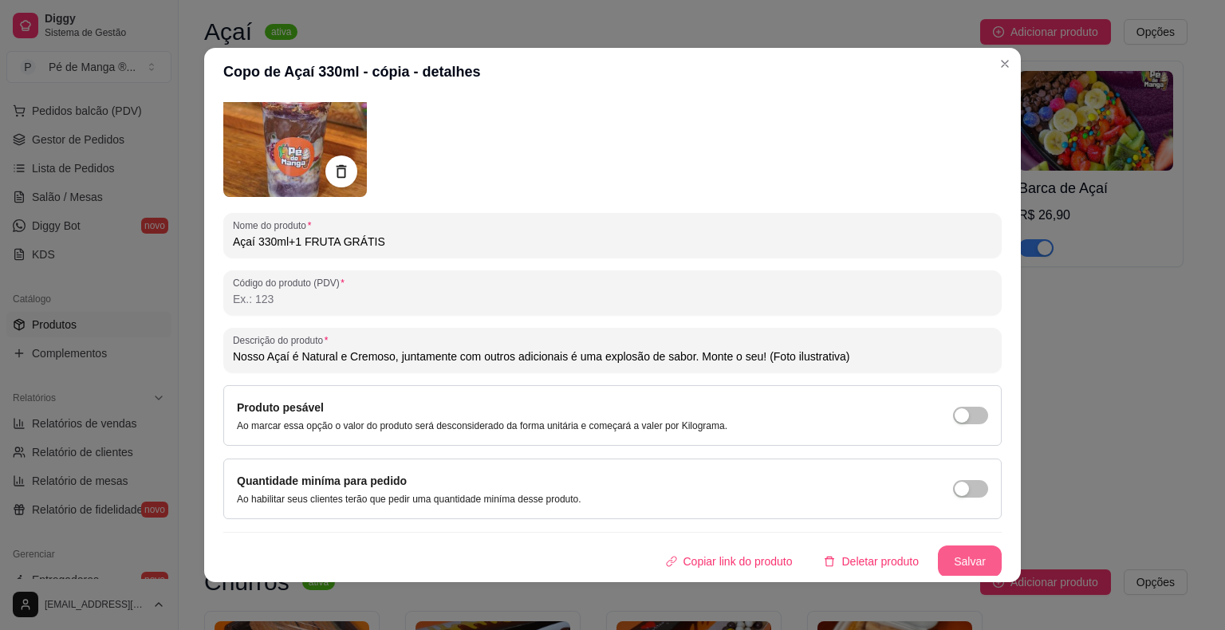
type input "Açaí 330ml+1 FRUTA GRÁTIS"
click at [954, 562] on button "Salvar" at bounding box center [970, 561] width 64 height 32
type input "Nosso Açaí é Natural e Cremoso, juntamente com outros adicionais é uma explosão…"
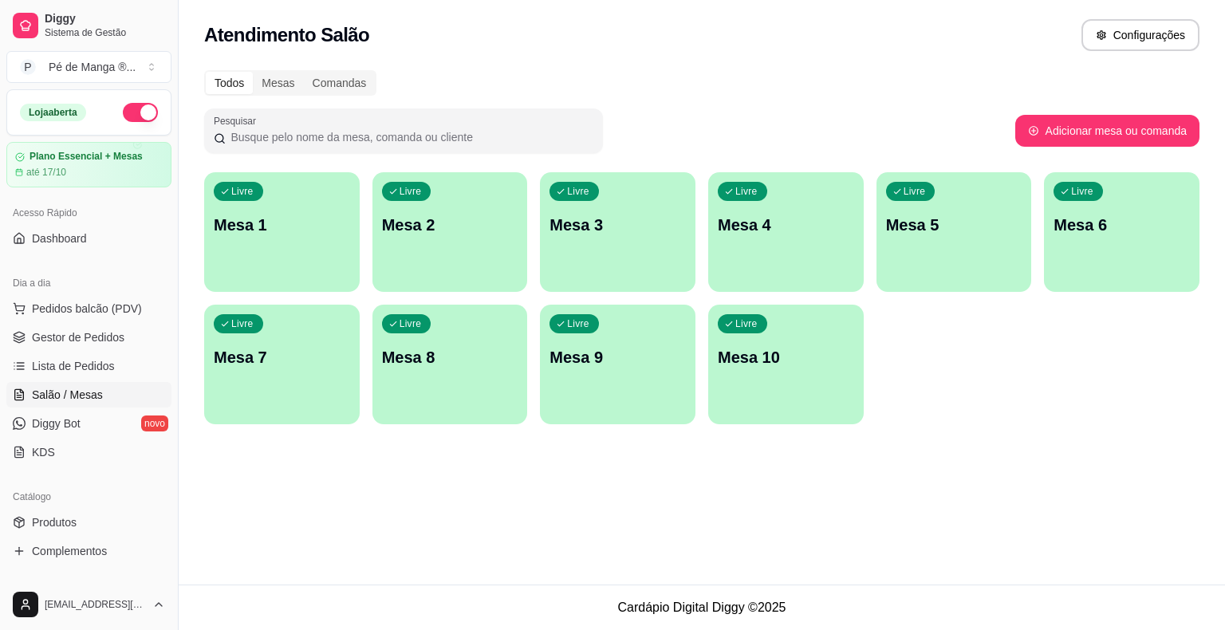
click at [343, 254] on div "Livre Mesa 1" at bounding box center [282, 222] width 156 height 100
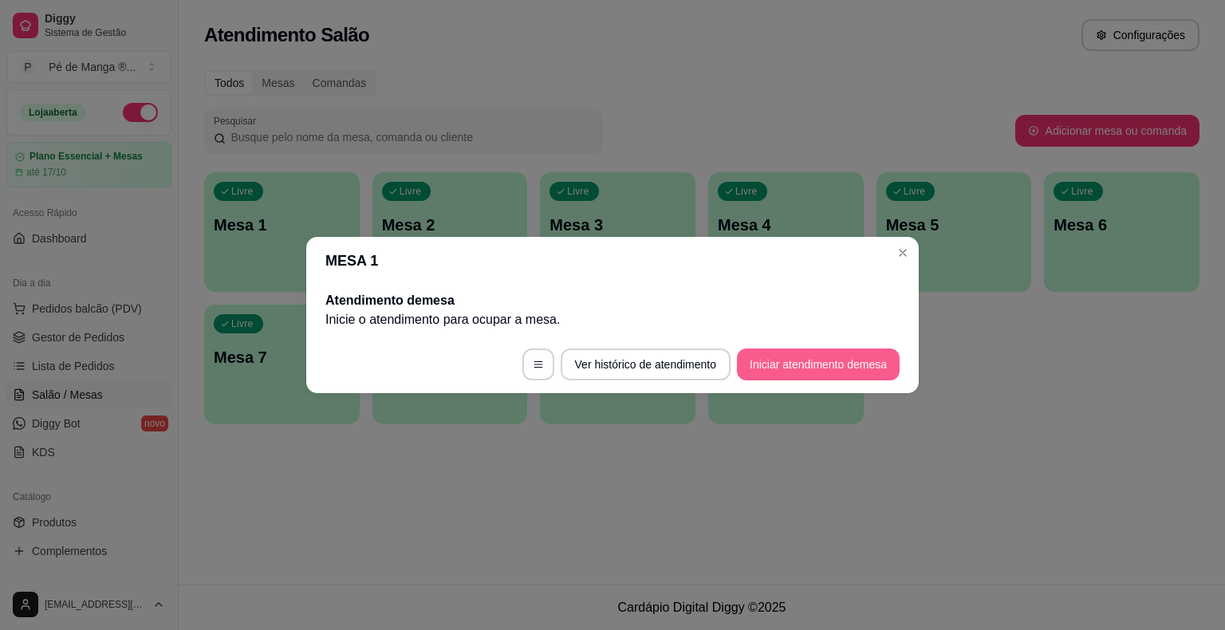
click at [829, 374] on button "Iniciar atendimento de mesa" at bounding box center [818, 365] width 163 height 32
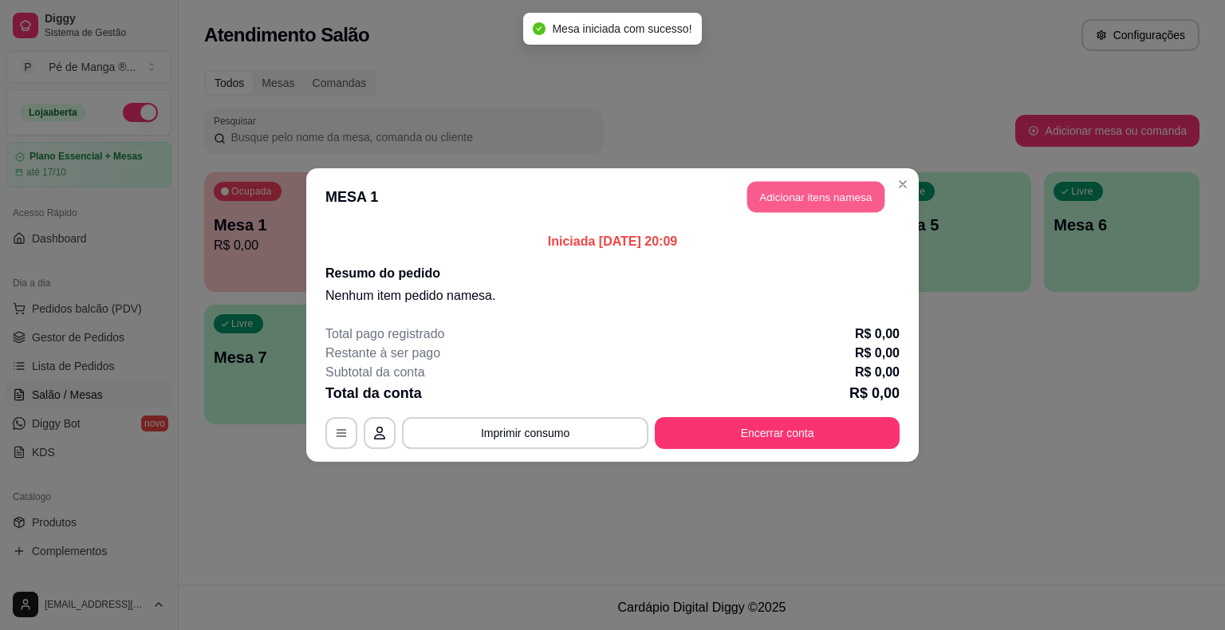
click at [786, 193] on button "Adicionar itens na mesa" at bounding box center [815, 197] width 137 height 31
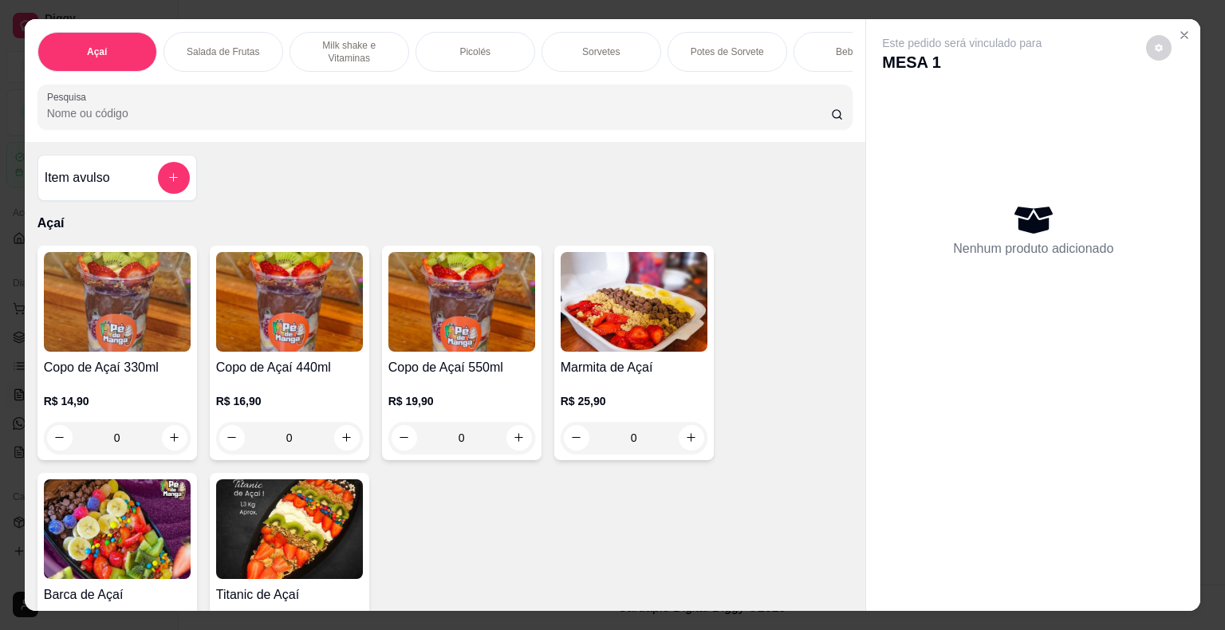
click at [133, 333] on img at bounding box center [117, 302] width 147 height 100
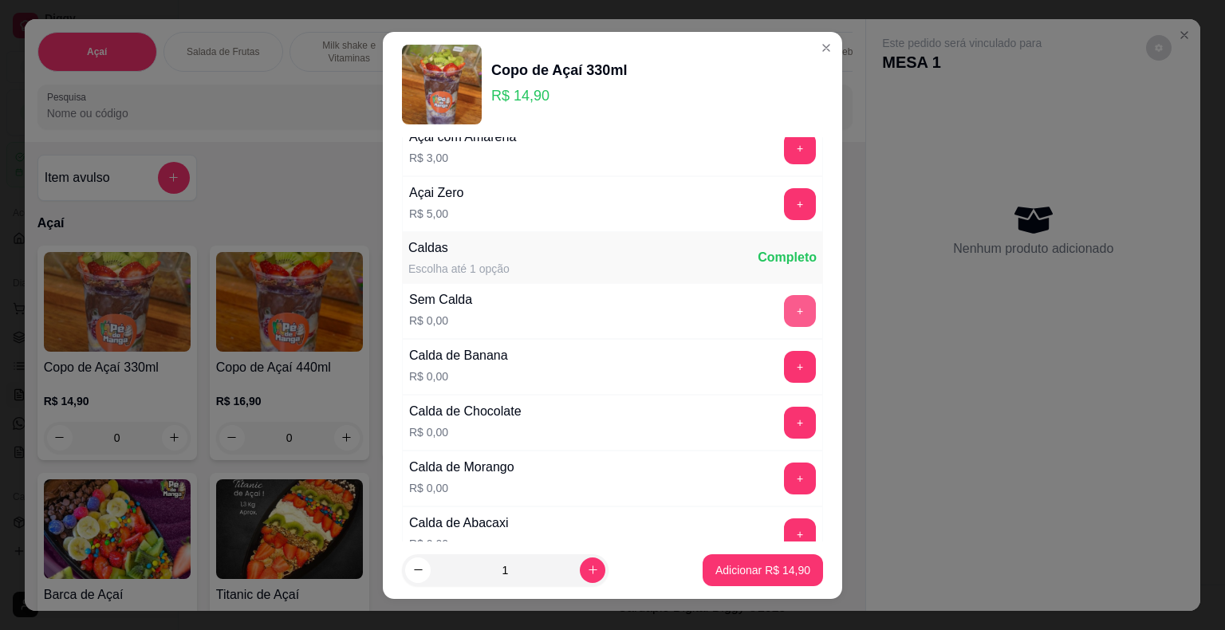
scroll to position [159, 0]
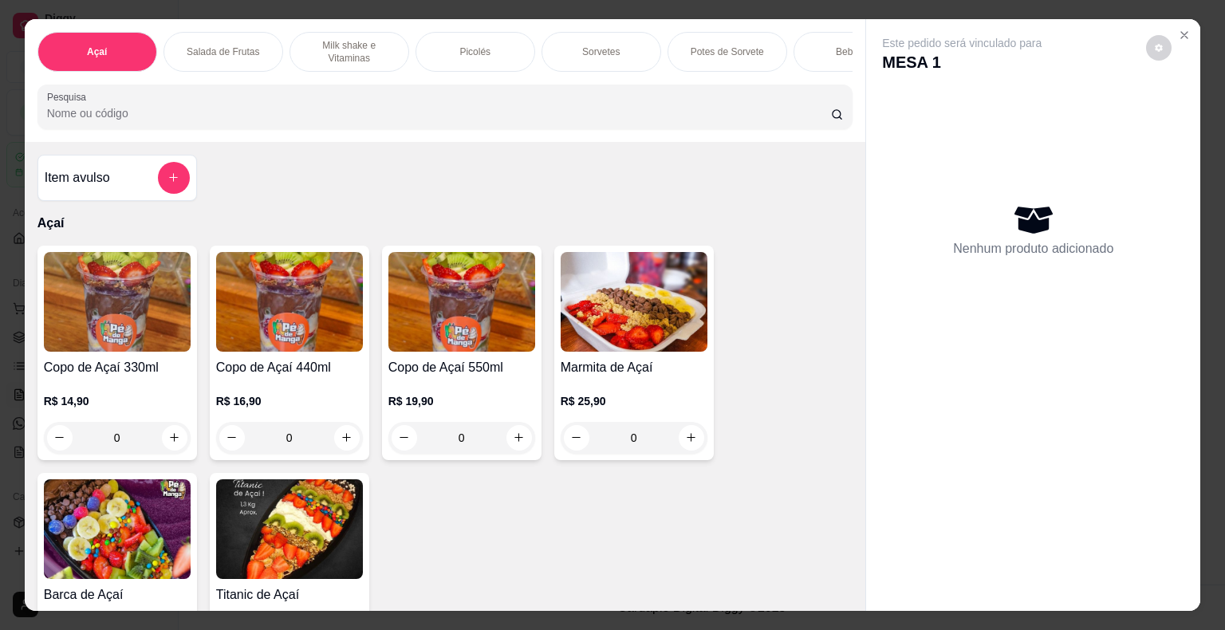
click at [386, 45] on p "Milk shake e Vitaminas" at bounding box center [349, 52] width 93 height 26
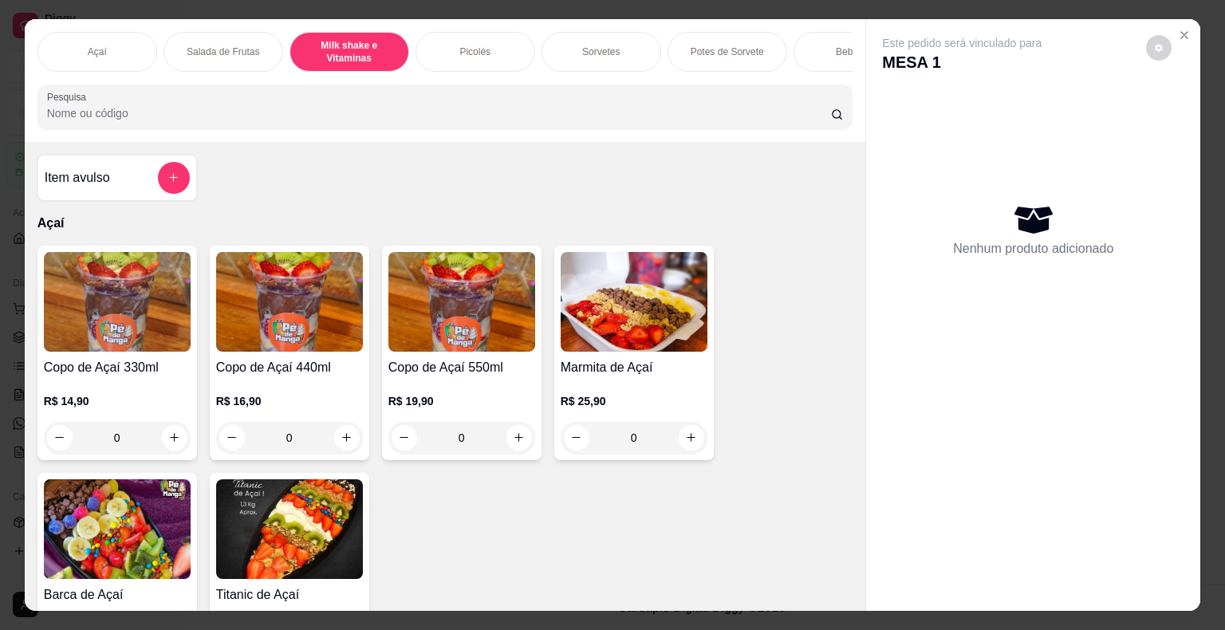
scroll to position [38, 0]
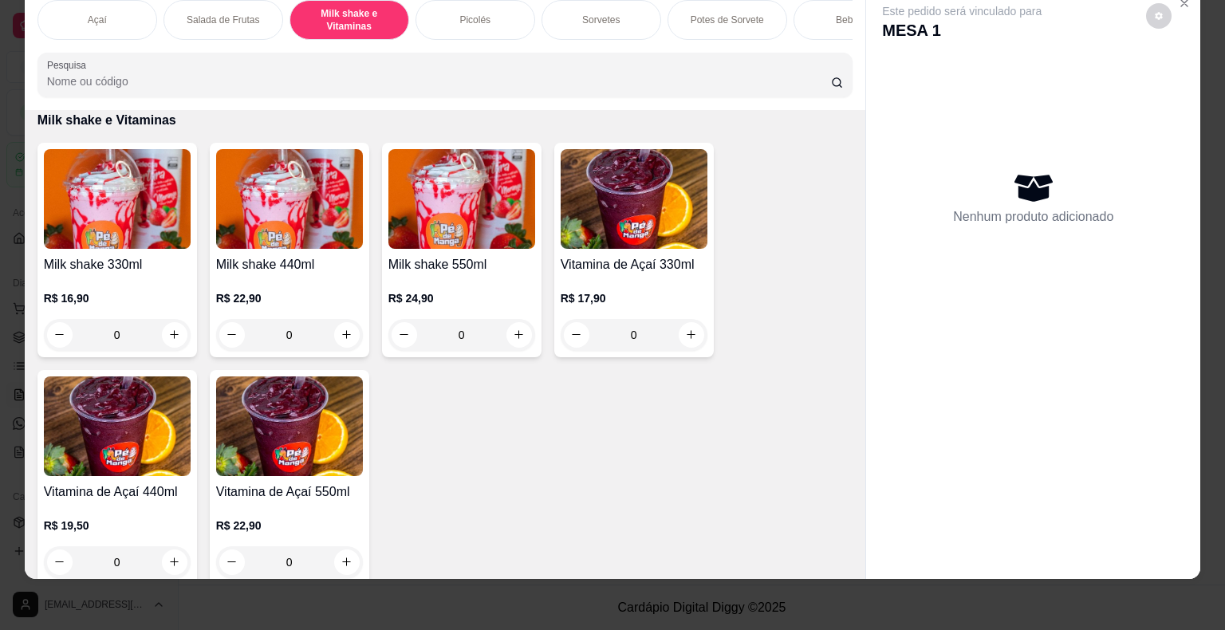
click at [127, 240] on img at bounding box center [117, 199] width 147 height 100
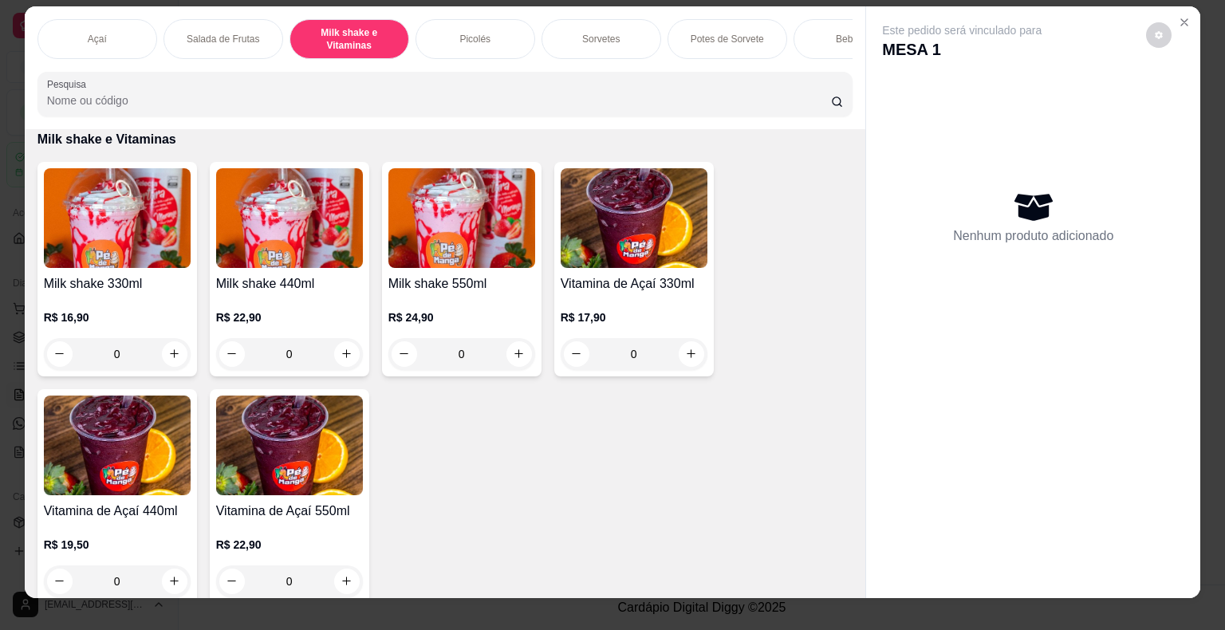
scroll to position [0, 0]
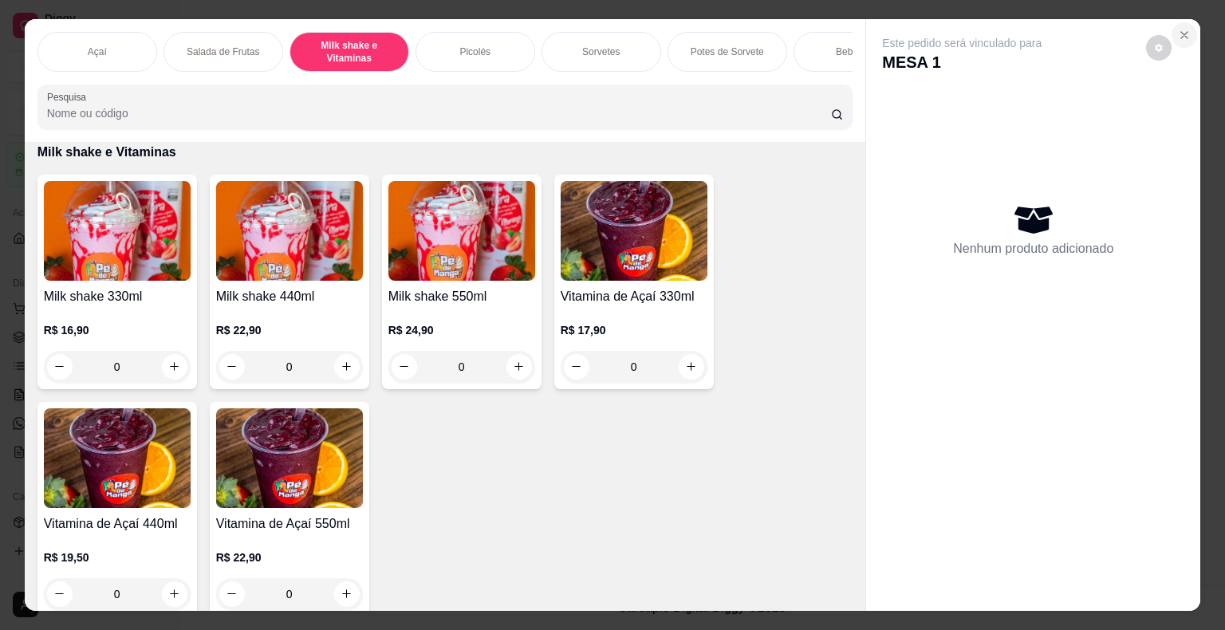
click at [1178, 29] on icon "Close" at bounding box center [1184, 35] width 13 height 13
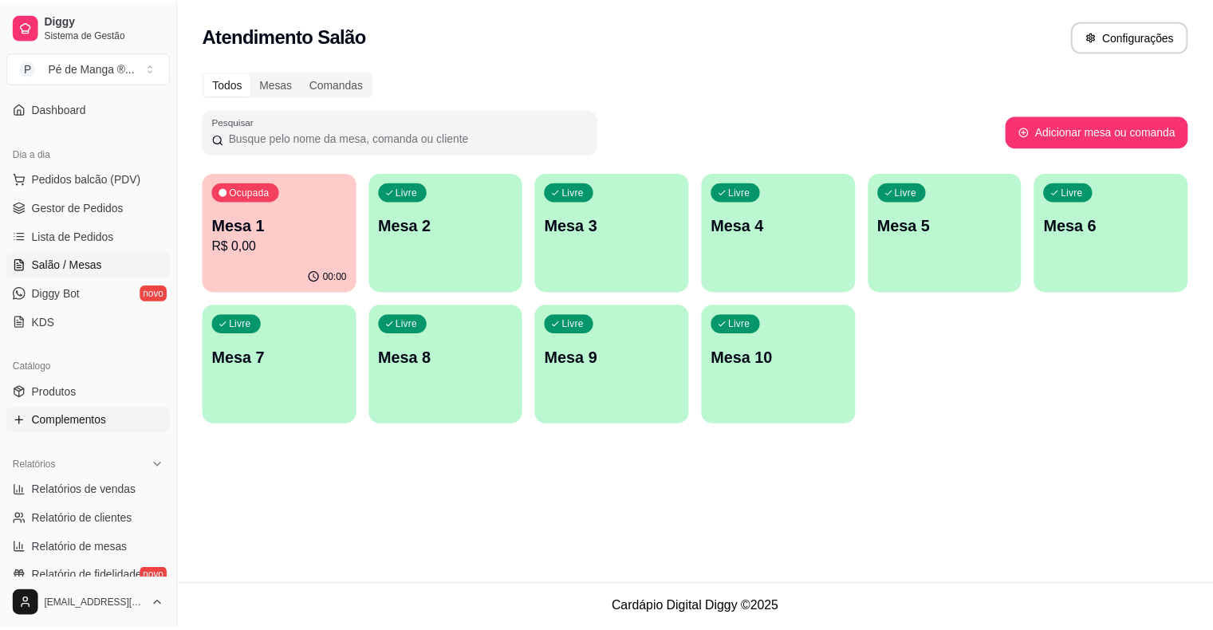
scroll to position [159, 0]
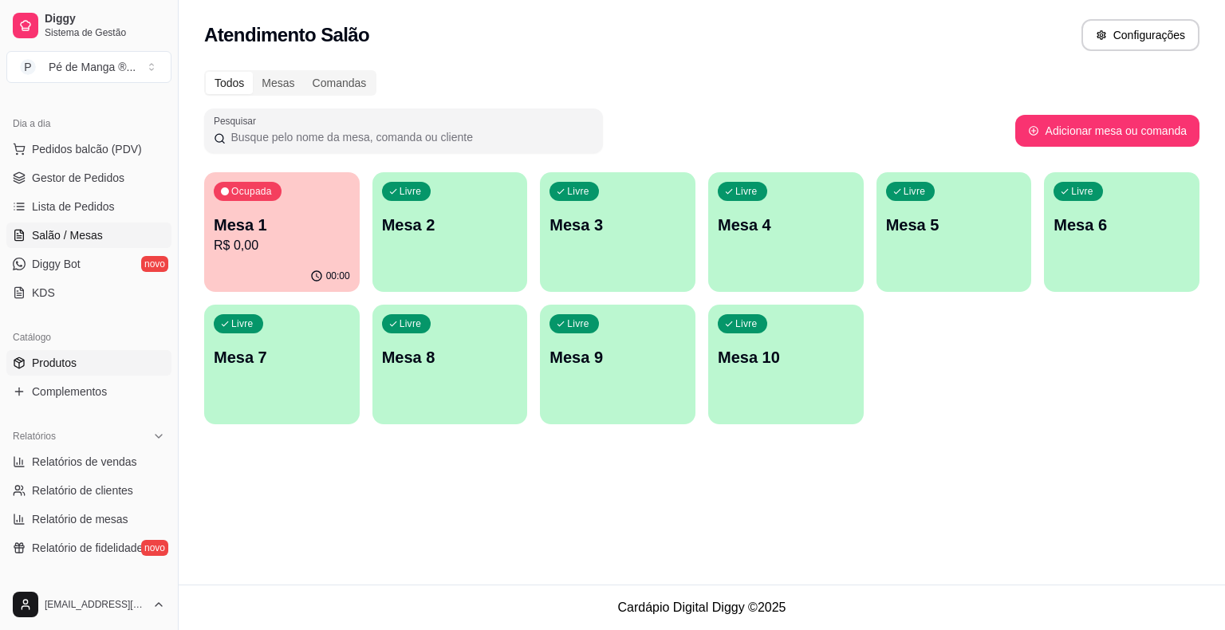
click at [101, 363] on link "Produtos" at bounding box center [88, 363] width 165 height 26
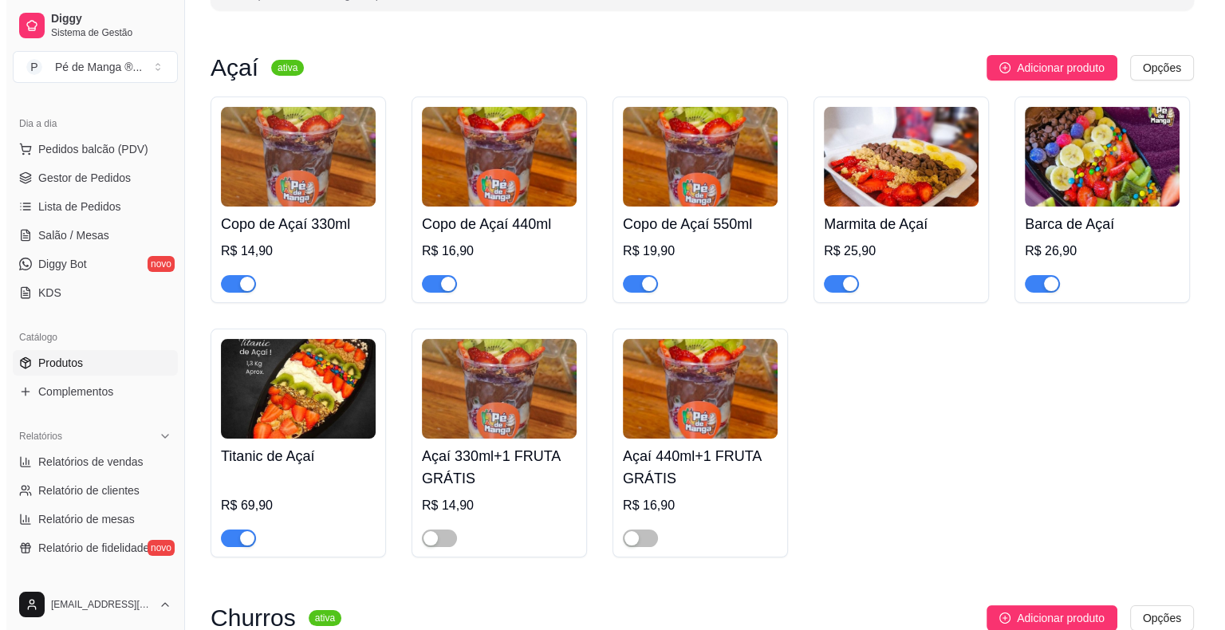
scroll to position [159, 0]
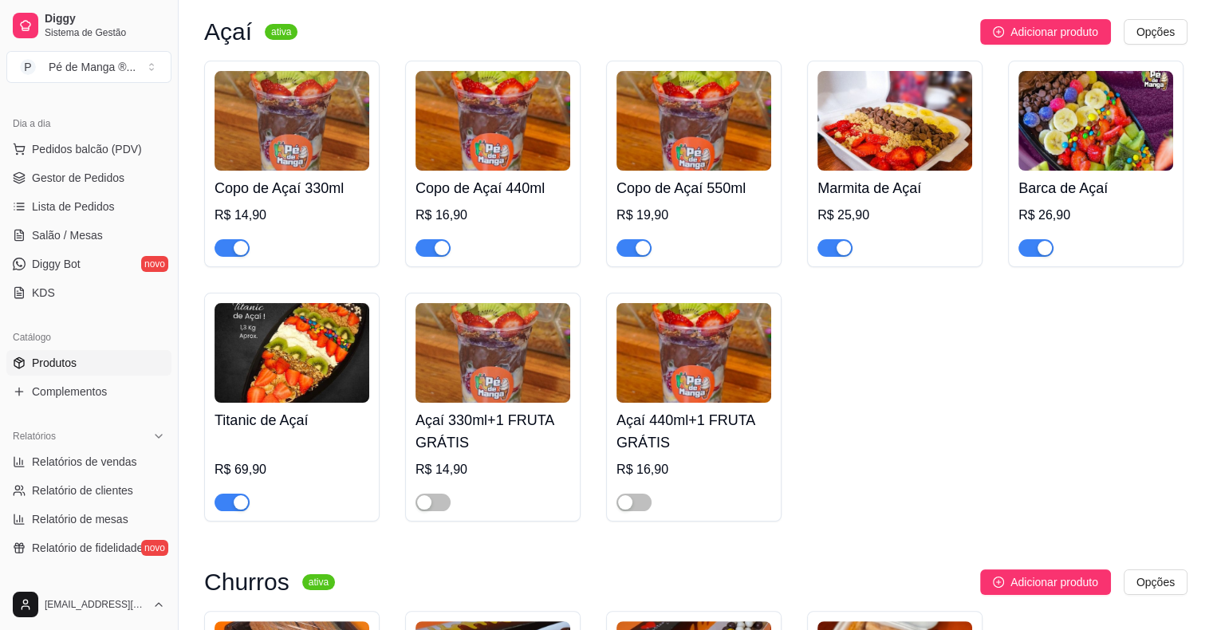
click at [678, 187] on h4 "Copo de Açaí 550ml" at bounding box center [693, 188] width 155 height 22
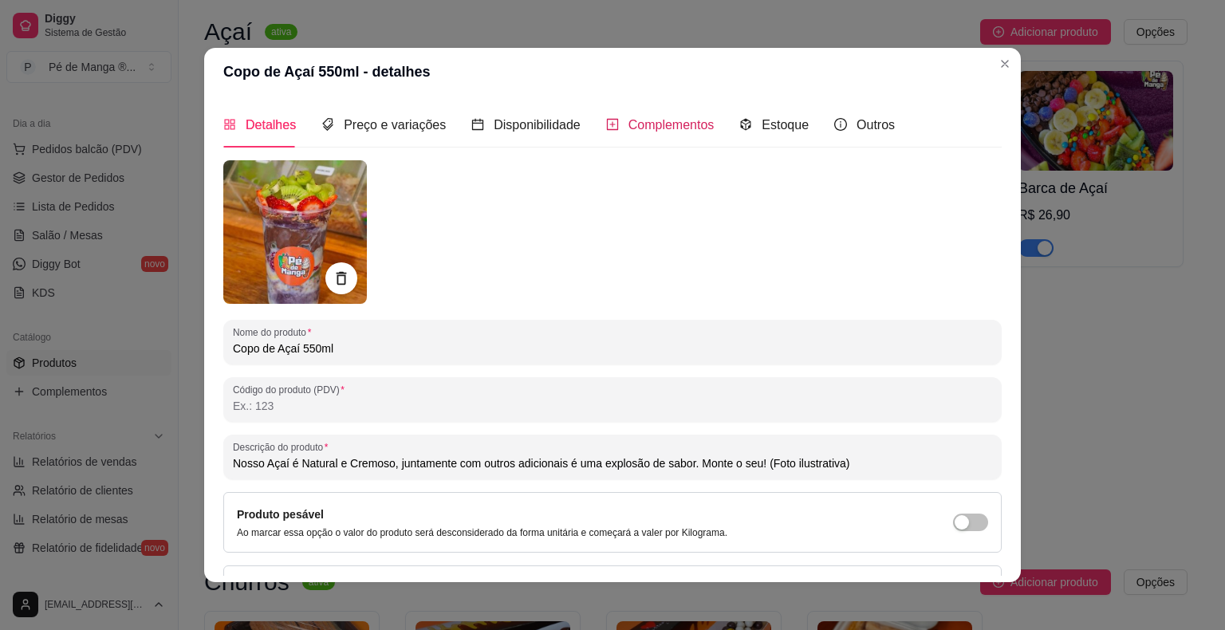
click at [683, 132] on span "Complementos" at bounding box center [671, 125] width 86 height 14
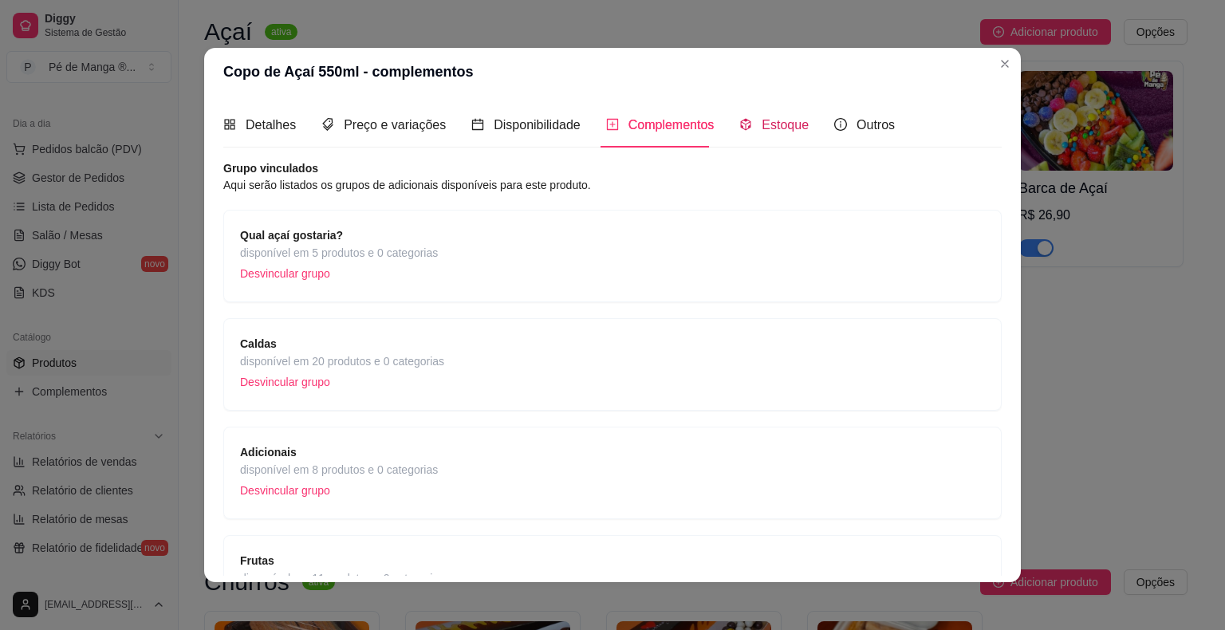
click at [739, 128] on icon "code-sandbox" at bounding box center [745, 124] width 13 height 13
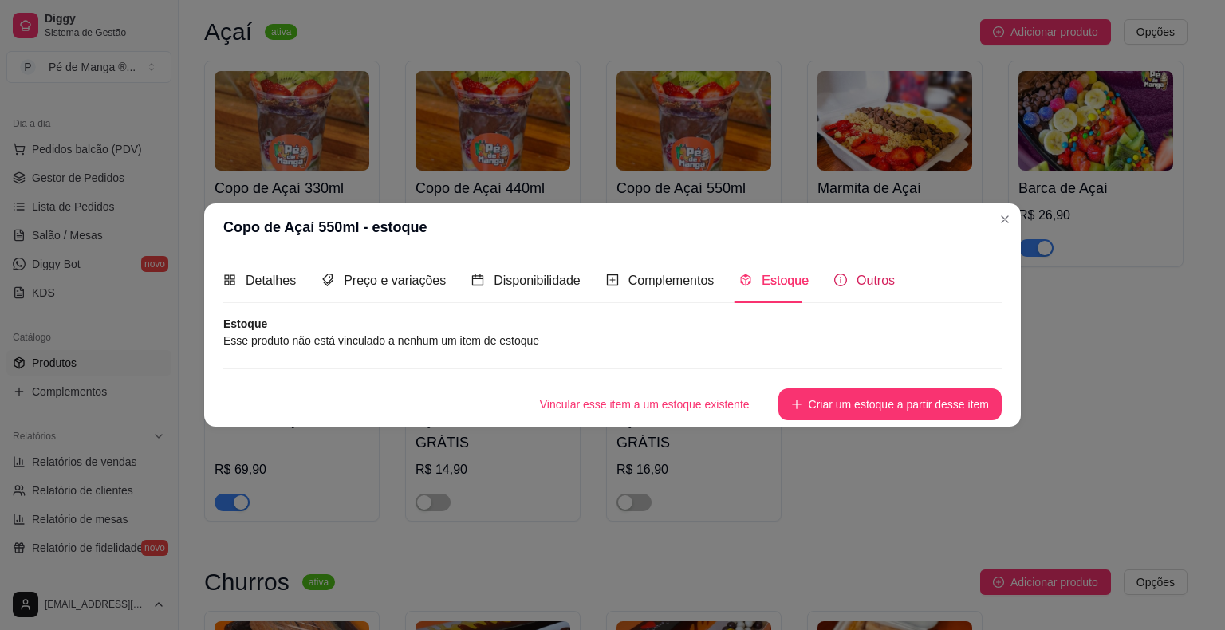
click at [834, 286] on icon "info-circle" at bounding box center [840, 280] width 13 height 13
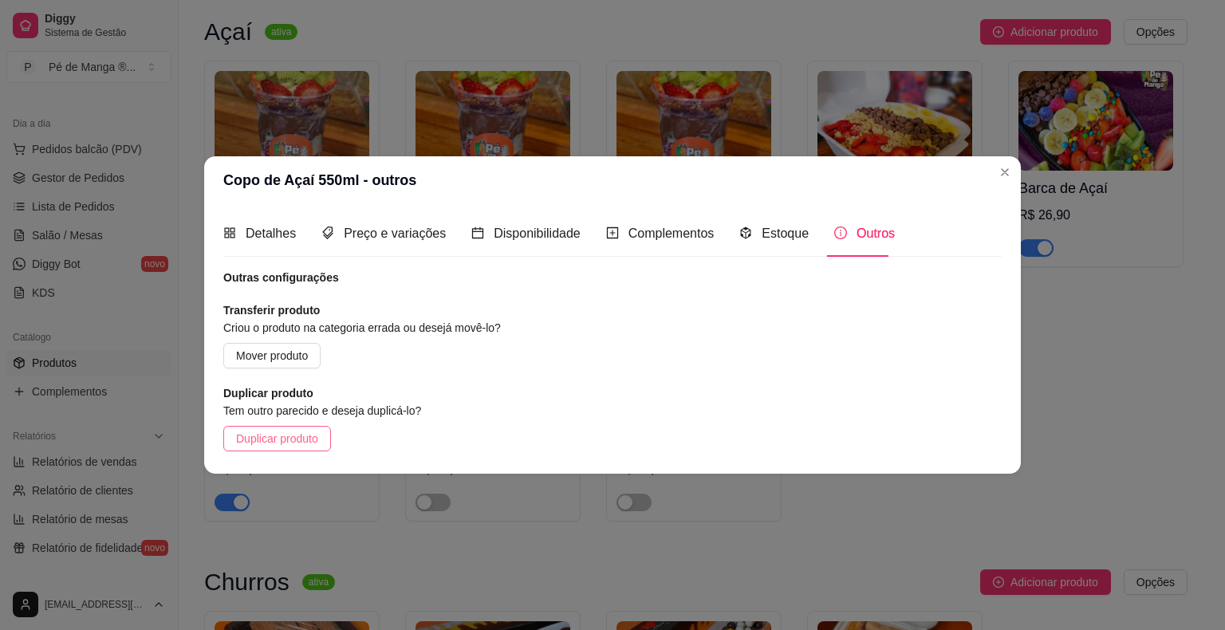
click at [274, 435] on span "Duplicar produto" at bounding box center [277, 439] width 82 height 18
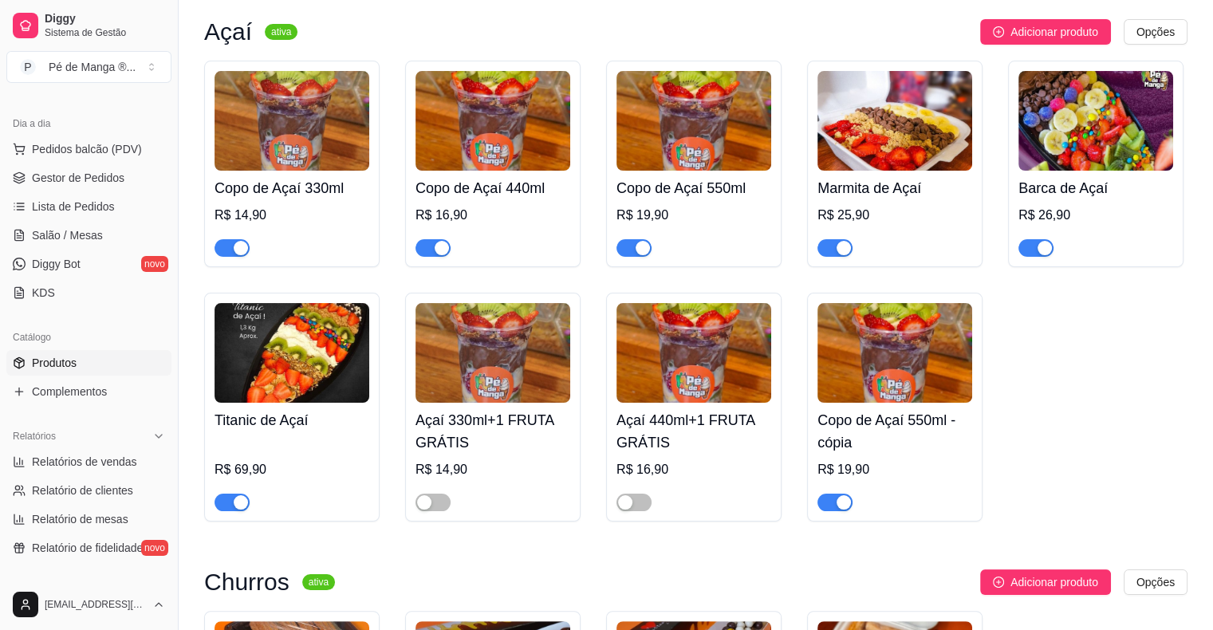
click at [833, 507] on button "button" at bounding box center [834, 503] width 35 height 18
click at [876, 426] on h4 "Copo de Açaí 550ml - cópia" at bounding box center [894, 431] width 155 height 45
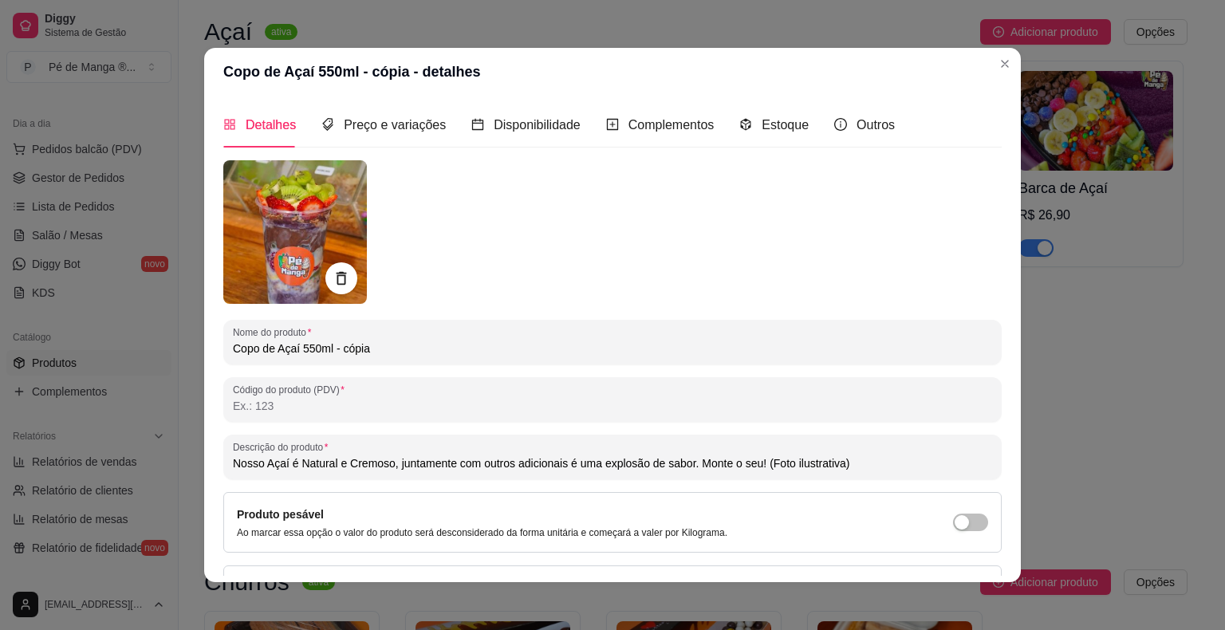
drag, startPoint x: 274, startPoint y: 347, endPoint x: 222, endPoint y: 351, distance: 52.8
click at [223, 349] on div "Nome do produto Copo de Açaí 550ml - cópia" at bounding box center [612, 342] width 778 height 45
type input "Açaí 550ml - cópia"
type input "Nosso Açaí é Natural e Cremoso, juntamente com outros adicionais é uma explosão…"
click at [286, 349] on input "Açaí 550ml - cópia" at bounding box center [612, 349] width 759 height 16
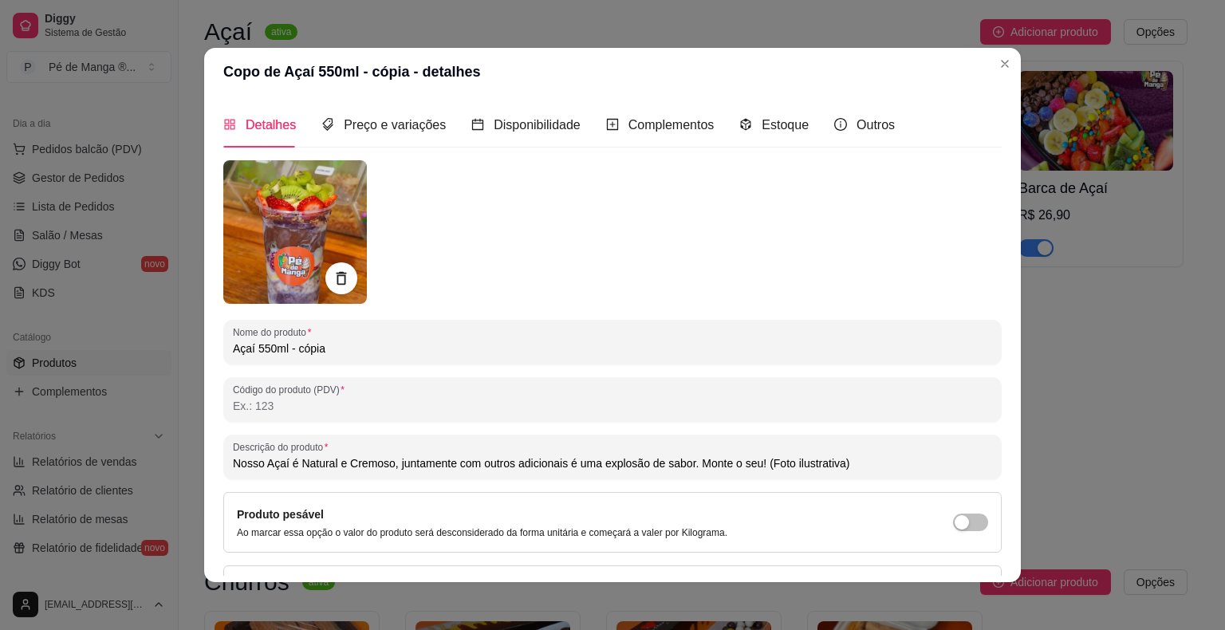
drag, startPoint x: 325, startPoint y: 349, endPoint x: 283, endPoint y: 350, distance: 41.5
click at [282, 350] on input "Açaí 550ml - cópia" at bounding box center [612, 349] width 759 height 16
type input "Açaí 550ml+"
type input "Nosso Açaí é Natural e Cremoso, juntamente com outros adicionais é uma explosão…"
type input "Açaí 550ml+1"
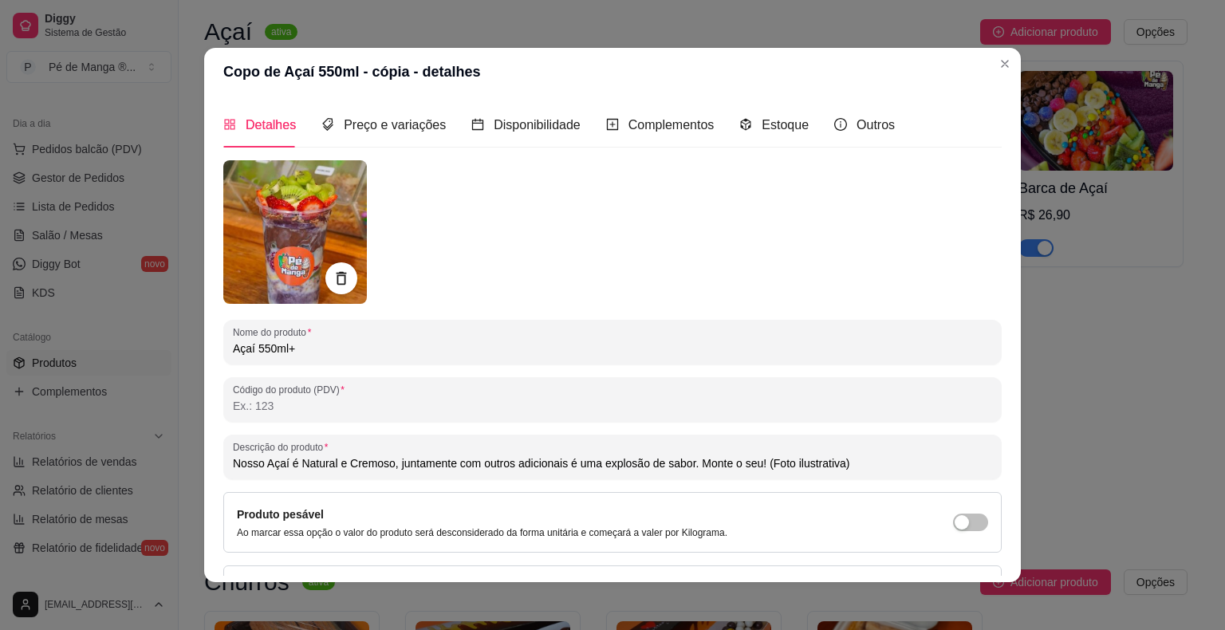
type input "Nosso Açaí é Natural e Cremoso, juntamente com outros adicionais é uma explosão…"
type input "Açaí 550ml+1F"
type input "Nosso Açaí é Natural e Cremoso, juntamente com outros adicionais é uma explosão…"
type input "Açaí 550ml+1FR"
type input "Nosso Açaí é Natural e Cremoso, juntamente com outros adicionais é uma explosão…"
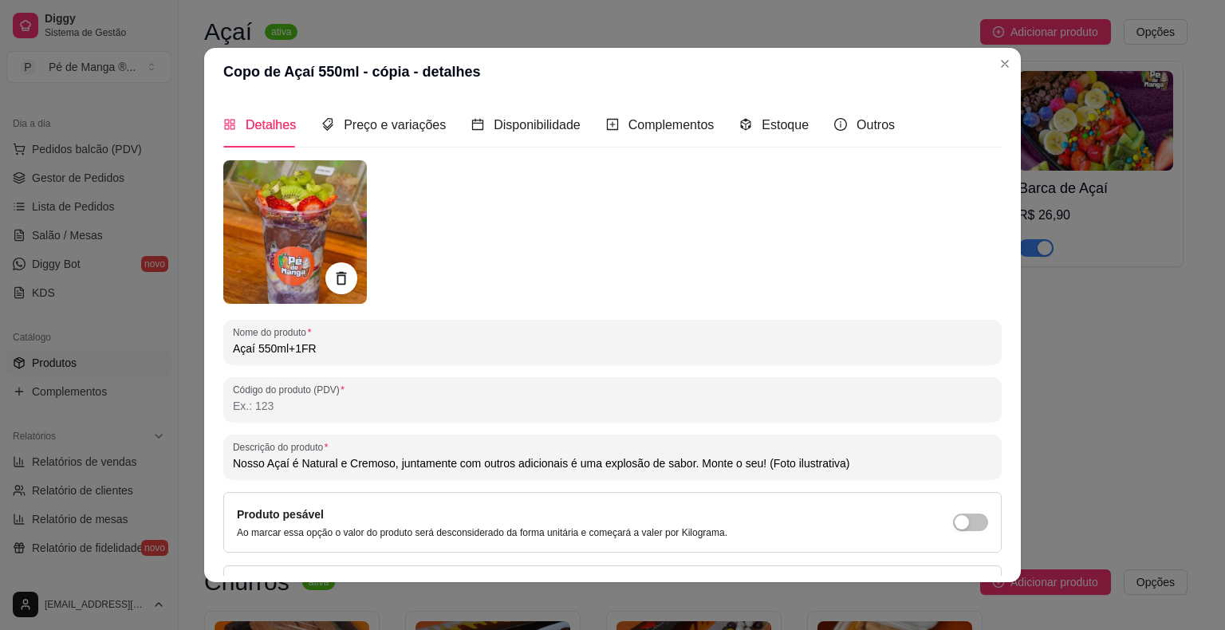
type input "Açaí 550ml+1FRU"
type input "Nosso Açaí é Natural e Cremoso, juntamente com outros adicionais é uma explosão…"
type input "Açaí 550ml+1FRUT"
type input "Nosso Açaí é Natural e Cremoso, juntamente com outros adicionais é uma explosão…"
type input "Açaí 550ml+1FRUTA"
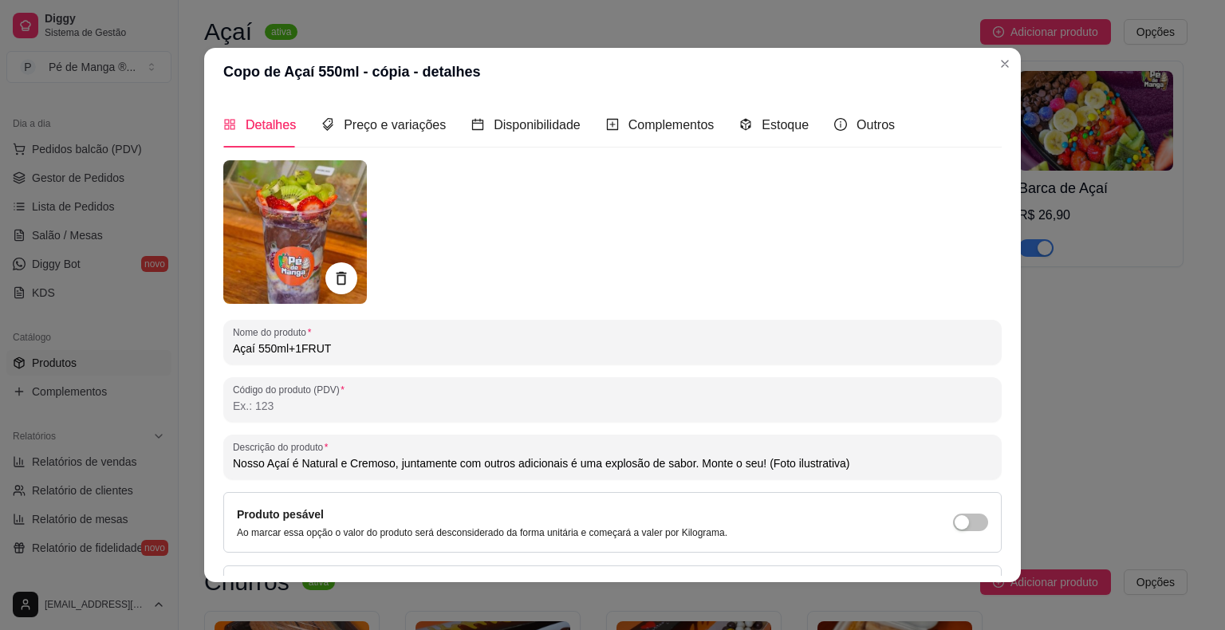
type input "Nosso Açaí é Natural e Cremoso, juntamente com outros adicionais é uma explosão…"
type input "Açaí 550ml+1FRUTA"
type input "Nosso Açaí é Natural e Cremoso, juntamente com outros adicionais é uma explosão…"
type input "Açaí 550ml+1FRUTA G"
type input "Nosso Açaí é Natural e Cremoso, juntamente com outros adicionais é uma explosão…"
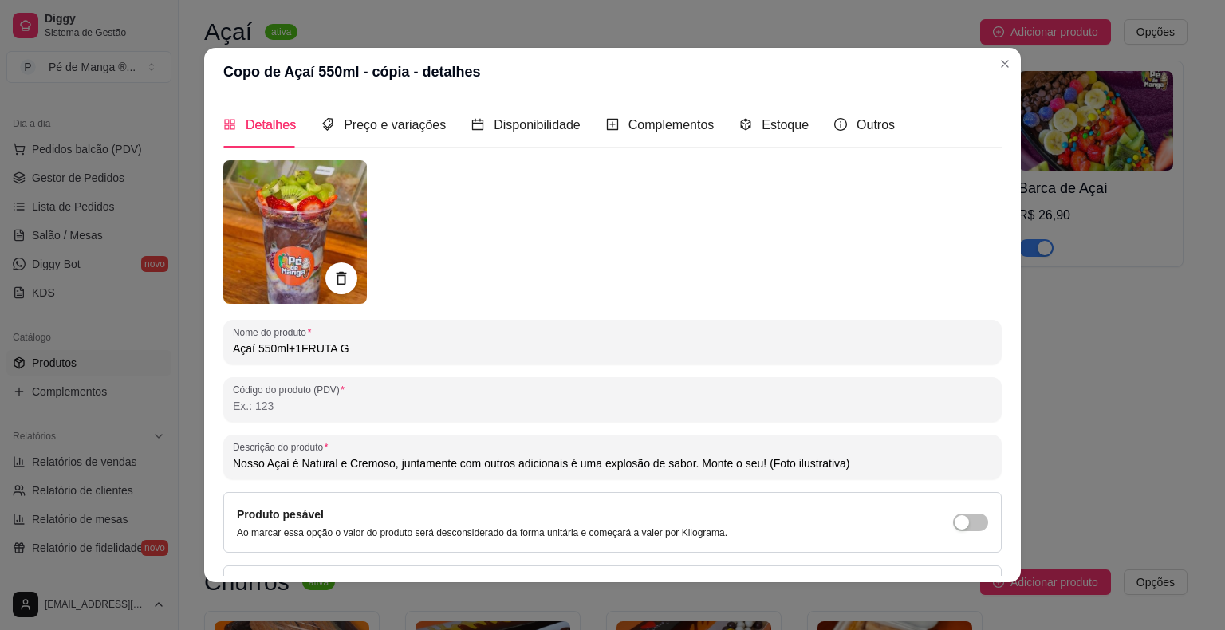
type input "Açaí 550ml+1FRUTA GR"
type input "Nosso Açaí é Natural e Cremoso, juntamente com outros adicionais é uma explosão…"
type input "Açaí 550ml+1FRUTA GRÁ"
type input "Nosso Açaí é Natural e Cremoso, juntamente com outros adicionais é uma explosão…"
type input "Açaí 550ml+1FRUTA GRÁT"
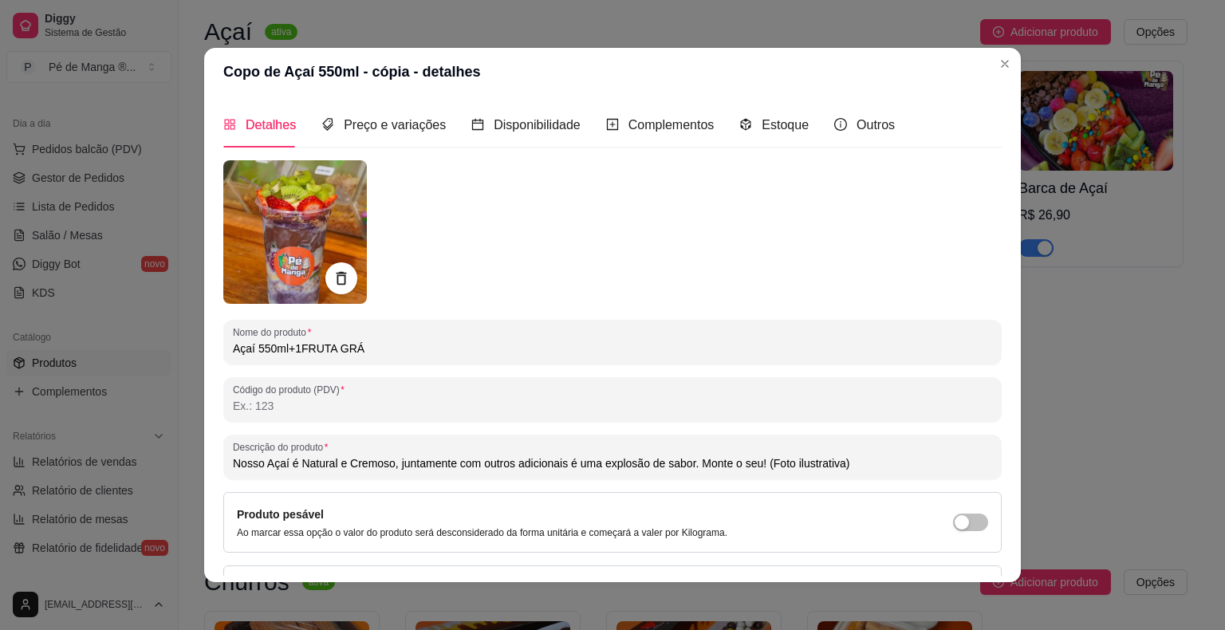
type input "Nosso Açaí é Natural e Cremoso, juntamente com outros adicionais é uma explosão…"
type input "Açaí 550ml+1FRUTA GRÁTI"
type input "Nosso Açaí é Natural e Cremoso, juntamente com outros adicionais é uma explosão…"
type input "Açaí 550ml+1FRUTA GRÁTIS"
type input "Nosso Açaí é Natural e Cremoso, juntamente com outros adicionais é uma explosão…"
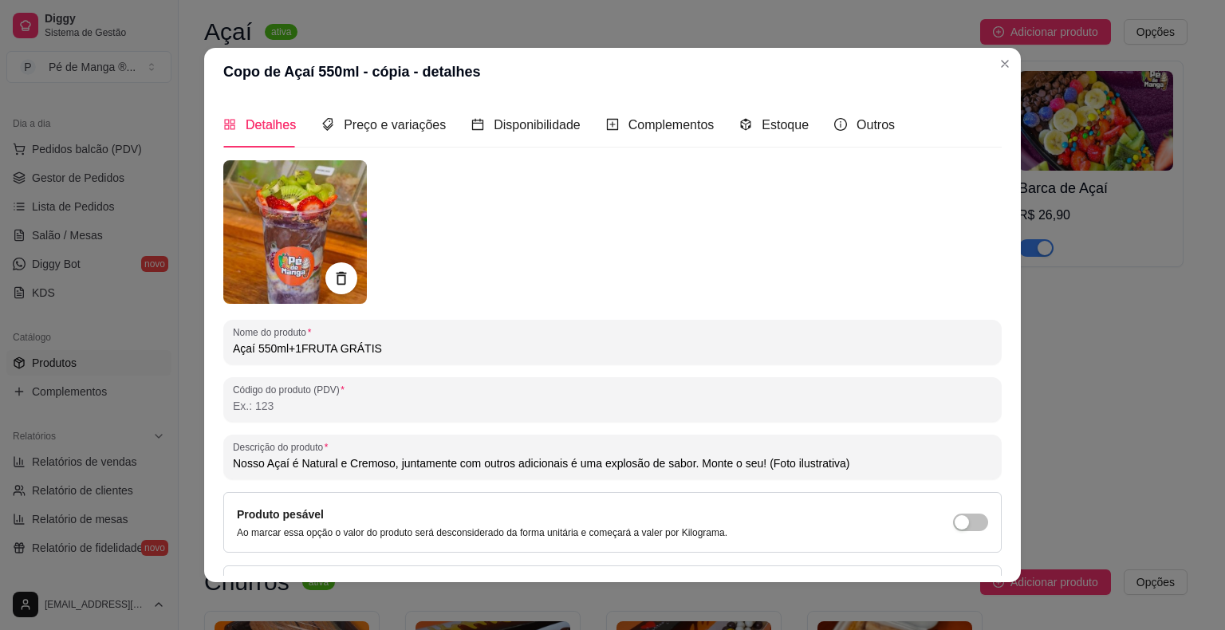
click at [295, 350] on input "Açaí 550ml+1FRUTA GRÁTIS" at bounding box center [612, 349] width 759 height 16
type input "Açaí 550ml+1 FRUTA GRÁTIS"
click at [444, 352] on input "Açaí 550ml+1 FRUTA GRÁTIS" at bounding box center [612, 349] width 759 height 16
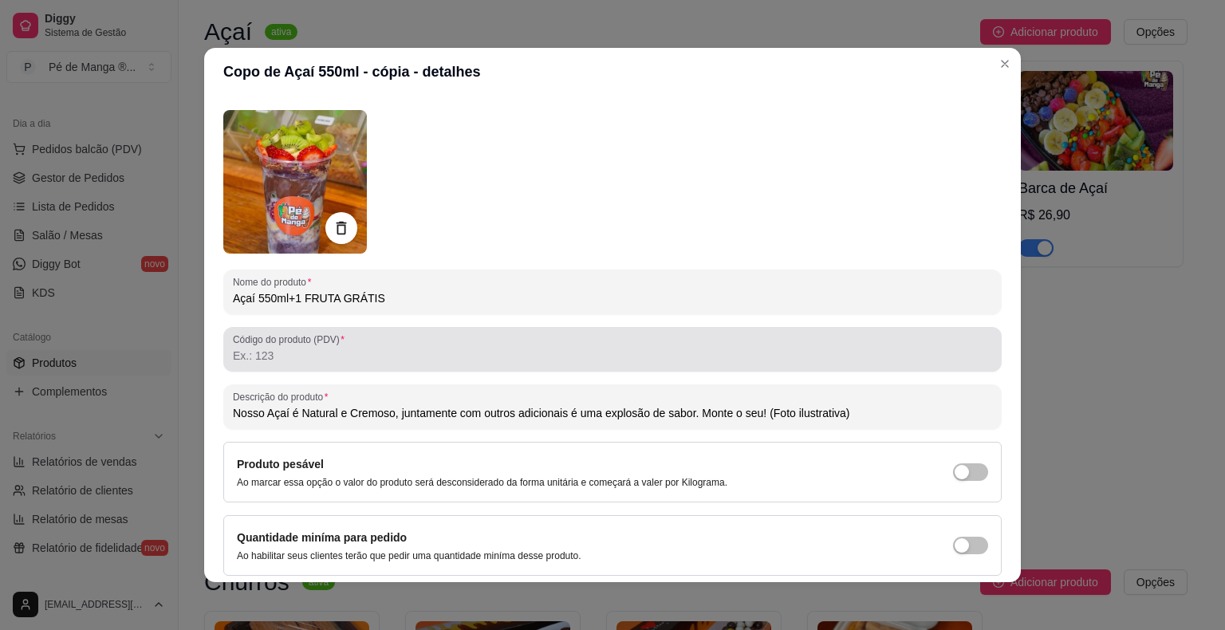
type input "Nosso Açaí é Natural e Cremoso, juntamente com outros adicionais é uma explosão…"
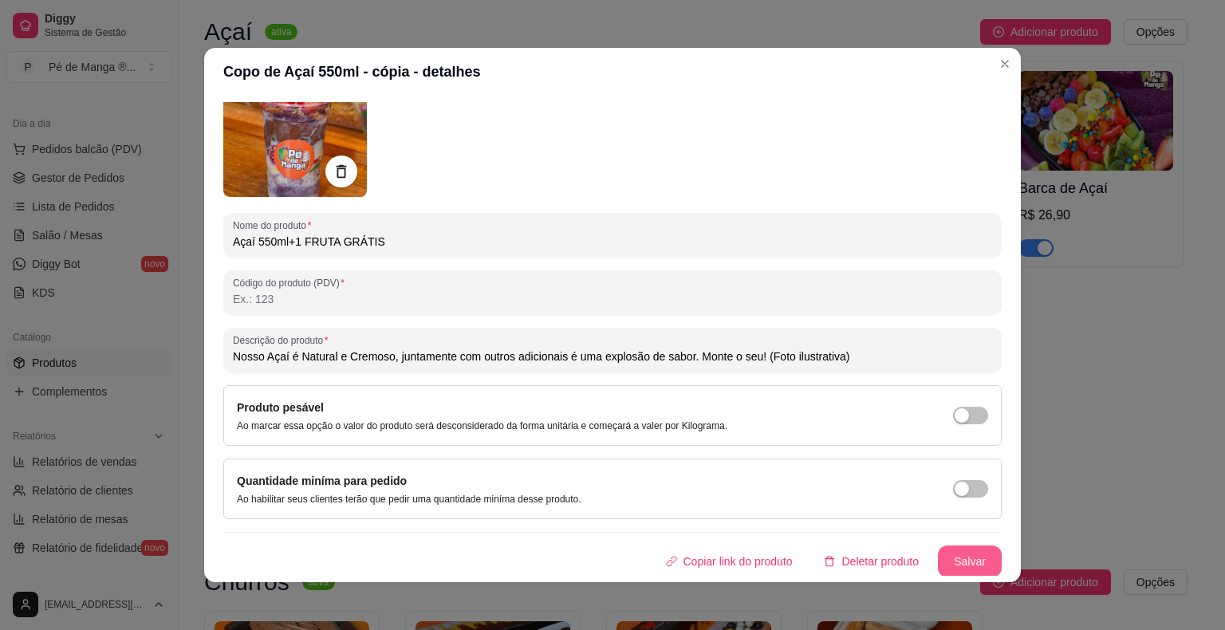
type input "Açaí 550ml+1 FRUTA GRÁTIS"
click at [938, 563] on button "Salvar" at bounding box center [970, 561] width 64 height 32
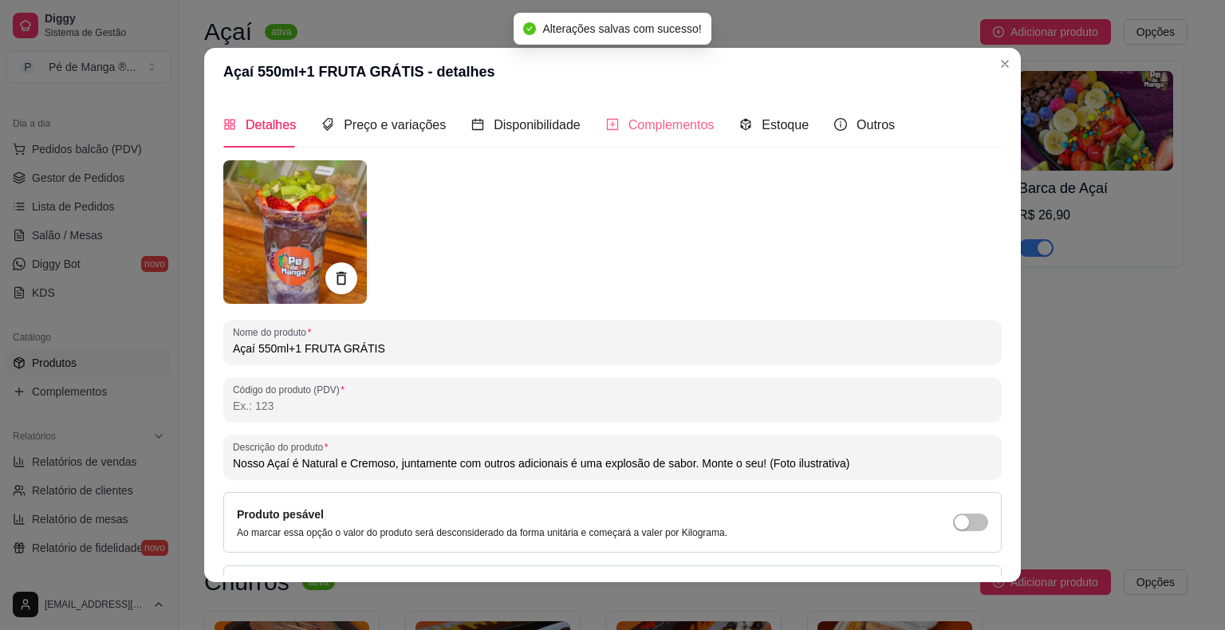
scroll to position [0, 0]
click at [632, 123] on span "Complementos" at bounding box center [671, 125] width 86 height 14
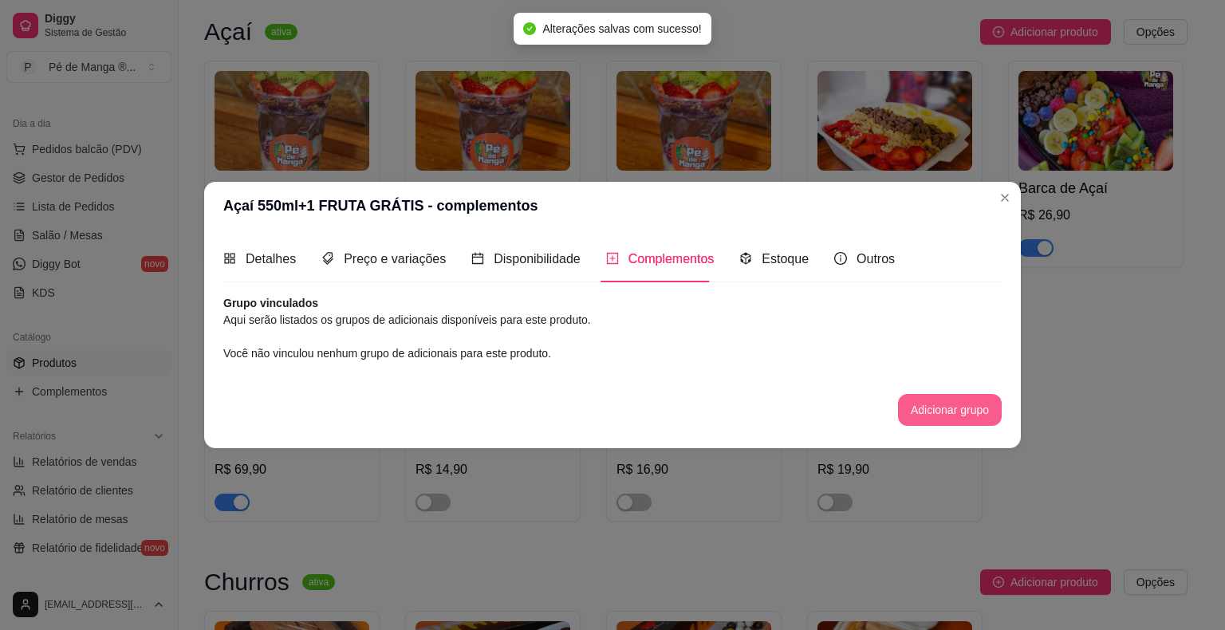
click at [931, 400] on button "Adicionar grupo" at bounding box center [950, 410] width 104 height 32
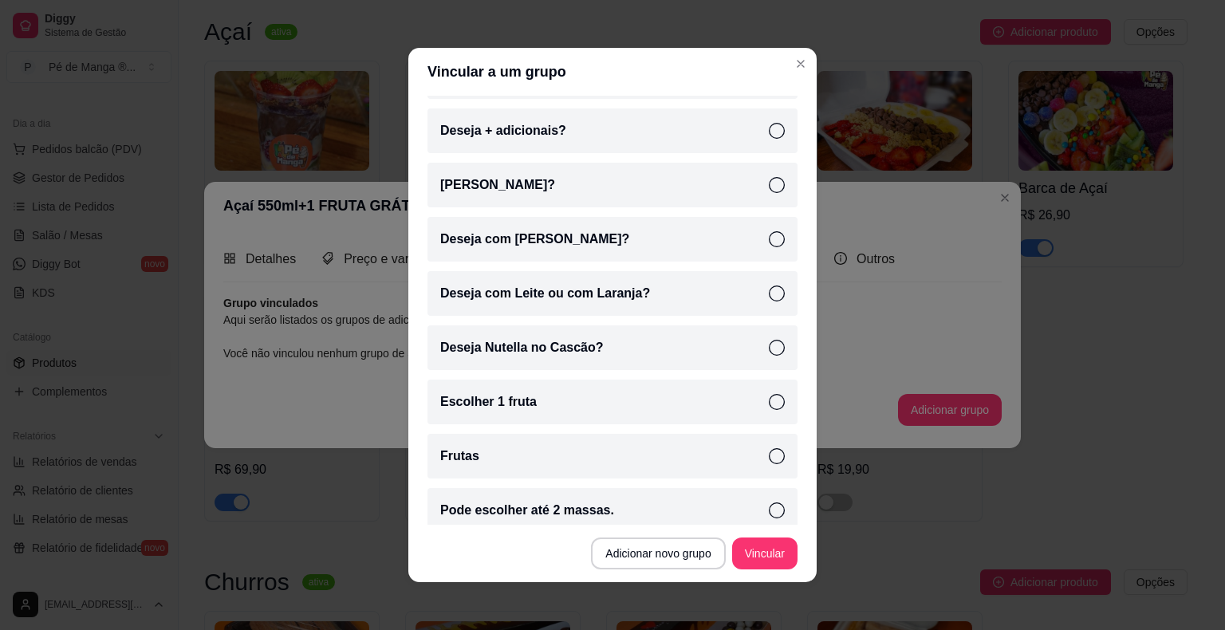
scroll to position [399, 0]
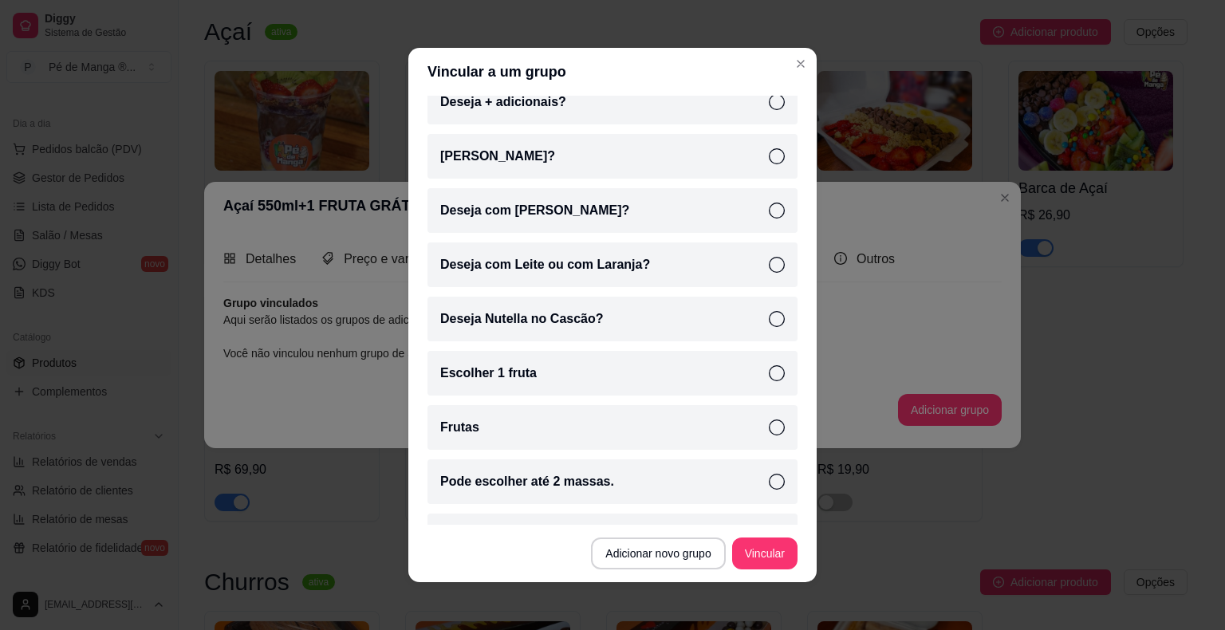
click at [769, 378] on icon at bounding box center [777, 373] width 16 height 16
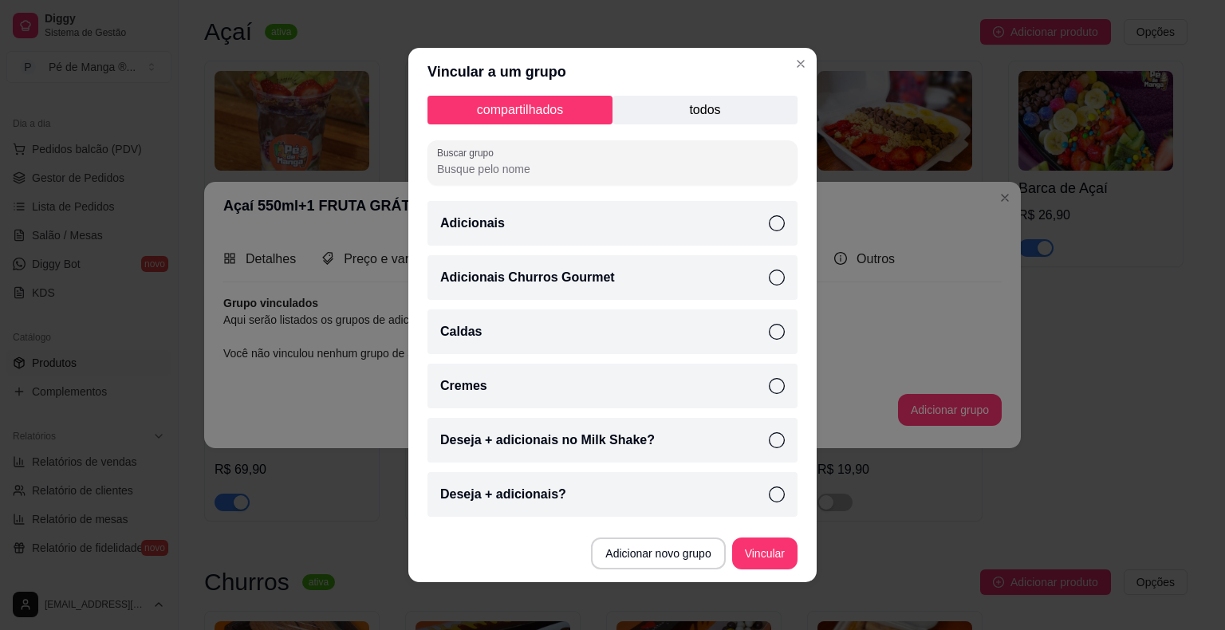
scroll to position [0, 0]
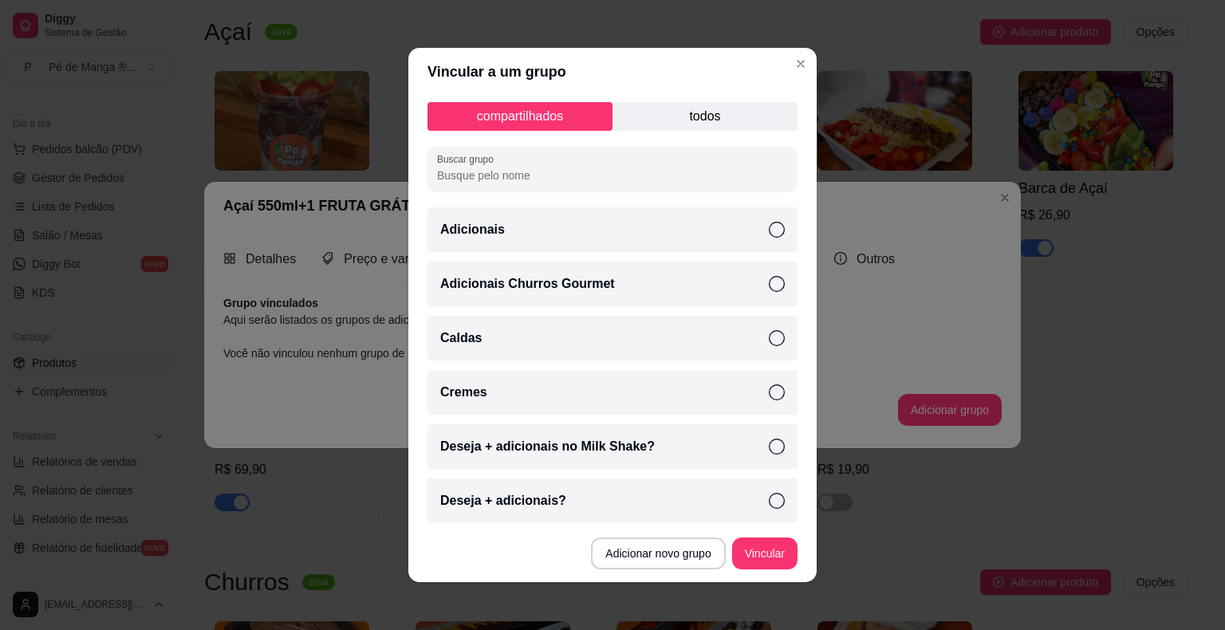
click at [769, 340] on icon at bounding box center [777, 338] width 16 height 16
click at [769, 232] on icon at bounding box center [777, 230] width 16 height 16
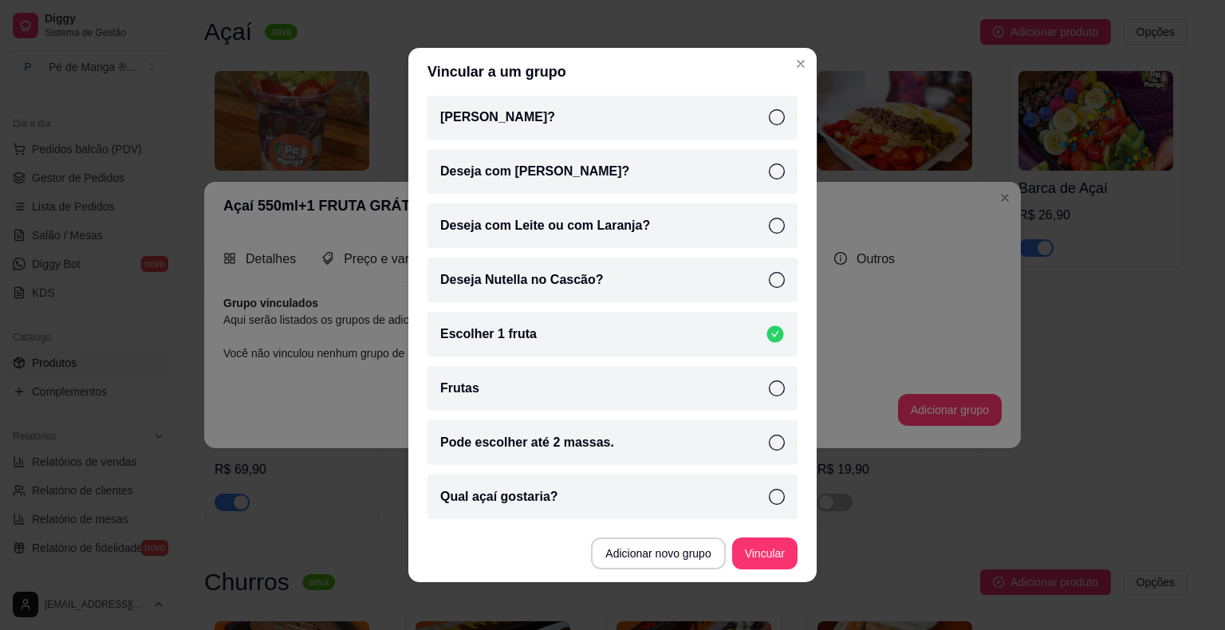
scroll to position [478, 0]
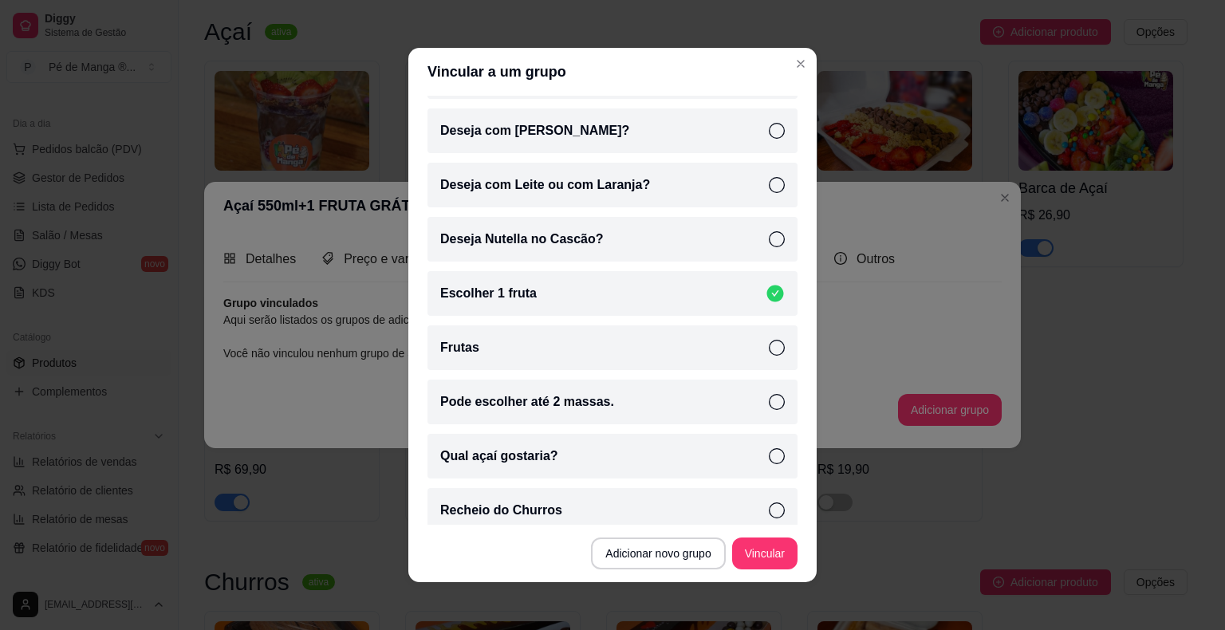
click at [769, 354] on icon at bounding box center [777, 348] width 16 height 16
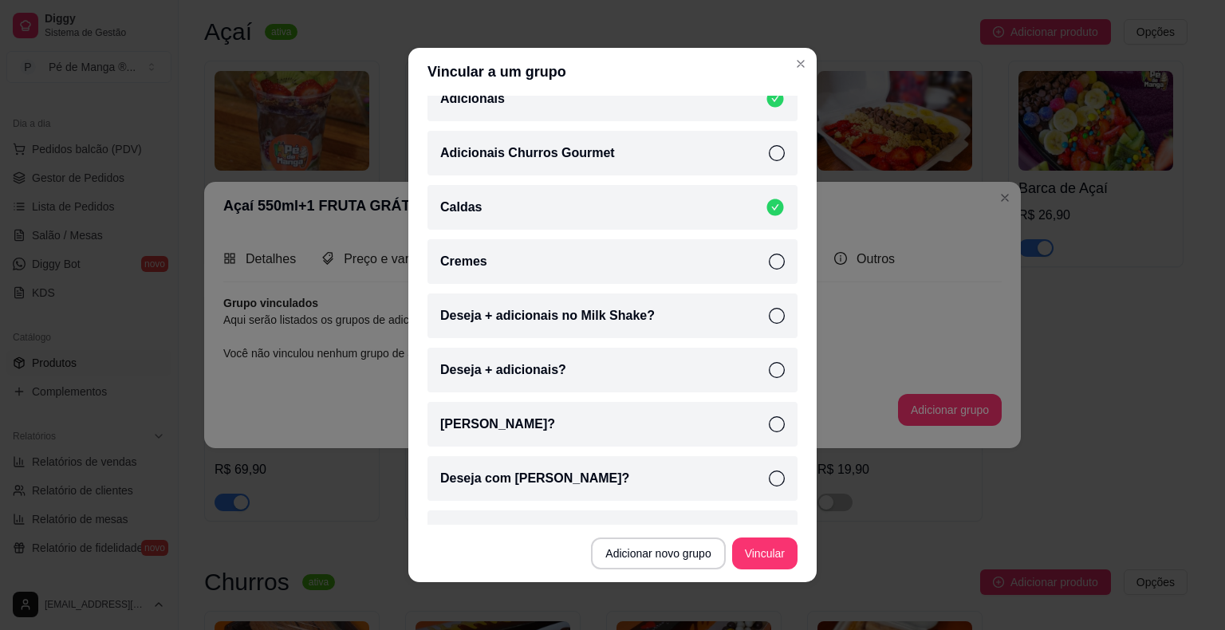
scroll to position [93, 0]
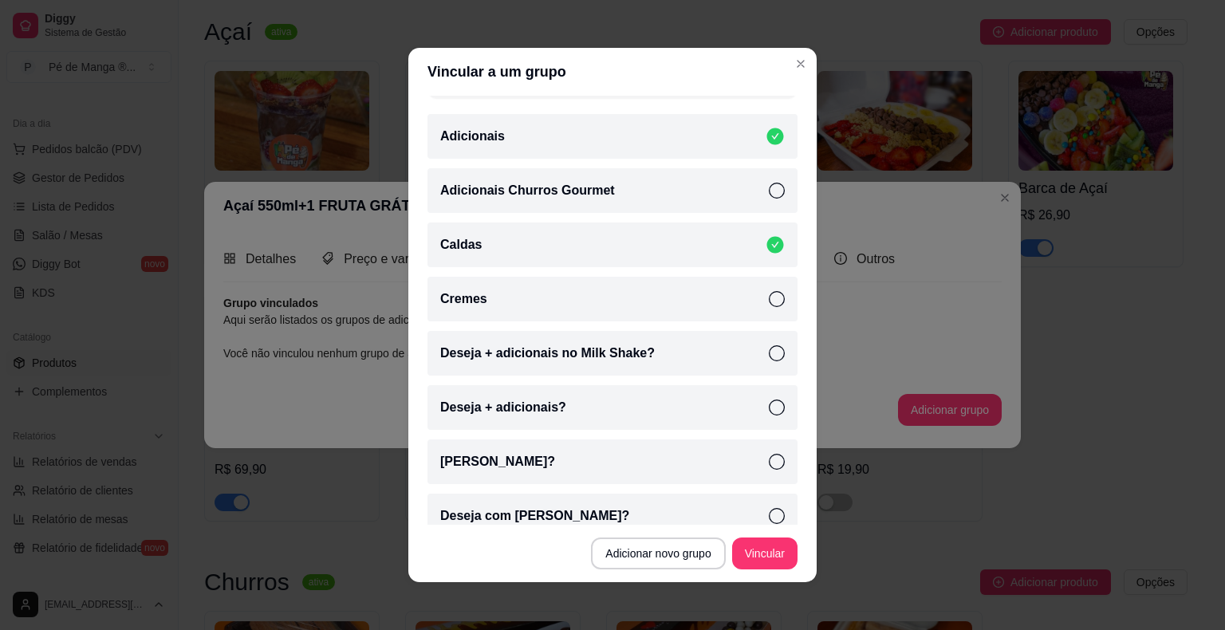
click at [769, 305] on icon at bounding box center [777, 299] width 16 height 16
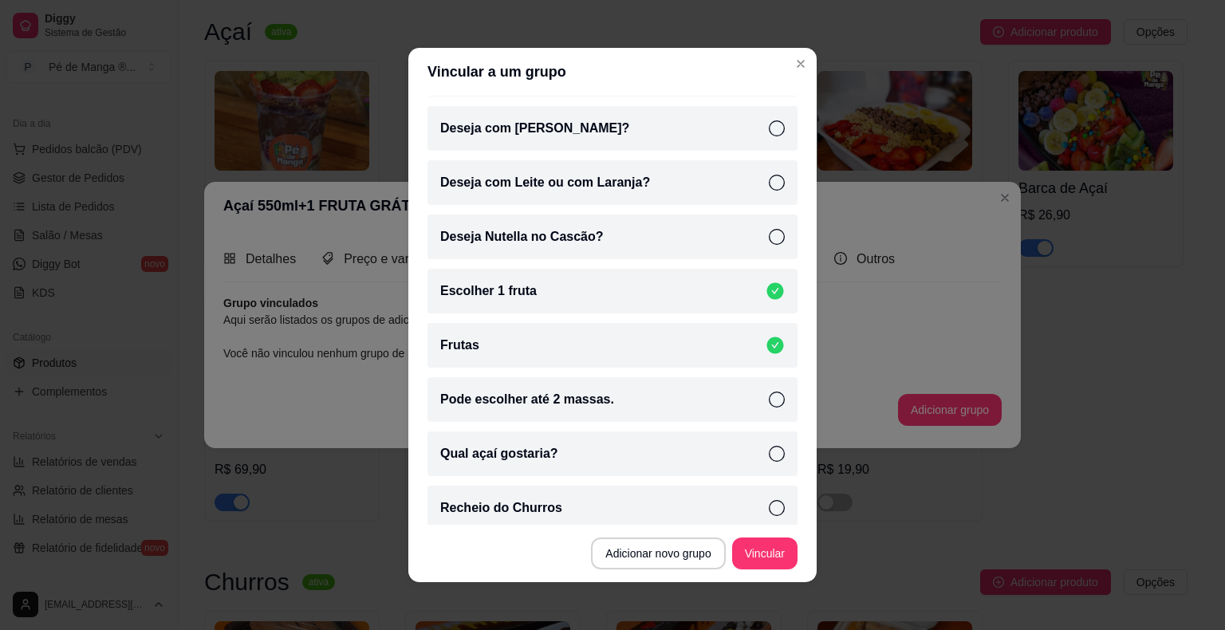
scroll to position [492, 0]
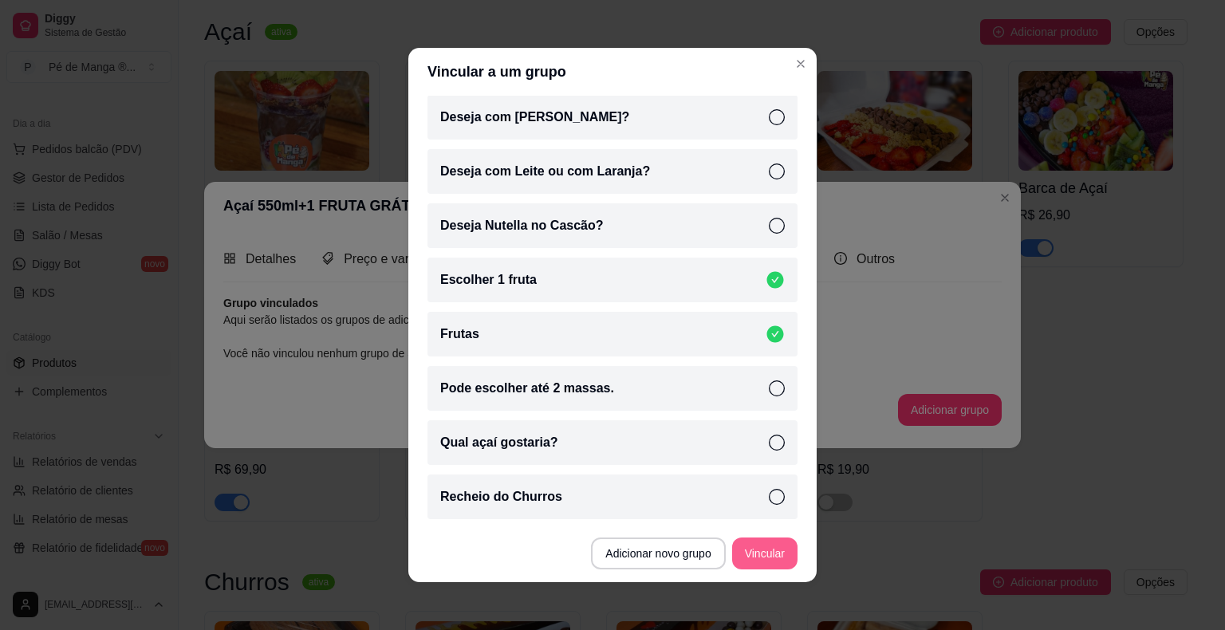
click at [768, 558] on button "Vincular" at bounding box center [764, 554] width 65 height 32
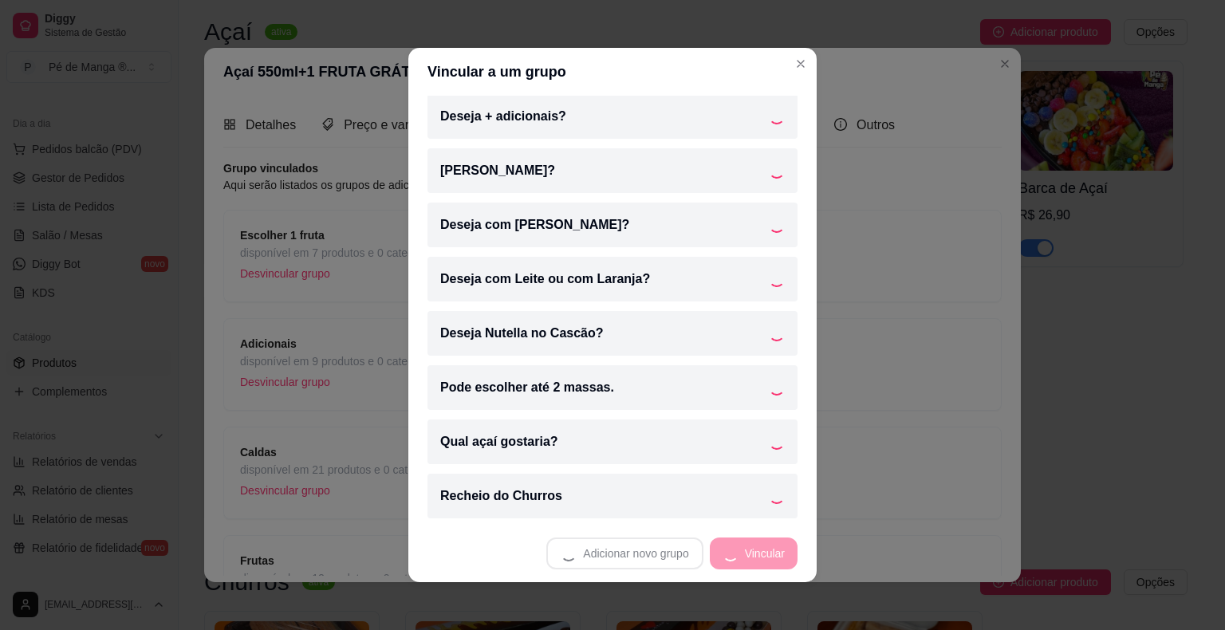
scroll to position [221, 0]
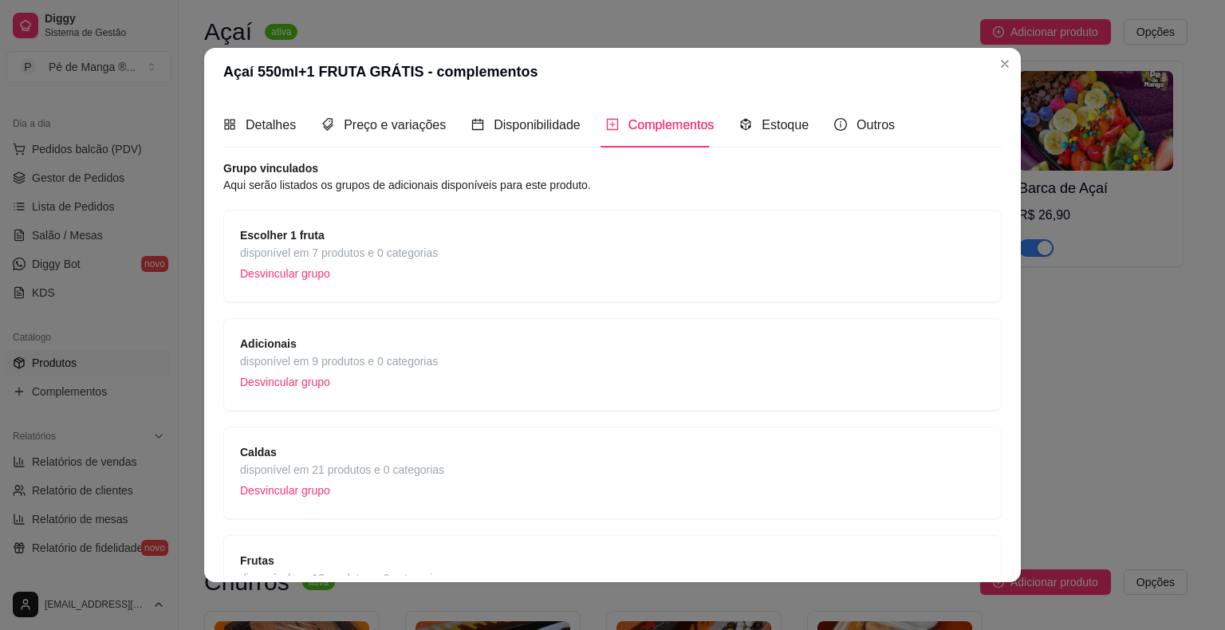
click at [789, 65] on header "Açaí 550ml+1 FRUTA GRÁTIS - complementos" at bounding box center [612, 72] width 817 height 48
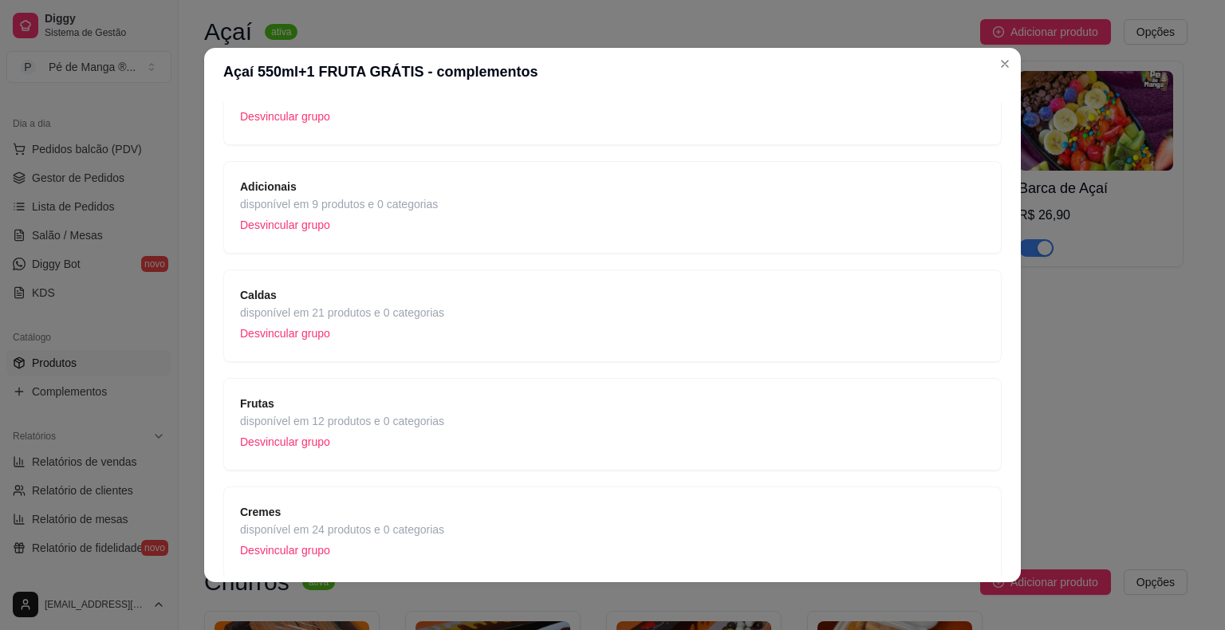
scroll to position [222, 0]
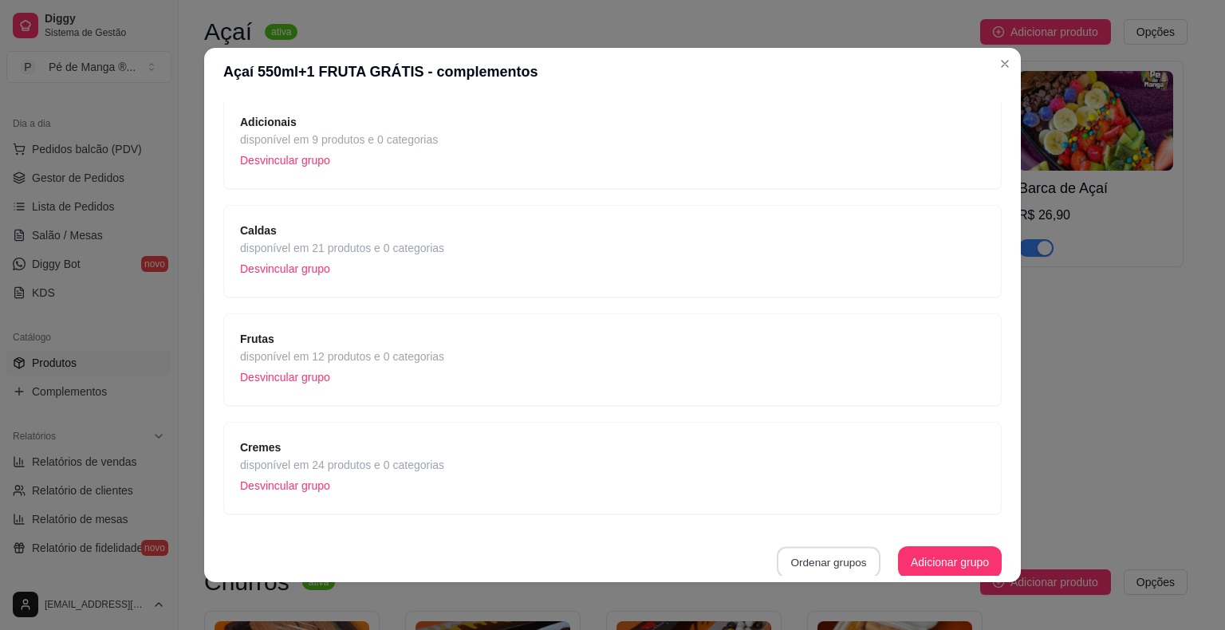
click at [849, 565] on button "Ordenar grupos" at bounding box center [829, 562] width 104 height 31
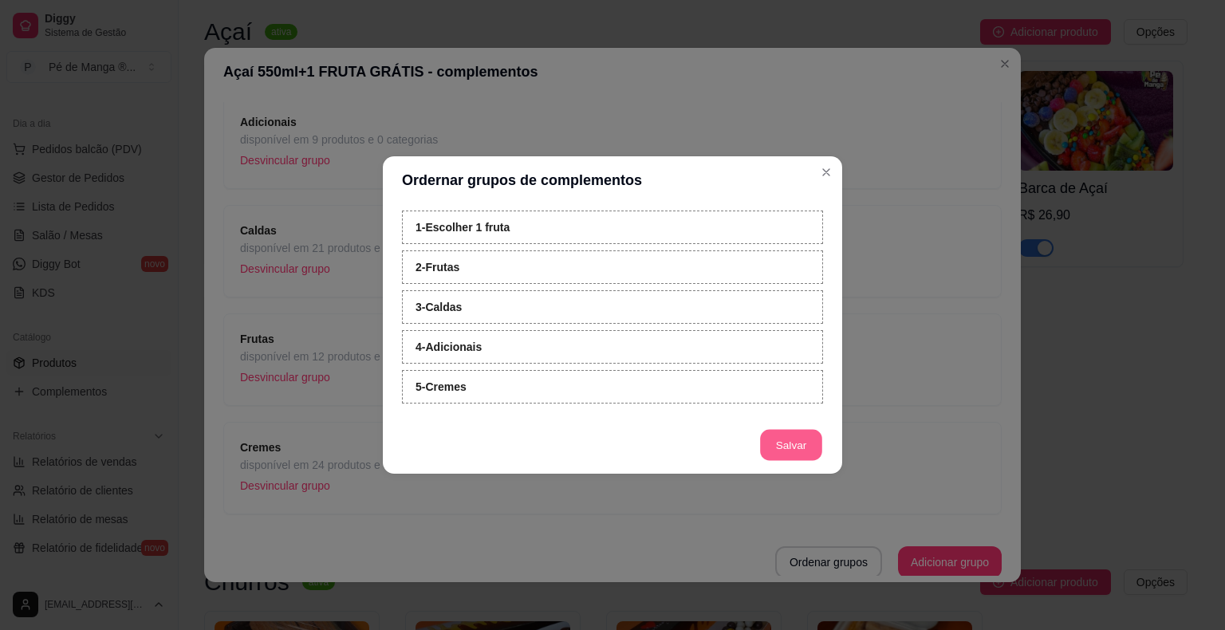
click at [792, 449] on button "Salvar" at bounding box center [791, 445] width 62 height 31
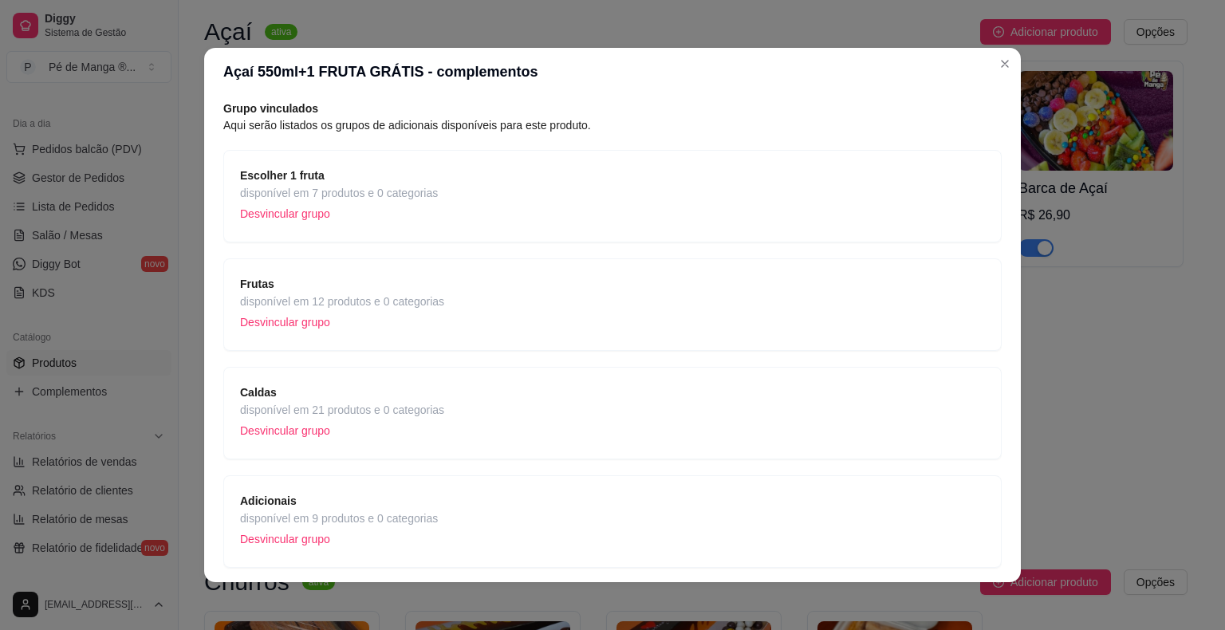
scroll to position [0, 0]
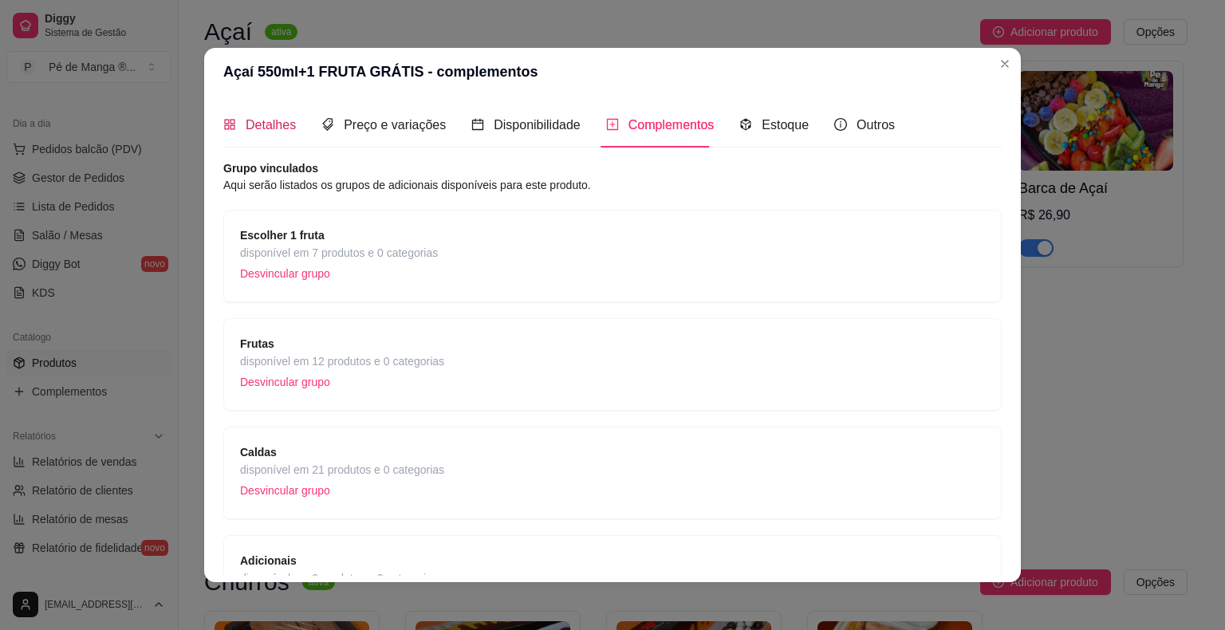
click at [246, 125] on span "Detalhes" at bounding box center [271, 125] width 50 height 14
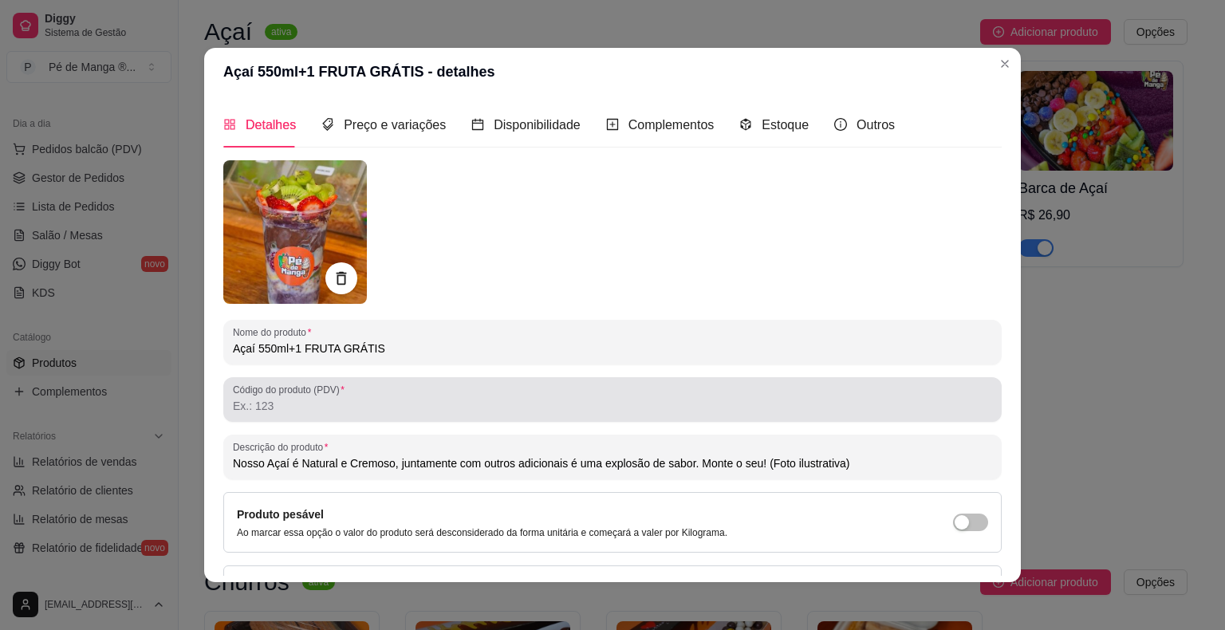
scroll to position [107, 0]
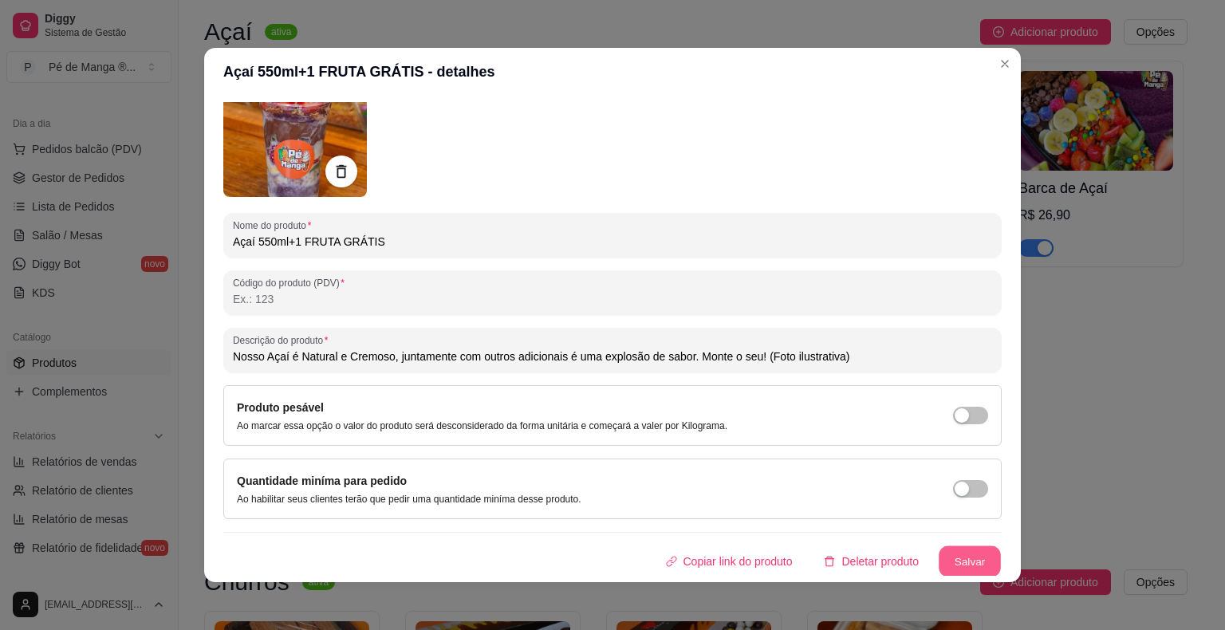
click at [976, 569] on button "Salvar" at bounding box center [970, 561] width 62 height 31
type input "Nosso Açaí é Natural e Cremoso, juntamente com outros adicionais é uma explosão…"
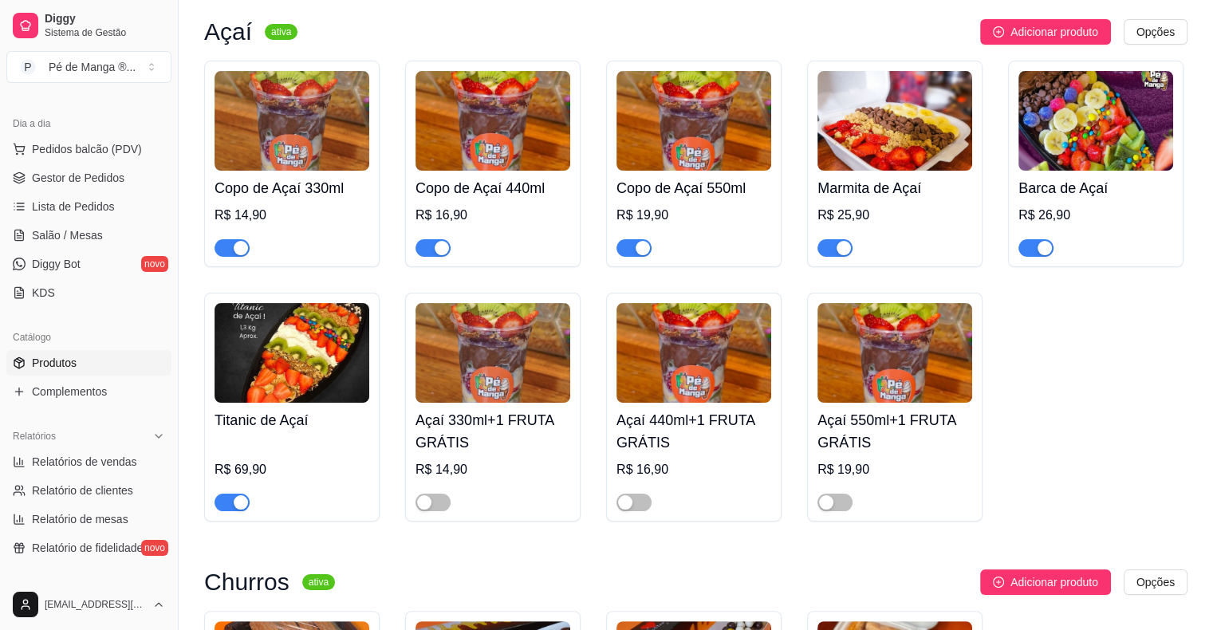
click at [557, 445] on h4 "Açaí 330ml+1 FRUTA GRÁTIS" at bounding box center [492, 431] width 155 height 45
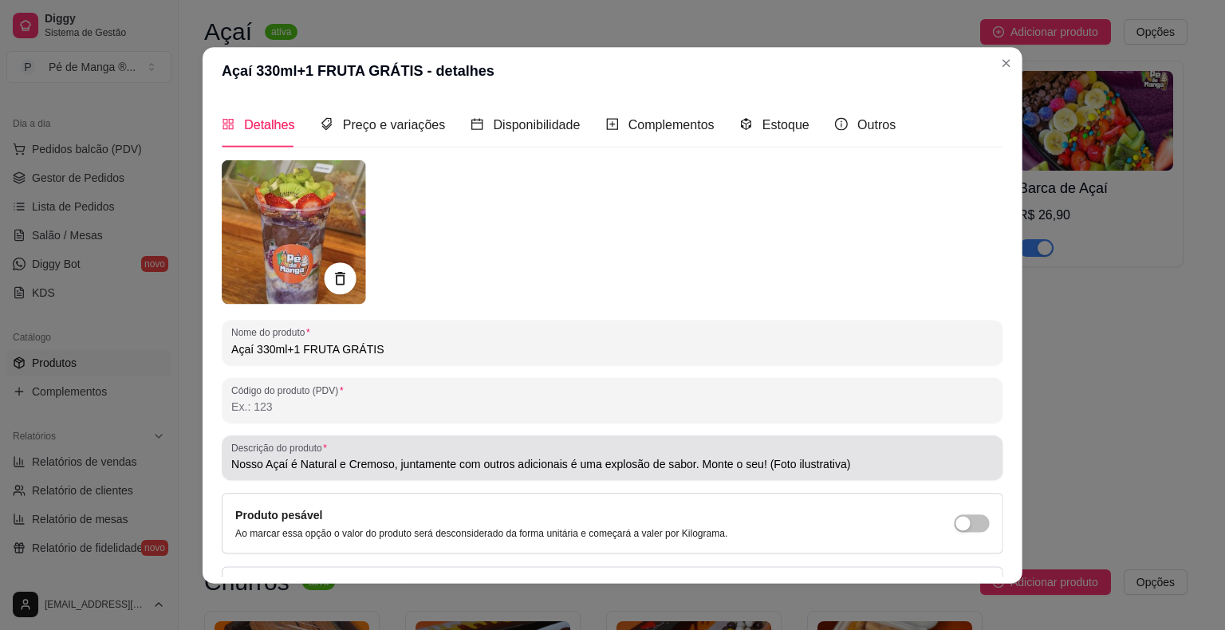
type input "Nosso Açaí é Natural e Cremoso, juntamente com outros adicionais é uma explosão…"
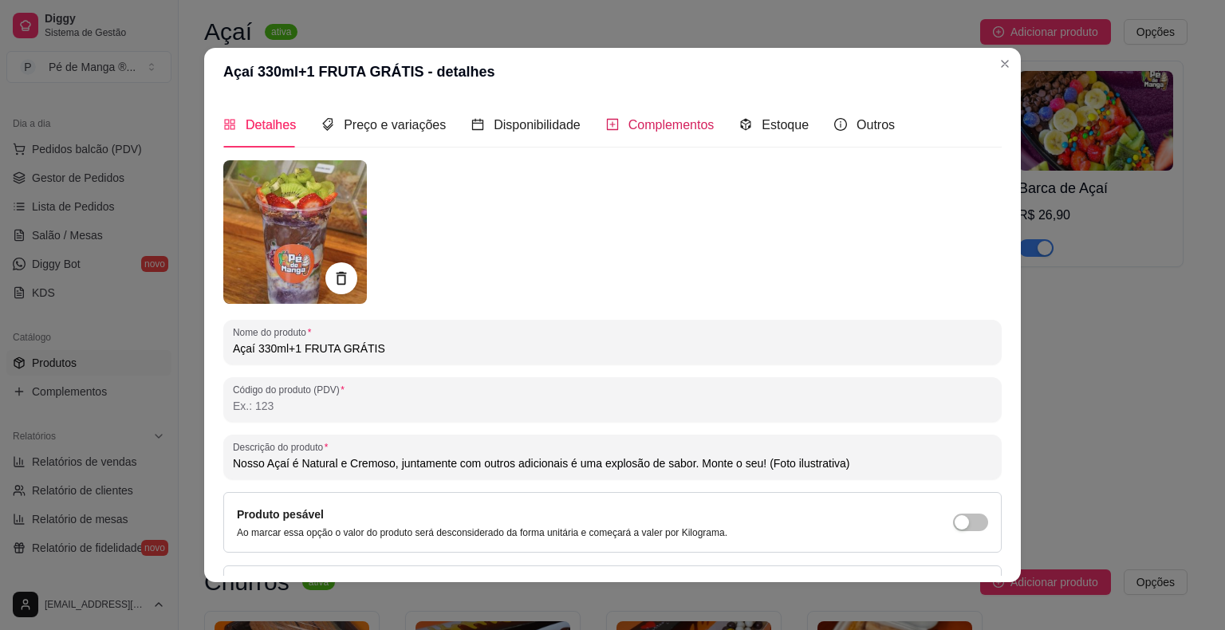
click at [697, 132] on span "Complementos" at bounding box center [671, 125] width 86 height 14
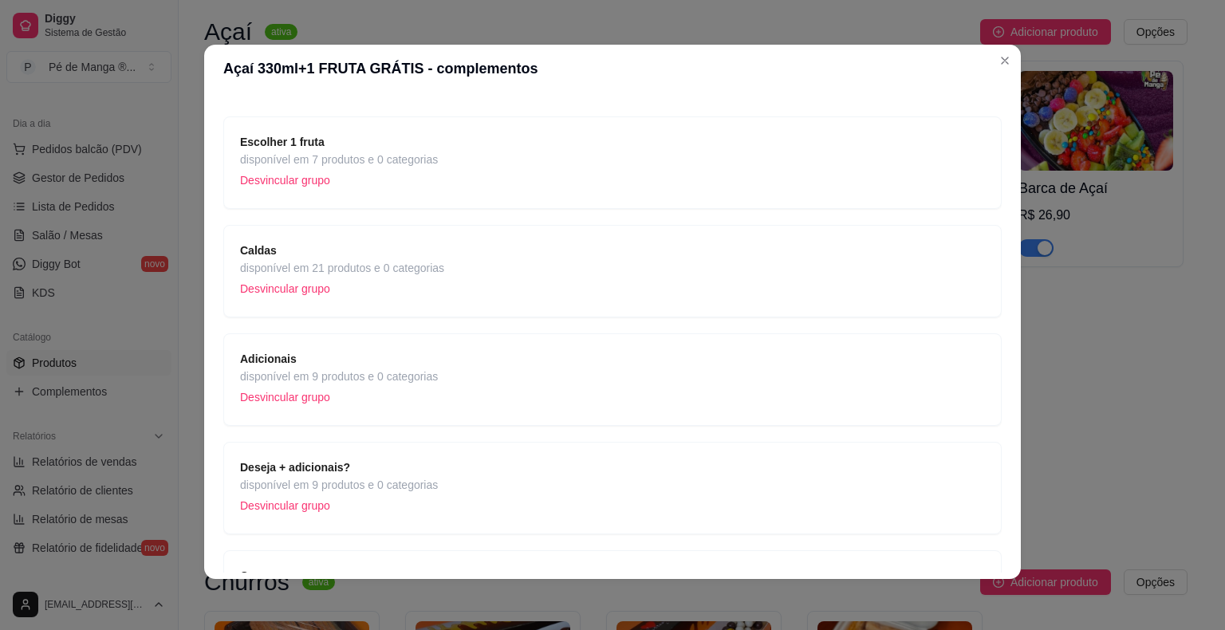
scroll to position [222, 0]
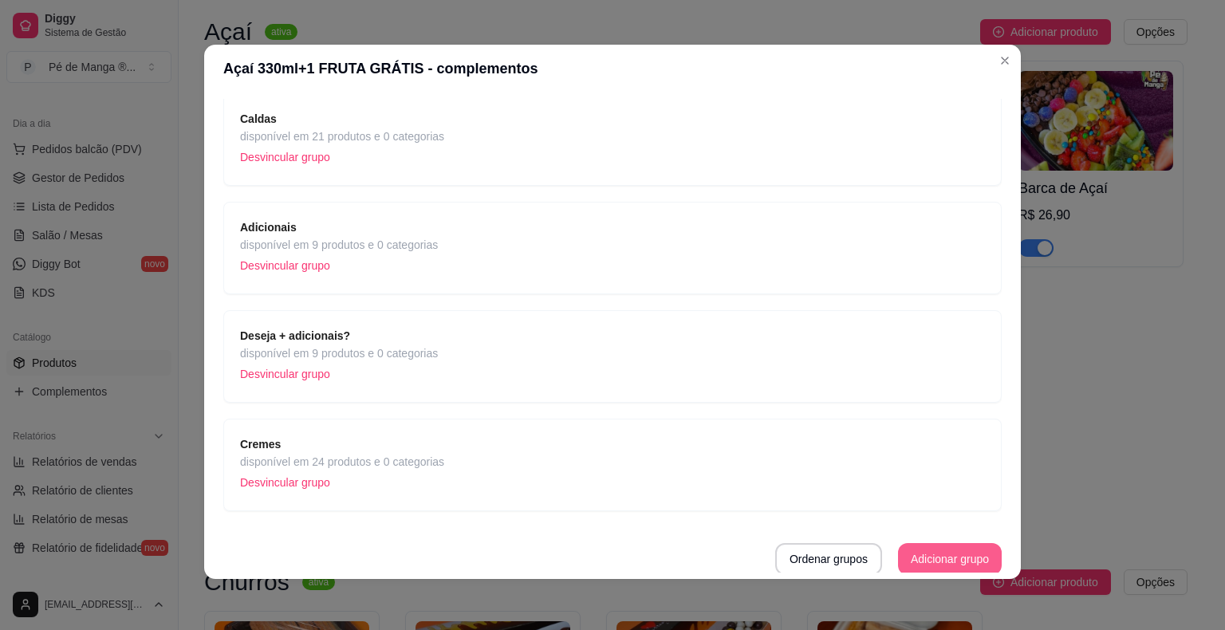
click at [904, 569] on button "Adicionar grupo" at bounding box center [950, 559] width 104 height 32
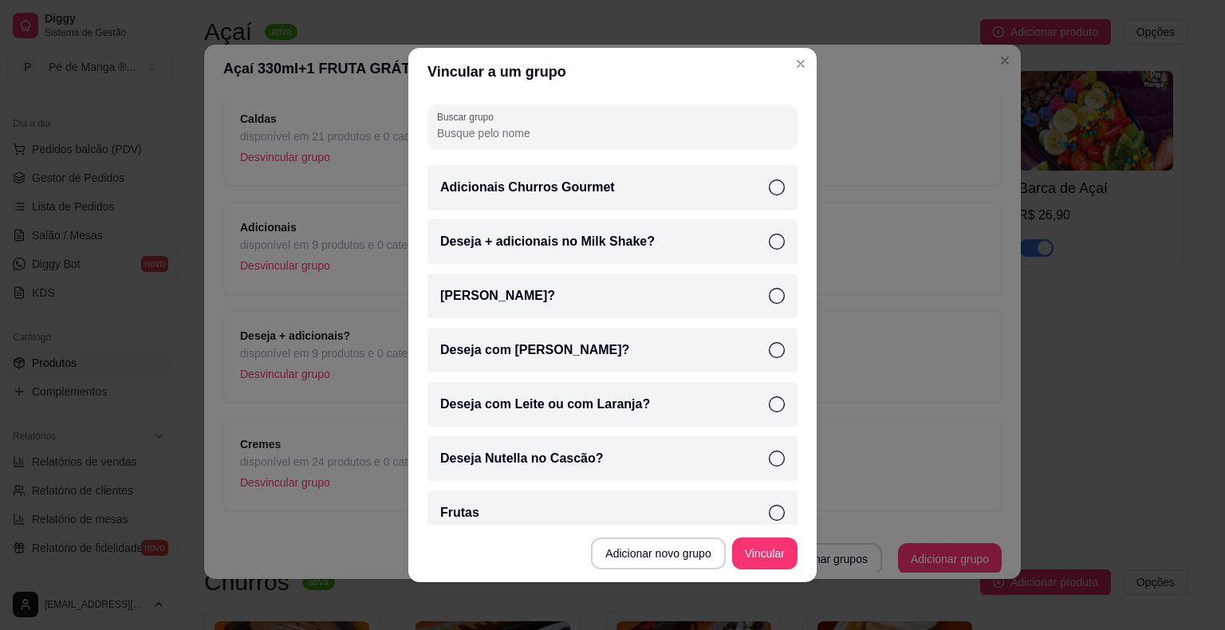
scroll to position [221, 0]
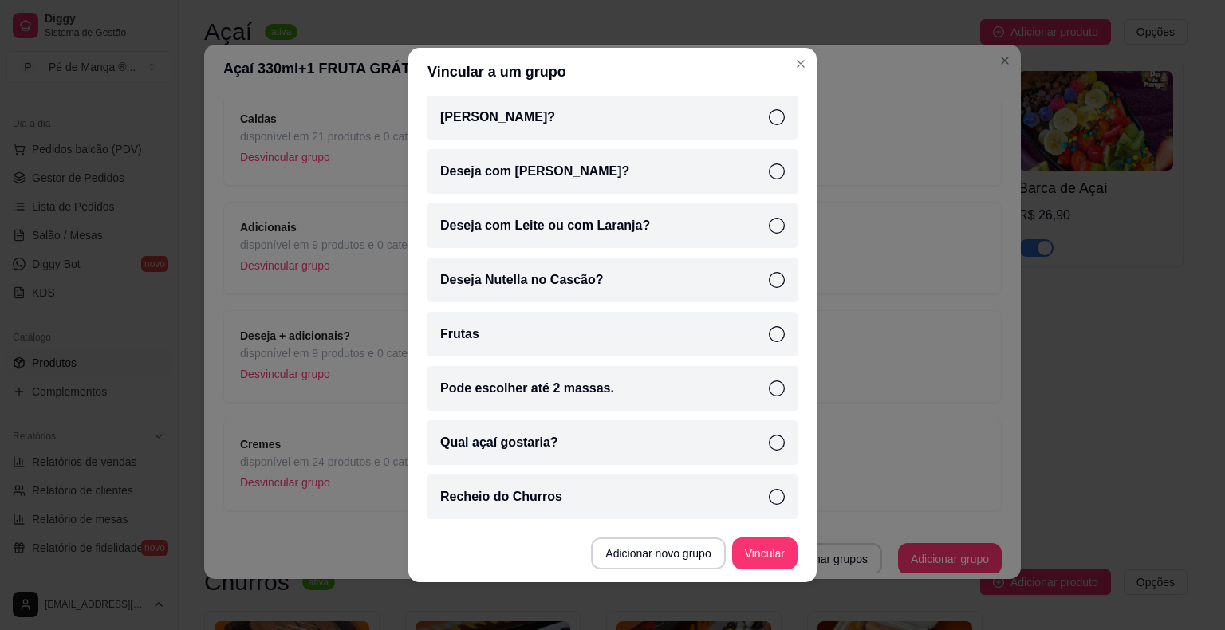
click at [769, 326] on icon at bounding box center [777, 334] width 16 height 16
click at [758, 554] on button "Vincular" at bounding box center [765, 553] width 64 height 31
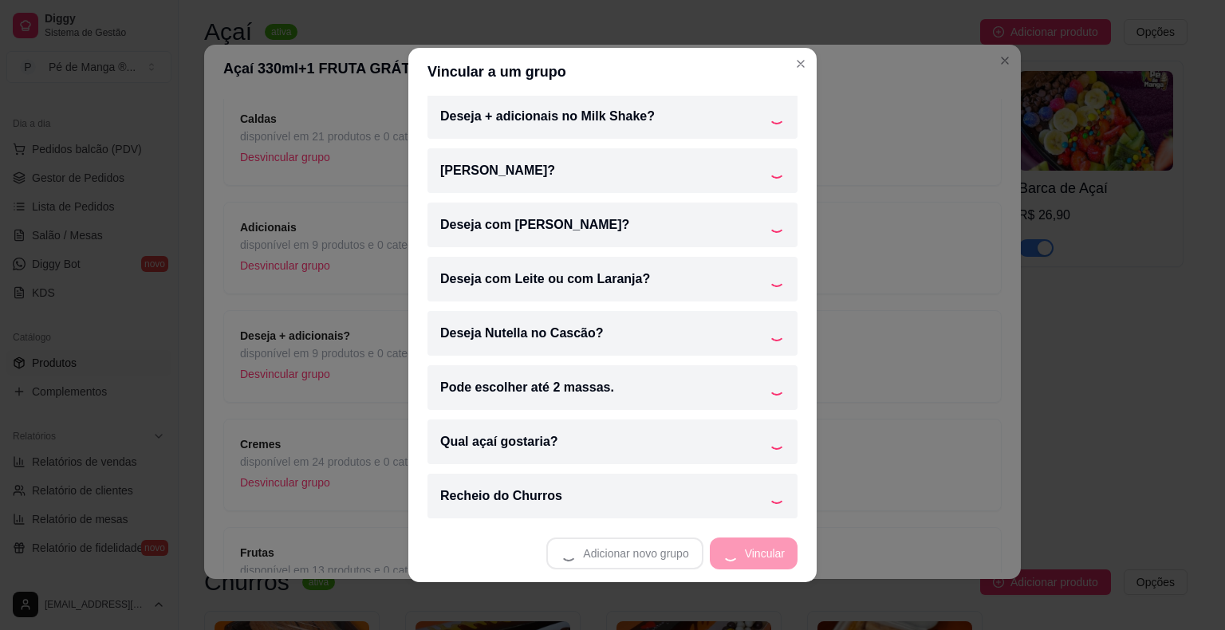
scroll to position [167, 0]
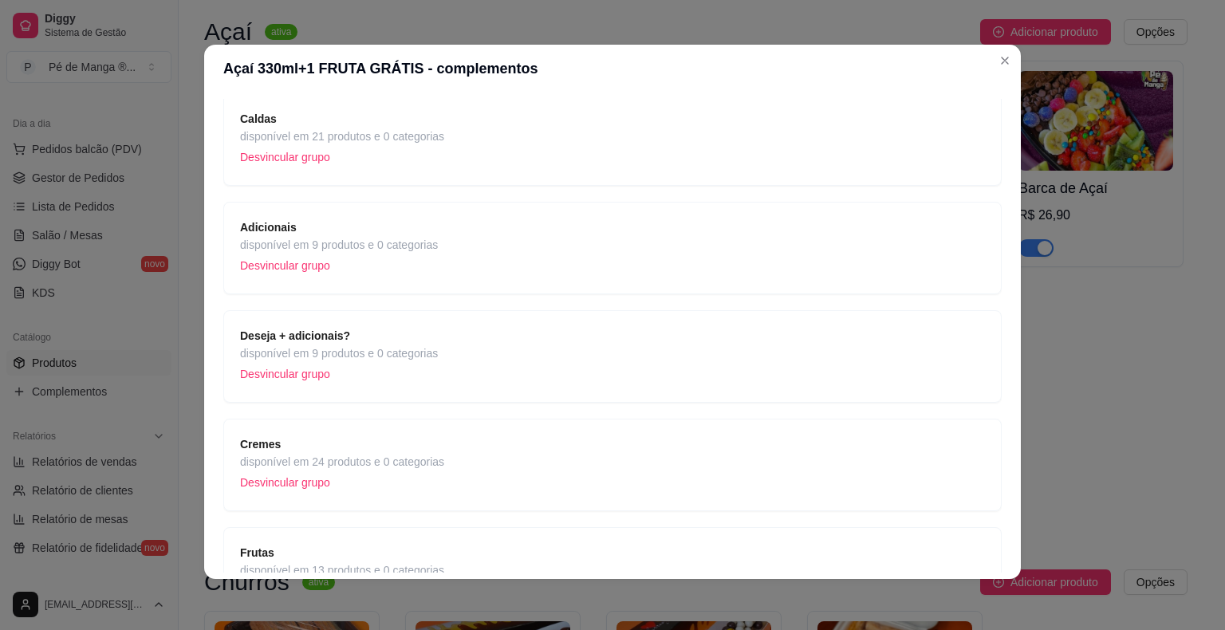
click at [790, 62] on header "Açaí 330ml+1 FRUTA GRÁTIS - complementos" at bounding box center [612, 69] width 817 height 48
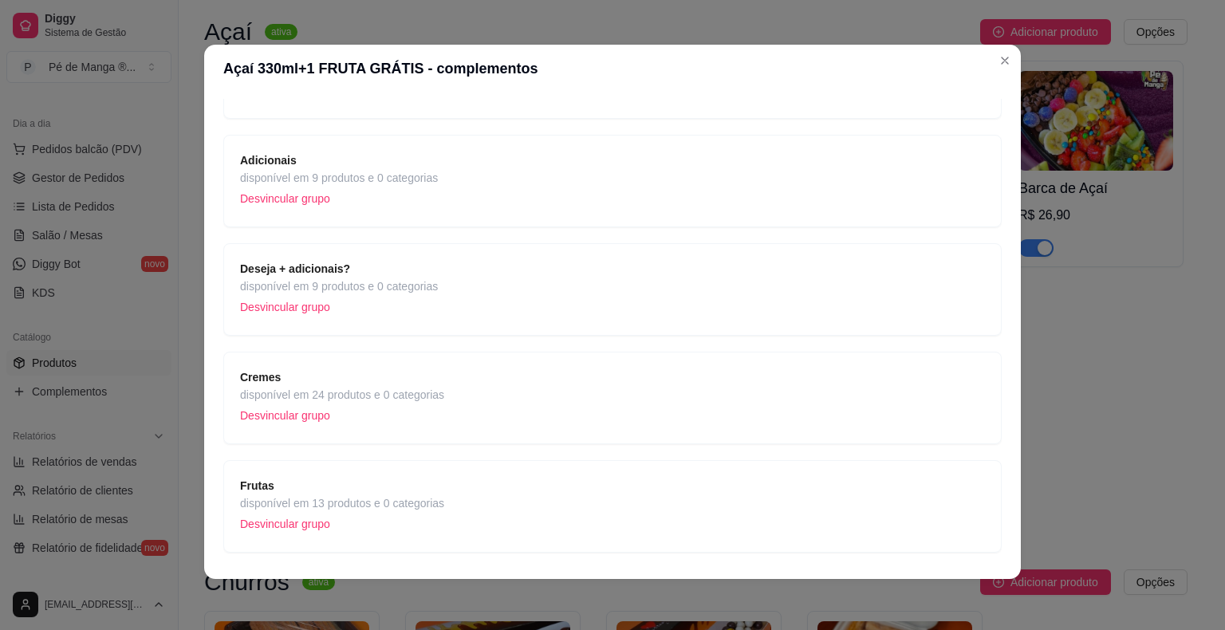
scroll to position [330, 0]
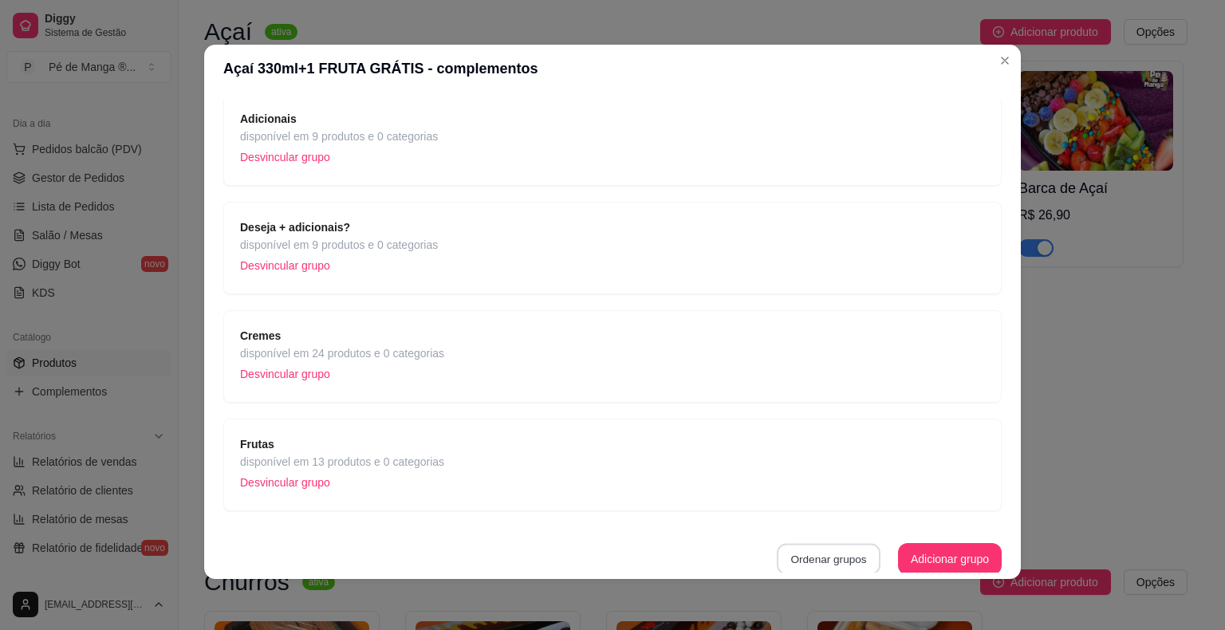
click at [833, 557] on button "Ordenar grupos" at bounding box center [829, 559] width 104 height 31
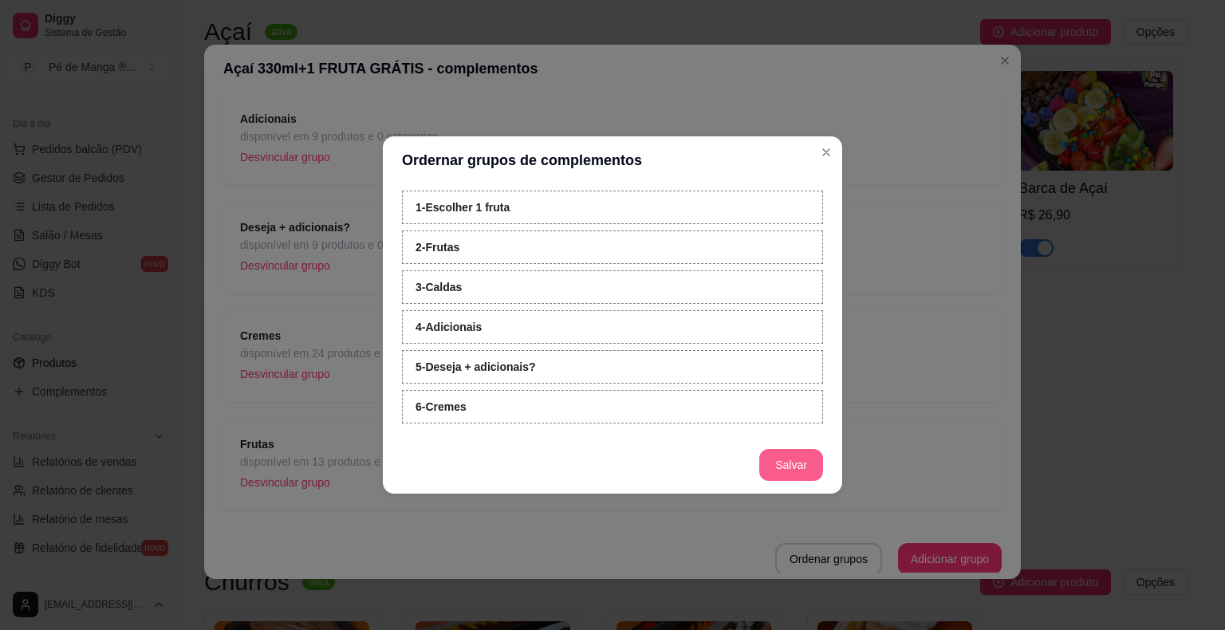
click at [805, 474] on button "Salvar" at bounding box center [791, 465] width 64 height 32
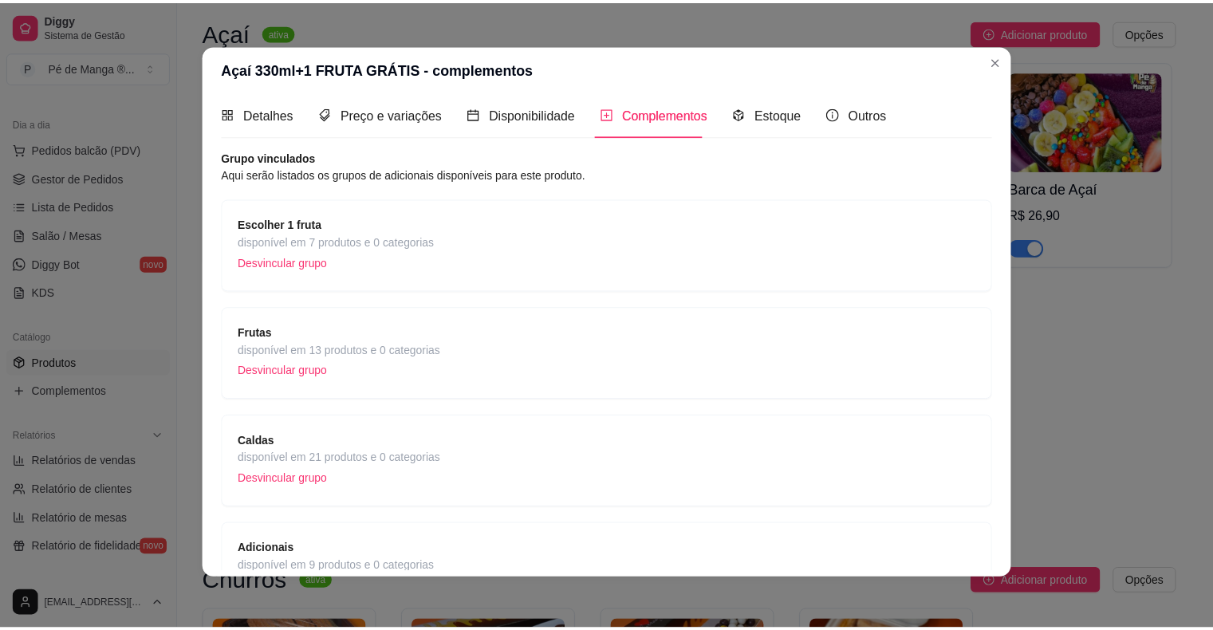
scroll to position [0, 0]
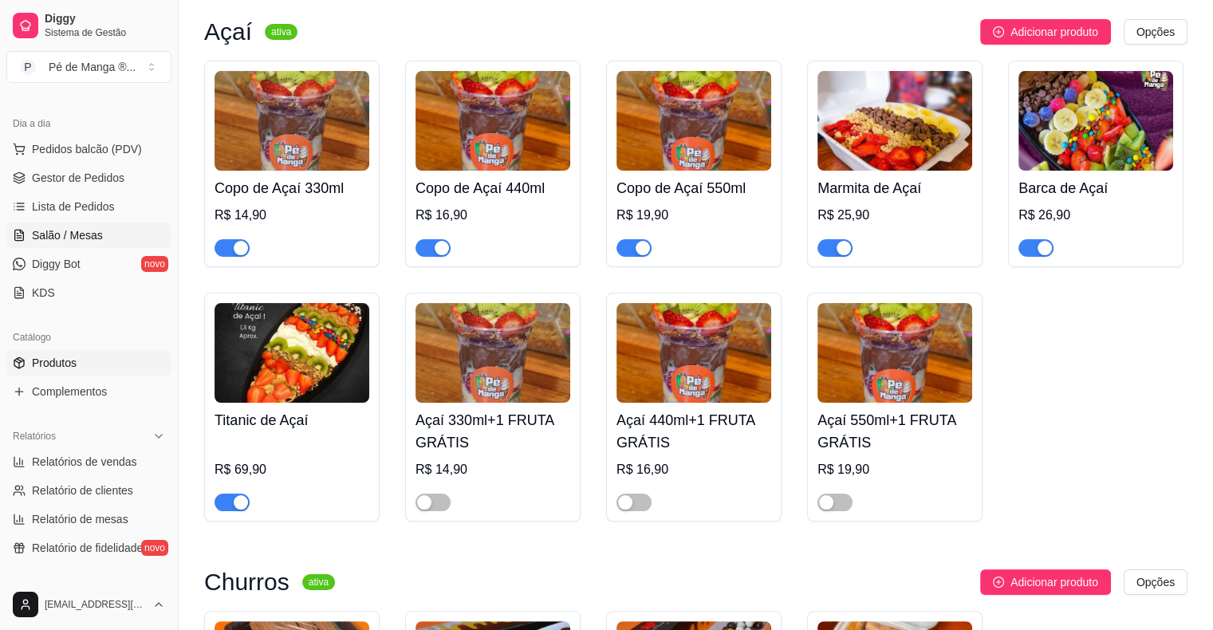
click at [103, 223] on link "Salão / Mesas" at bounding box center [88, 235] width 165 height 26
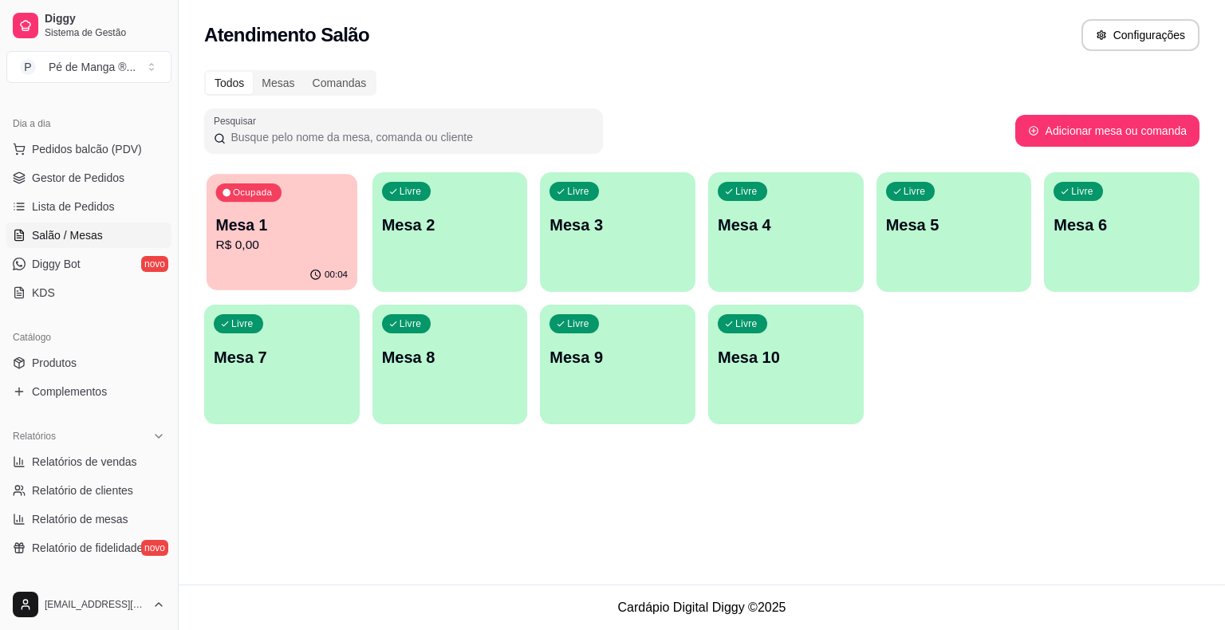
click at [293, 237] on p "R$ 0,00" at bounding box center [282, 245] width 132 height 18
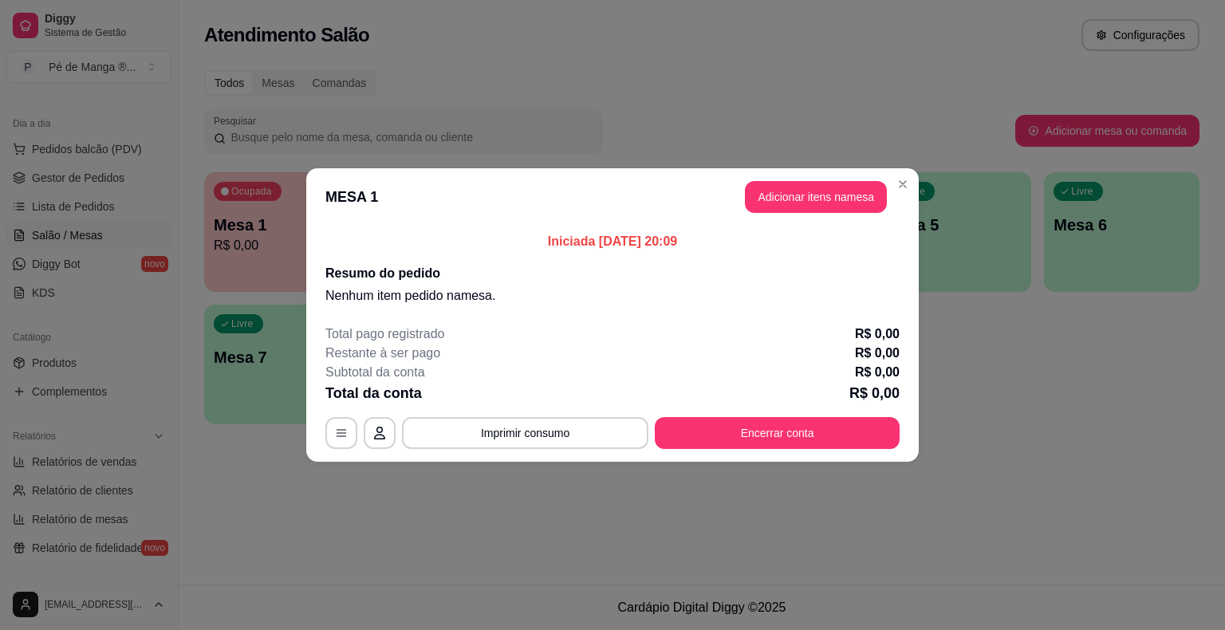
click at [807, 209] on button "Adicionar itens na mesa" at bounding box center [816, 197] width 142 height 32
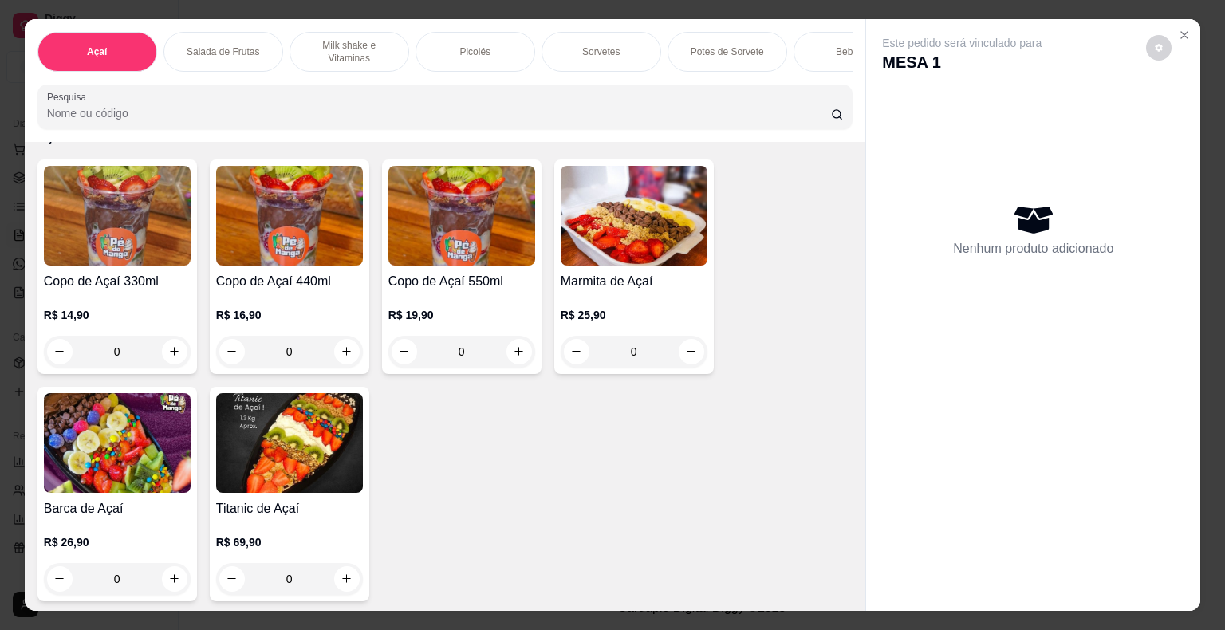
scroll to position [159, 0]
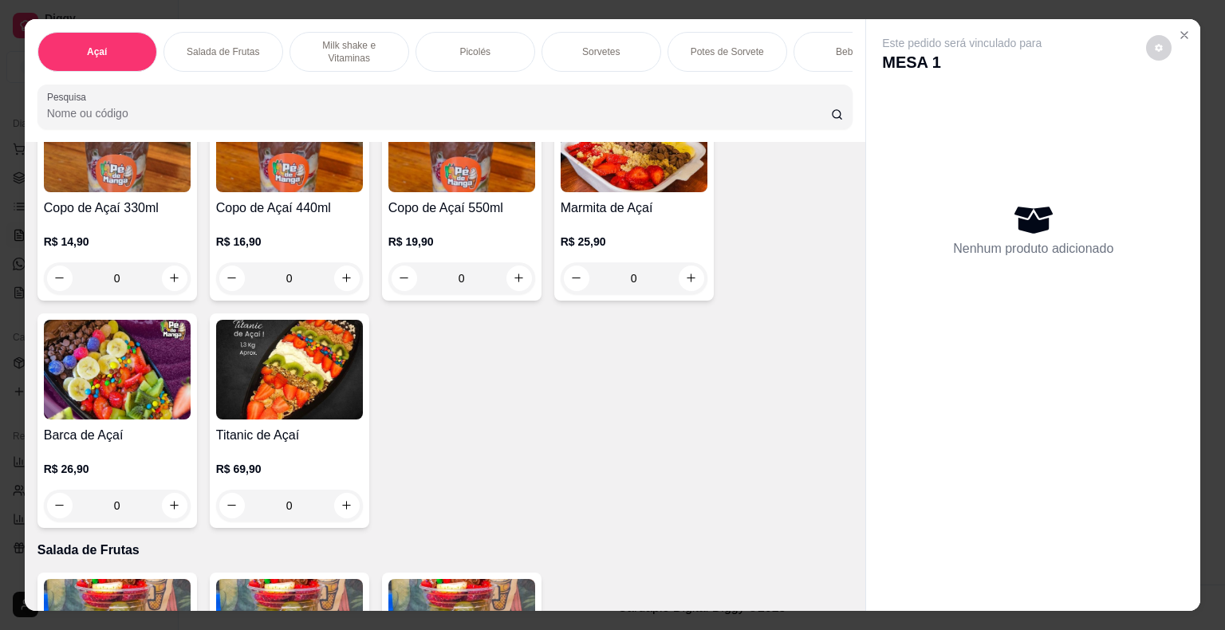
click at [132, 455] on div "R$ 26,90 0" at bounding box center [117, 483] width 147 height 77
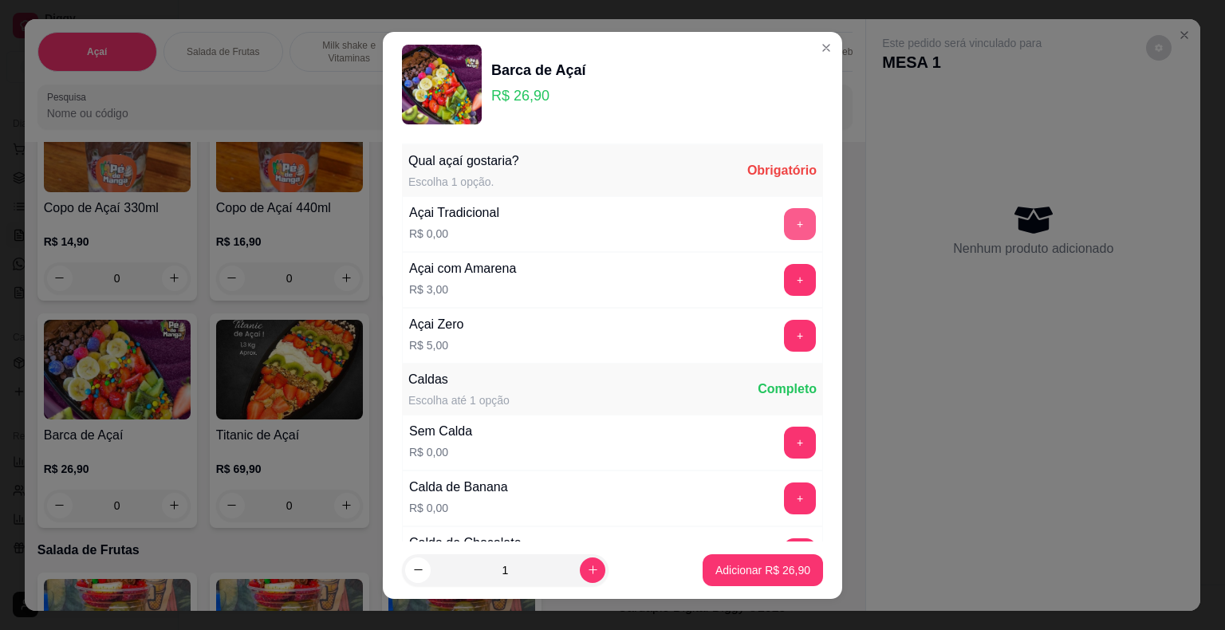
click at [784, 226] on button "+" at bounding box center [800, 224] width 32 height 32
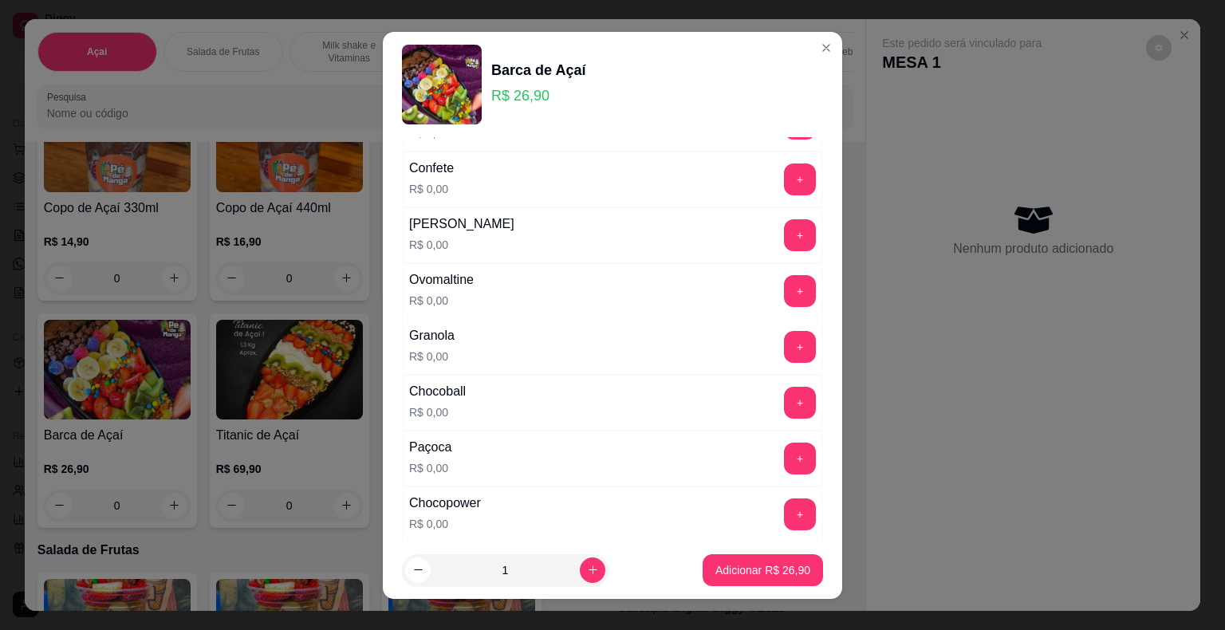
scroll to position [957, 0]
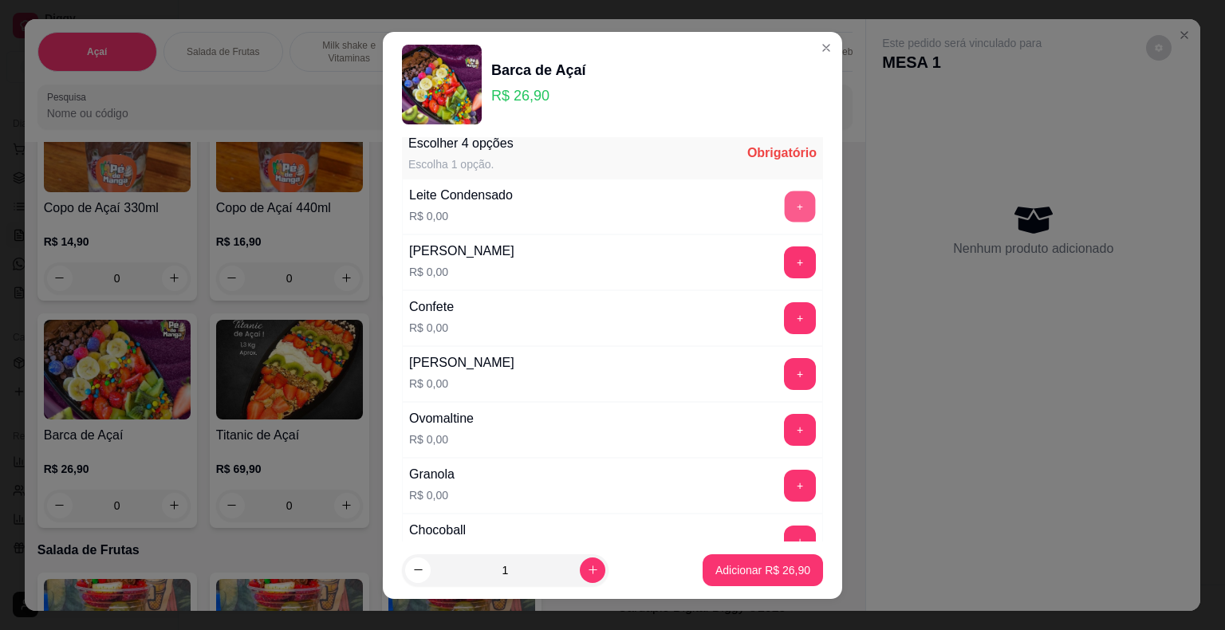
click at [785, 199] on button "+" at bounding box center [800, 206] width 31 height 31
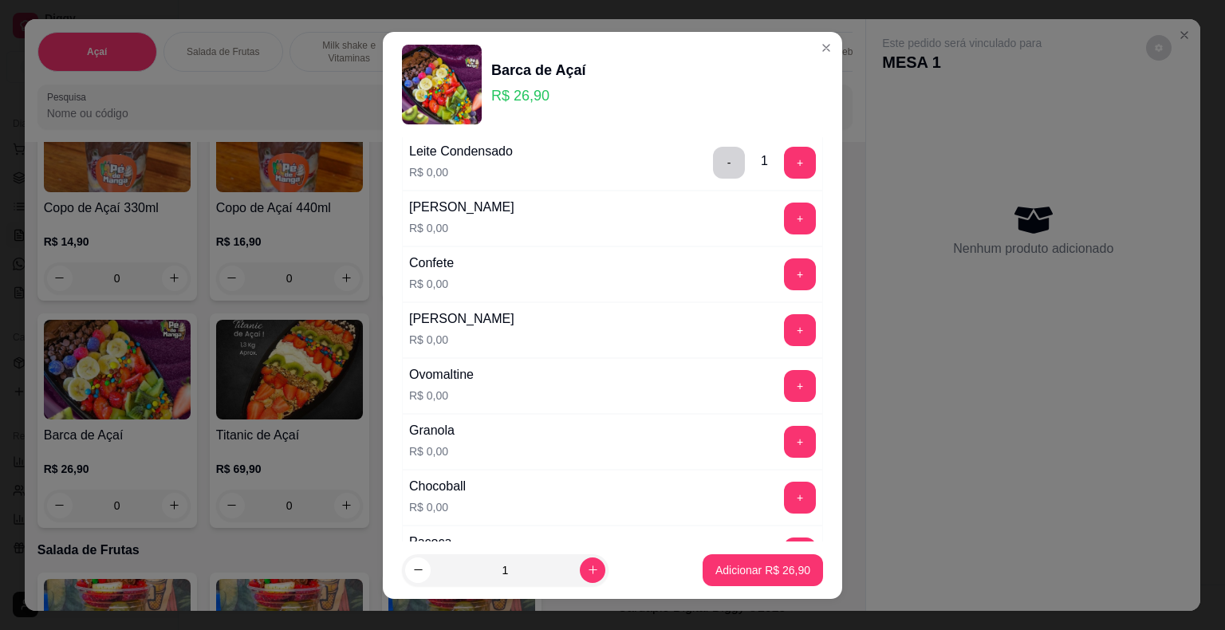
scroll to position [1037, 0]
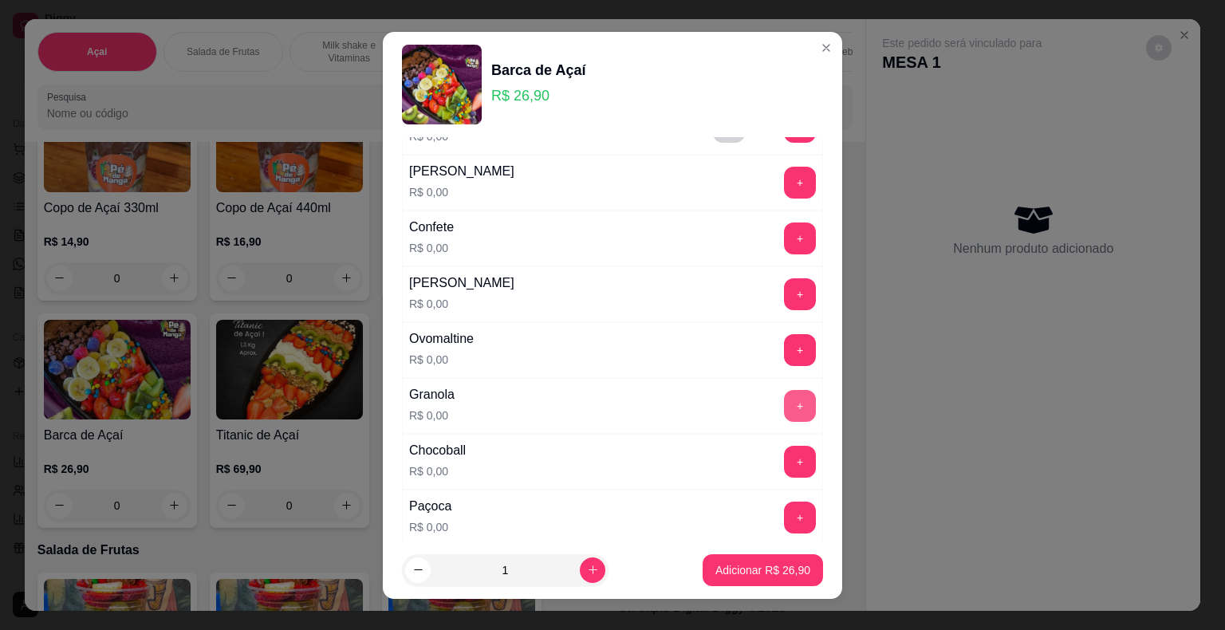
click at [784, 390] on button "+" at bounding box center [800, 406] width 32 height 32
click at [785, 234] on button "+" at bounding box center [800, 237] width 31 height 31
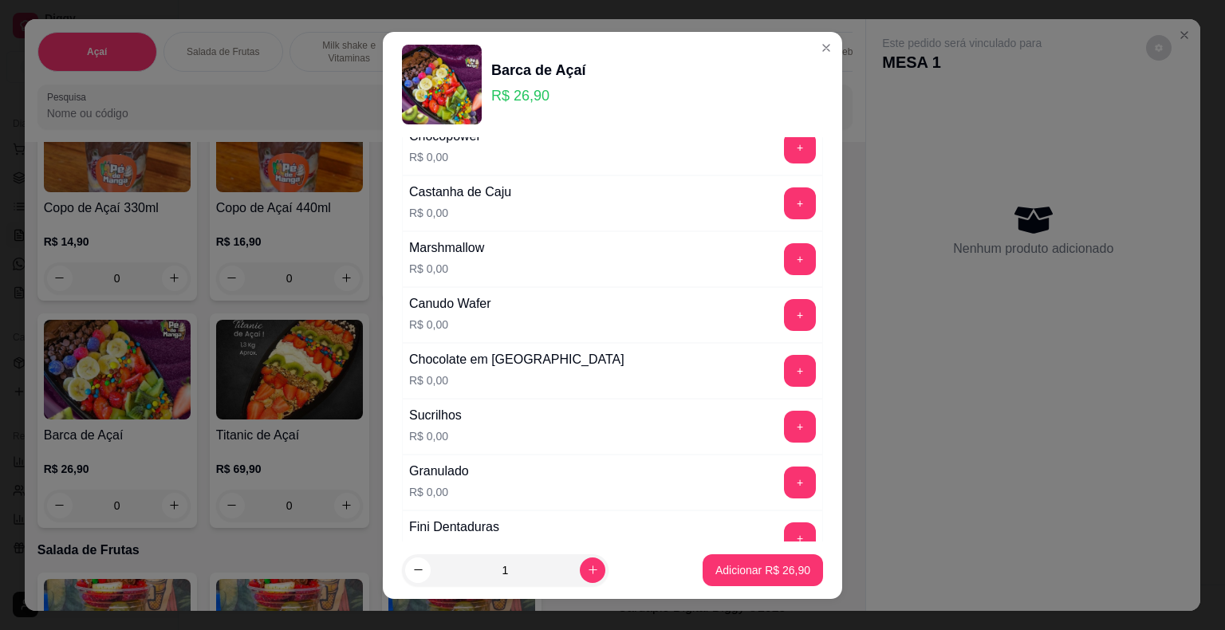
scroll to position [1515, 0]
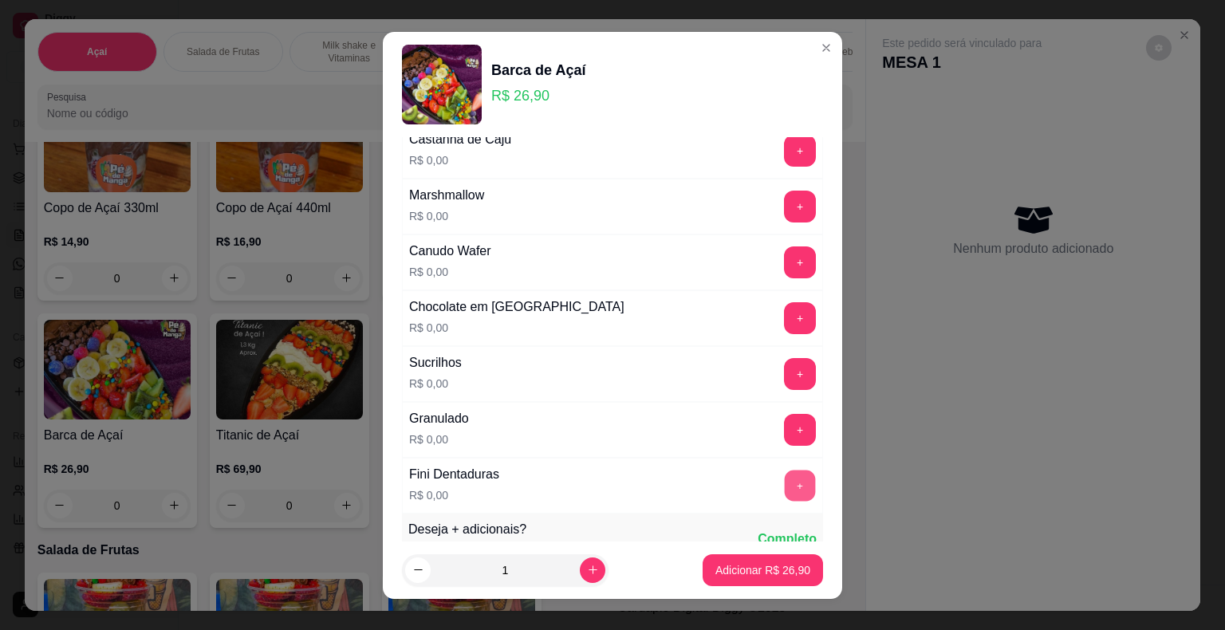
click at [785, 475] on button "+" at bounding box center [800, 485] width 31 height 31
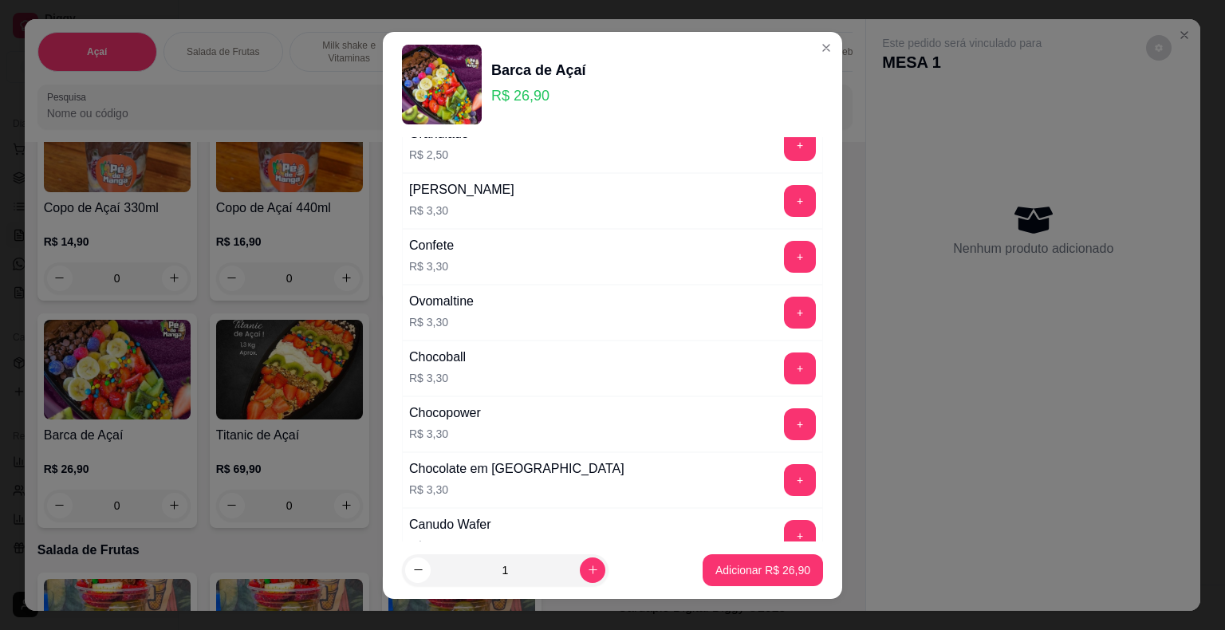
scroll to position [2392, 0]
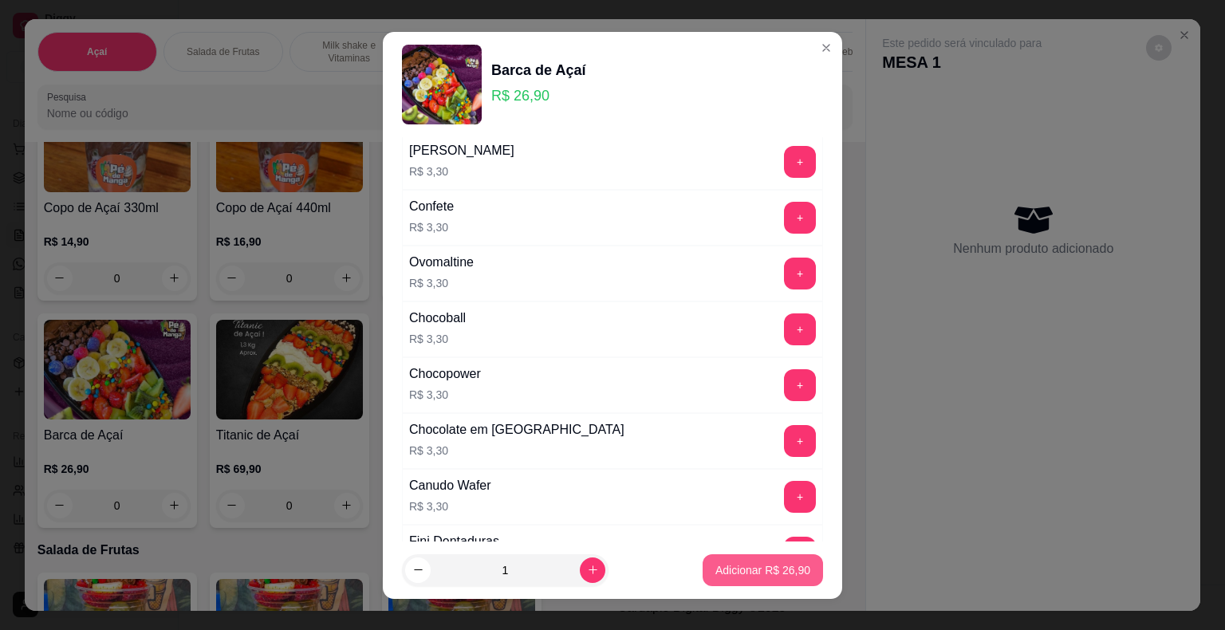
click at [724, 574] on p "Adicionar R$ 26,90" at bounding box center [762, 570] width 95 height 16
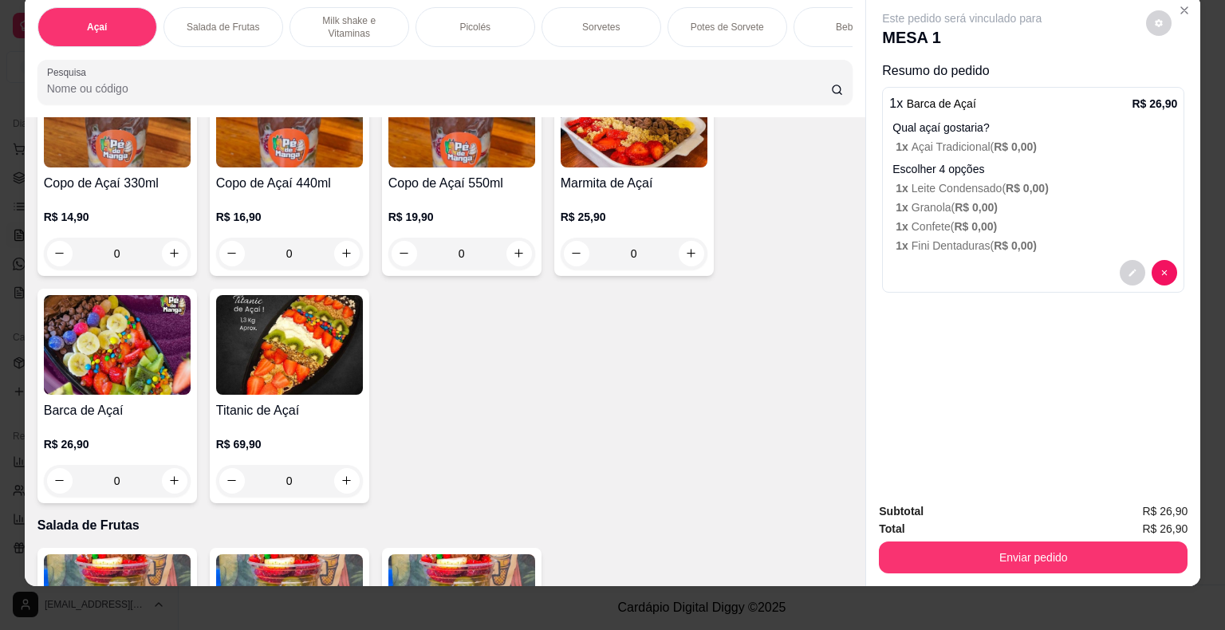
scroll to position [38, 0]
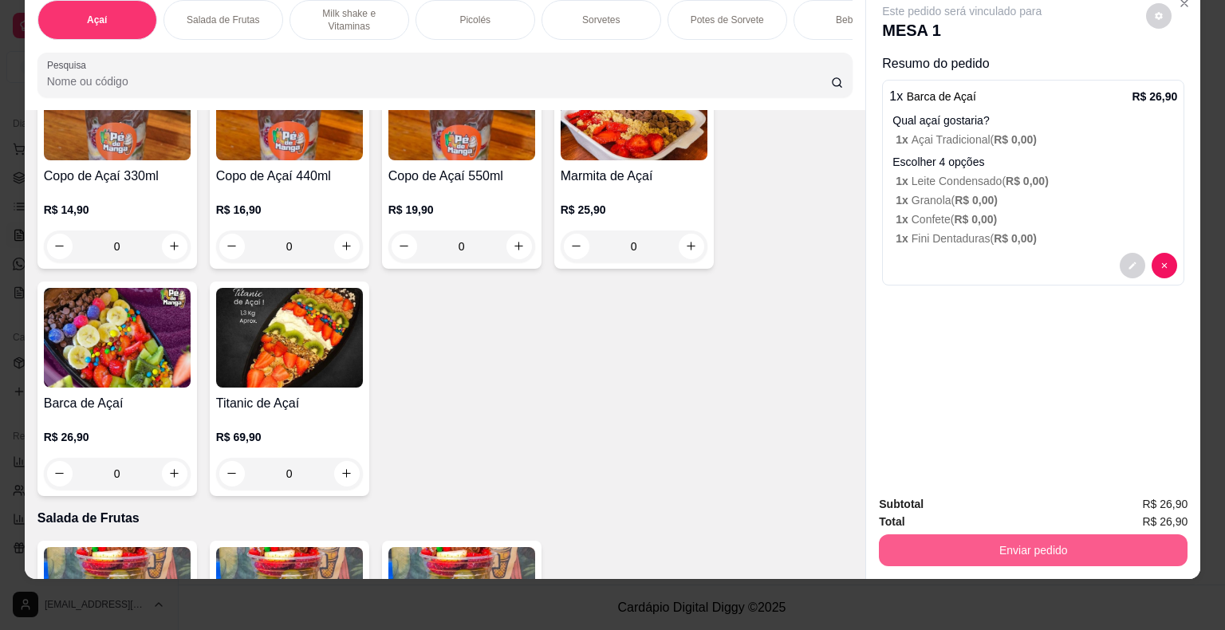
click at [964, 538] on button "Enviar pedido" at bounding box center [1033, 550] width 309 height 32
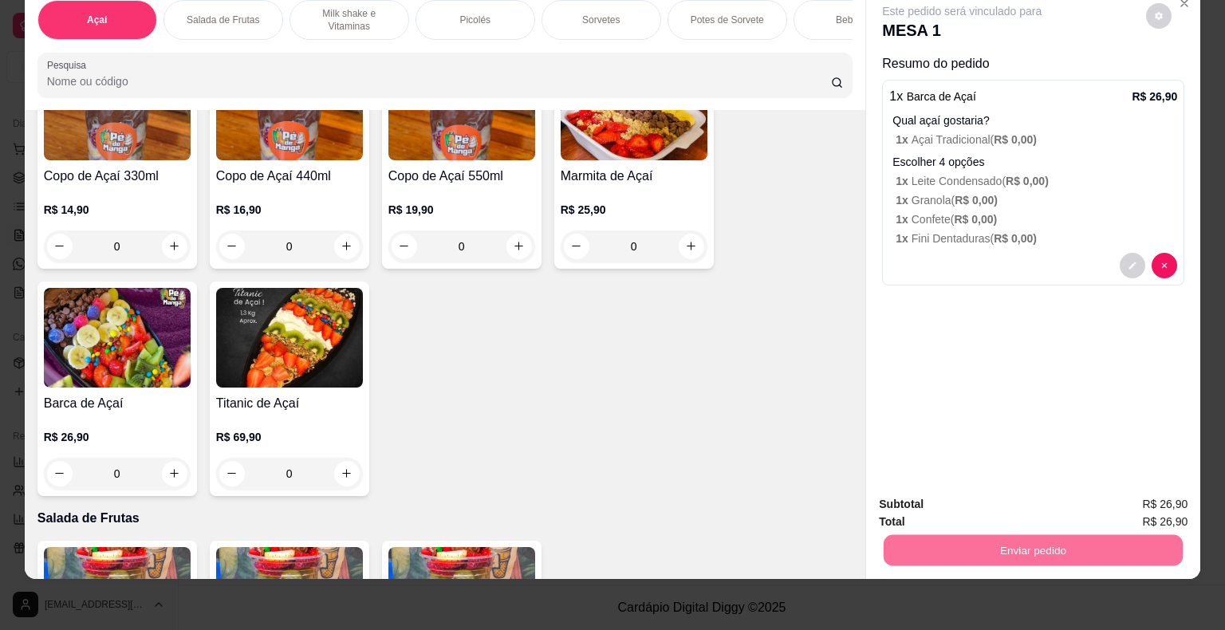
click at [1163, 492] on button "Enviar pedido" at bounding box center [1146, 499] width 90 height 30
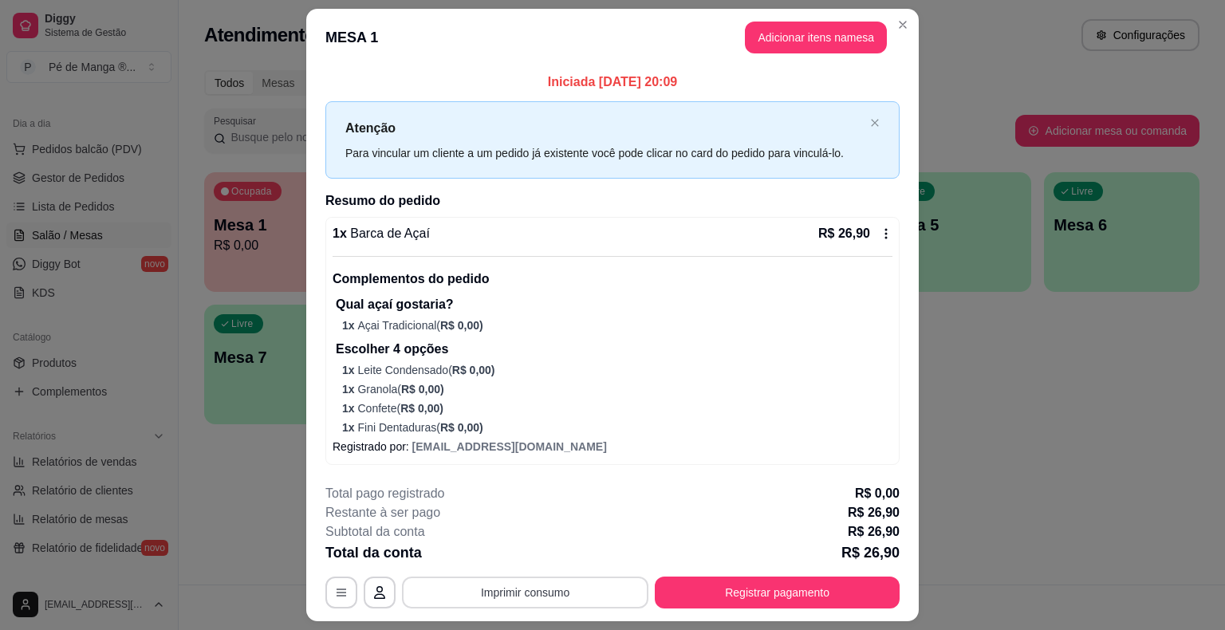
click at [475, 592] on button "Imprimir consumo" at bounding box center [525, 593] width 246 height 32
click at [513, 558] on button "IMPRESSORA" at bounding box center [525, 556] width 116 height 26
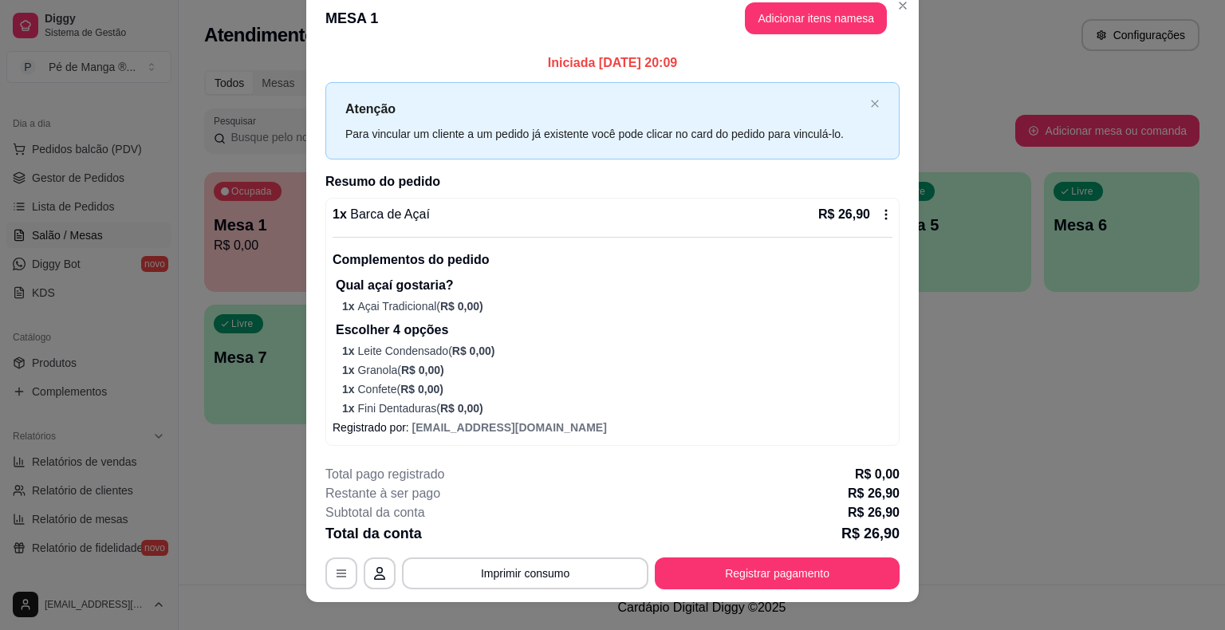
scroll to position [0, 0]
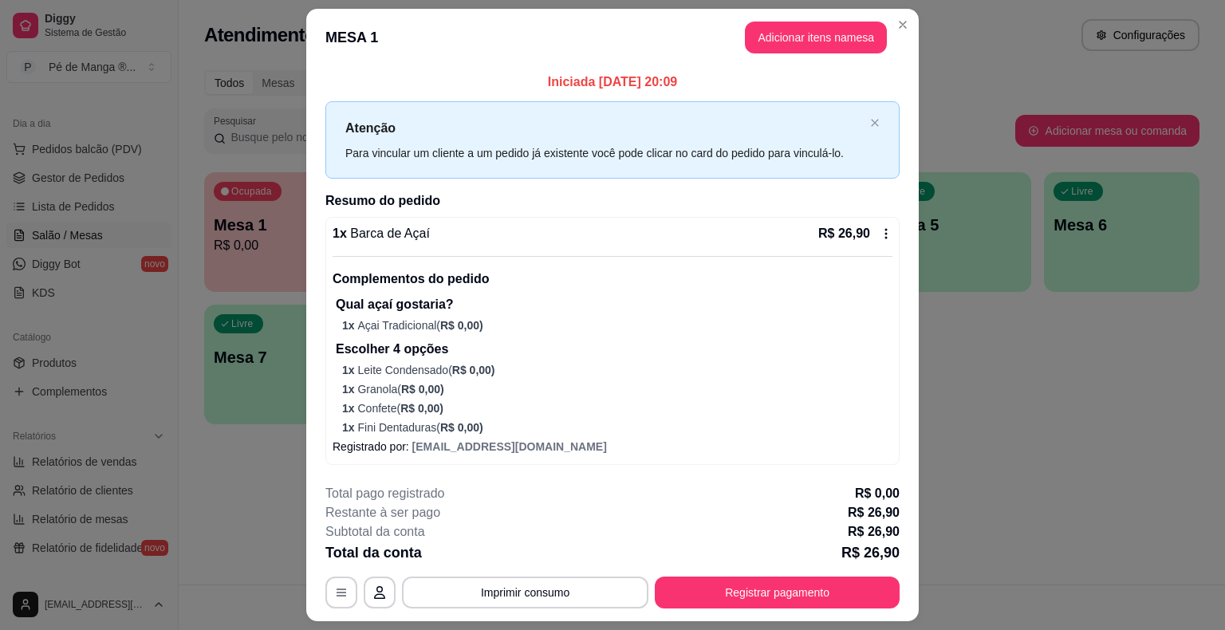
click at [786, 50] on button "Adicionar itens na mesa" at bounding box center [816, 38] width 142 height 32
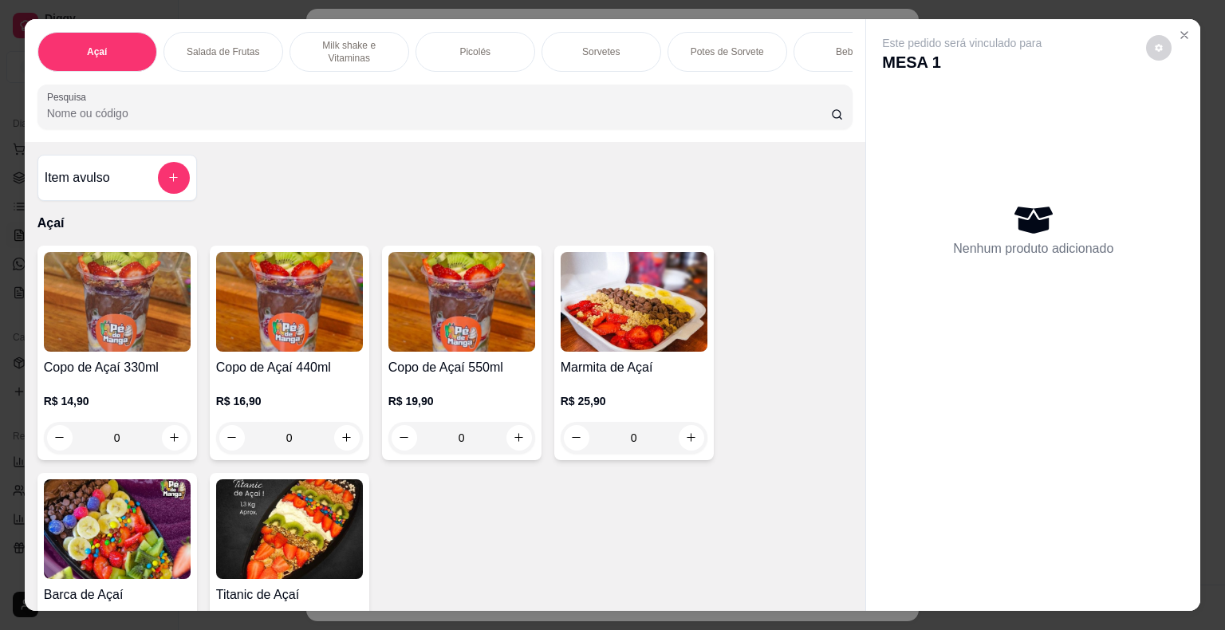
click at [601, 53] on div "Sorvetes" at bounding box center [601, 52] width 120 height 40
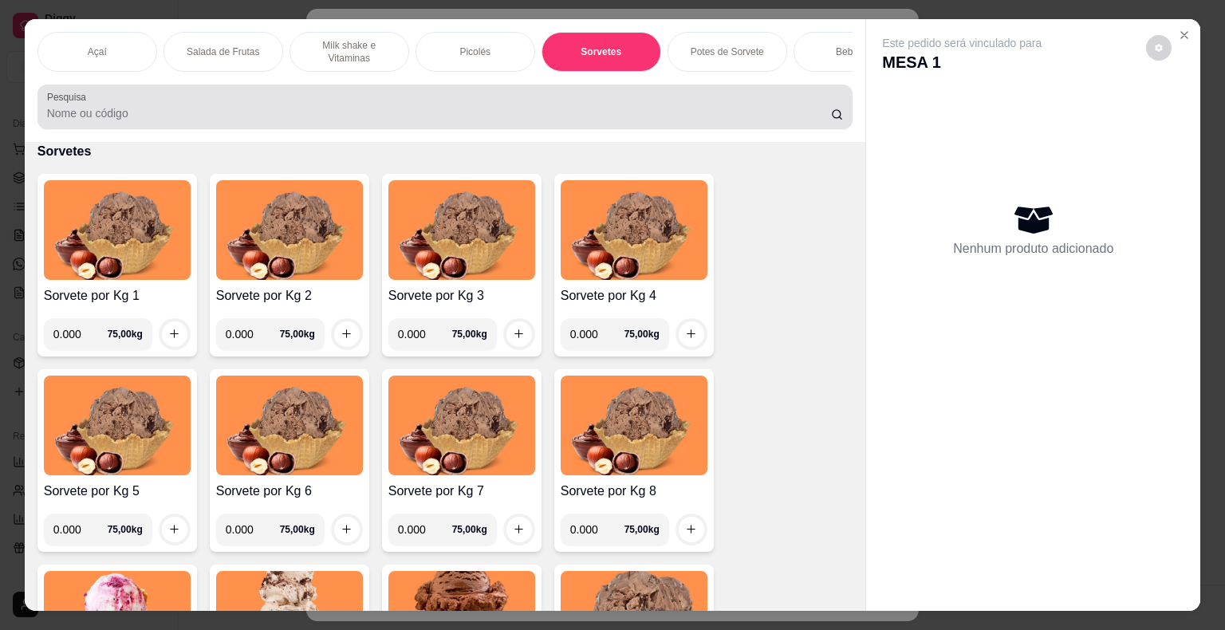
scroll to position [38, 0]
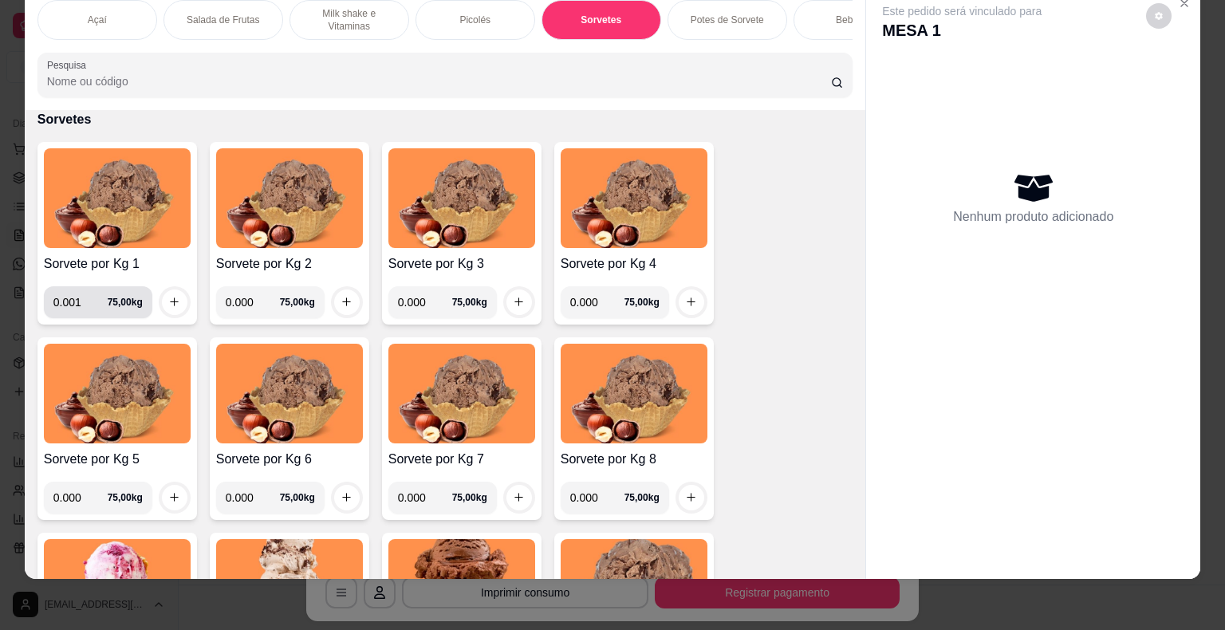
click at [86, 302] on input "0.001" at bounding box center [80, 302] width 54 height 32
click at [95, 307] on input "0.000" at bounding box center [80, 302] width 54 height 32
type input "0.080"
click at [168, 305] on icon "increase-product-quantity" at bounding box center [174, 302] width 12 height 12
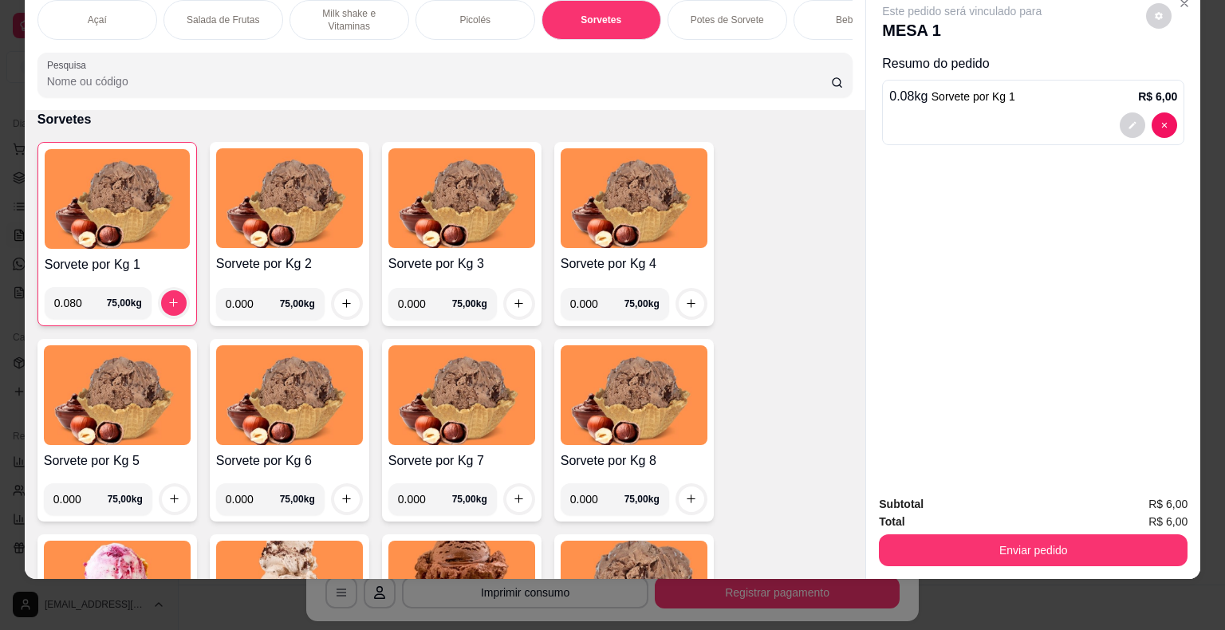
click at [1091, 547] on button "Enviar pedido" at bounding box center [1033, 550] width 309 height 32
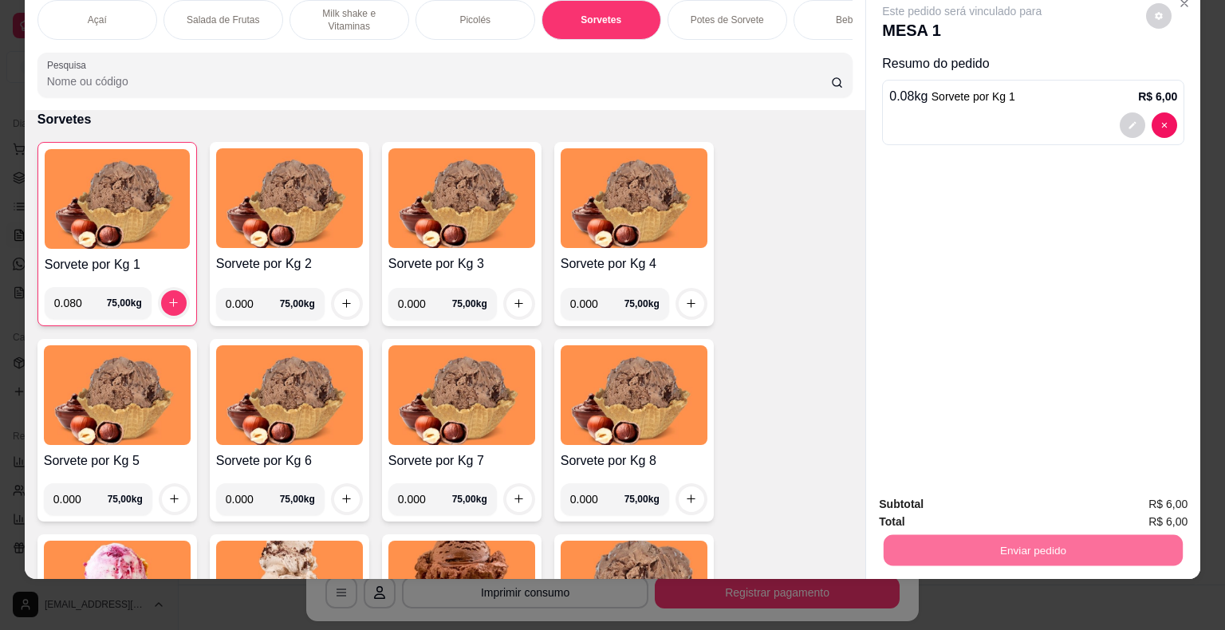
click at [1154, 495] on button "Enviar pedido" at bounding box center [1146, 499] width 88 height 30
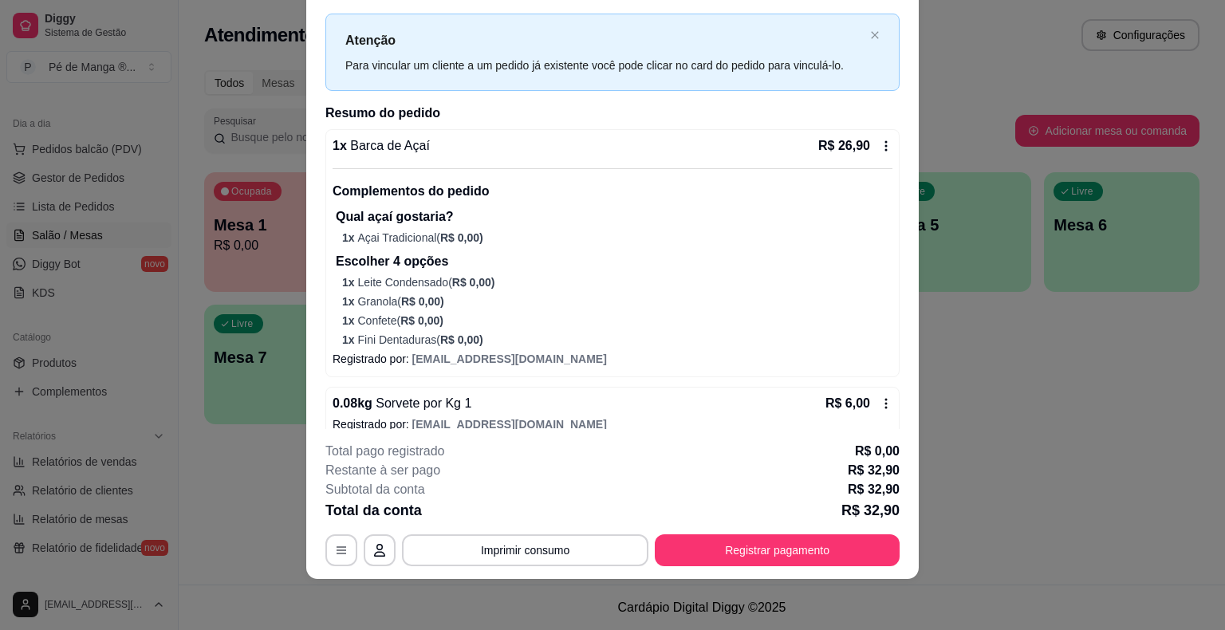
scroll to position [53, 0]
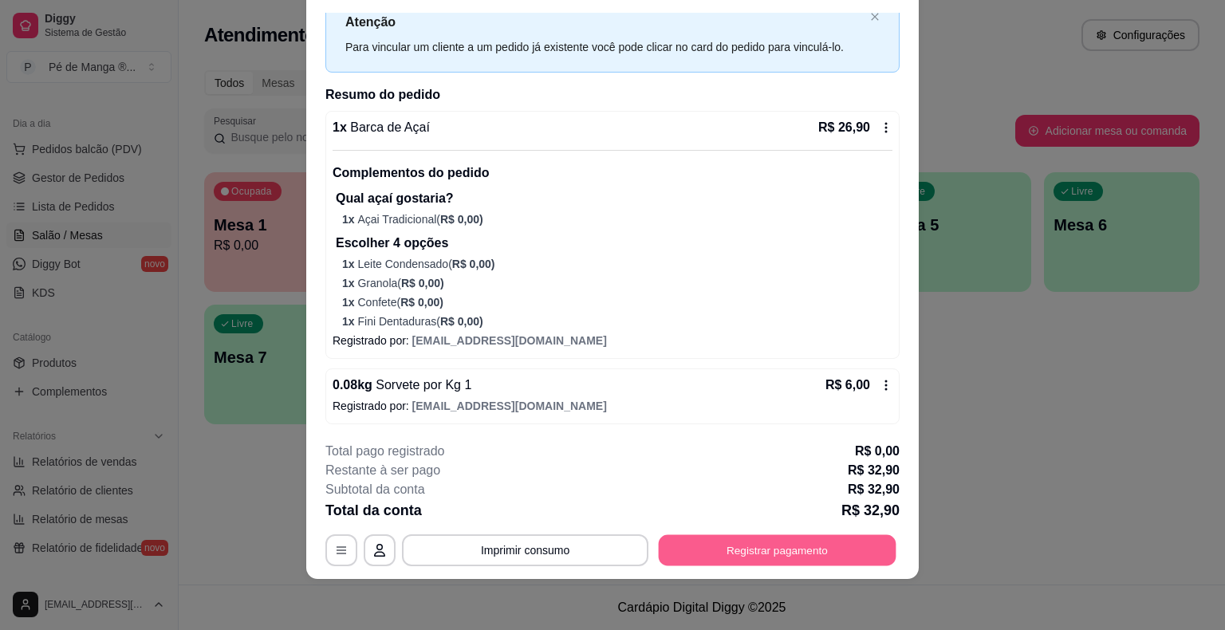
click at [694, 549] on button "Registrar pagamento" at bounding box center [778, 550] width 238 height 31
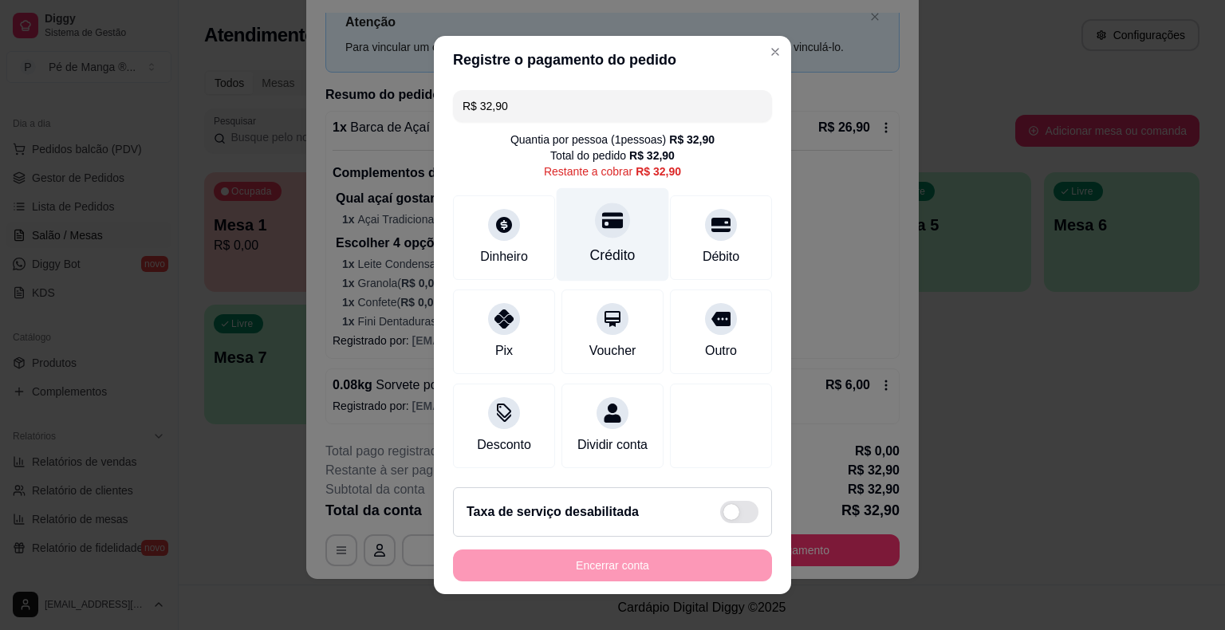
click at [608, 234] on div at bounding box center [612, 220] width 35 height 35
type input "R$ 0,00"
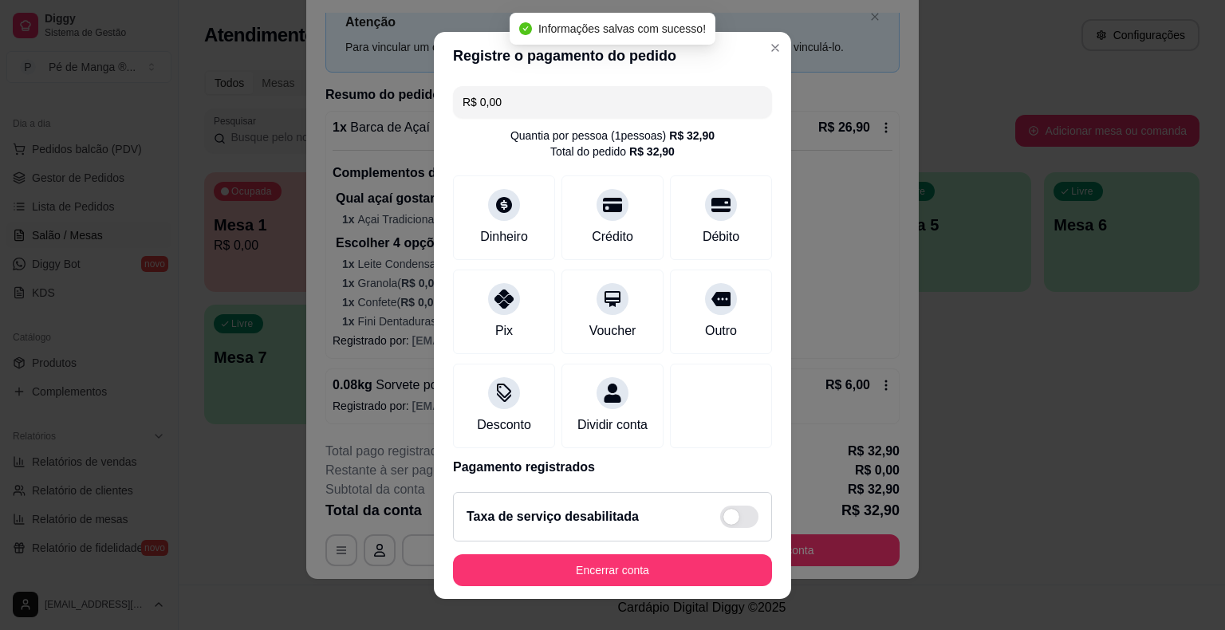
scroll to position [75, 0]
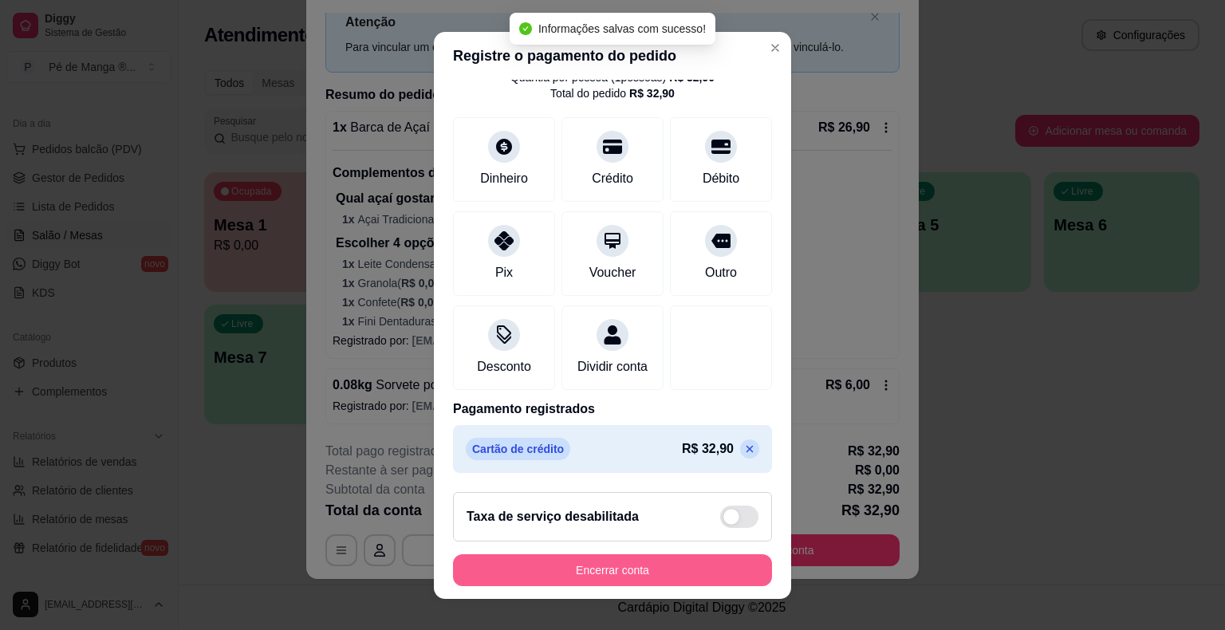
click at [617, 573] on button "Encerrar conta" at bounding box center [612, 570] width 319 height 32
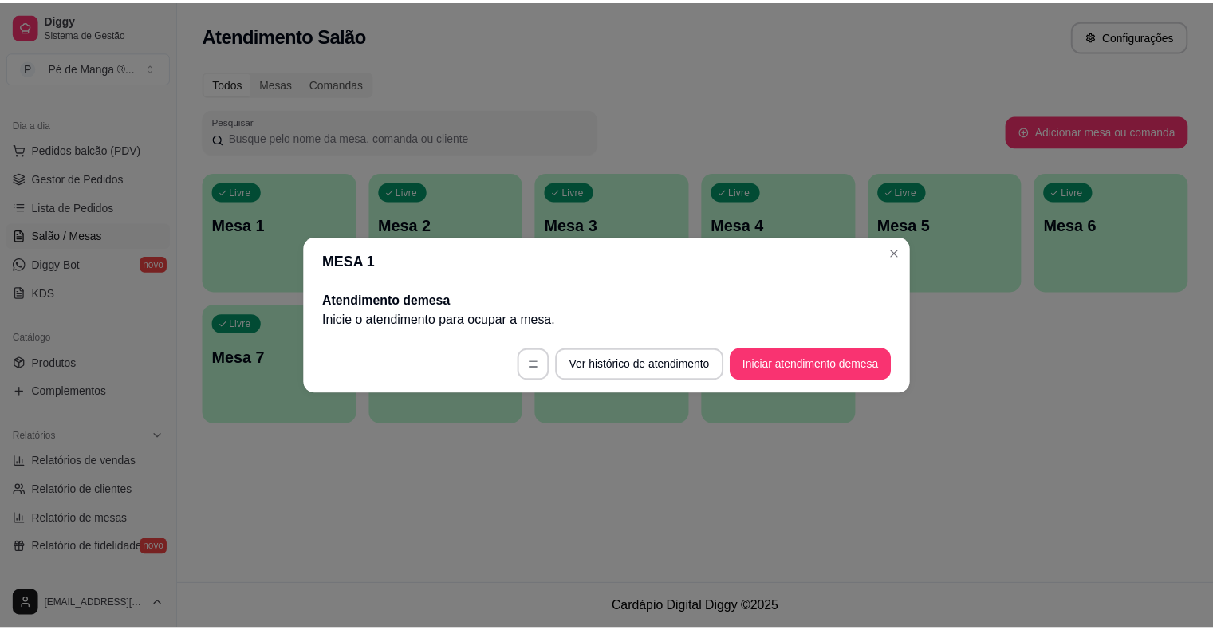
scroll to position [0, 0]
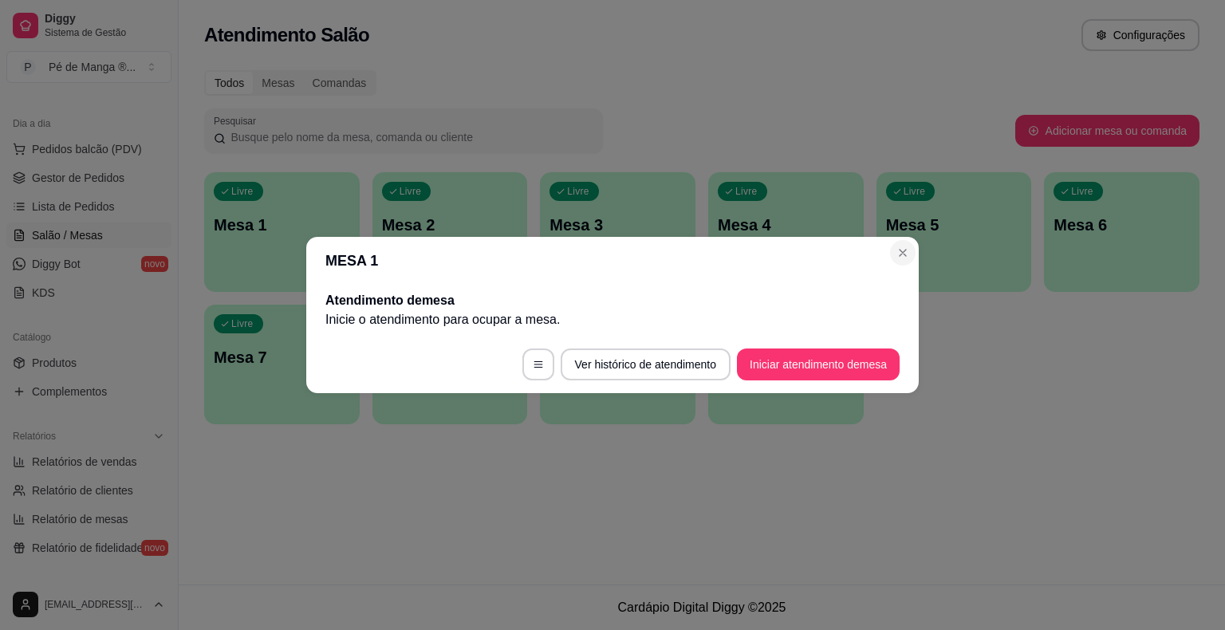
click at [892, 260] on section "MESA 1 Atendimento de mesa Inicie o atendimento para ocupar a mesa . Ver histór…" at bounding box center [612, 315] width 612 height 156
drag, startPoint x: 896, startPoint y: 240, endPoint x: 898, endPoint y: 248, distance: 8.3
click at [896, 242] on section "MESA 1 Atendimento de mesa Inicie o atendimento para ocupar a mesa . Ver histór…" at bounding box center [612, 315] width 612 height 156
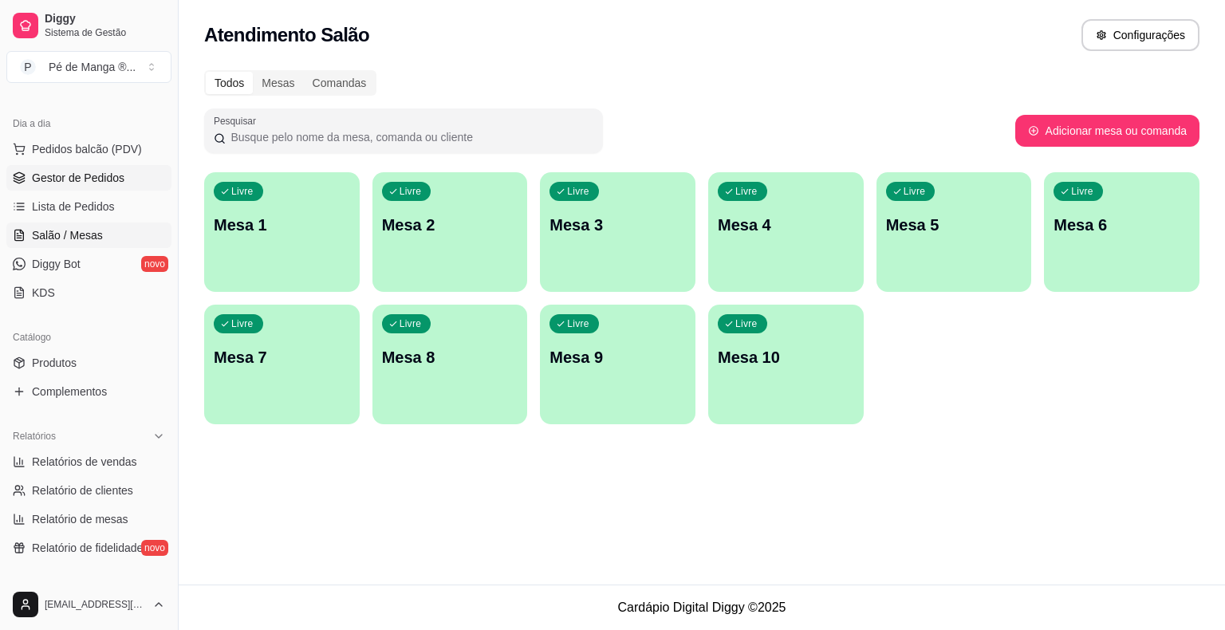
click at [114, 181] on span "Gestor de Pedidos" at bounding box center [78, 178] width 93 height 16
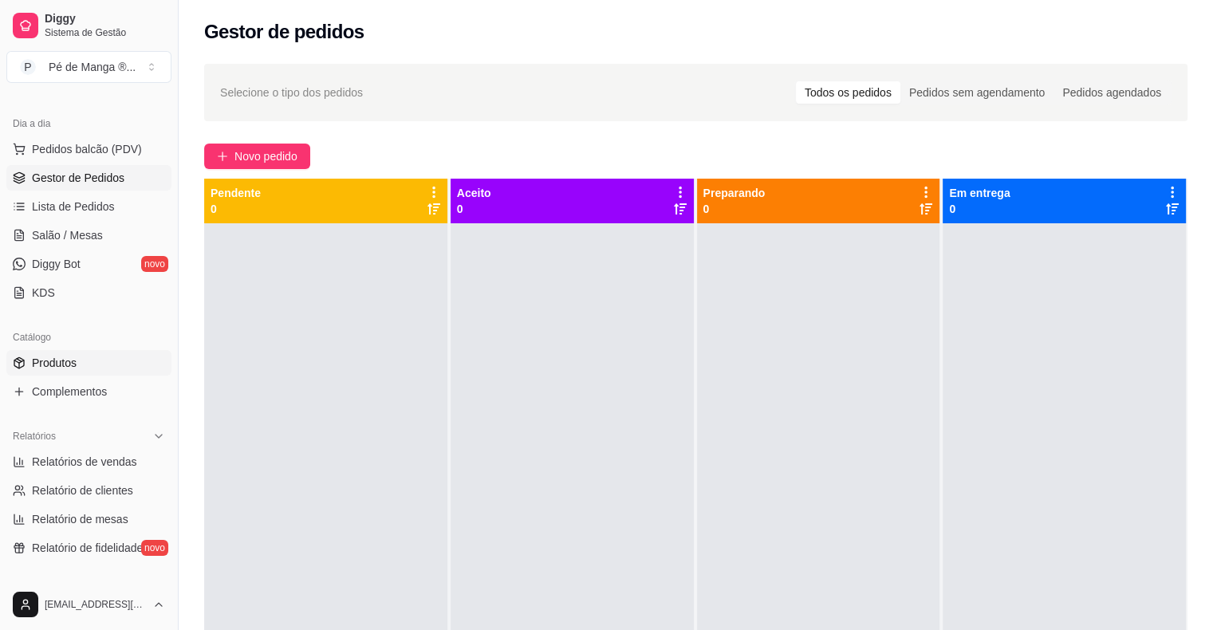
click at [50, 362] on span "Produtos" at bounding box center [54, 363] width 45 height 16
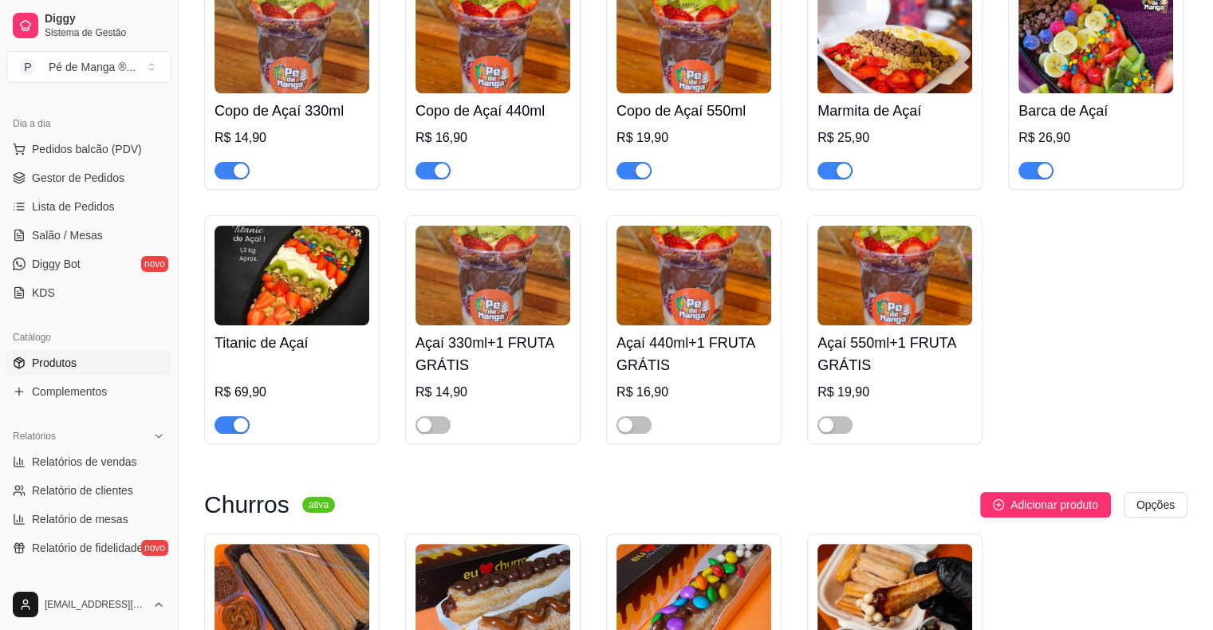
scroll to position [239, 0]
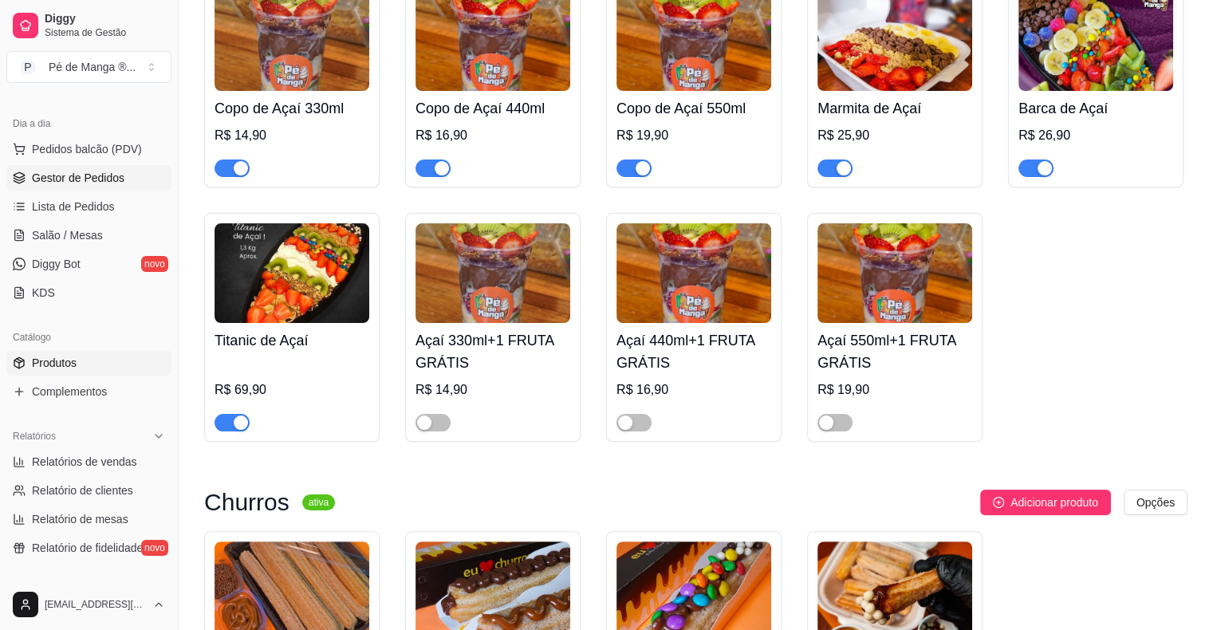
click at [146, 185] on link "Gestor de Pedidos" at bounding box center [88, 178] width 165 height 26
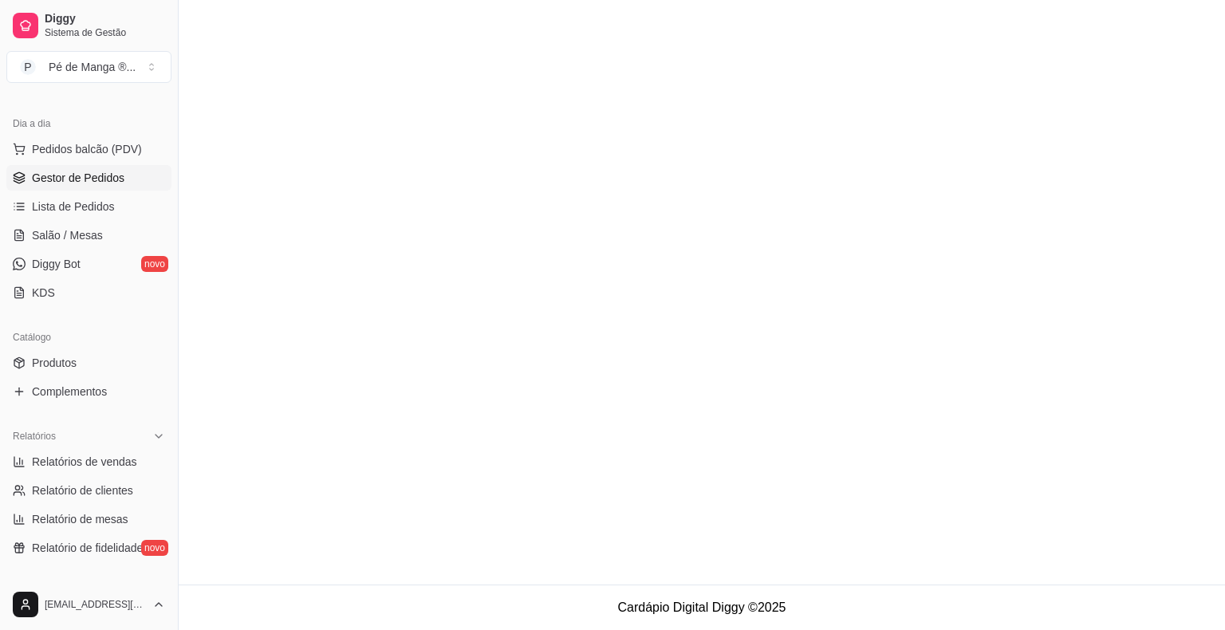
click at [128, 181] on link "Gestor de Pedidos" at bounding box center [88, 178] width 165 height 26
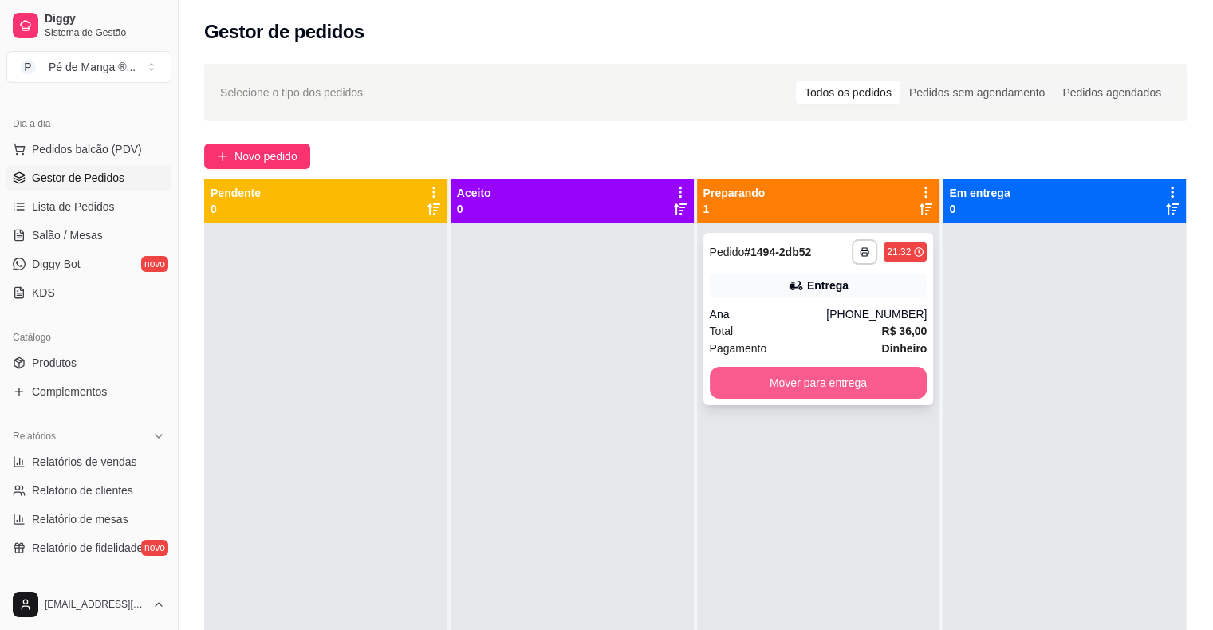
click at [746, 388] on button "Mover para entrega" at bounding box center [819, 383] width 218 height 32
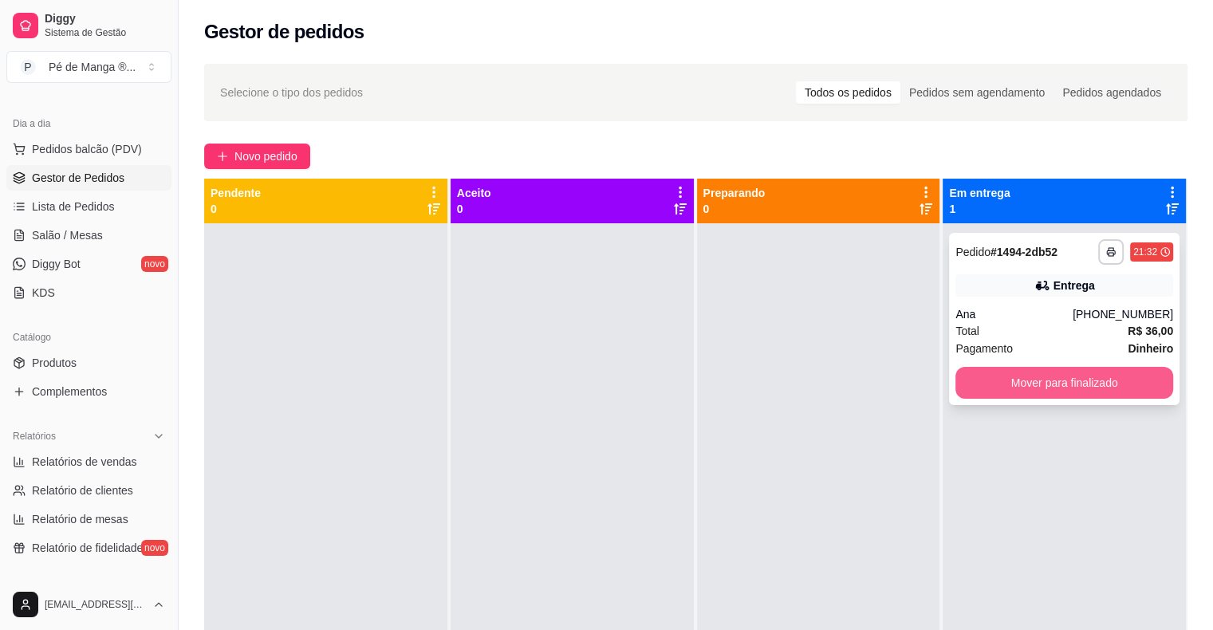
click at [1069, 380] on button "Mover para finalizado" at bounding box center [1064, 383] width 218 height 32
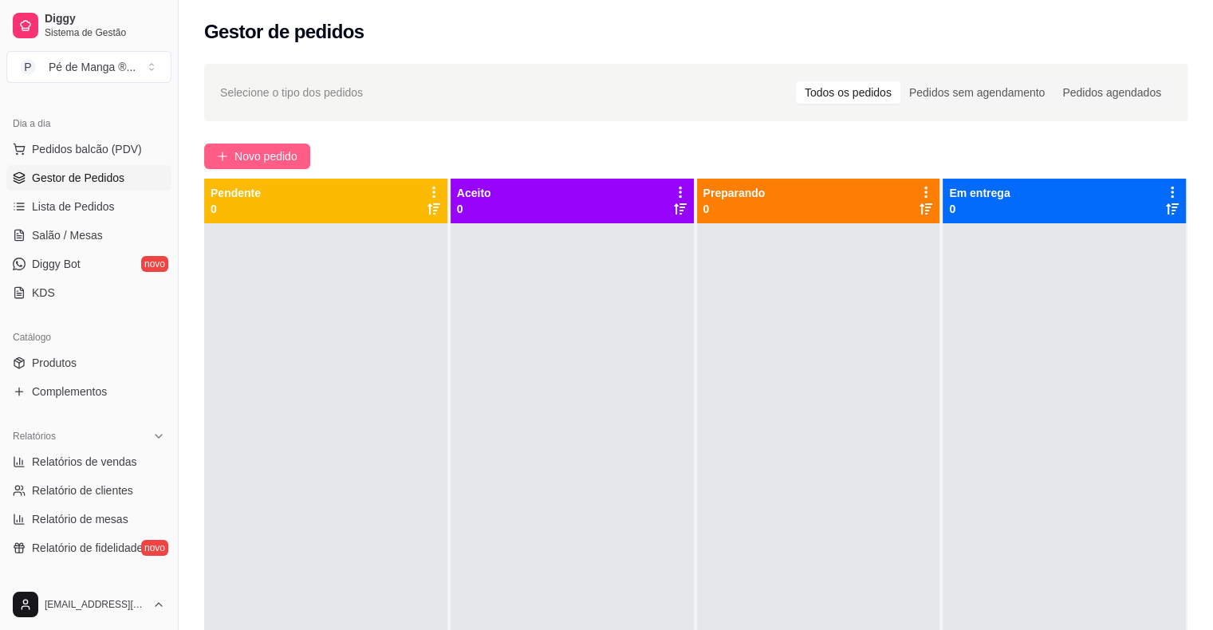
click at [274, 145] on button "Novo pedido" at bounding box center [257, 157] width 106 height 26
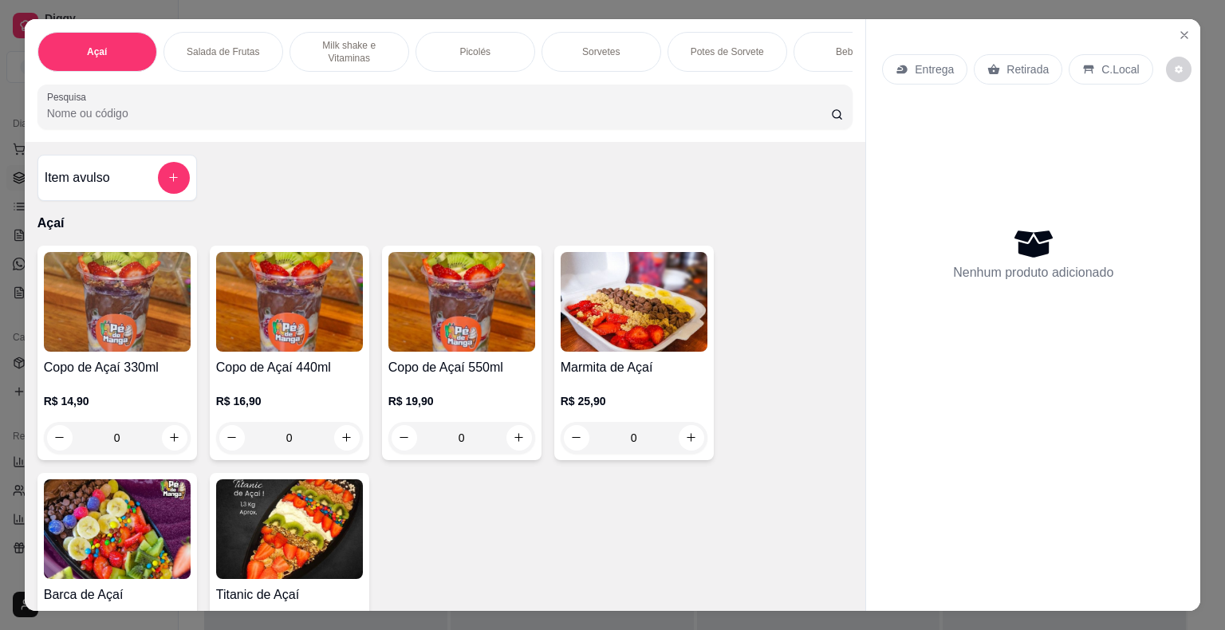
click at [322, 388] on div "R$ 16,90 0" at bounding box center [289, 415] width 147 height 77
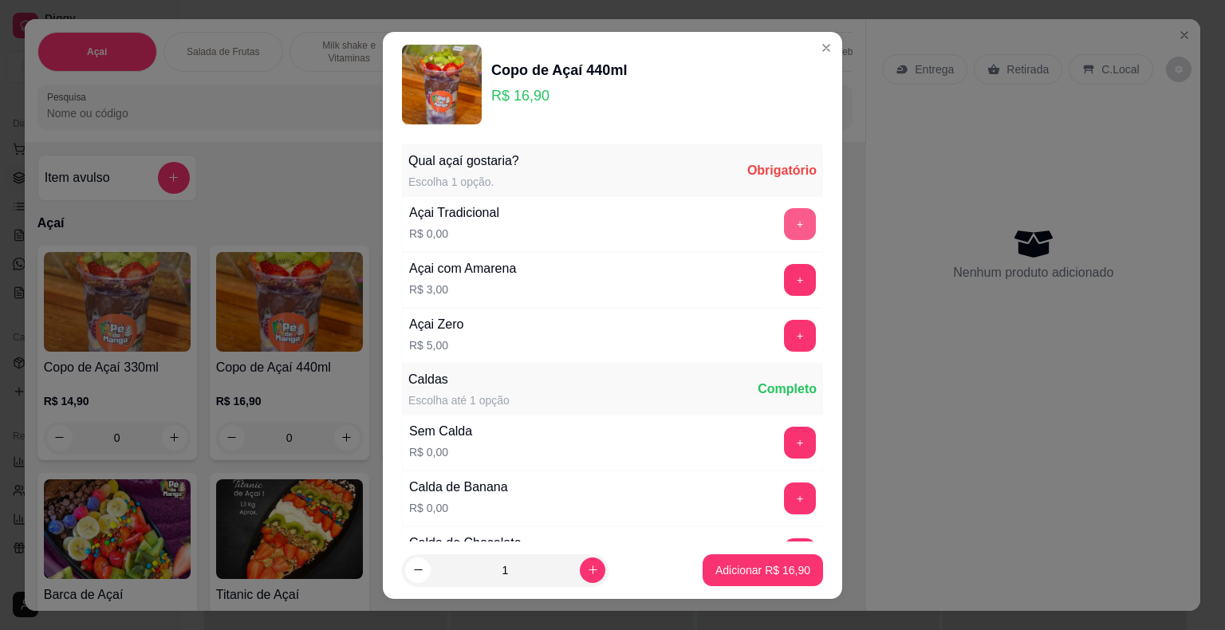
click at [784, 219] on button "+" at bounding box center [800, 224] width 32 height 32
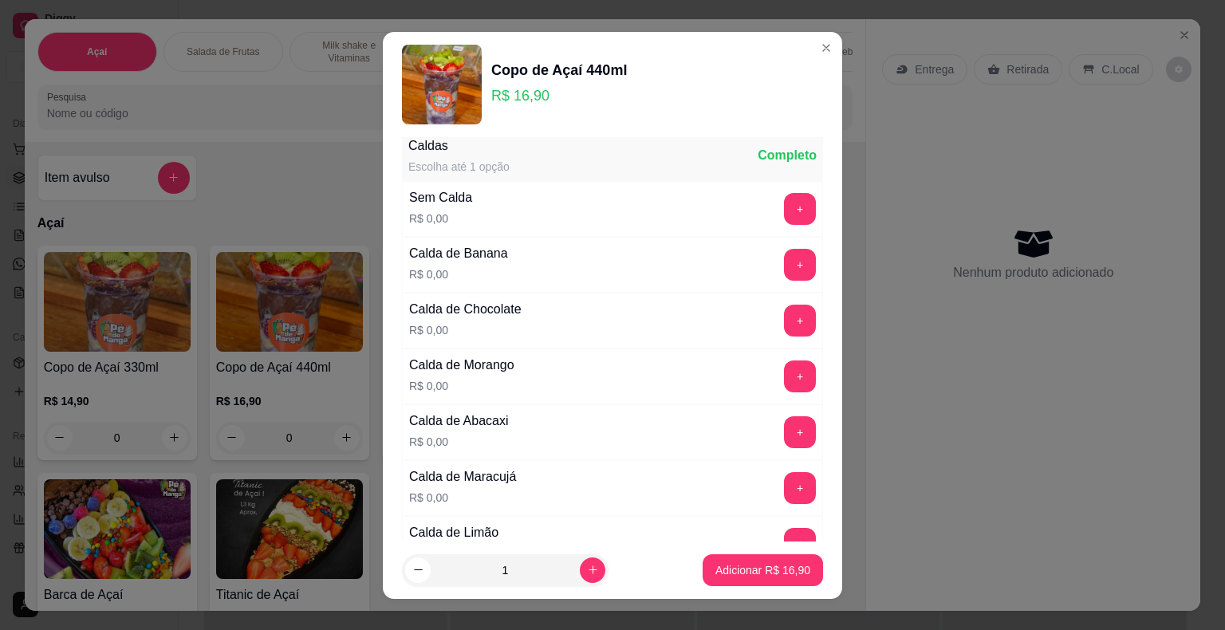
scroll to position [239, 0]
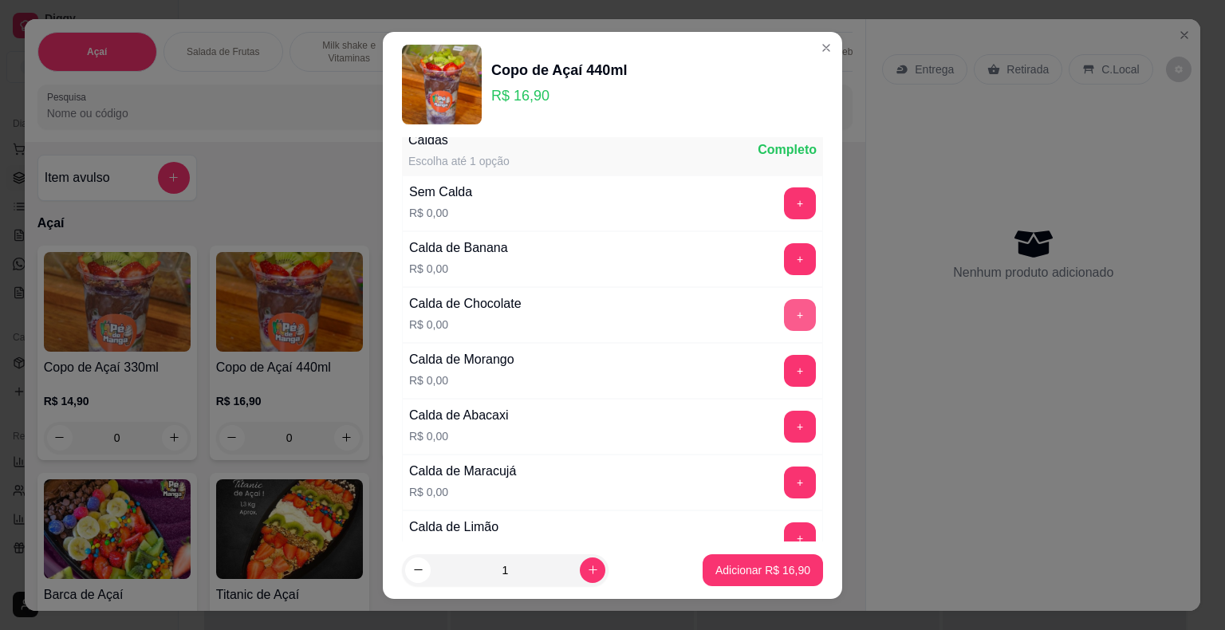
click at [784, 301] on button "+" at bounding box center [800, 315] width 32 height 32
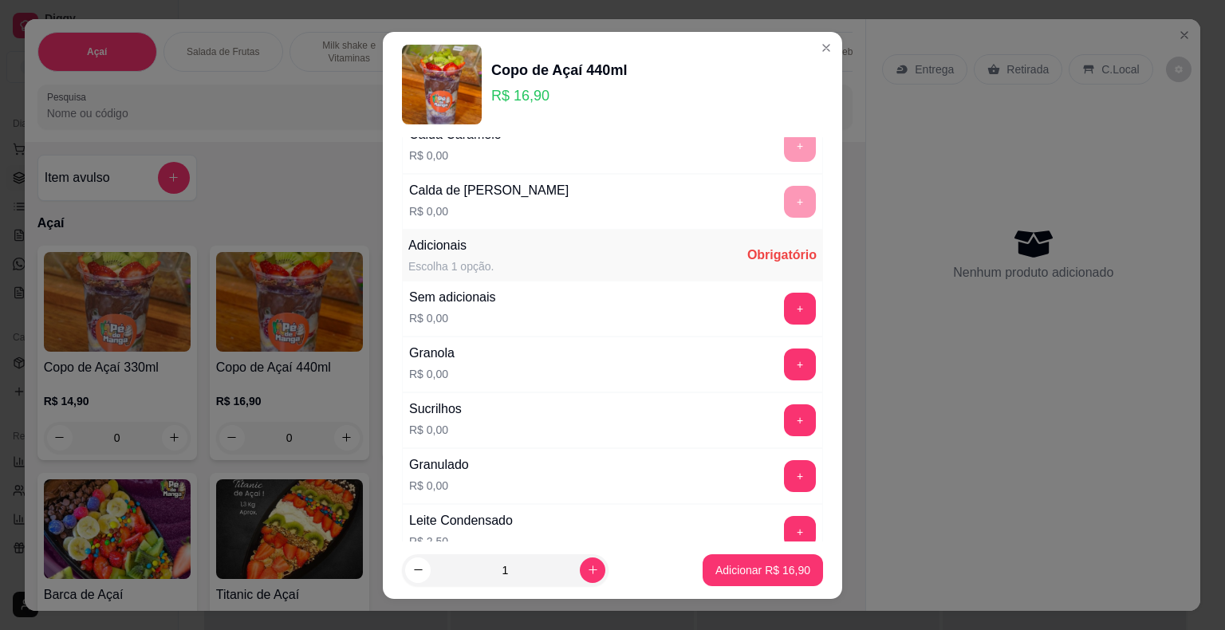
scroll to position [877, 0]
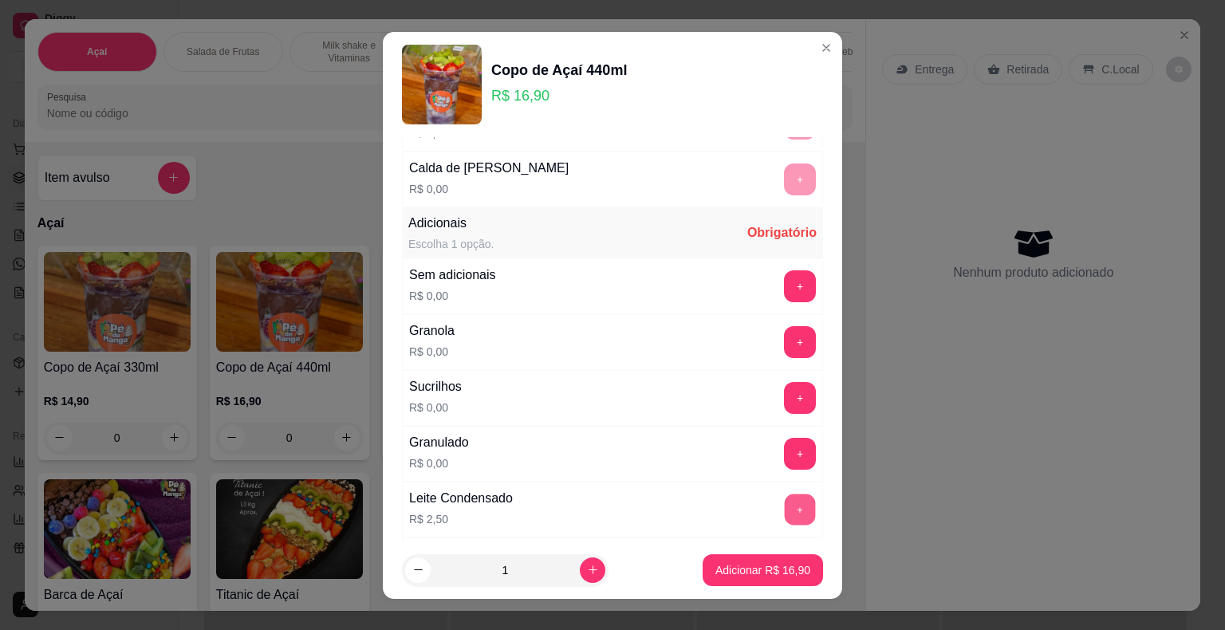
click at [785, 507] on button "+" at bounding box center [800, 509] width 31 height 31
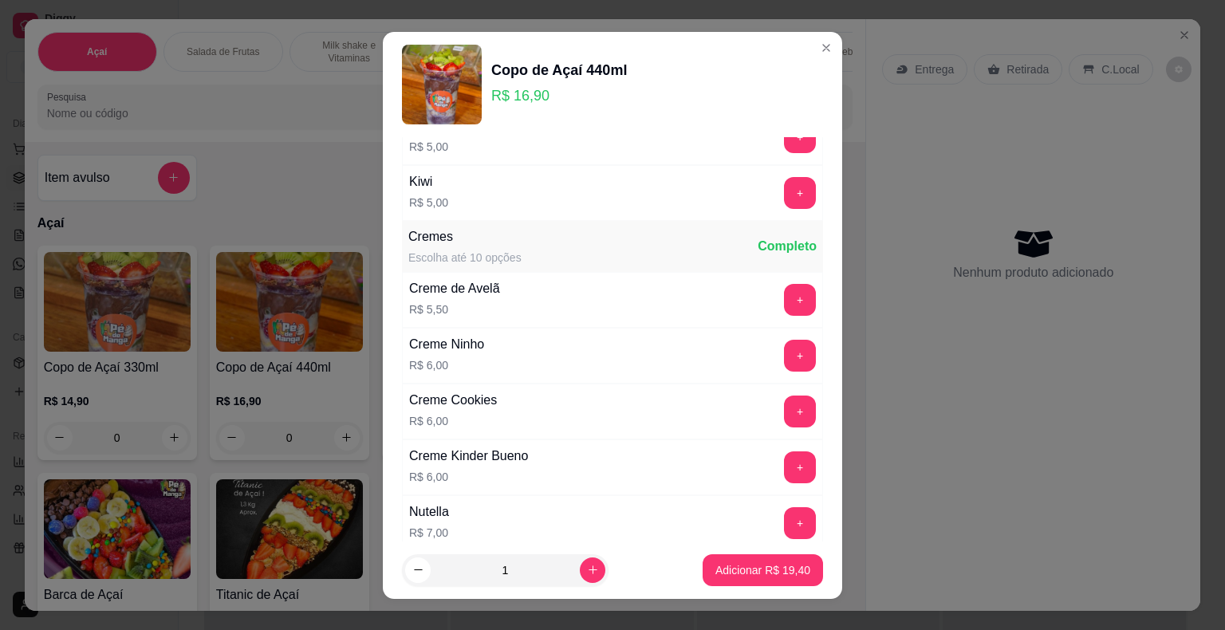
scroll to position [2020, 0]
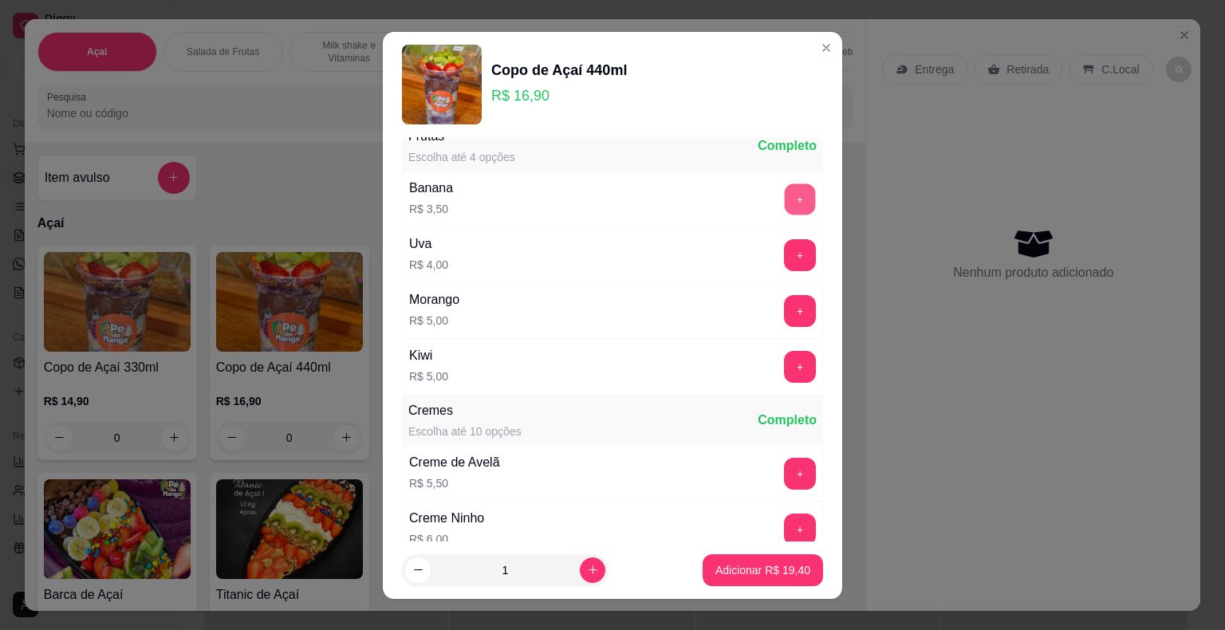
click at [785, 192] on button "+" at bounding box center [800, 198] width 31 height 31
click at [759, 574] on p "Adicionar R$ 22,90" at bounding box center [762, 570] width 95 height 16
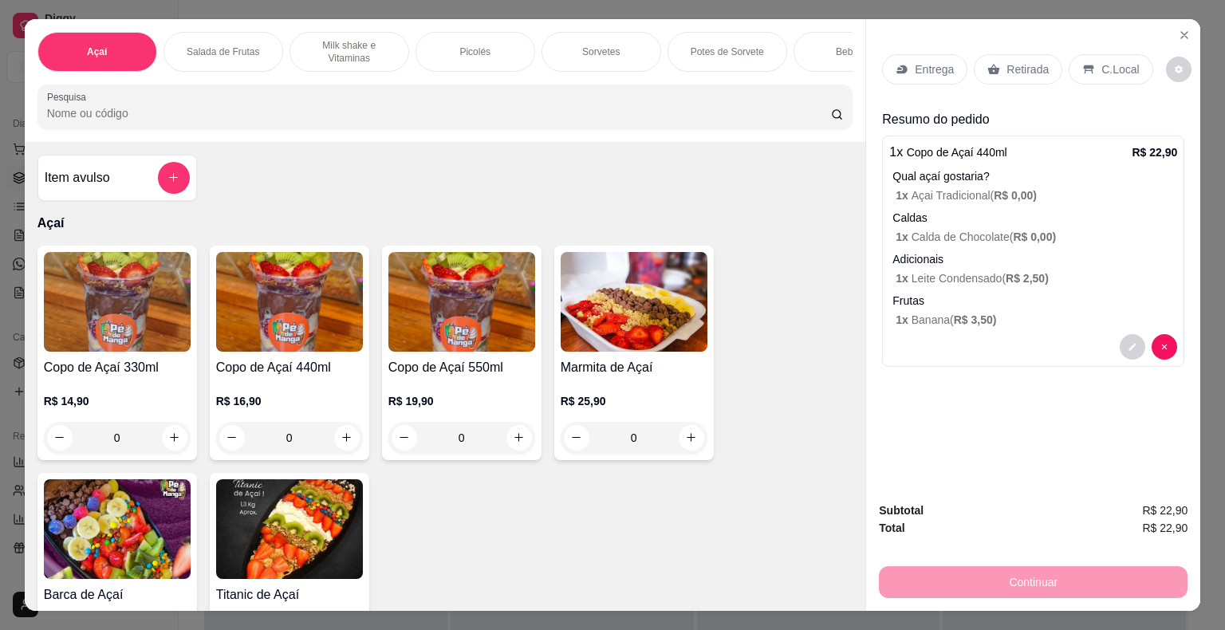
click at [245, 327] on img at bounding box center [289, 302] width 147 height 100
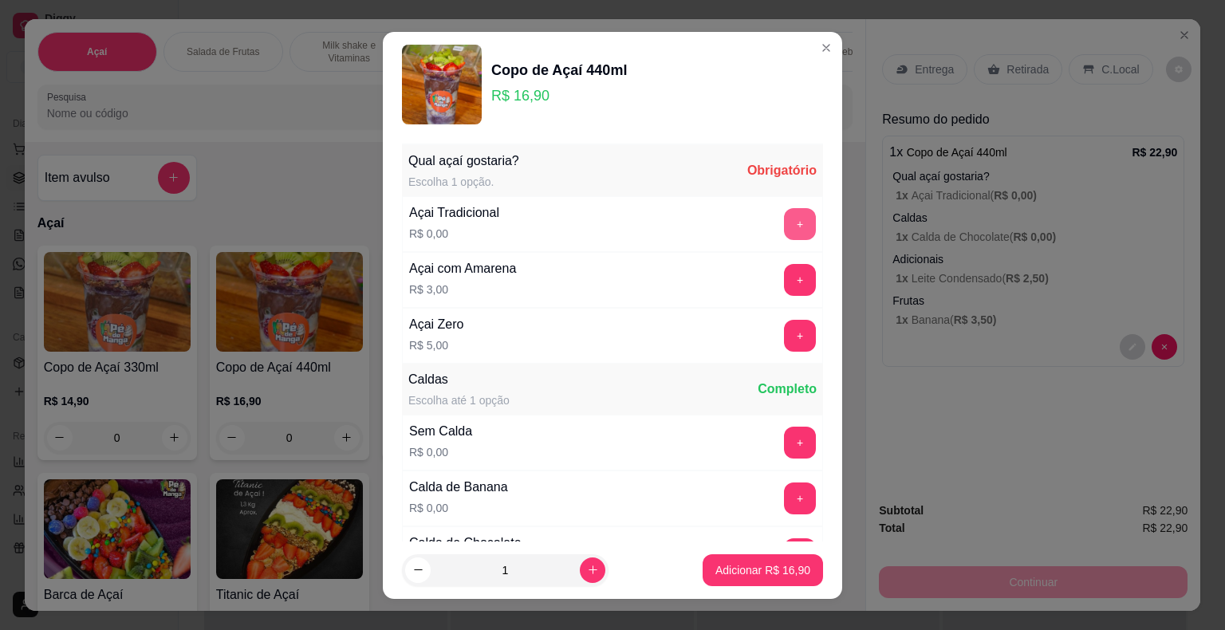
click at [784, 222] on button "+" at bounding box center [800, 224] width 32 height 32
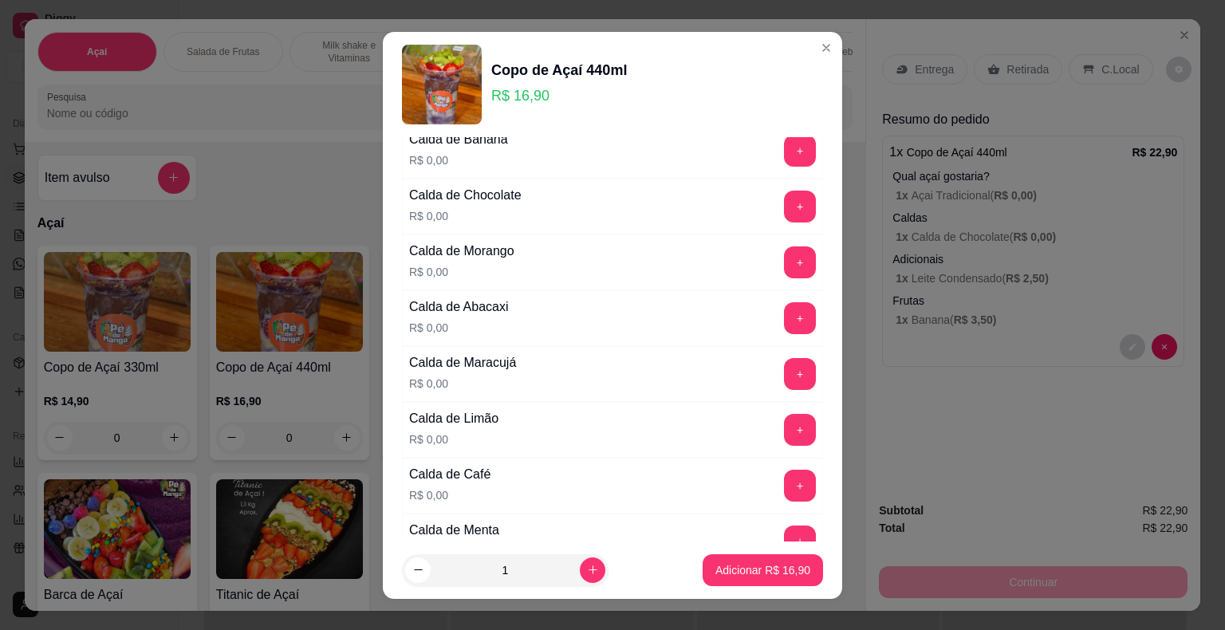
scroll to position [399, 0]
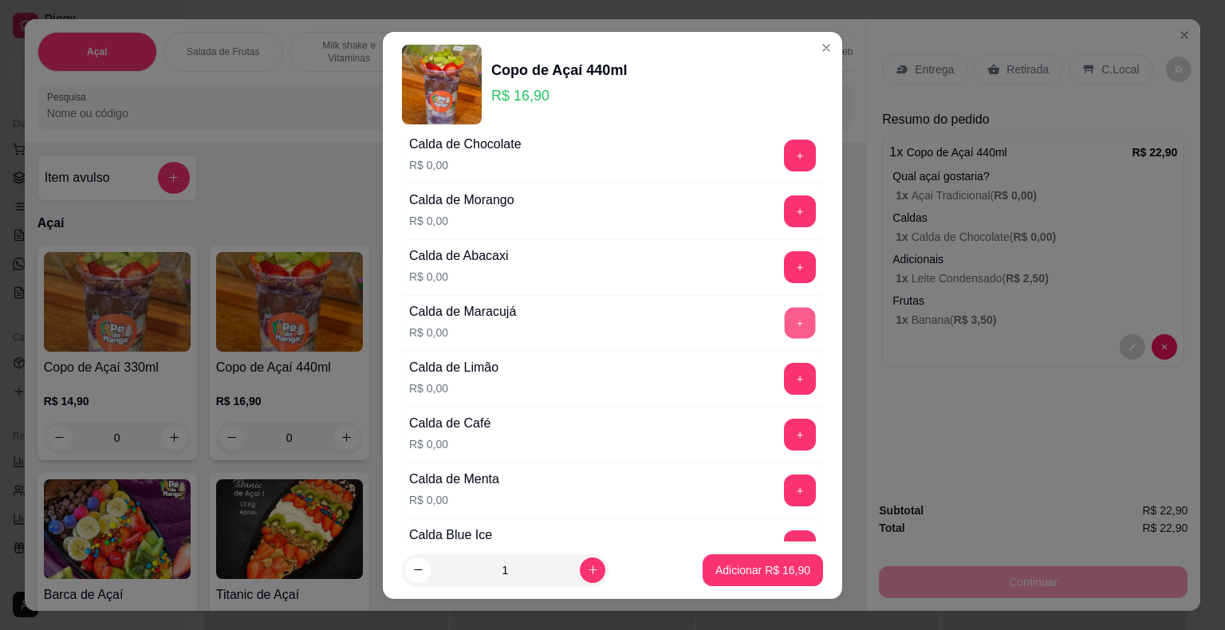
click at [785, 325] on button "+" at bounding box center [800, 322] width 31 height 31
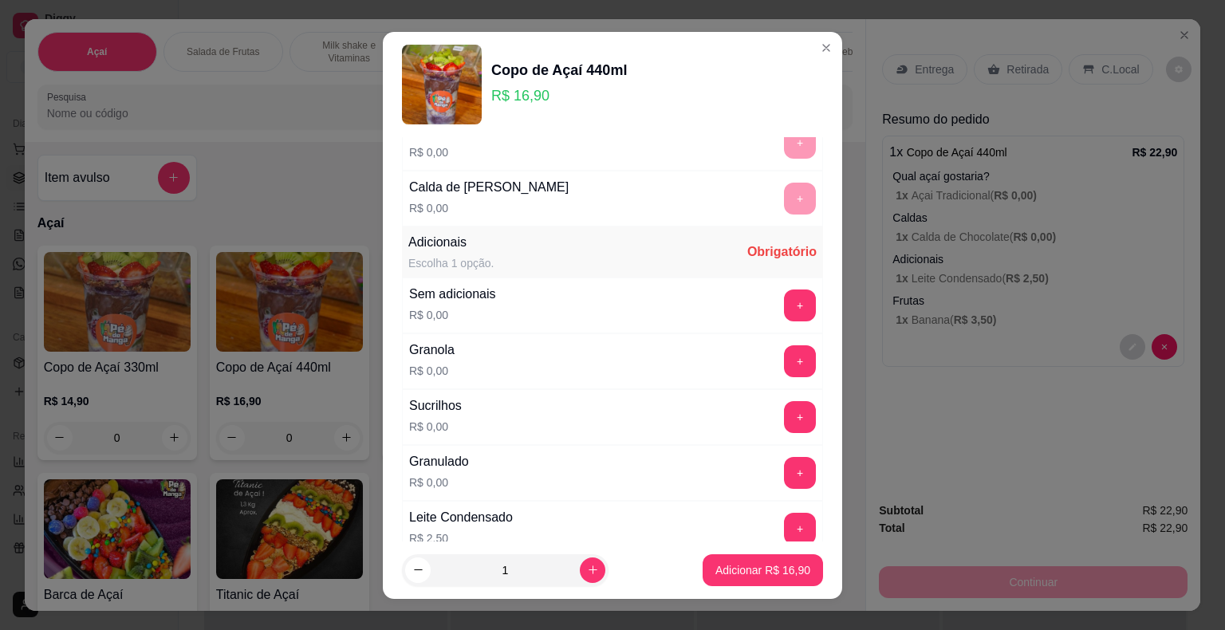
scroll to position [1037, 0]
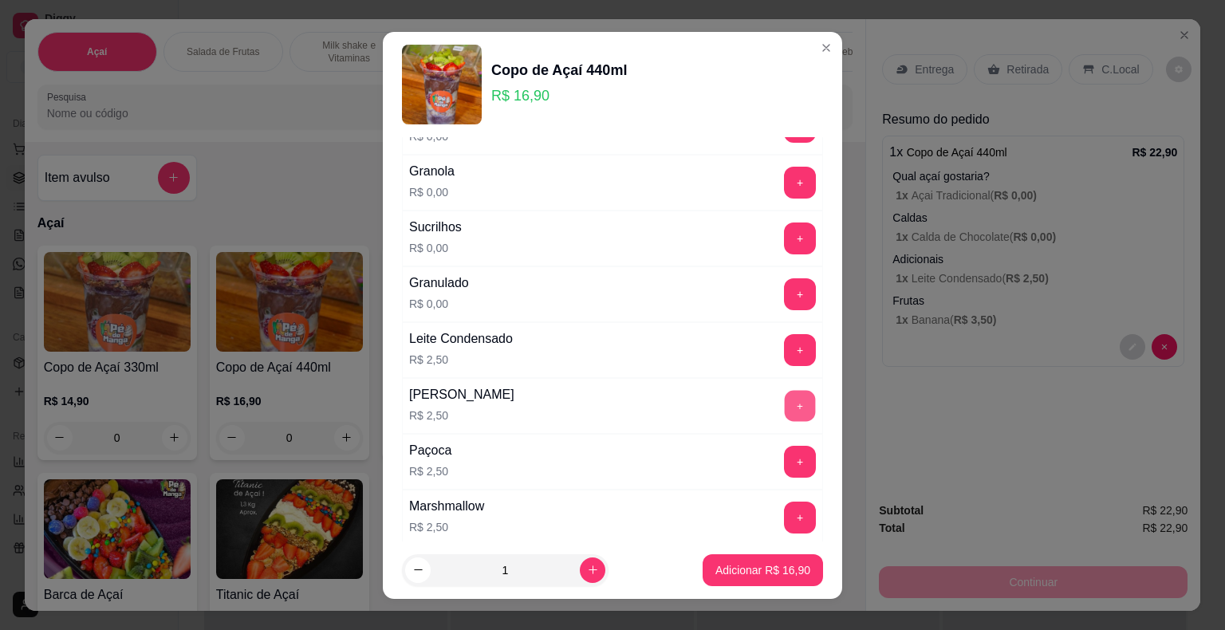
click at [785, 391] on button "+" at bounding box center [800, 405] width 31 height 31
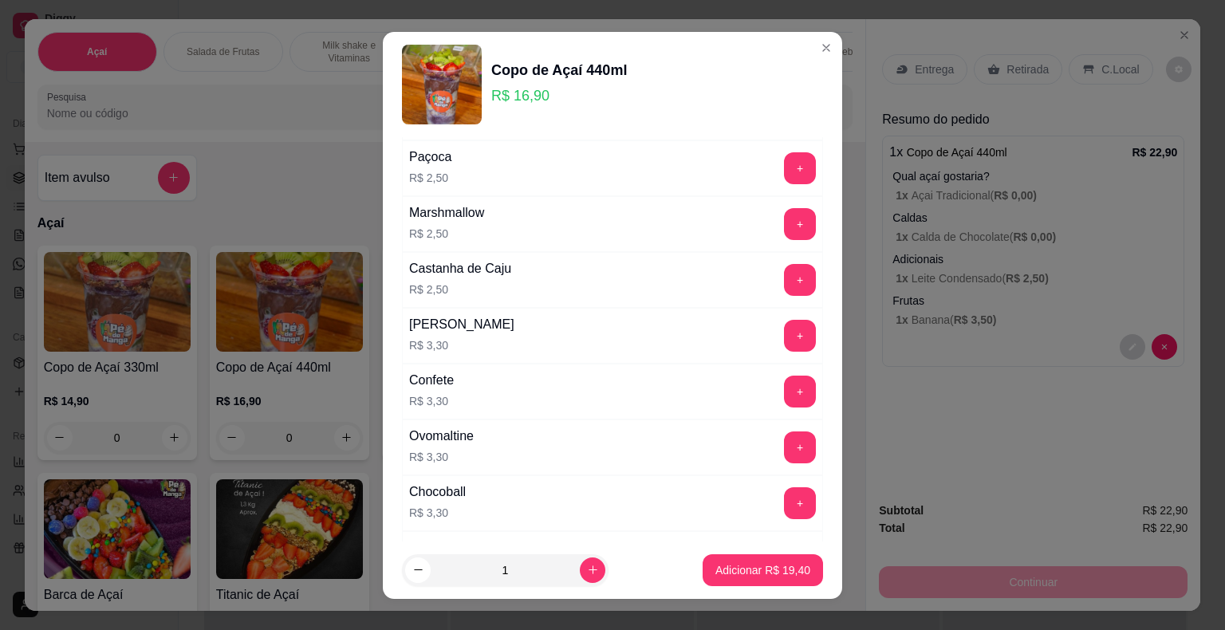
scroll to position [1754, 0]
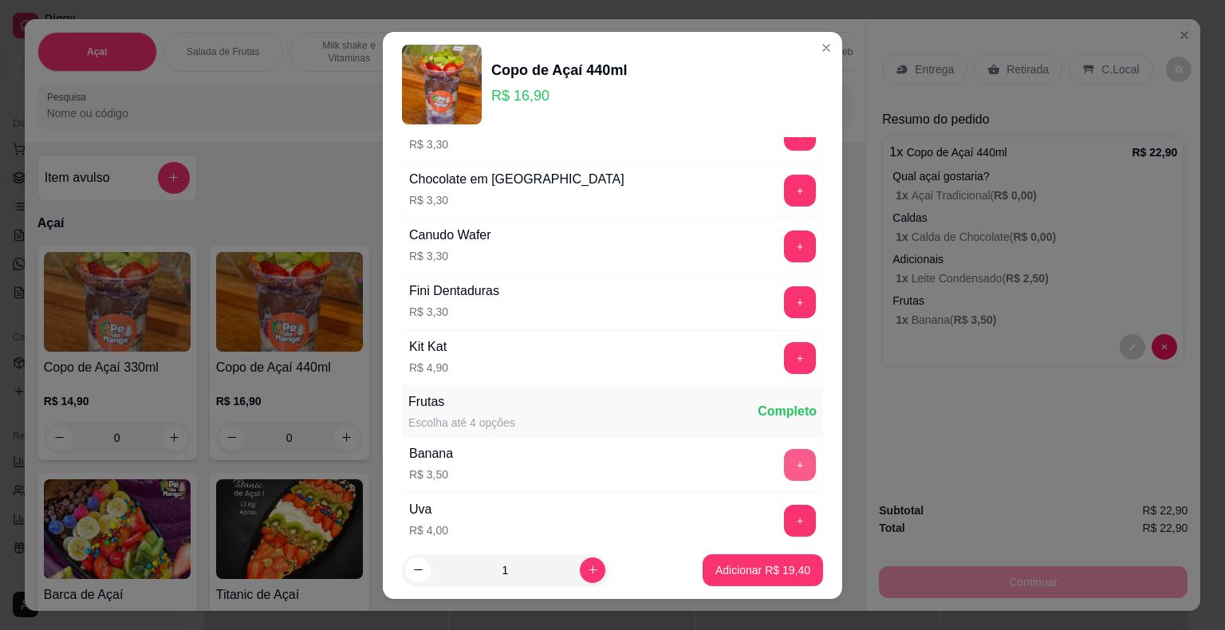
click at [784, 449] on button "+" at bounding box center [800, 465] width 32 height 32
click at [788, 581] on button "Adicionar R$ 22,90" at bounding box center [762, 569] width 117 height 31
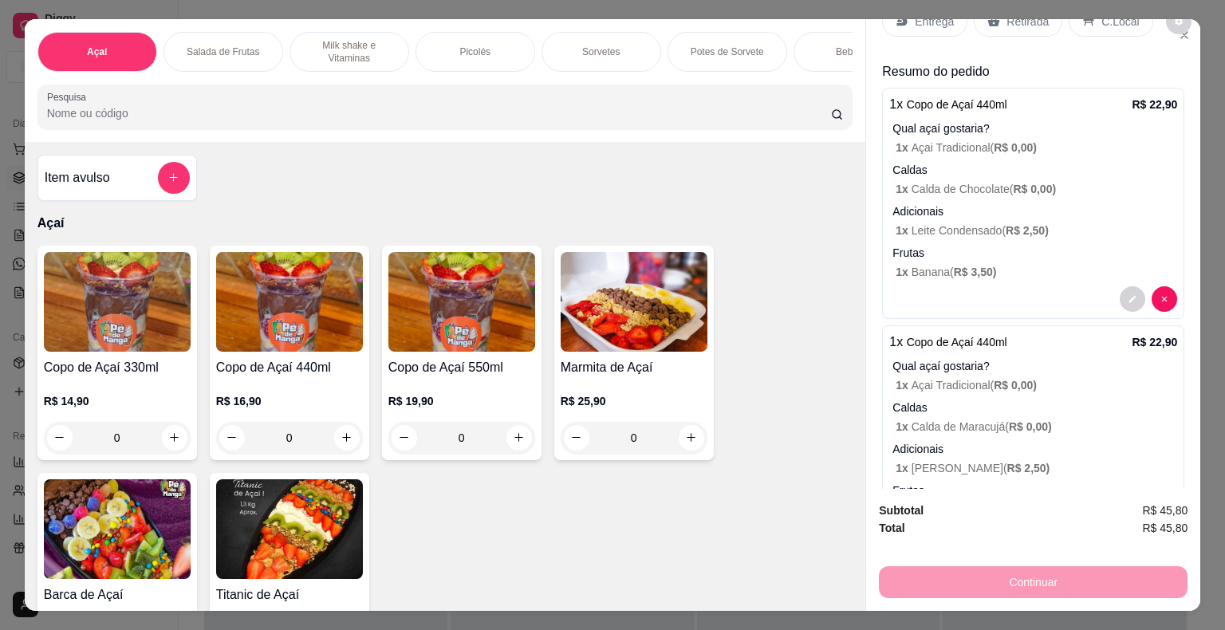
scroll to position [136, 0]
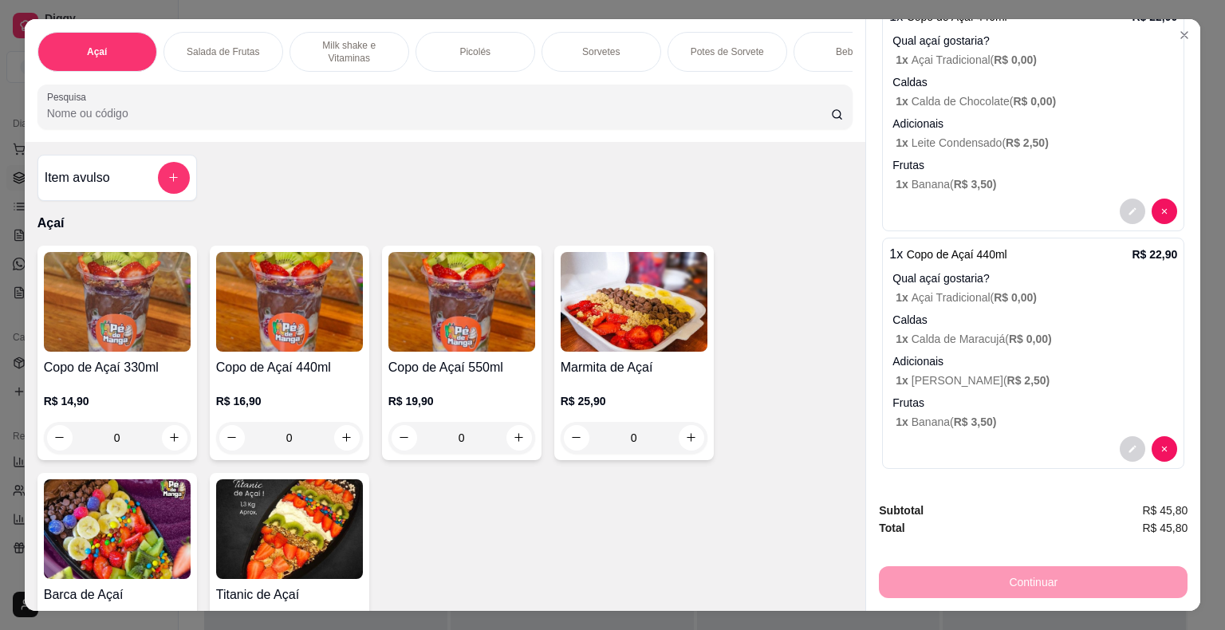
click at [989, 405] on div "Frutas 1 x Banana ( R$ 3,50 )" at bounding box center [1034, 412] width 285 height 35
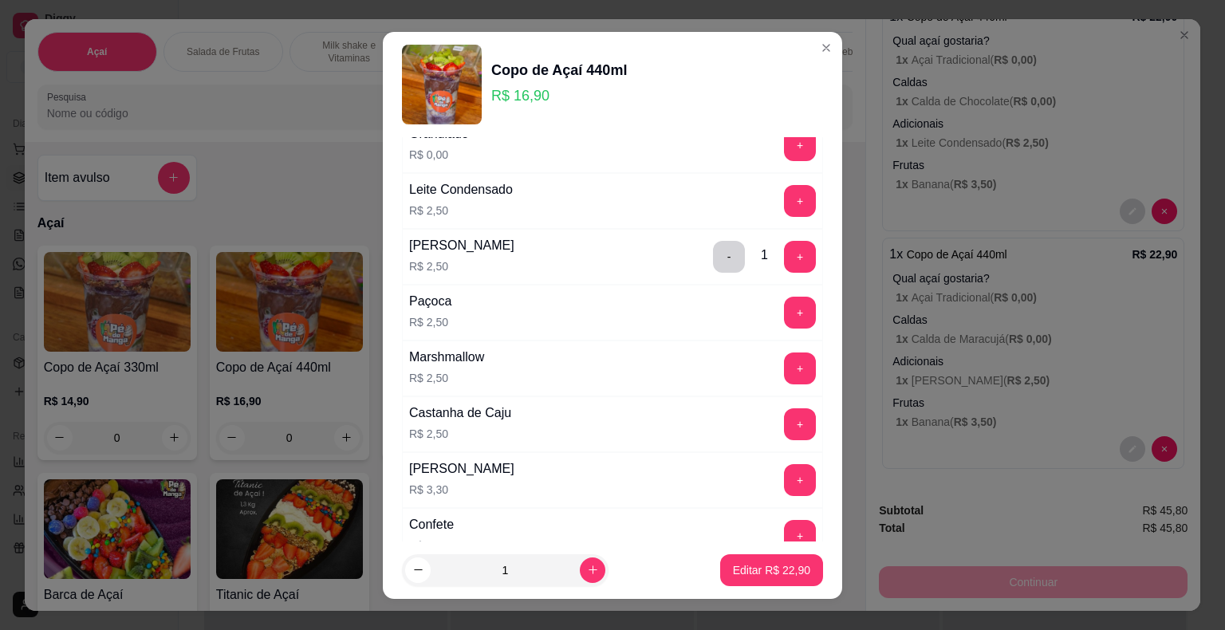
scroll to position [1196, 0]
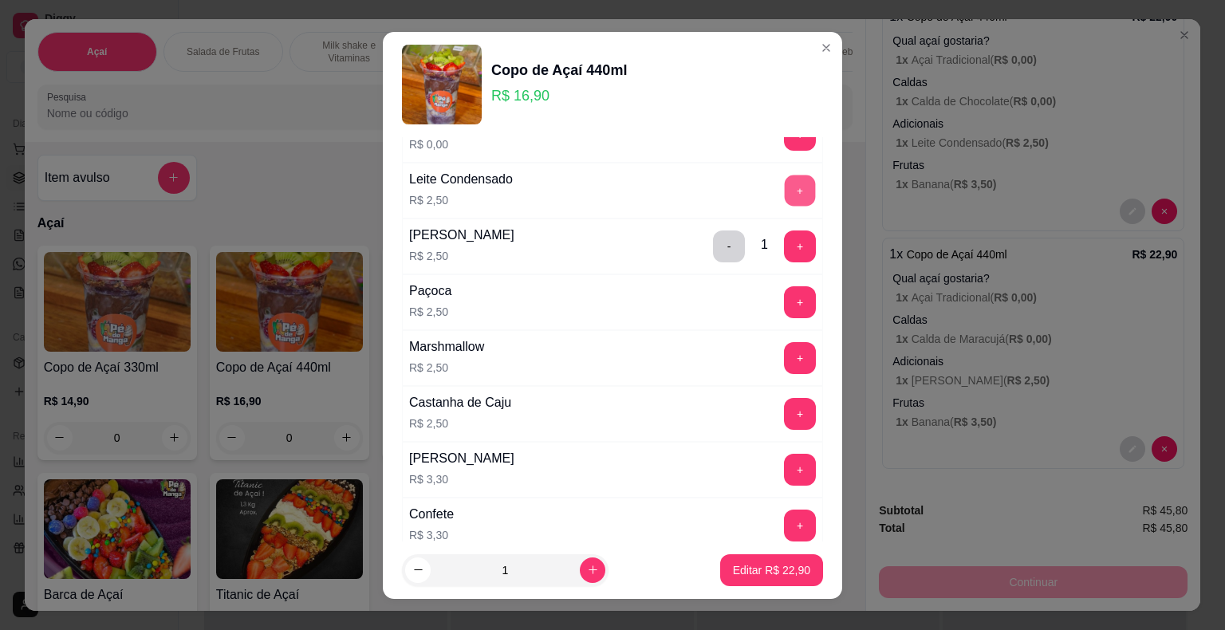
click at [785, 179] on button "+" at bounding box center [800, 190] width 31 height 31
click at [713, 241] on button "-" at bounding box center [729, 246] width 32 height 32
click at [756, 569] on p "Editar R$ 22,90" at bounding box center [771, 570] width 77 height 16
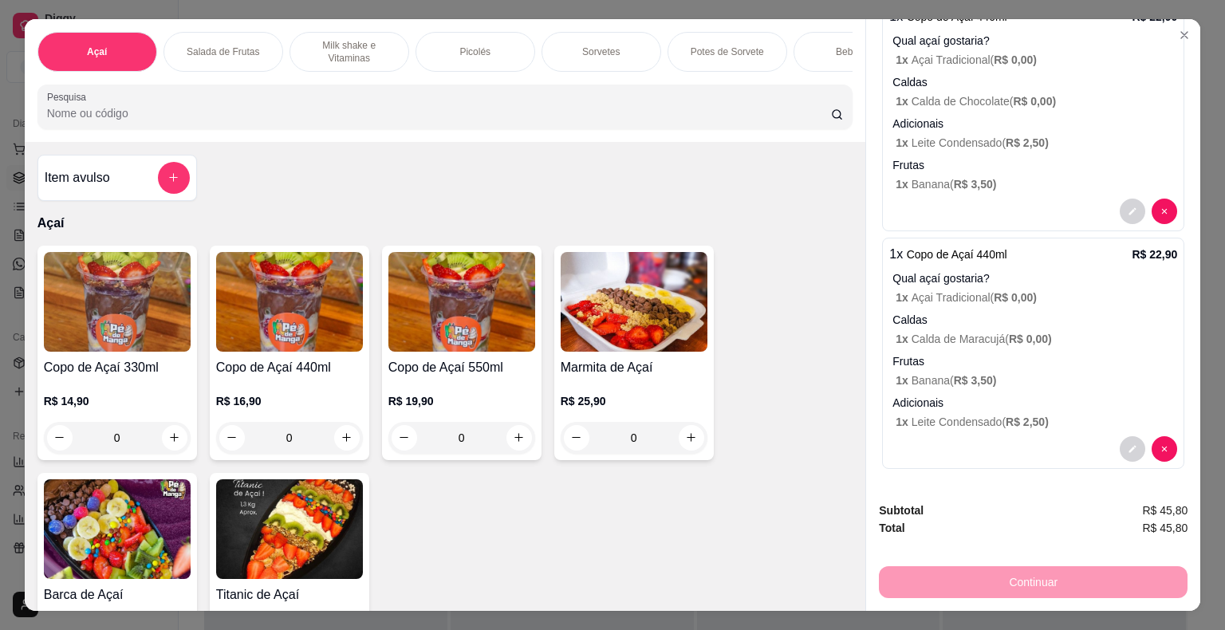
click at [492, 364] on h4 "Copo de Açaí 550ml" at bounding box center [461, 367] width 147 height 19
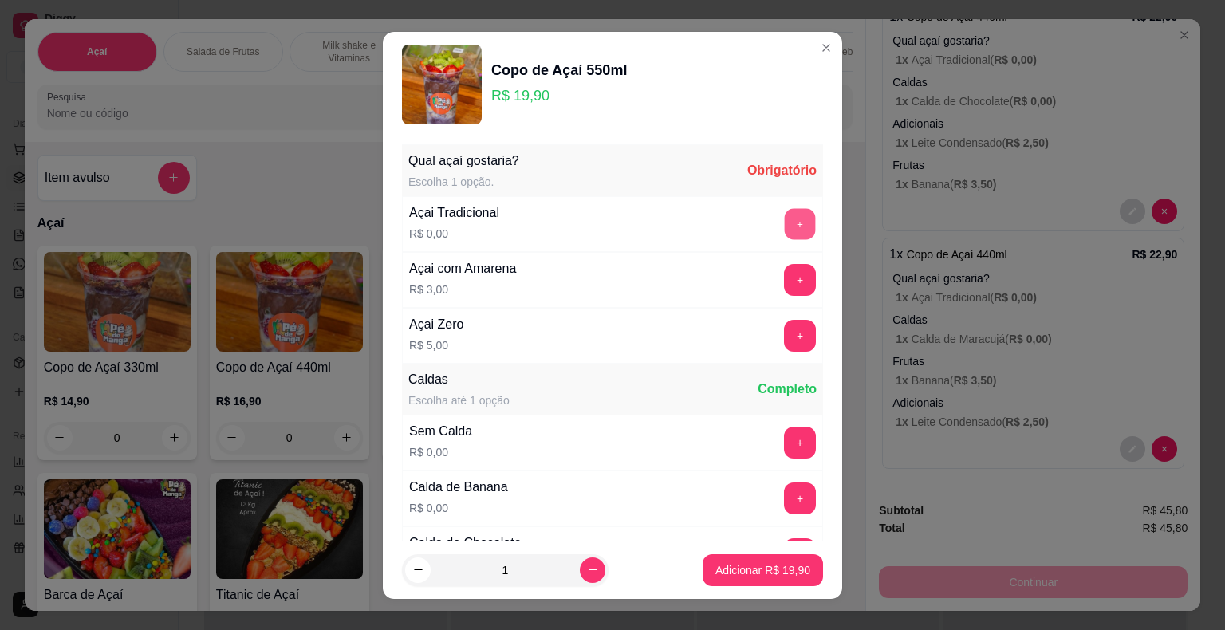
click at [785, 224] on button "+" at bounding box center [800, 223] width 31 height 31
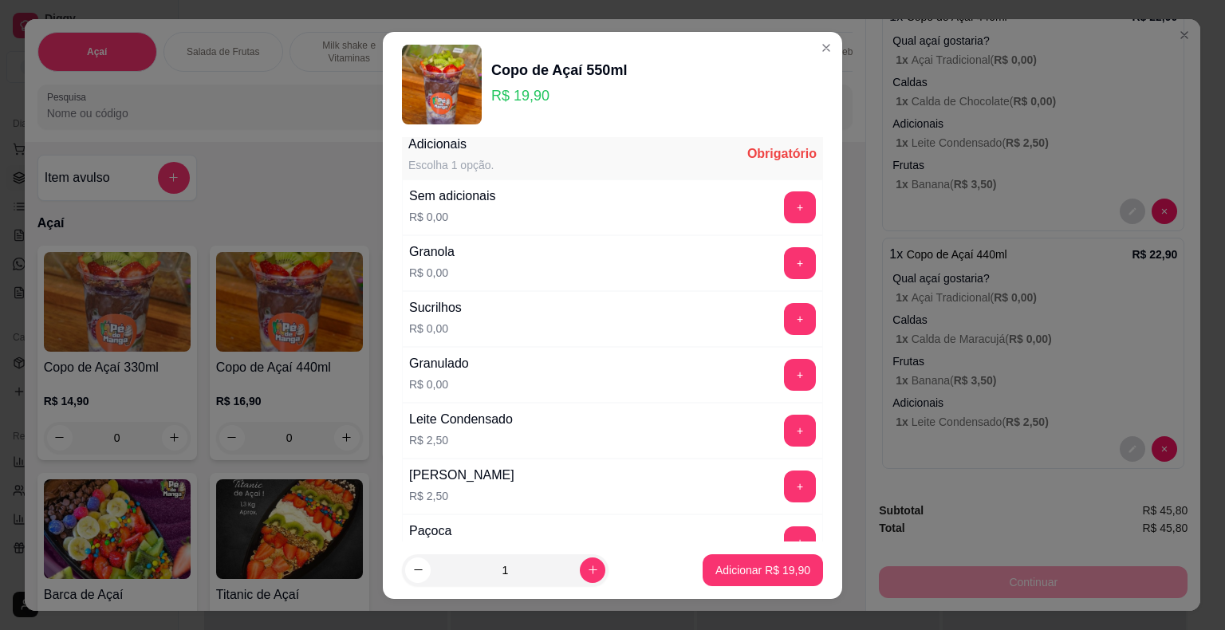
scroll to position [957, 0]
click at [785, 416] on button "+" at bounding box center [800, 429] width 31 height 31
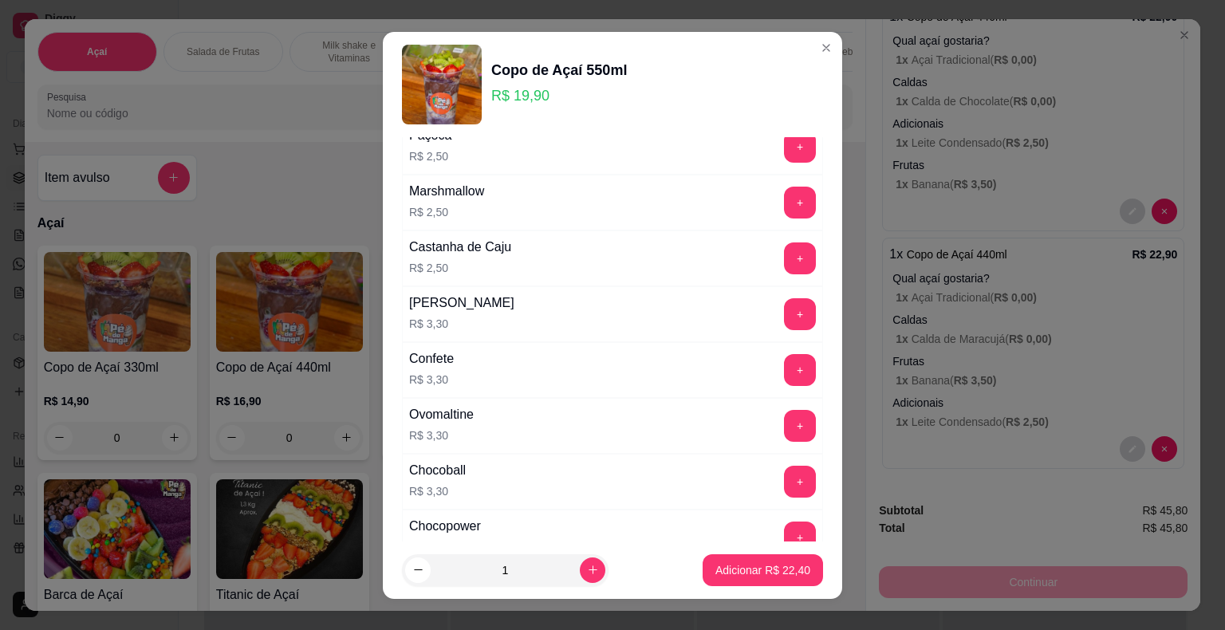
scroll to position [1356, 0]
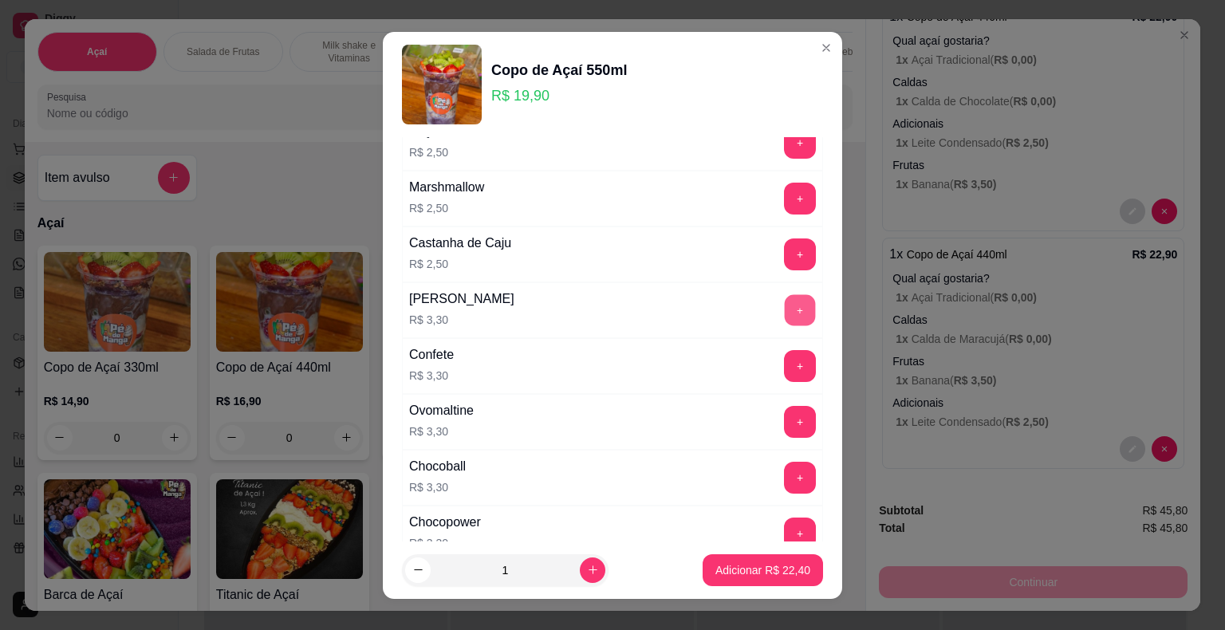
click at [785, 298] on button "+" at bounding box center [800, 309] width 31 height 31
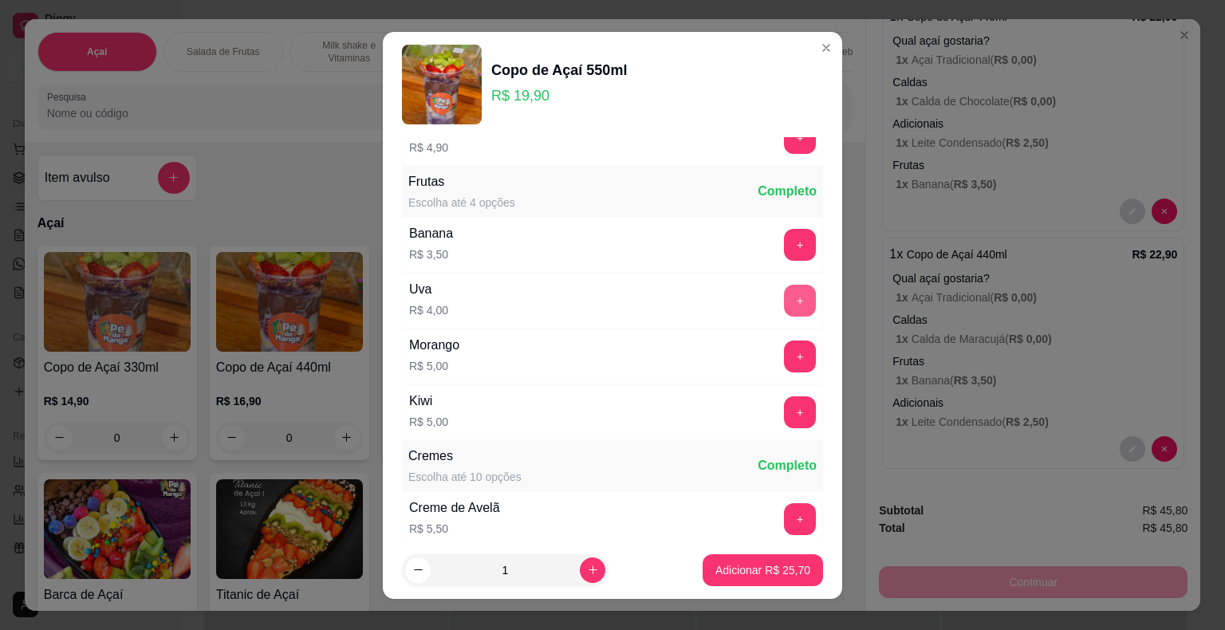
scroll to position [1914, 0]
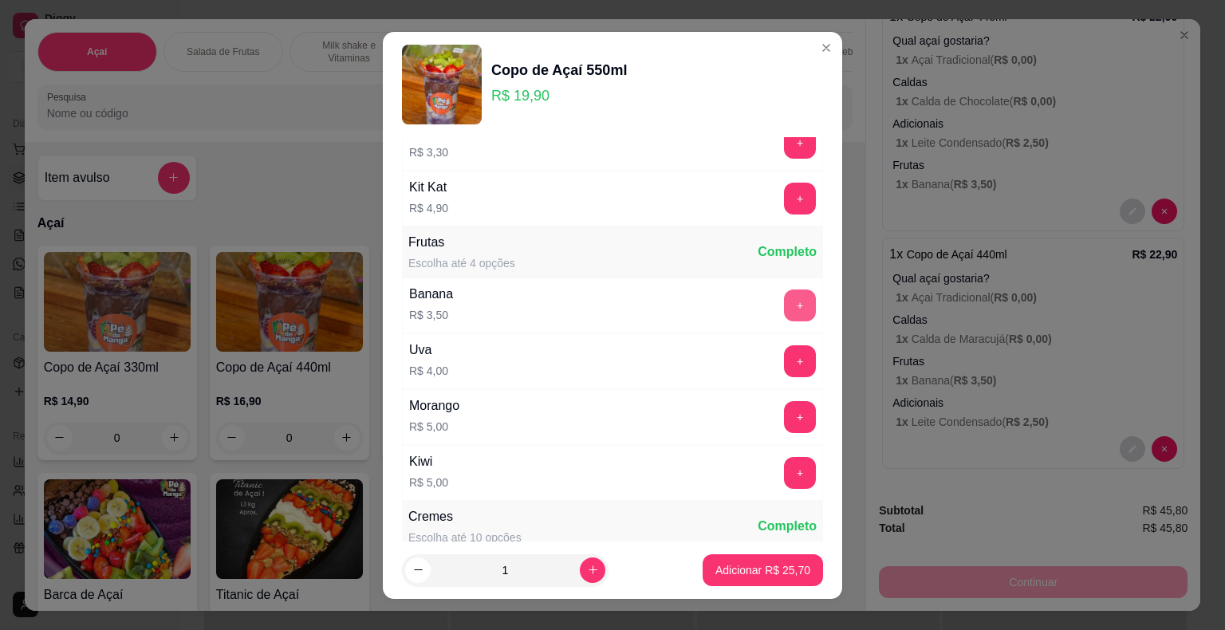
click at [784, 292] on button "+" at bounding box center [800, 305] width 32 height 32
click at [762, 570] on p "Adicionar R$ 29,20" at bounding box center [762, 570] width 95 height 16
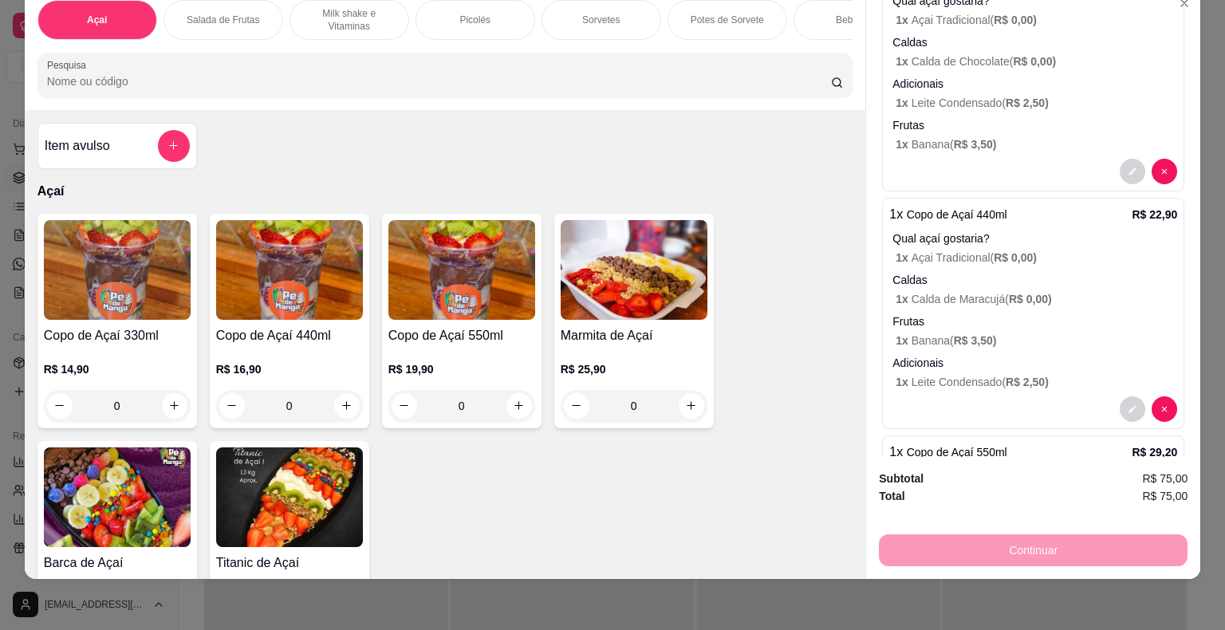
scroll to position [0, 0]
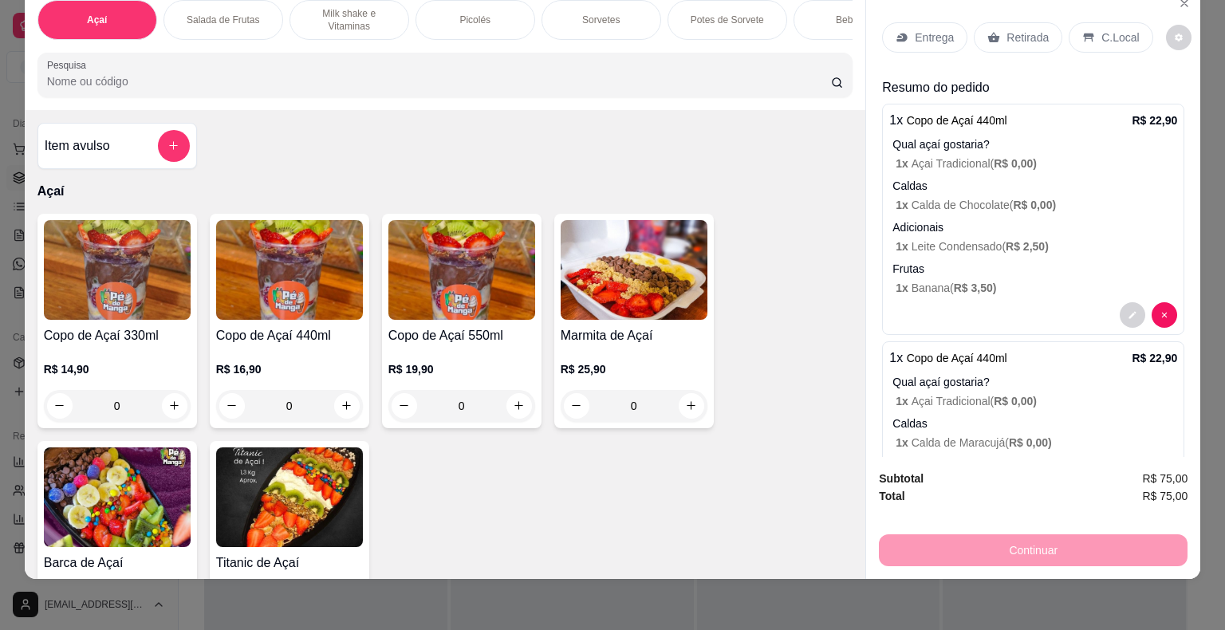
click at [925, 30] on p "Entrega" at bounding box center [934, 38] width 39 height 16
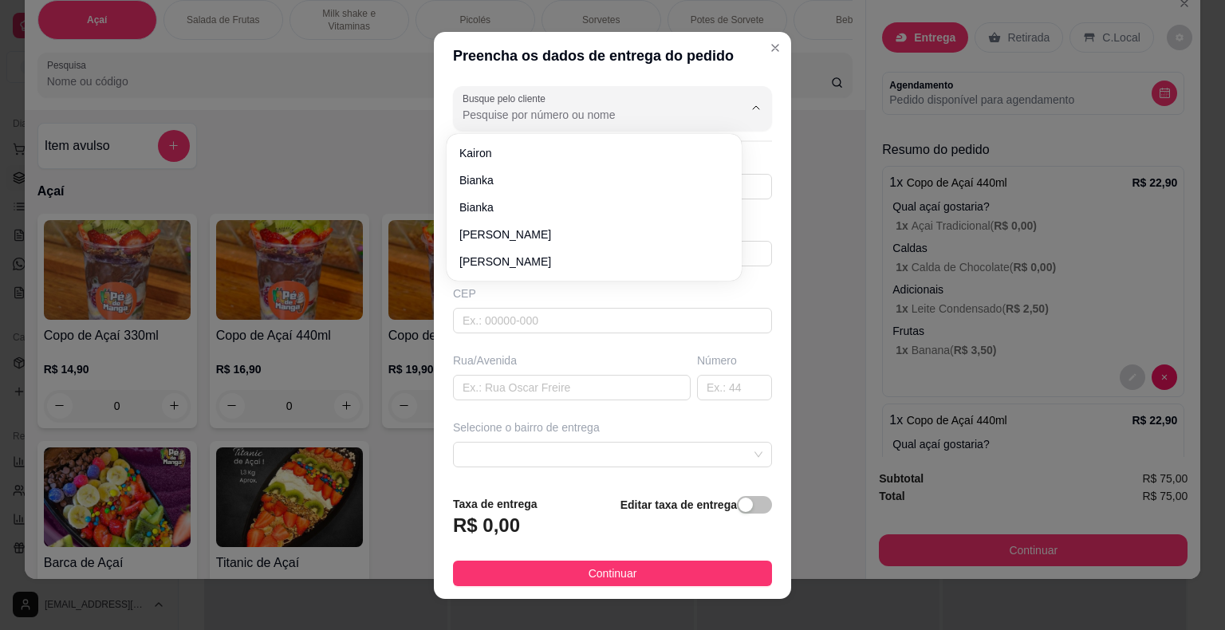
click at [540, 116] on input "Busque pelo cliente" at bounding box center [590, 115] width 255 height 16
click at [533, 117] on input "Busque pelo cliente" at bounding box center [590, 115] width 255 height 16
paste input "15 99630-2530"
type input "15 99630-2530"
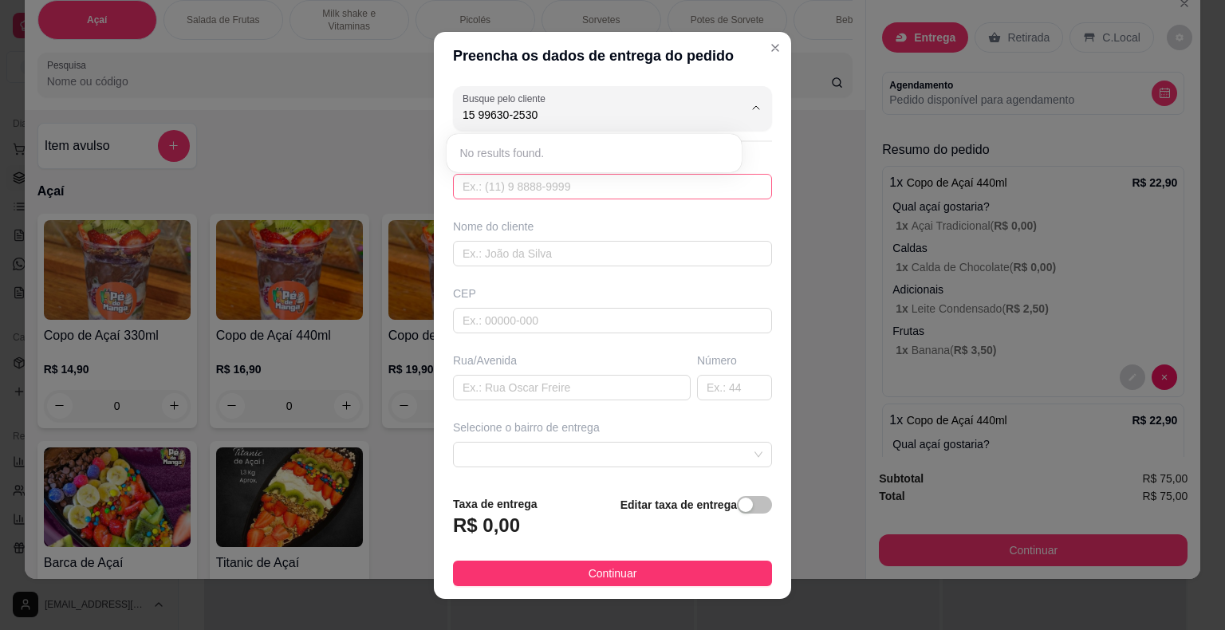
click at [565, 181] on input "text" at bounding box center [612, 187] width 319 height 26
paste input "15 99630-2530"
type input "15 99630-2530"
click at [751, 230] on div "Busque pelo cliente 15 99630-2530 Número de contato Nome do cliente CEP Rua/Ave…" at bounding box center [612, 281] width 357 height 403
click at [638, 183] on input "text" at bounding box center [612, 187] width 319 height 26
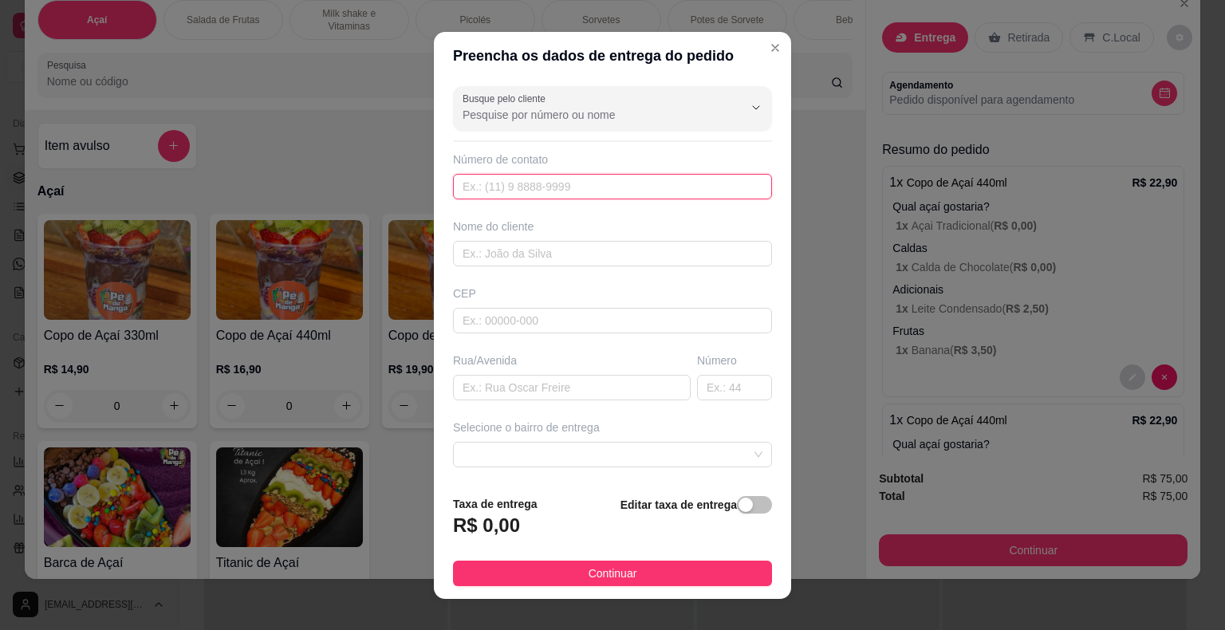
paste input "(15) 99630-2530"
type input "(15) 99630-2530"
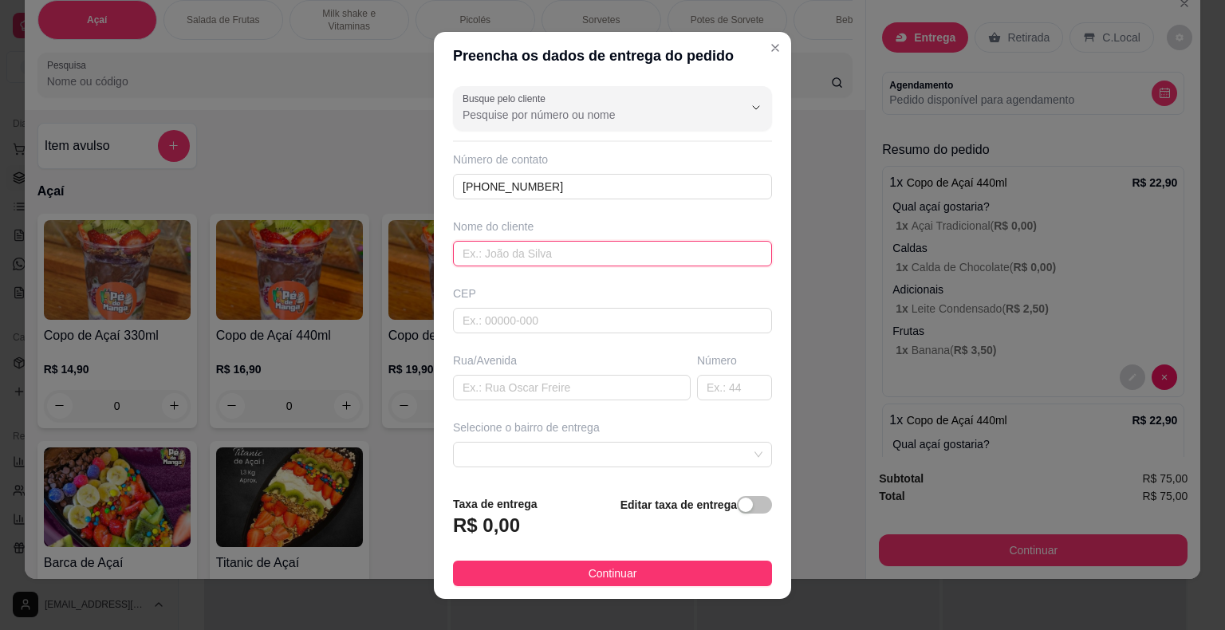
click at [581, 254] on input "text" at bounding box center [612, 254] width 319 height 26
type input "b"
type input "Bia"
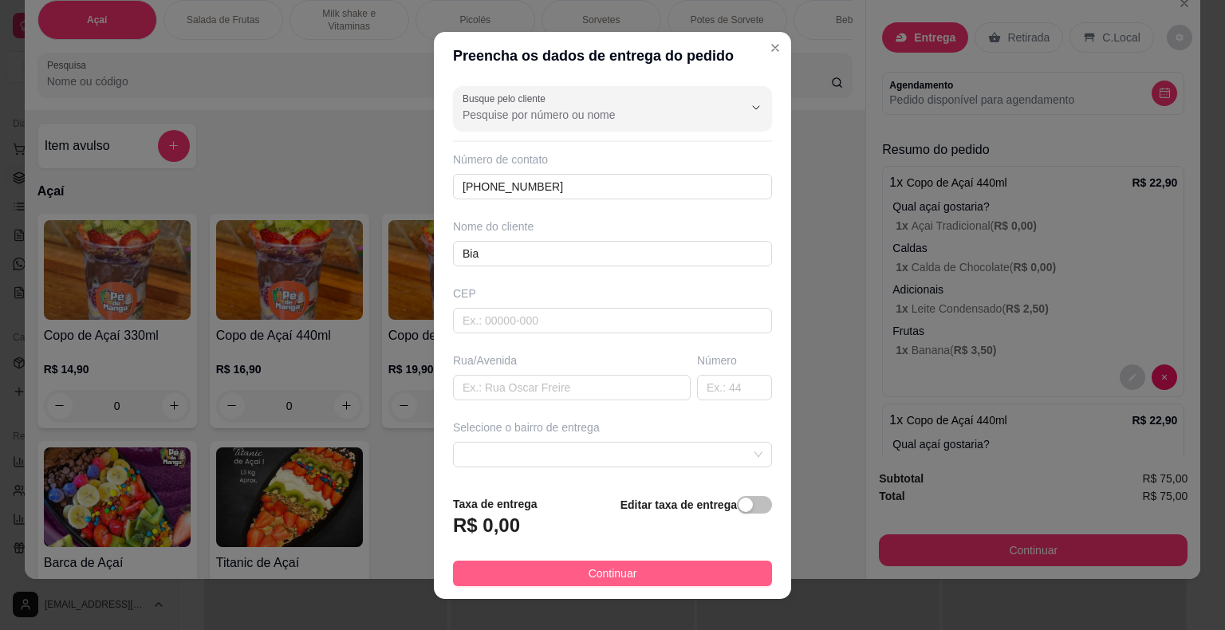
click at [606, 579] on span "Continuar" at bounding box center [613, 574] width 49 height 18
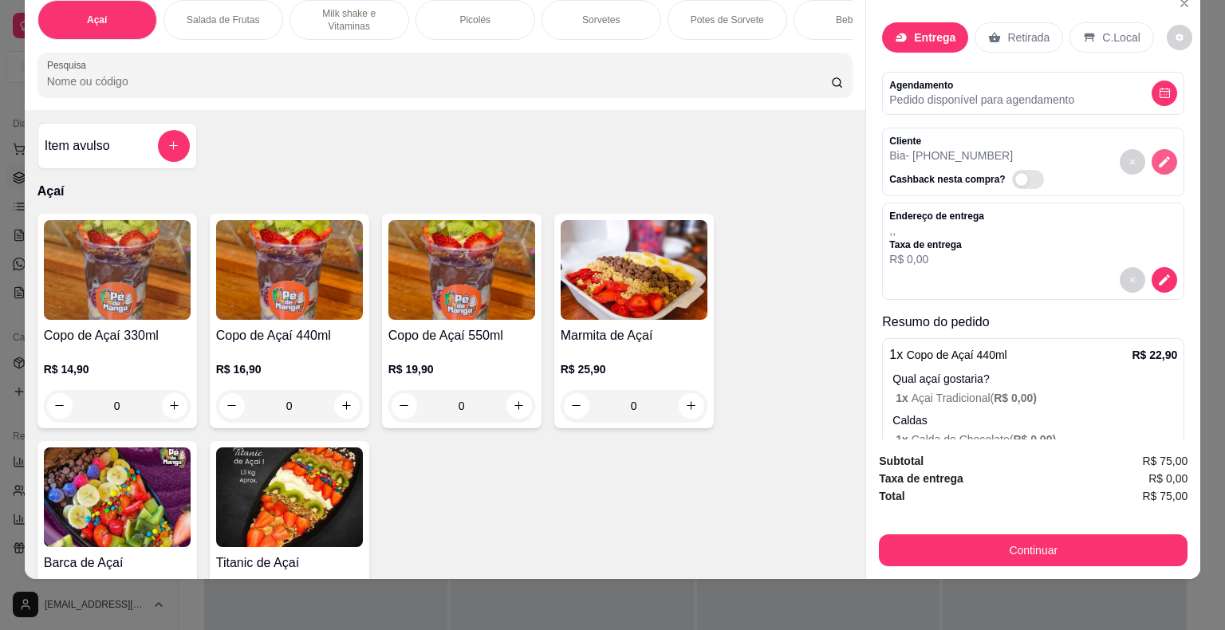
click at [1160, 156] on icon "decrease-product-quantity" at bounding box center [1165, 161] width 11 height 11
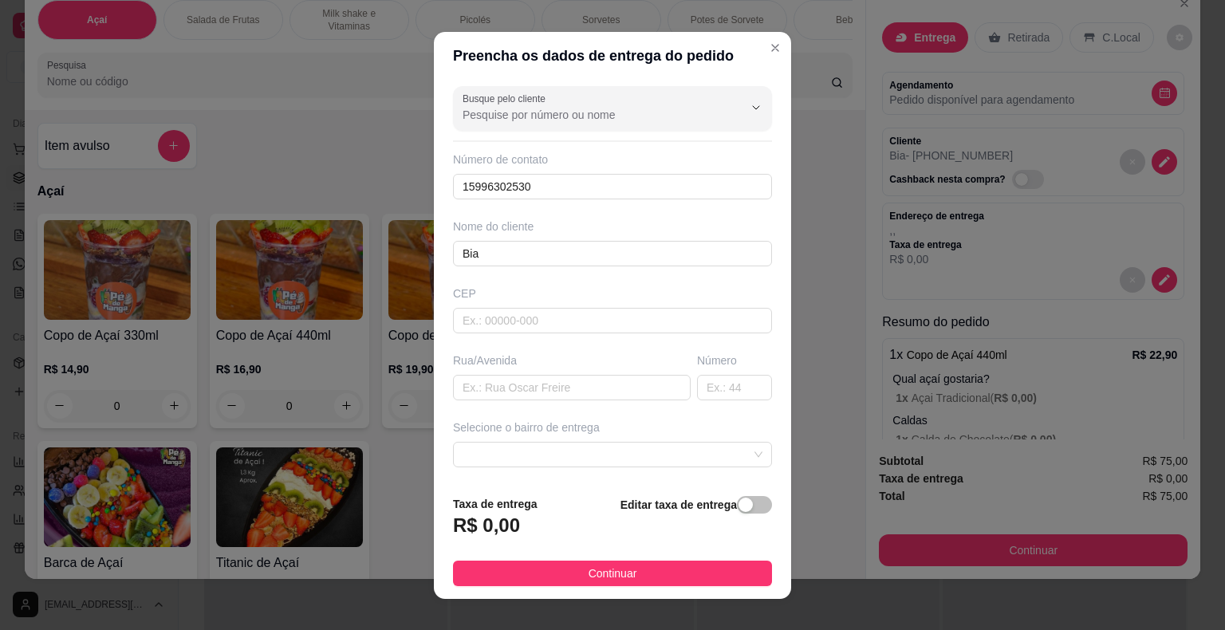
drag, startPoint x: 565, startPoint y: 332, endPoint x: 573, endPoint y: 341, distance: 12.5
click at [565, 333] on div "Busque pelo cliente Número de contato 15996302530 Nome do cliente Bia CEP Rua/A…" at bounding box center [612, 281] width 357 height 403
click at [582, 388] on input "text" at bounding box center [572, 388] width 238 height 26
type input "15 de novembro"
click at [719, 394] on input "text" at bounding box center [734, 388] width 75 height 26
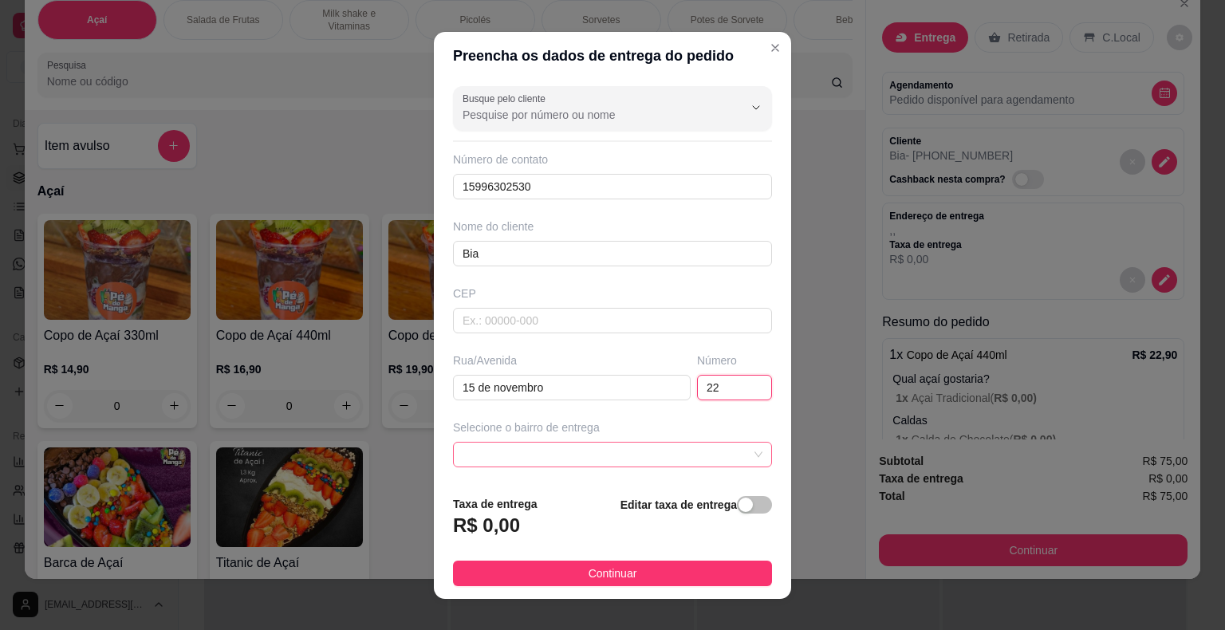
click at [703, 450] on span at bounding box center [613, 455] width 300 height 24
type input "22"
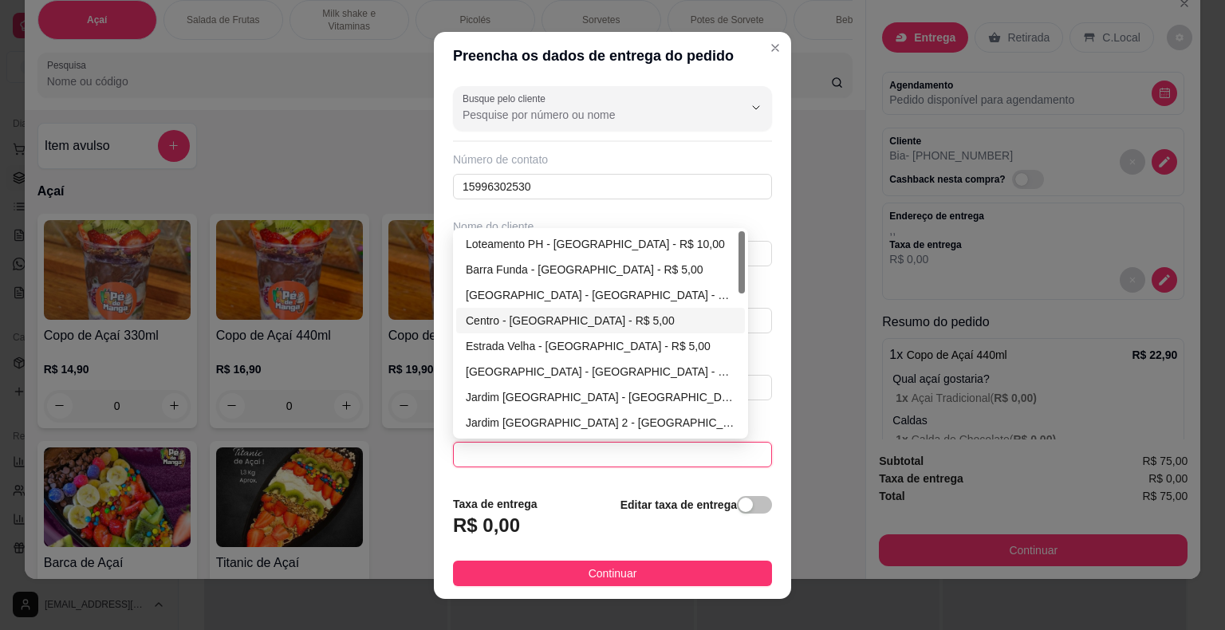
click at [572, 313] on div "Centro - Itaberá - R$ 5,00" at bounding box center [601, 321] width 270 height 18
type input "Itaberá"
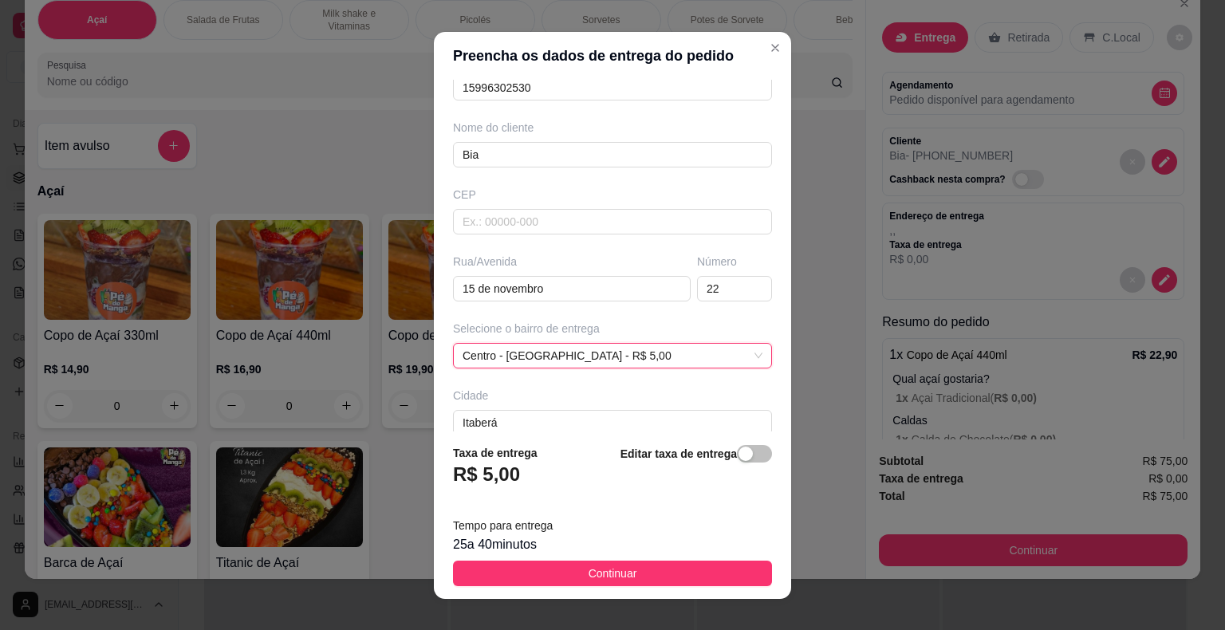
scroll to position [183, 0]
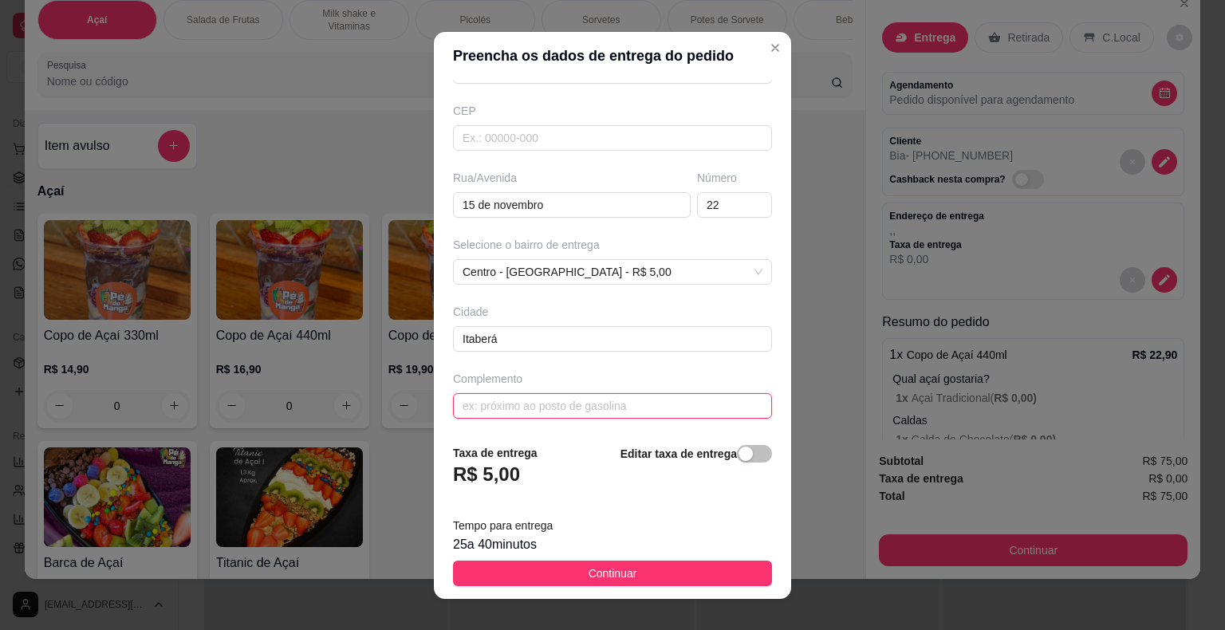
click at [565, 400] on input "text" at bounding box center [612, 406] width 319 height 26
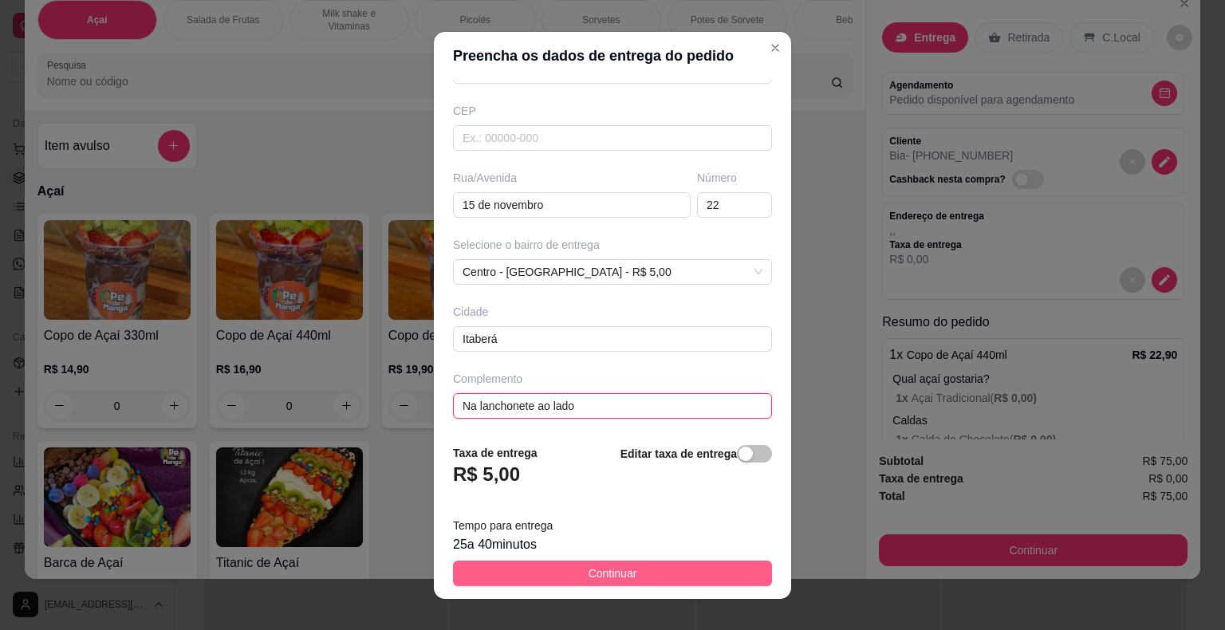
type input "Na lanchonete ao lado"
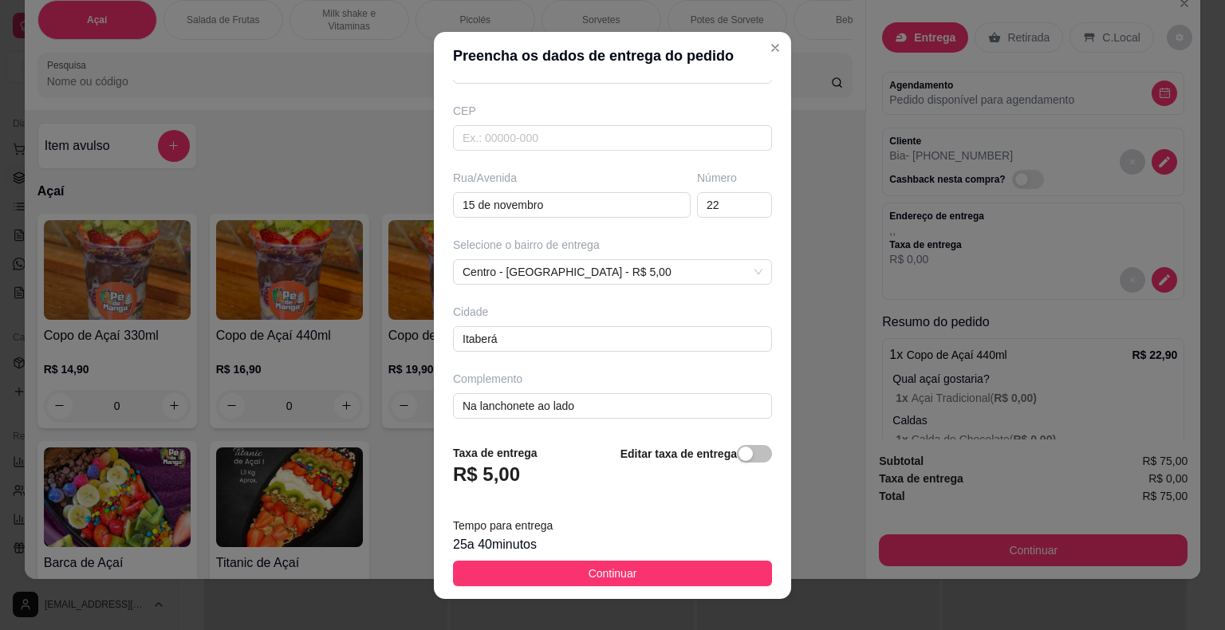
click at [589, 570] on span "Continuar" at bounding box center [613, 574] width 49 height 18
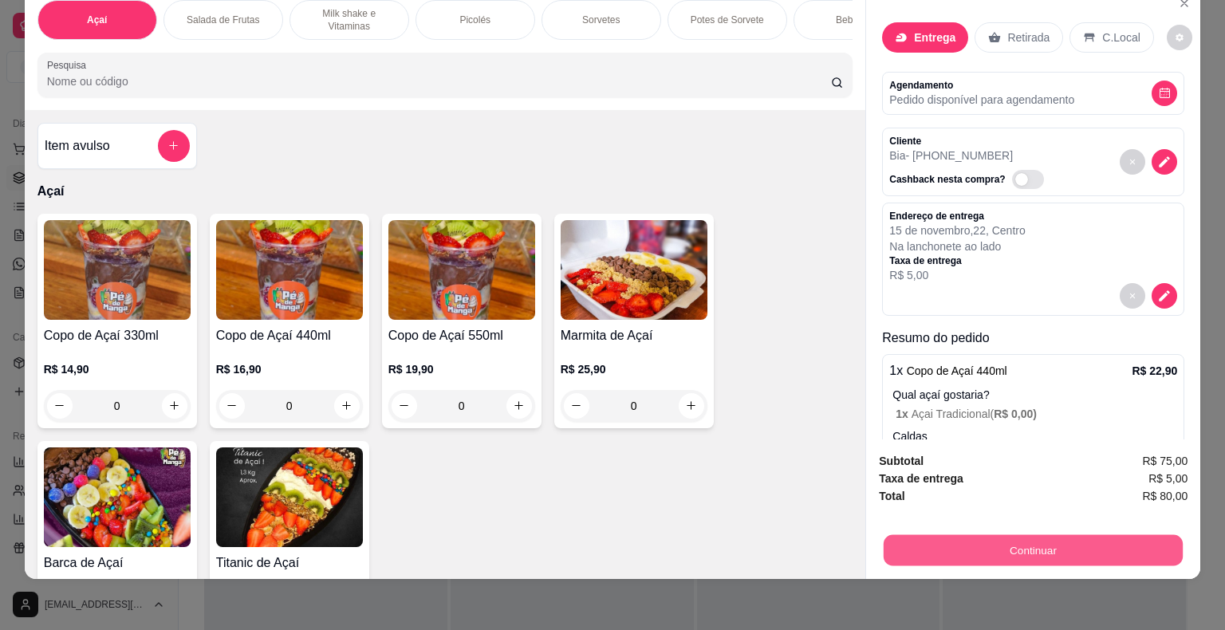
click at [916, 535] on button "Continuar" at bounding box center [1033, 550] width 299 height 31
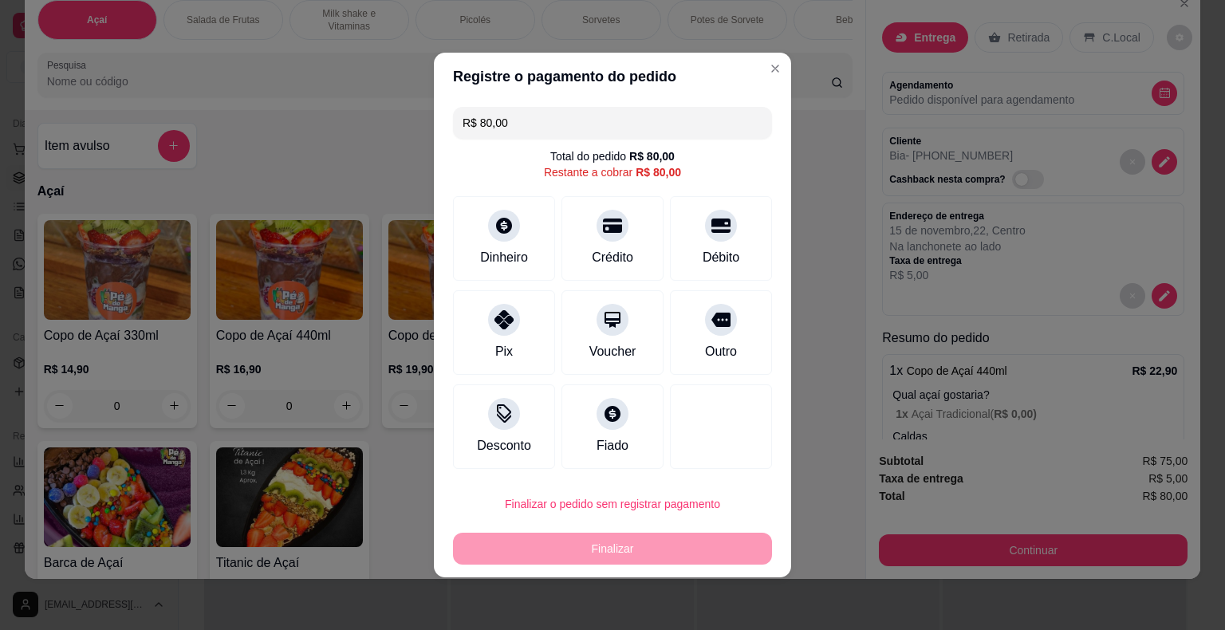
drag, startPoint x: 494, startPoint y: 126, endPoint x: 351, endPoint y: 120, distance: 142.9
click at [352, 119] on div "Registre o pagamento do pedido R$ 80,00 Total do pedido R$ 80,00 Restante a cob…" at bounding box center [612, 315] width 1225 height 630
click at [495, 349] on div "Pix" at bounding box center [503, 350] width 19 height 21
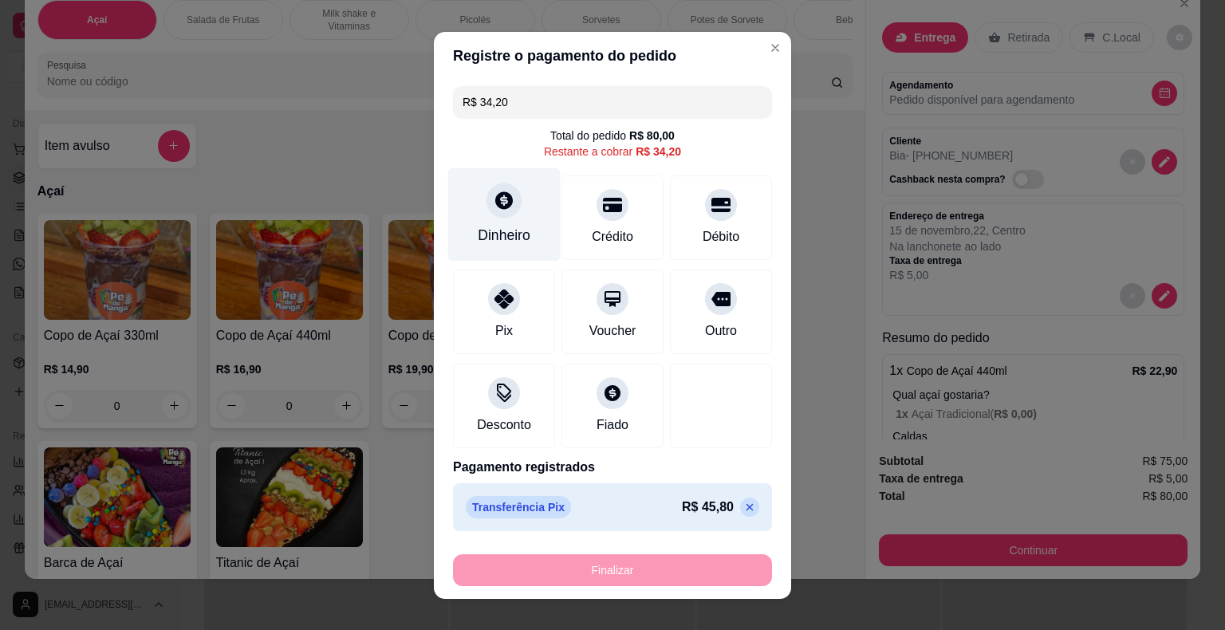
click at [494, 204] on icon at bounding box center [504, 200] width 21 height 21
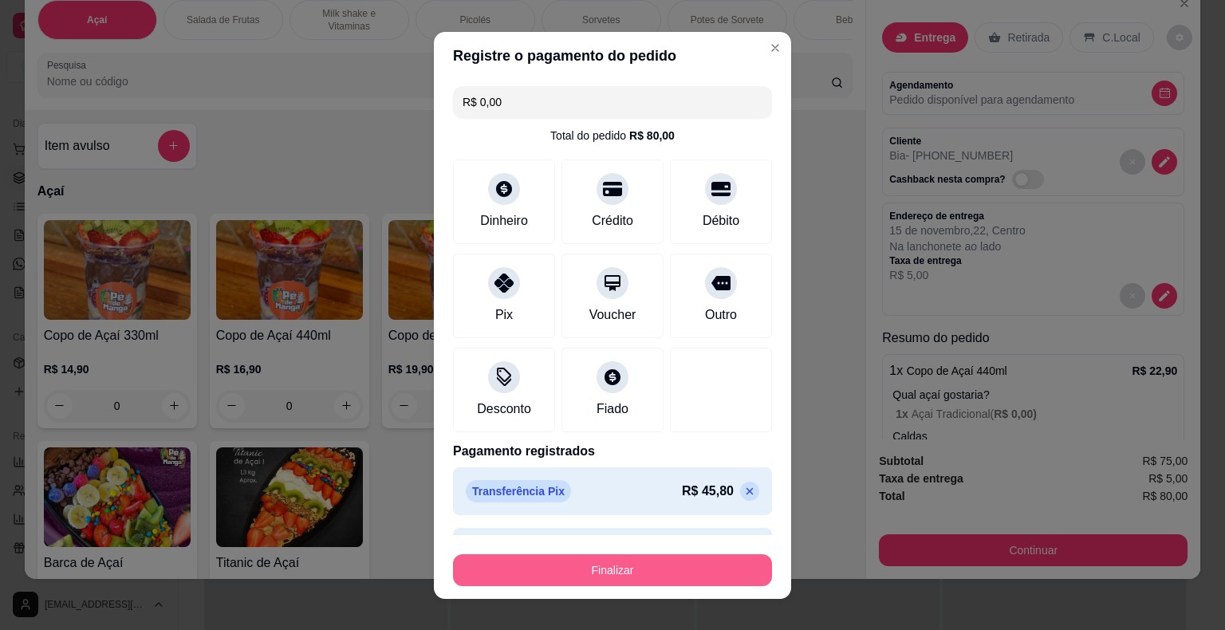
click at [629, 573] on button "Finalizar" at bounding box center [612, 570] width 319 height 32
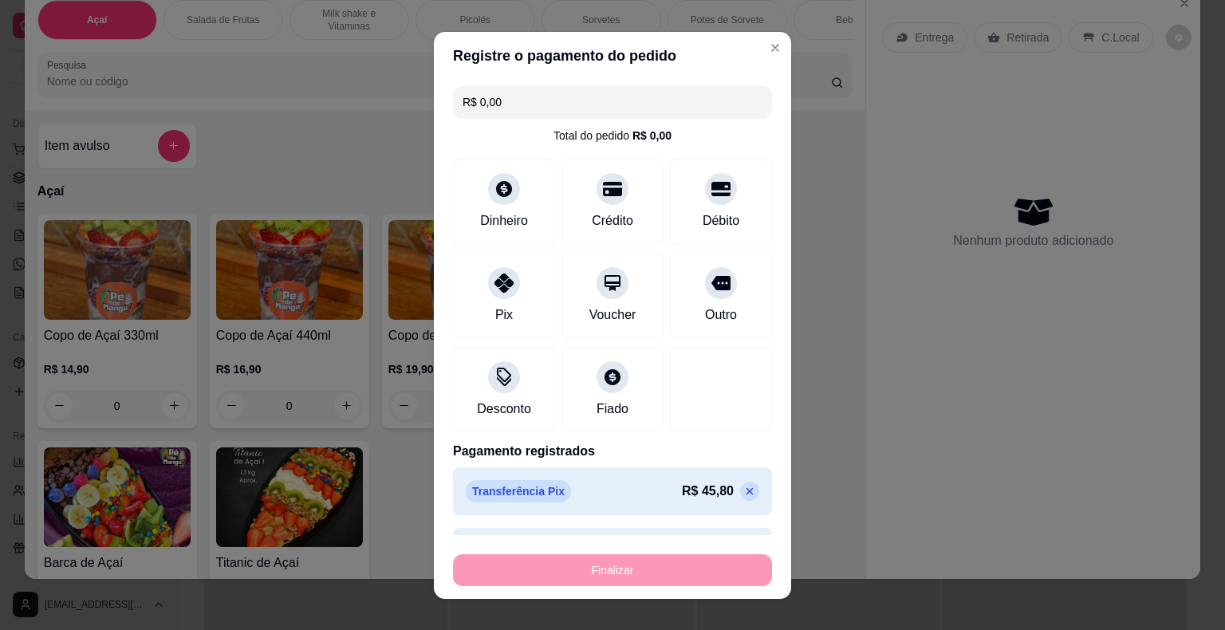
type input "-R$ 80,00"
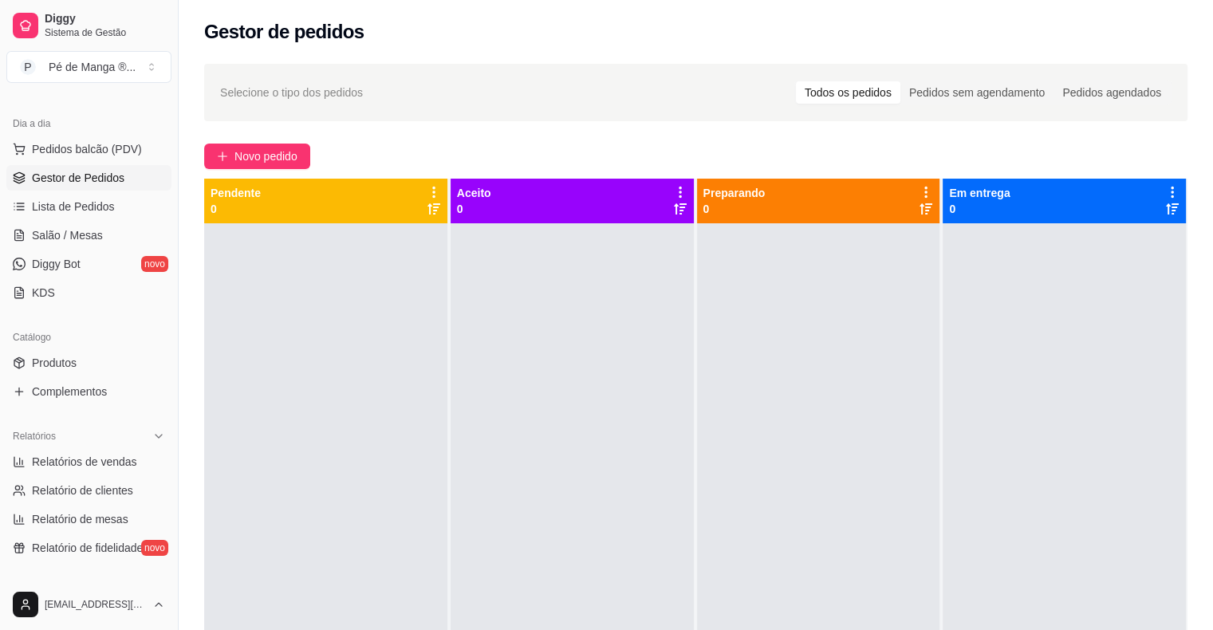
click at [100, 174] on span "Gestor de Pedidos" at bounding box center [78, 178] width 93 height 16
click at [70, 201] on span "Lista de Pedidos" at bounding box center [73, 207] width 83 height 16
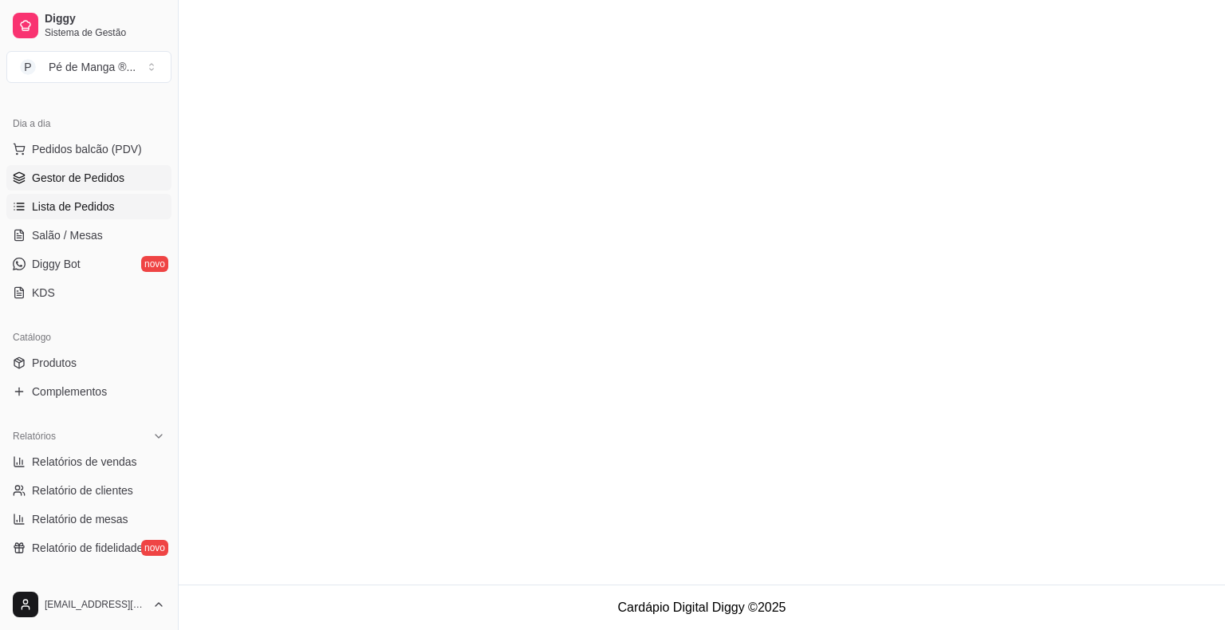
click at [69, 174] on span "Gestor de Pedidos" at bounding box center [78, 178] width 93 height 16
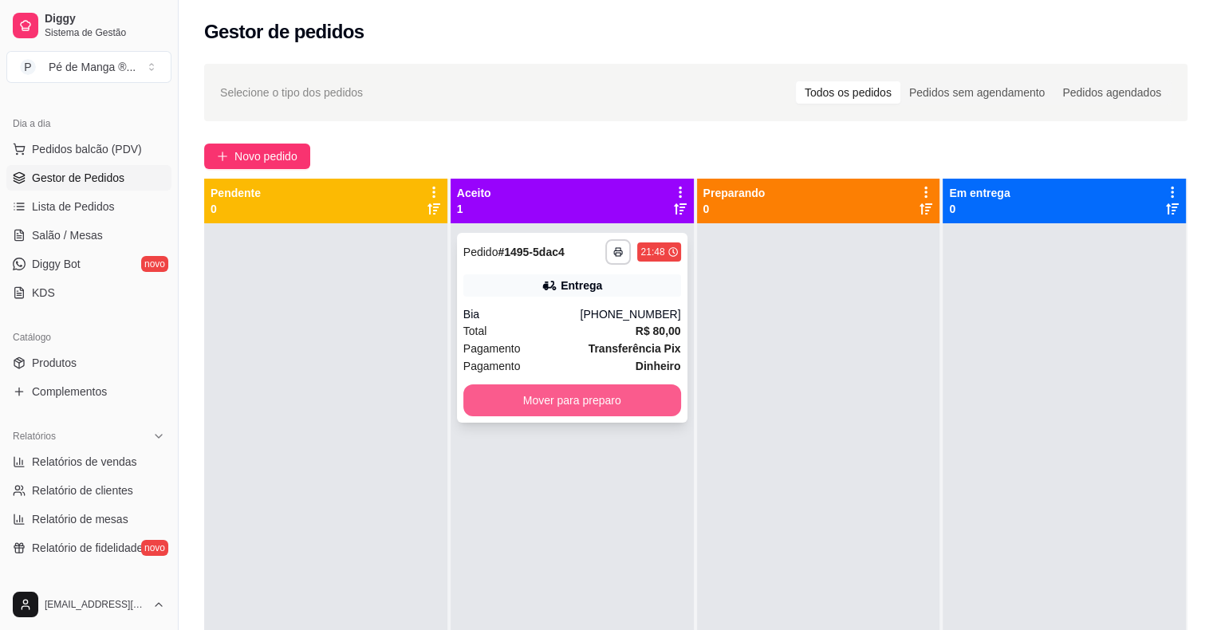
click at [540, 404] on button "Mover para preparo" at bounding box center [572, 400] width 218 height 32
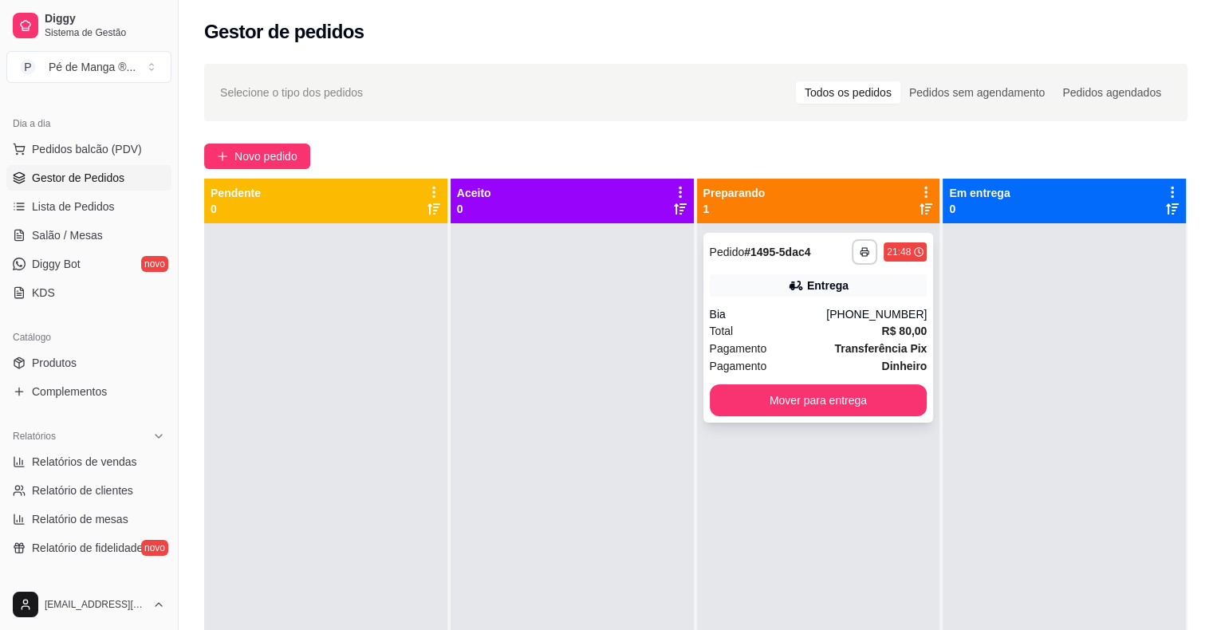
click at [871, 333] on div "Total R$ 80,00" at bounding box center [819, 331] width 218 height 18
click at [857, 342] on strong "Transferência Pix" at bounding box center [880, 348] width 93 height 13
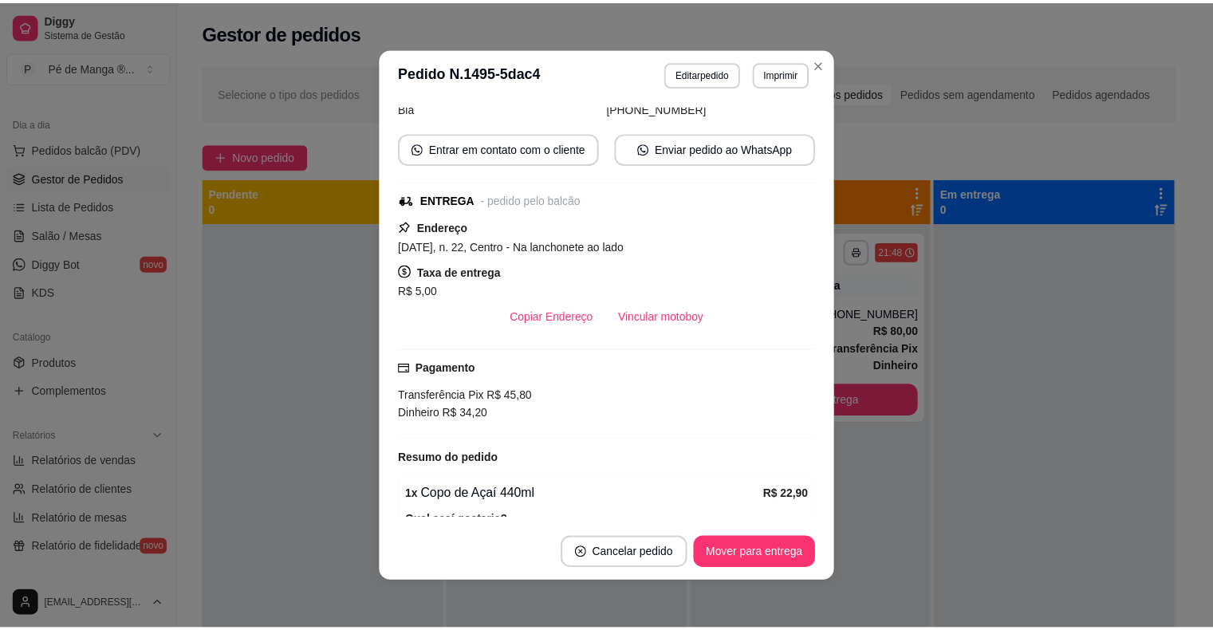
scroll to position [159, 0]
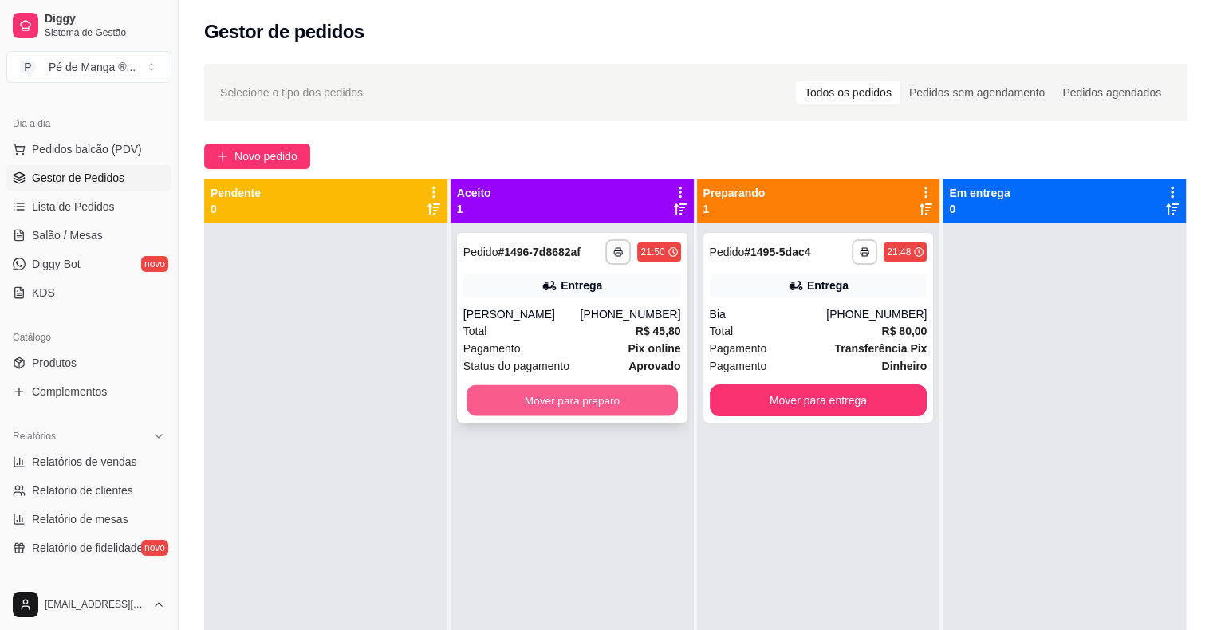
click at [549, 399] on button "Mover para preparo" at bounding box center [572, 400] width 211 height 31
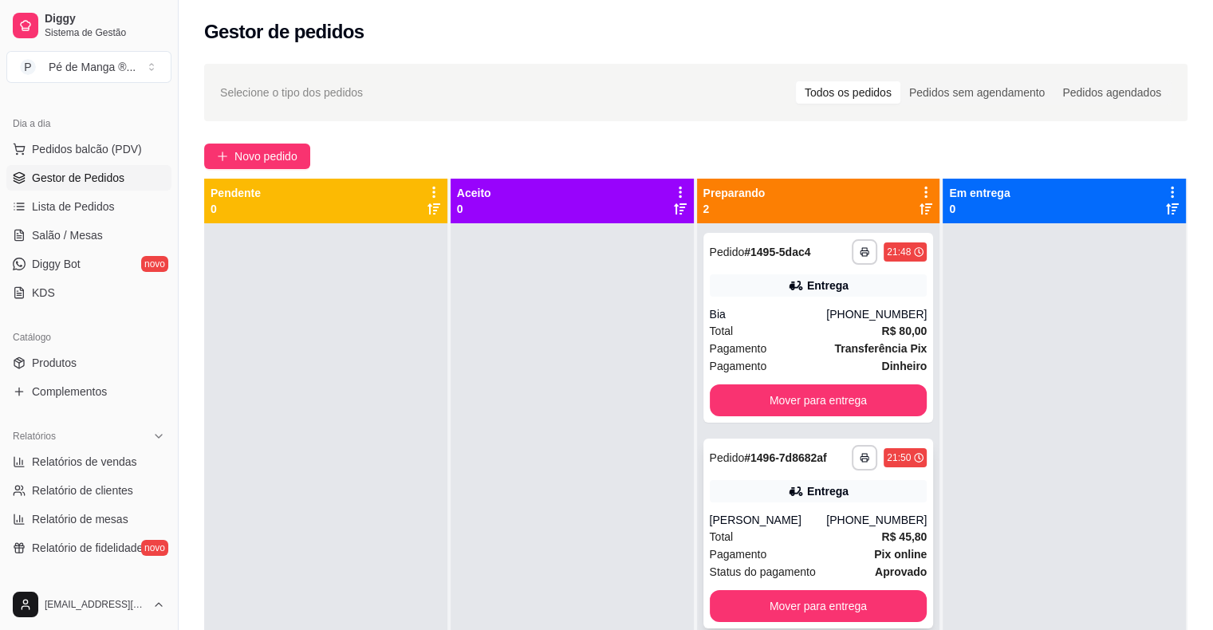
click at [845, 560] on div "Pagamento Pix online" at bounding box center [819, 554] width 218 height 18
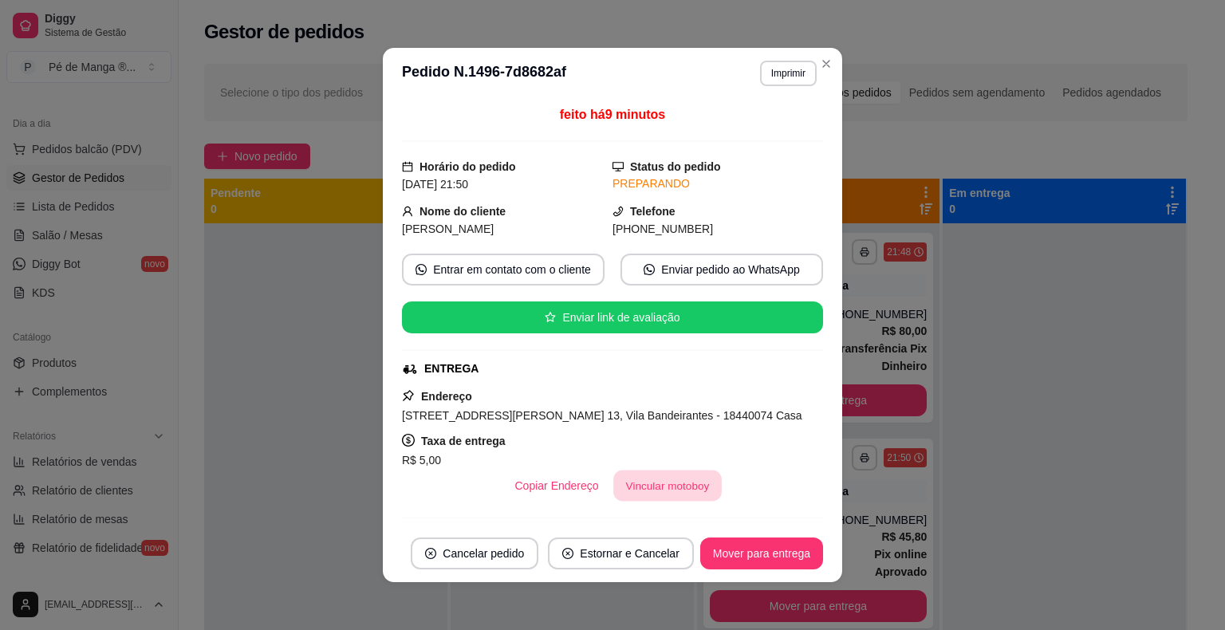
click at [671, 488] on button "Vincular motoboy" at bounding box center [667, 486] width 108 height 31
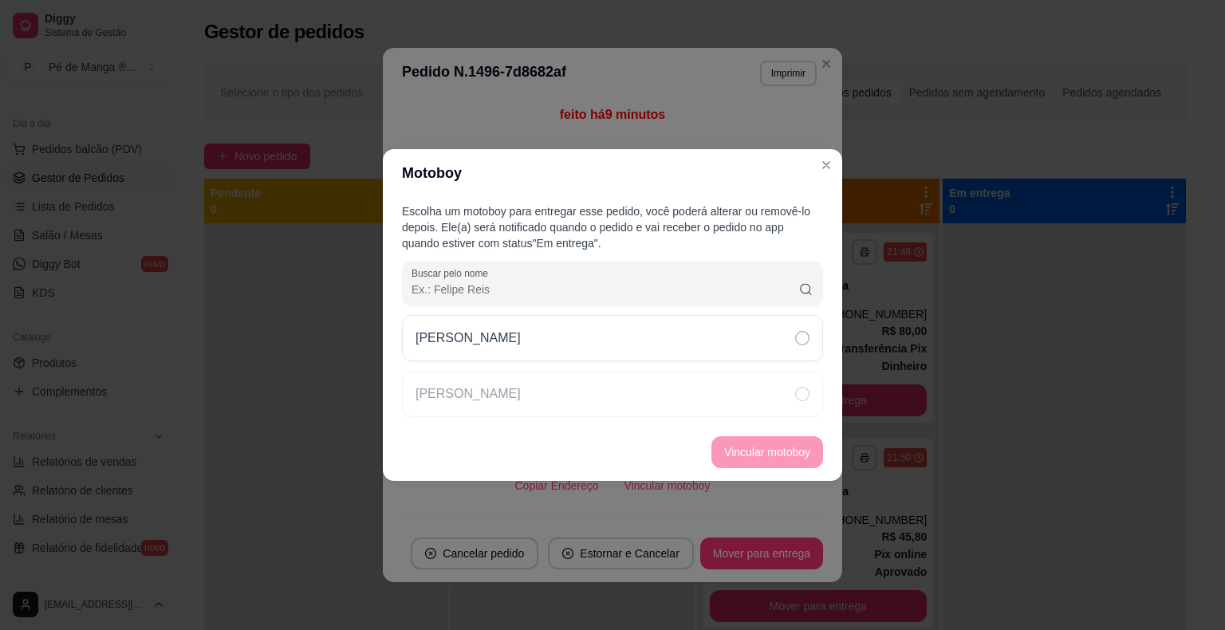
drag, startPoint x: 609, startPoint y: 347, endPoint x: 717, endPoint y: 417, distance: 128.5
click at [609, 348] on div "[PERSON_NAME]" at bounding box center [612, 338] width 421 height 46
click at [759, 444] on button "Vincular motoboy" at bounding box center [767, 452] width 112 height 32
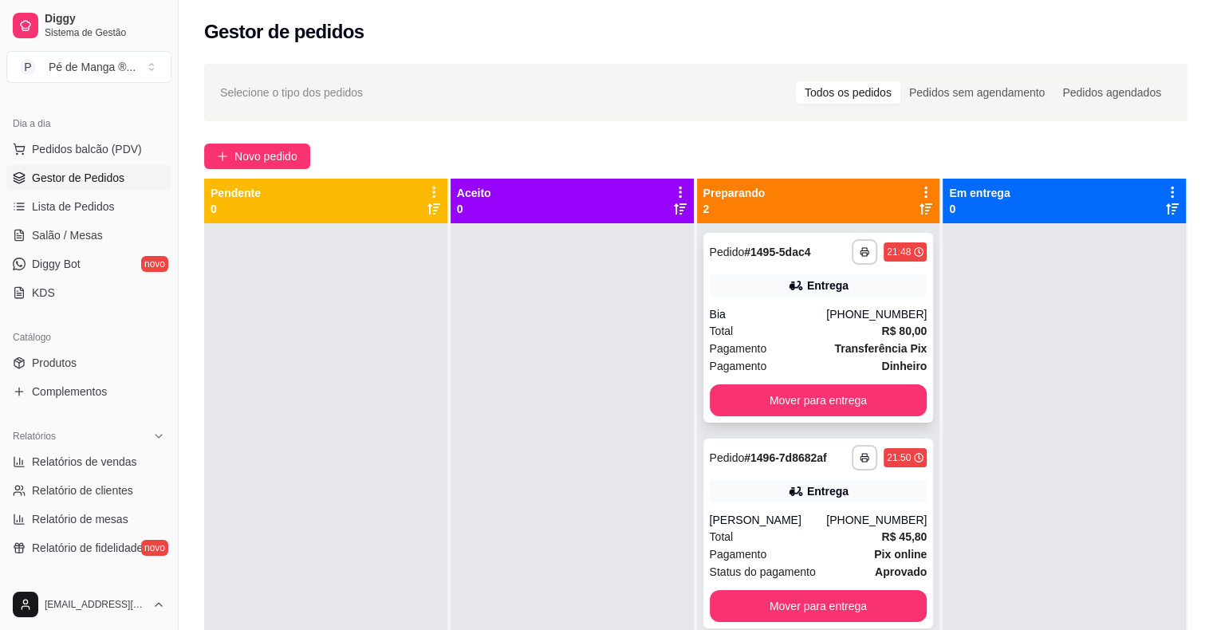
click at [833, 334] on div "Total R$ 80,00" at bounding box center [819, 331] width 218 height 18
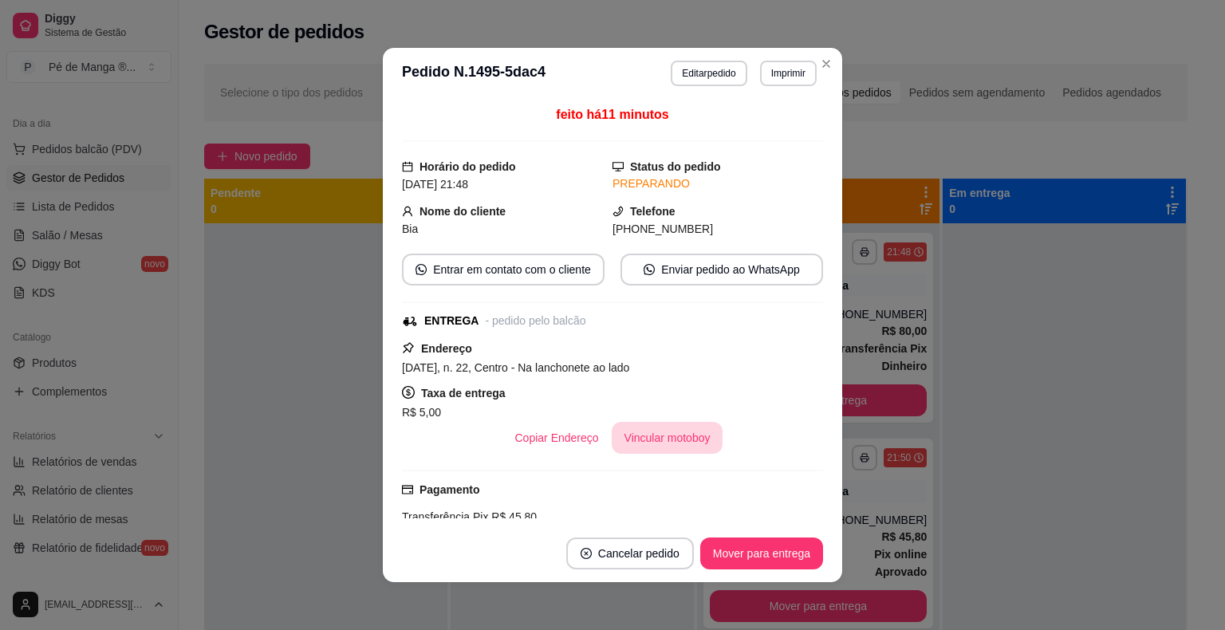
click at [684, 439] on button "Vincular motoboy" at bounding box center [668, 438] width 112 height 32
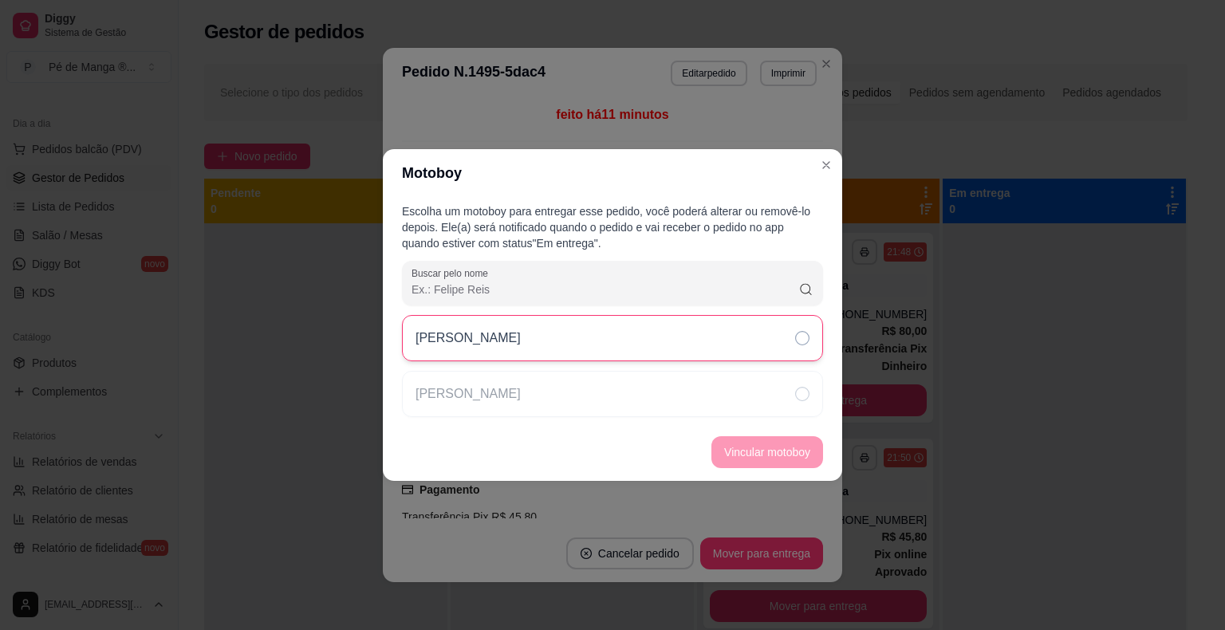
click at [664, 352] on div "[PERSON_NAME]" at bounding box center [612, 338] width 421 height 46
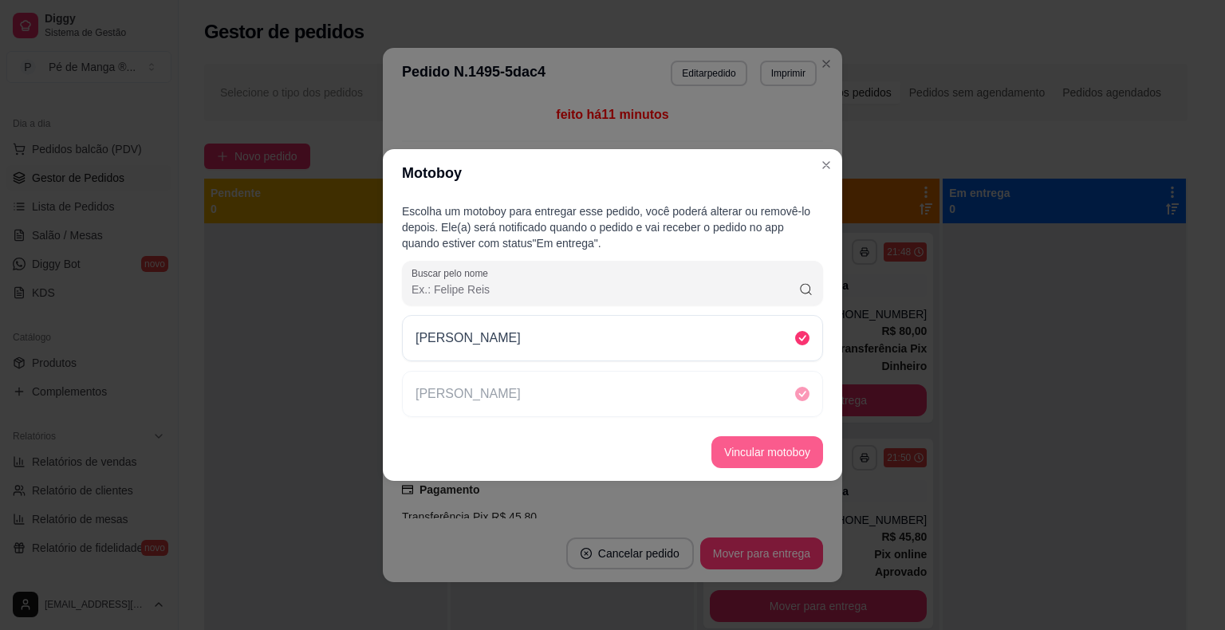
click at [734, 451] on button "Vincular motoboy" at bounding box center [767, 452] width 112 height 32
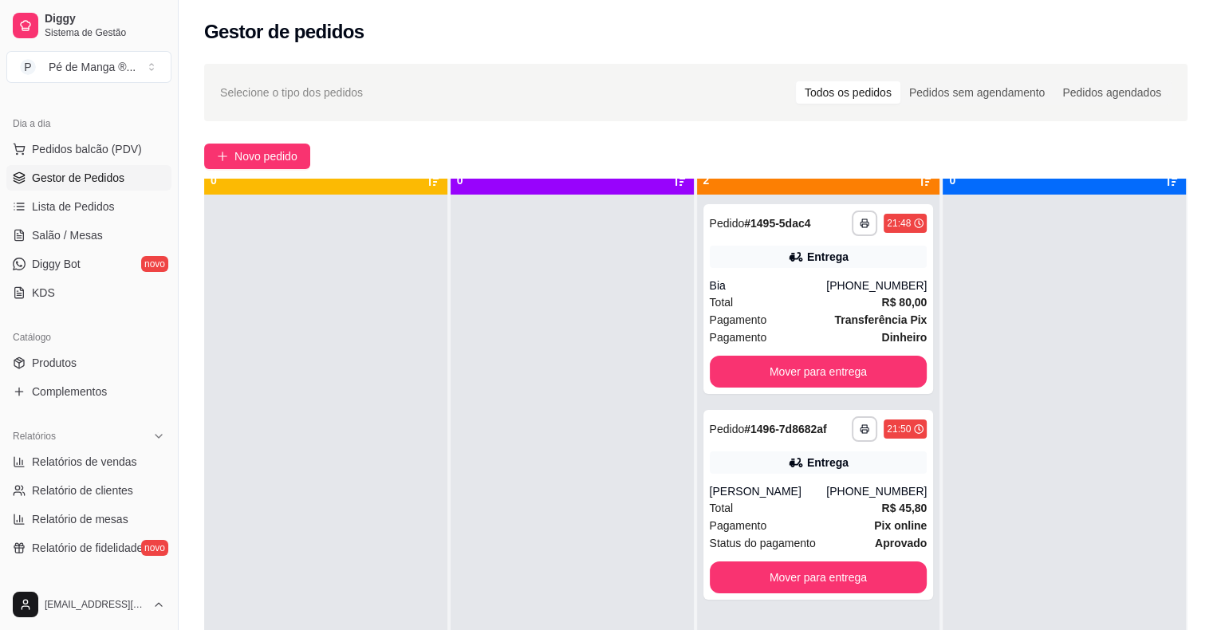
scroll to position [45, 0]
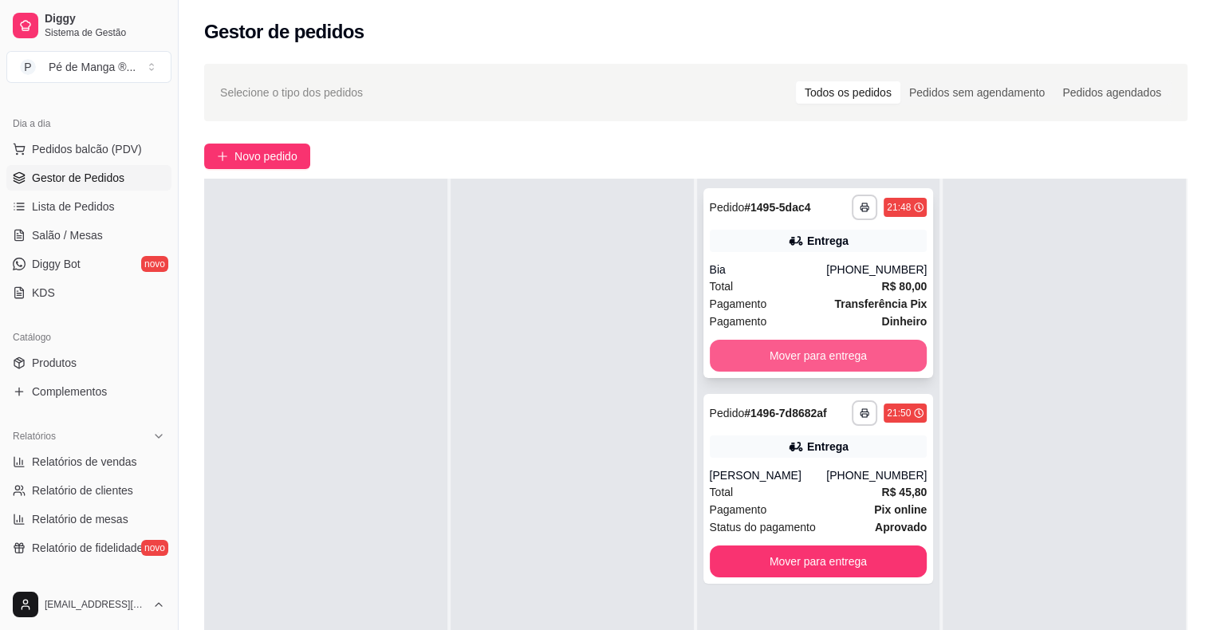
click at [870, 356] on button "Mover para entrega" at bounding box center [819, 356] width 218 height 32
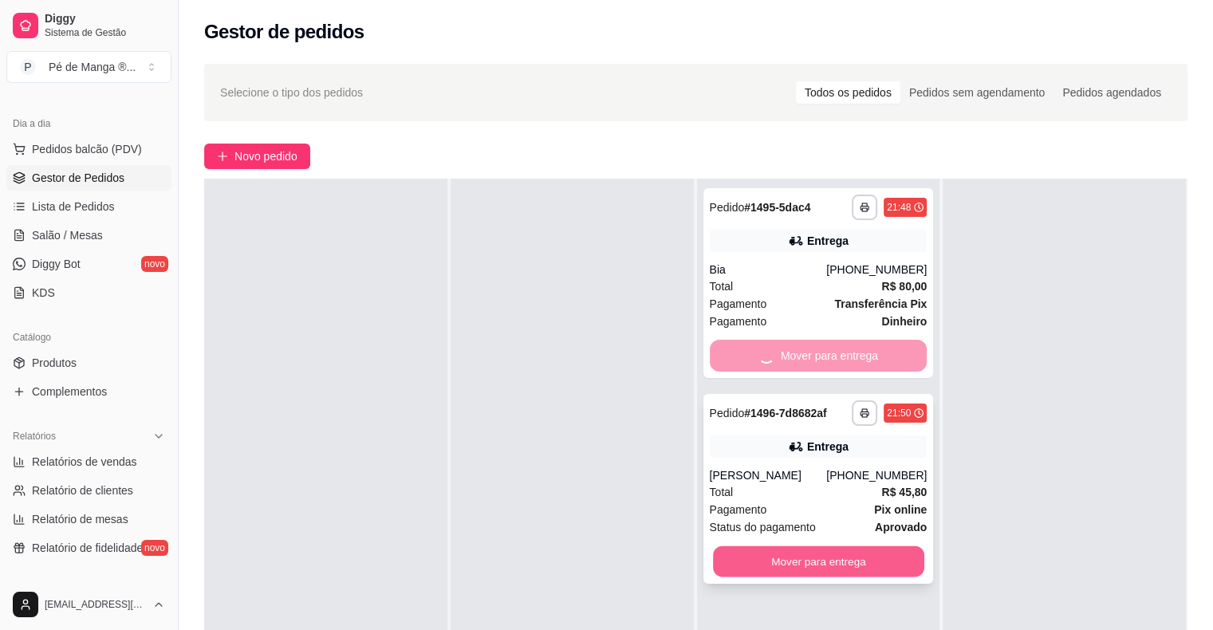
click at [838, 569] on button "Mover para entrega" at bounding box center [818, 561] width 211 height 31
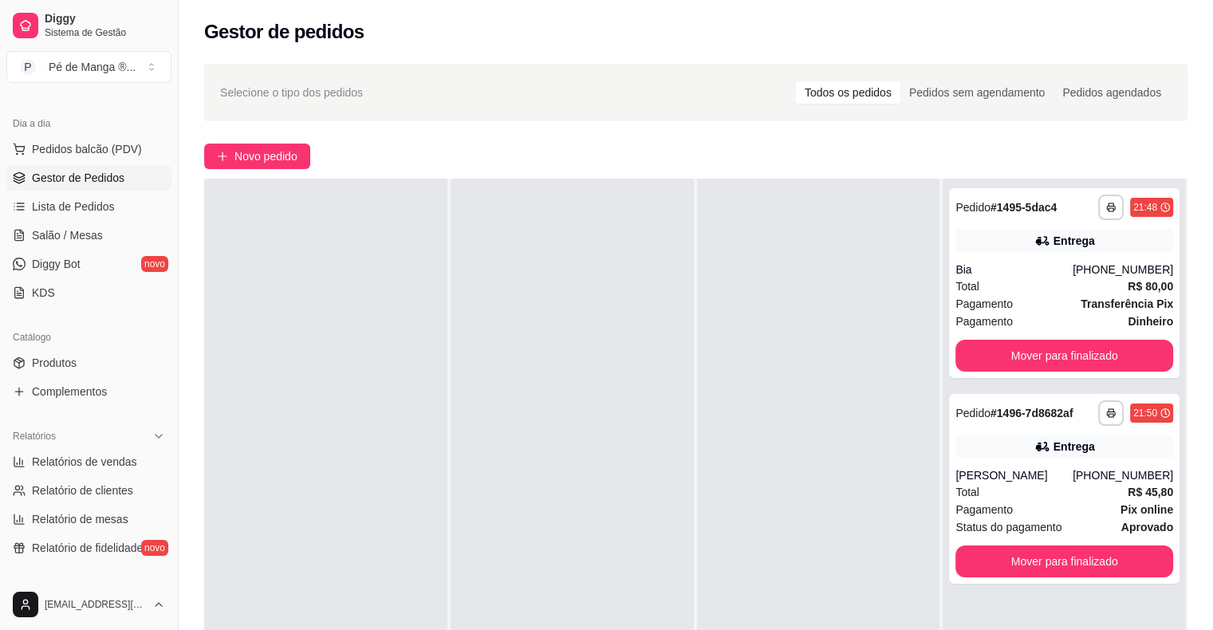
click at [786, 311] on div at bounding box center [818, 494] width 243 height 630
click at [1128, 292] on strong "R$ 80,00" at bounding box center [1150, 286] width 45 height 13
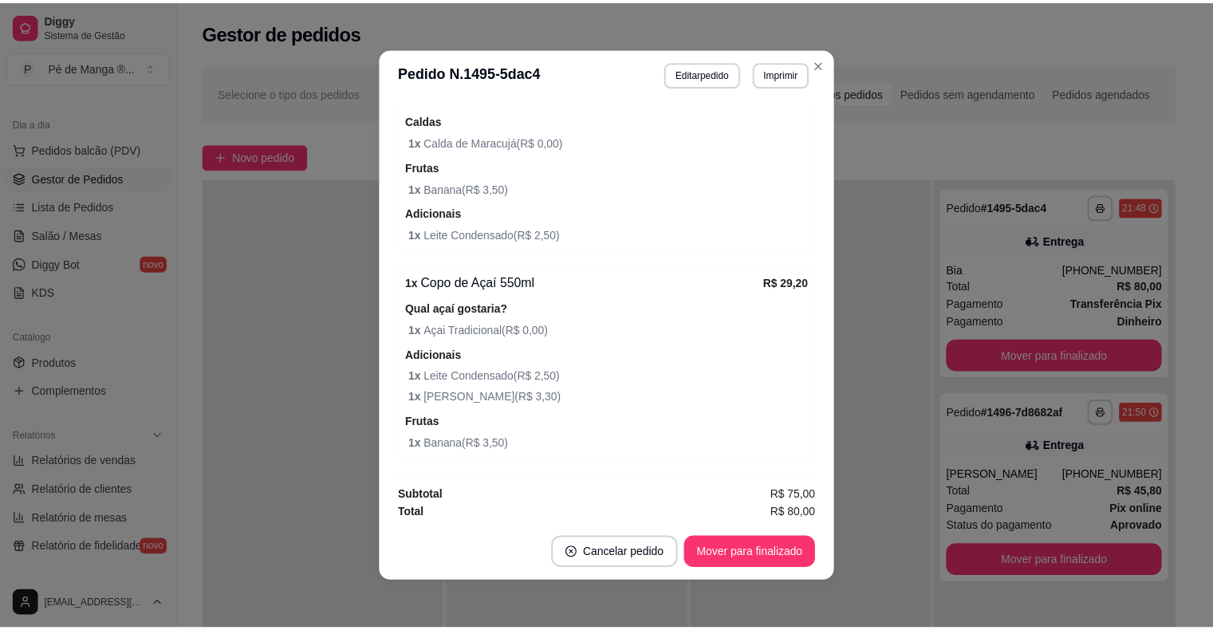
scroll to position [0, 0]
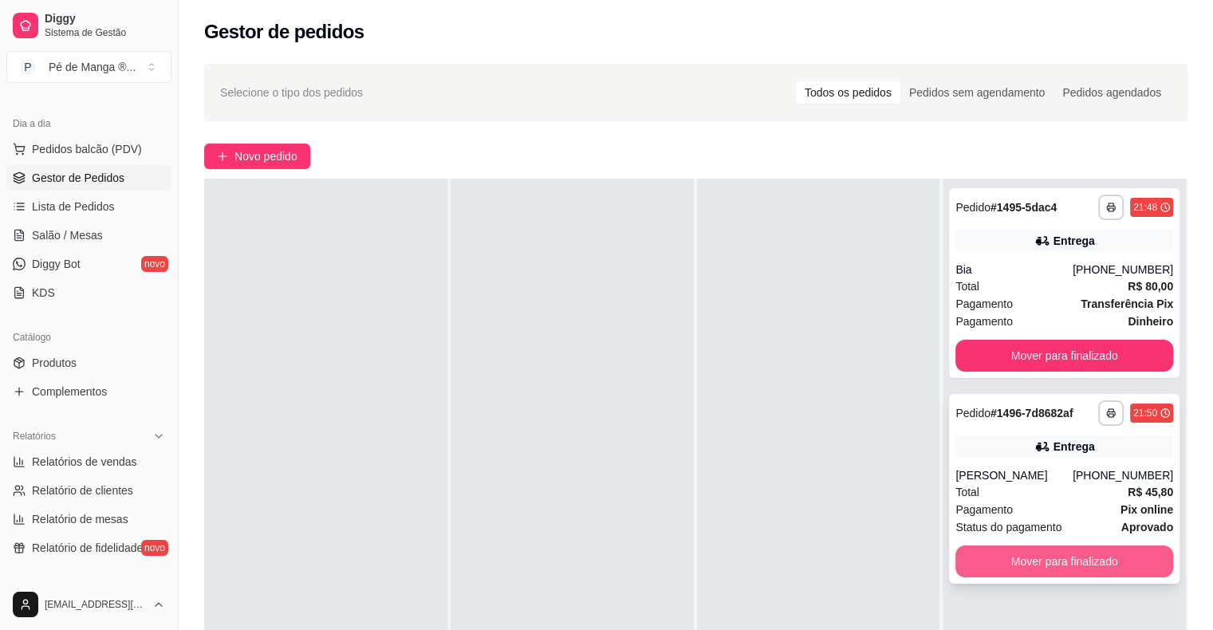
click at [1059, 569] on button "Mover para finalizado" at bounding box center [1064, 561] width 218 height 32
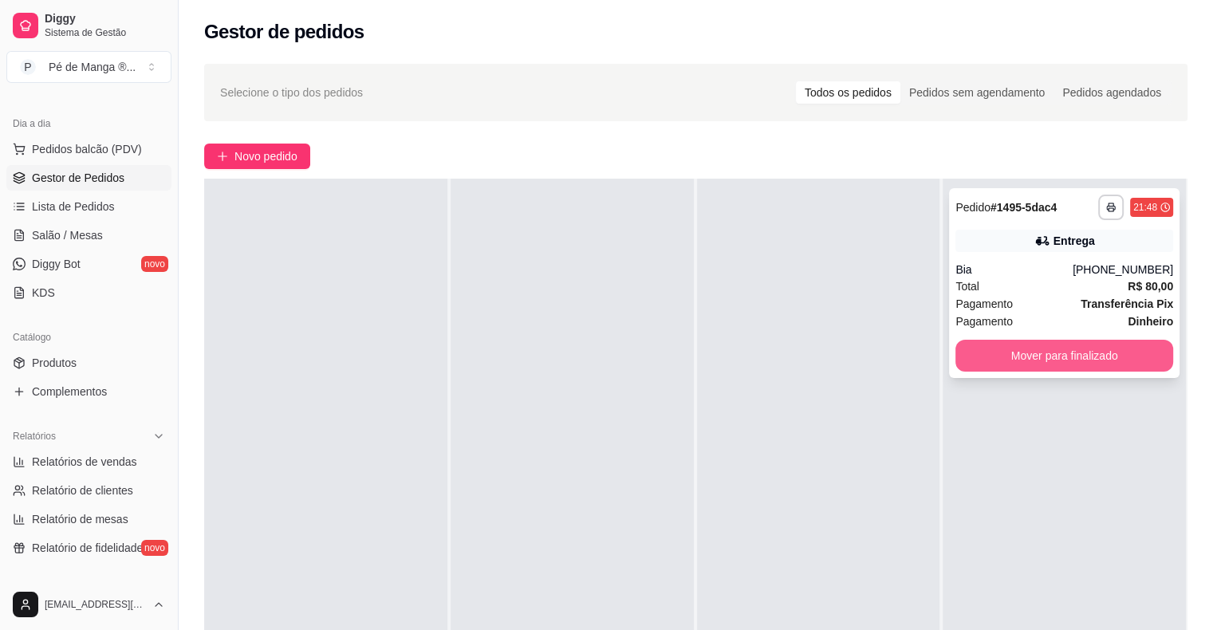
click at [1009, 356] on button "Mover para finalizado" at bounding box center [1064, 356] width 218 height 32
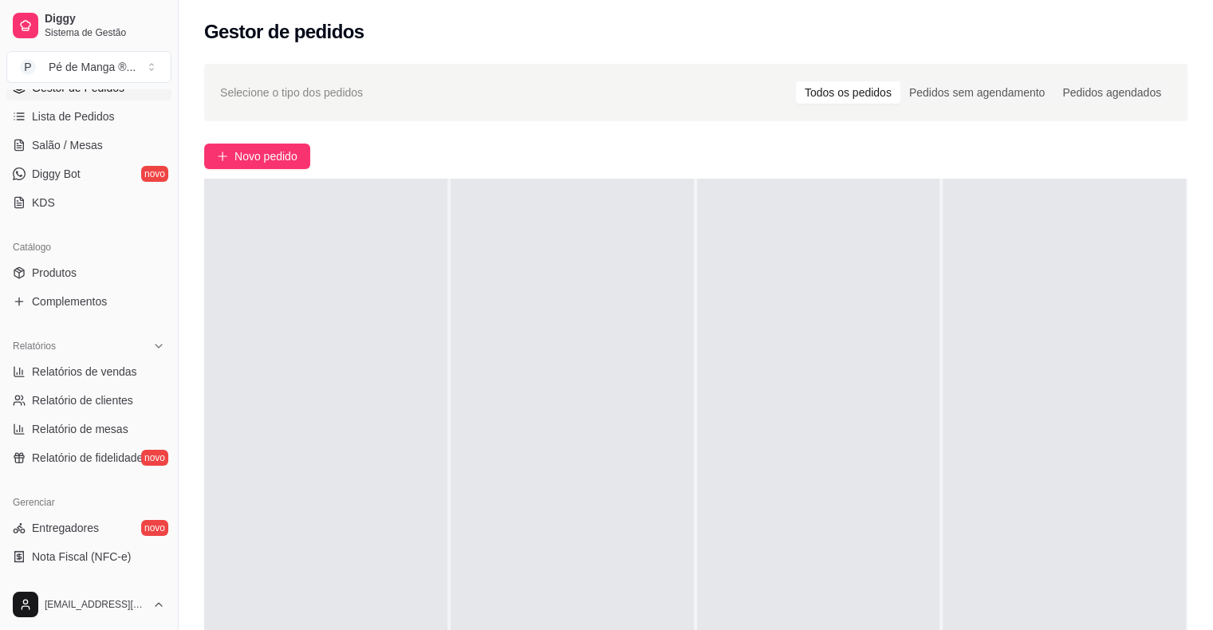
scroll to position [38, 0]
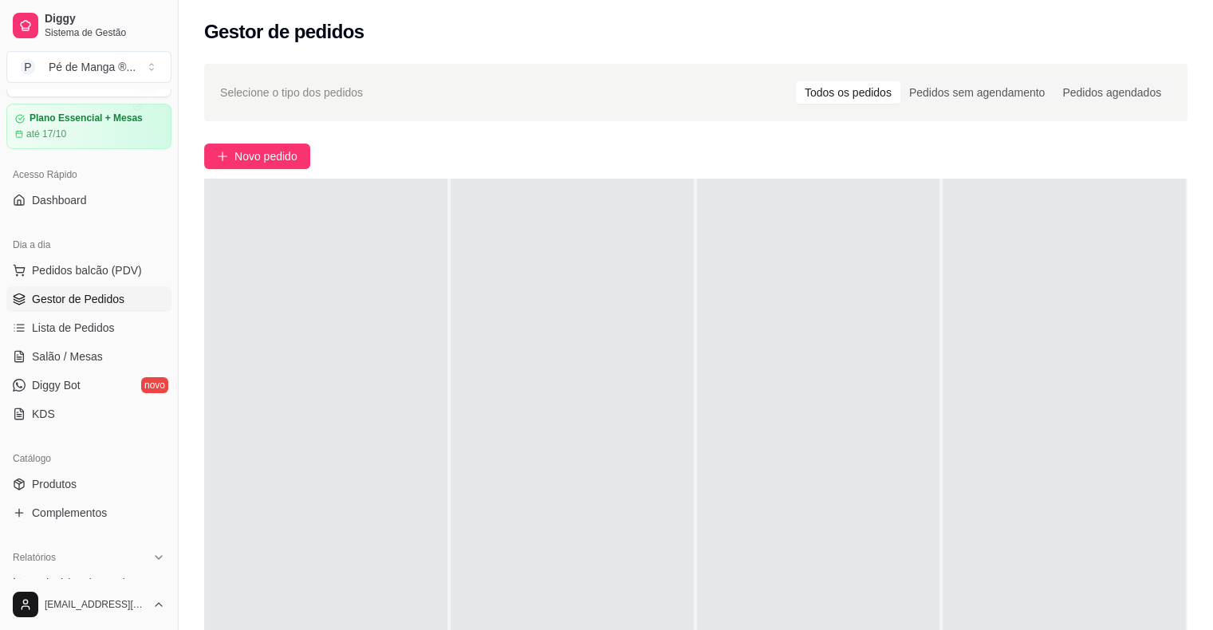
click at [93, 303] on span "Gestor de Pedidos" at bounding box center [78, 299] width 93 height 16
click at [92, 303] on span "Gestor de Pedidos" at bounding box center [78, 299] width 93 height 16
click at [109, 277] on button "Pedidos balcão (PDV)" at bounding box center [88, 271] width 165 height 26
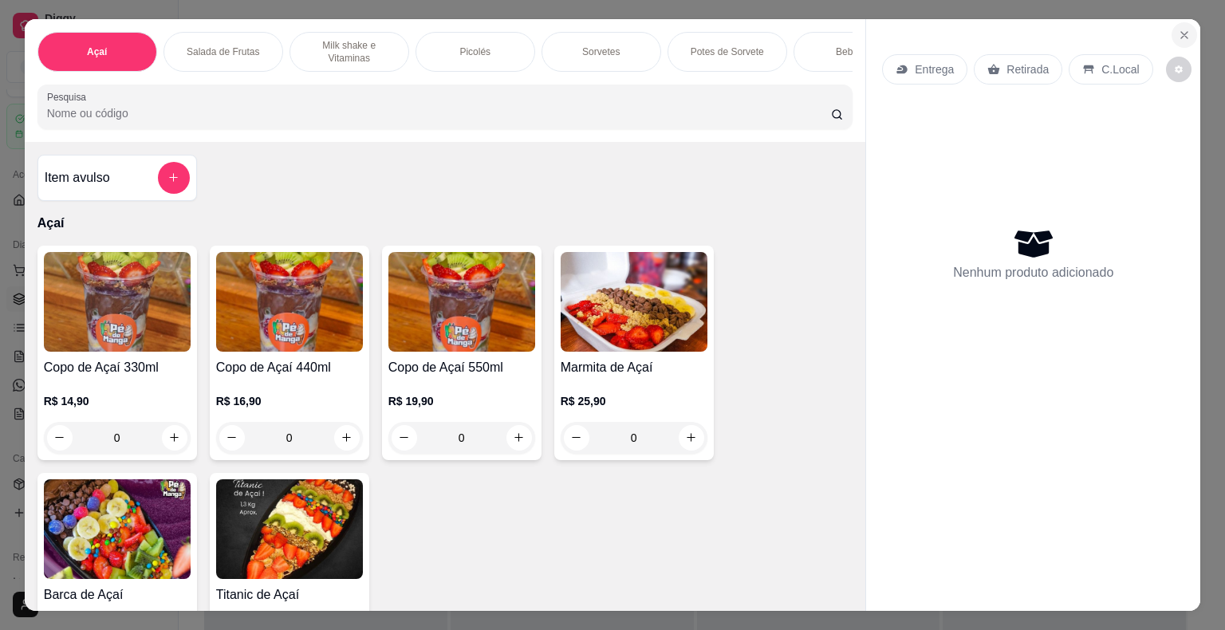
click at [1177, 22] on button "Close" at bounding box center [1185, 35] width 26 height 26
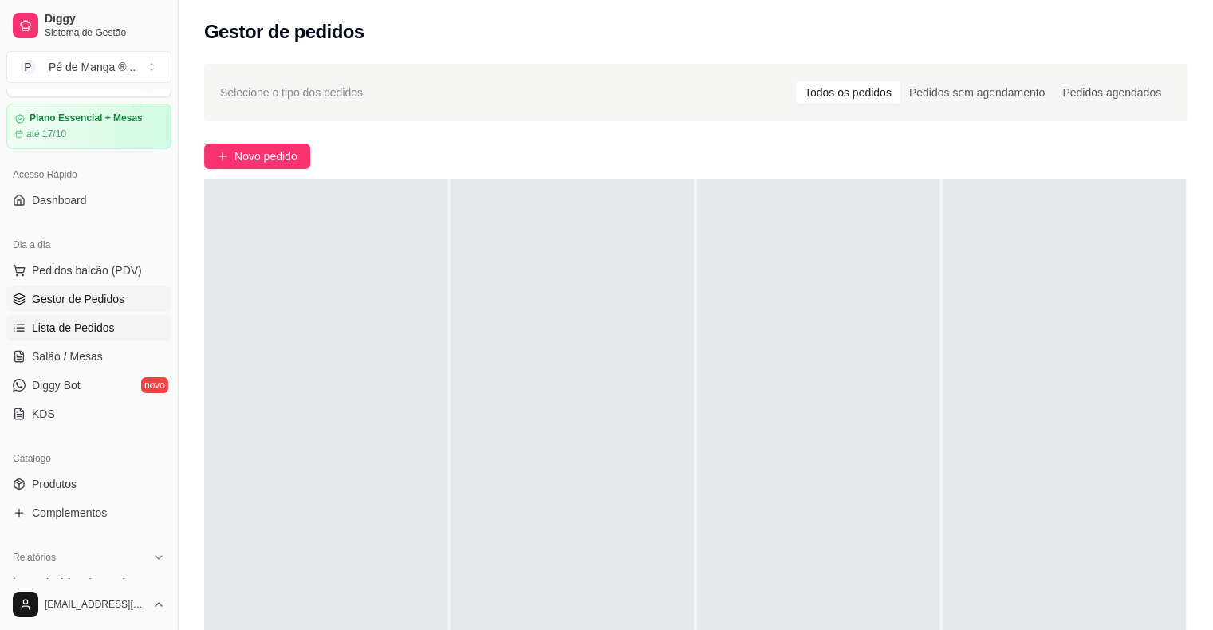
click at [124, 333] on link "Lista de Pedidos" at bounding box center [88, 328] width 165 height 26
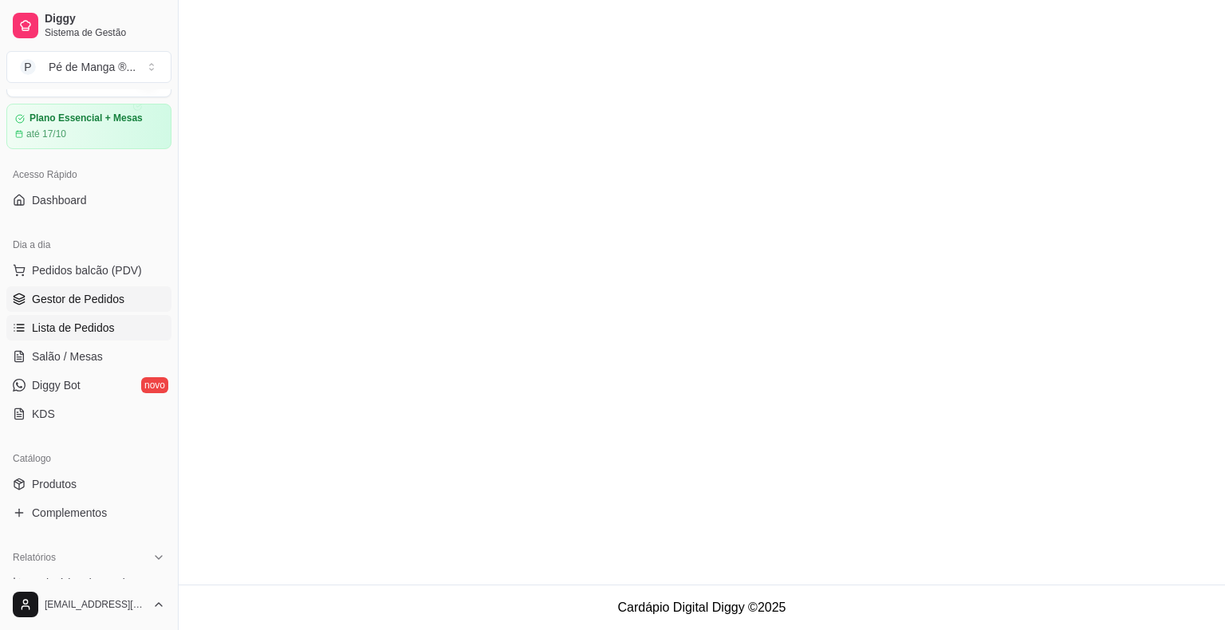
click at [93, 292] on span "Gestor de Pedidos" at bounding box center [78, 299] width 93 height 16
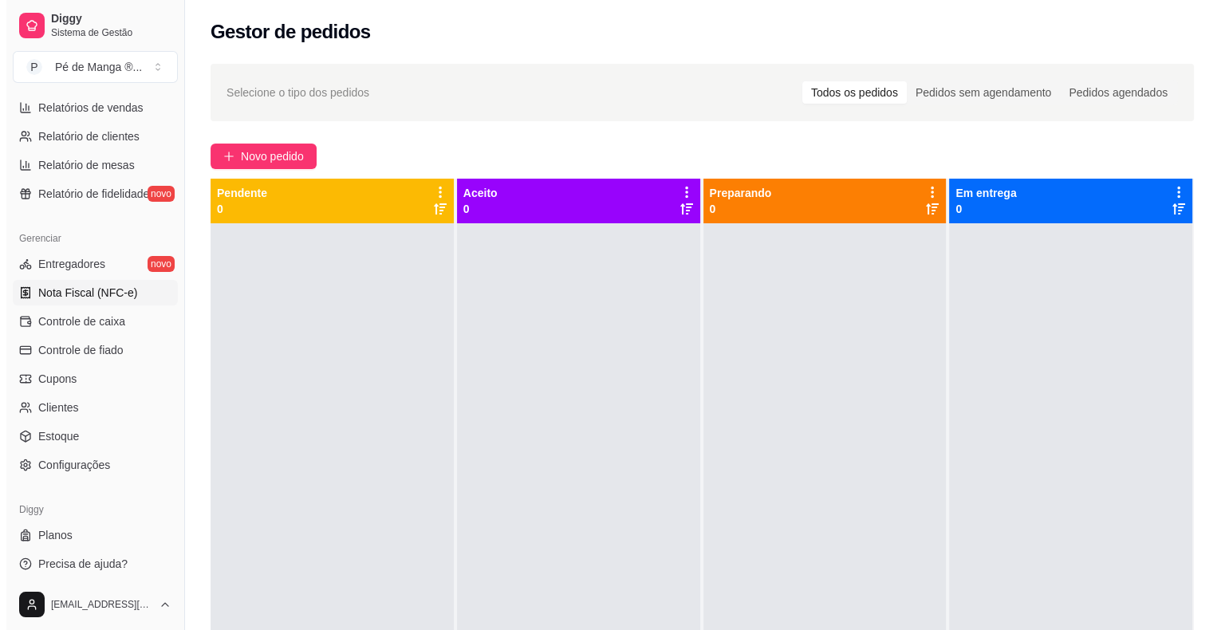
scroll to position [517, 0]
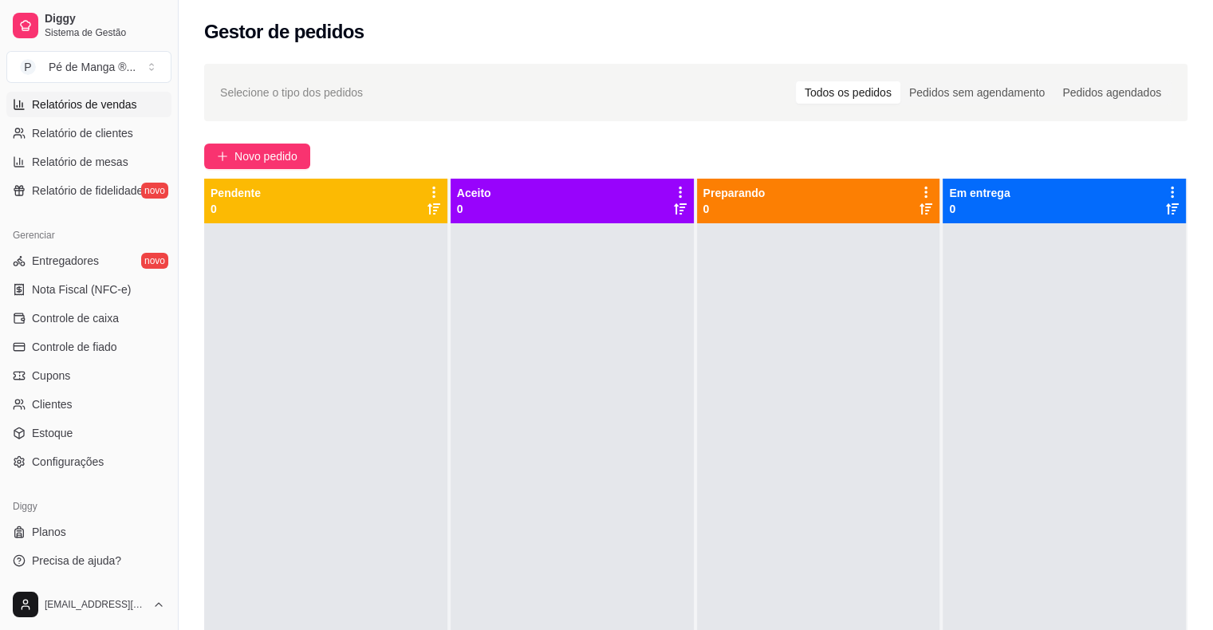
click at [93, 103] on span "Relatórios de vendas" at bounding box center [84, 104] width 105 height 16
select select "ALL"
select select "0"
